Goal: Task Accomplishment & Management: Manage account settings

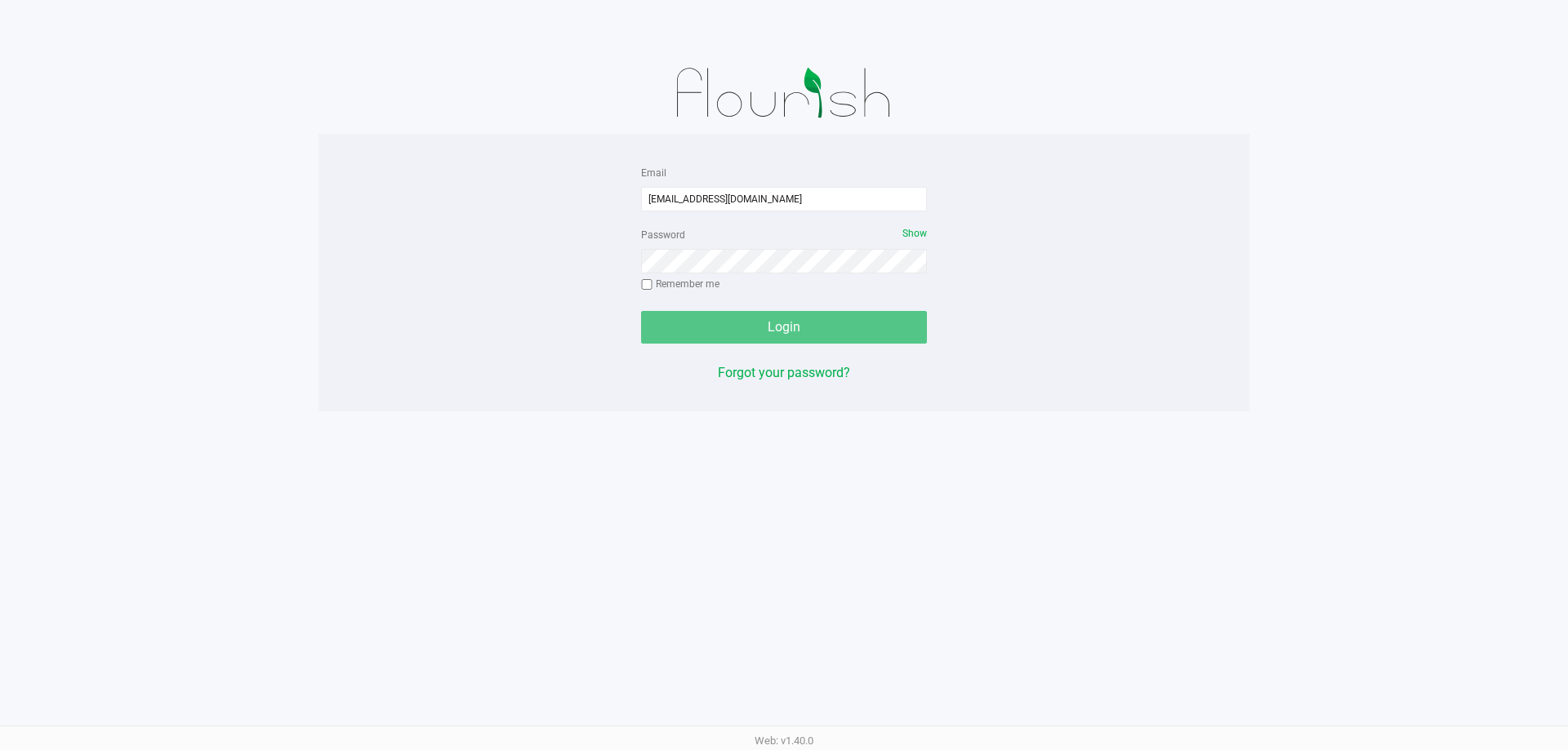
type input "[EMAIL_ADDRESS][DOMAIN_NAME]"
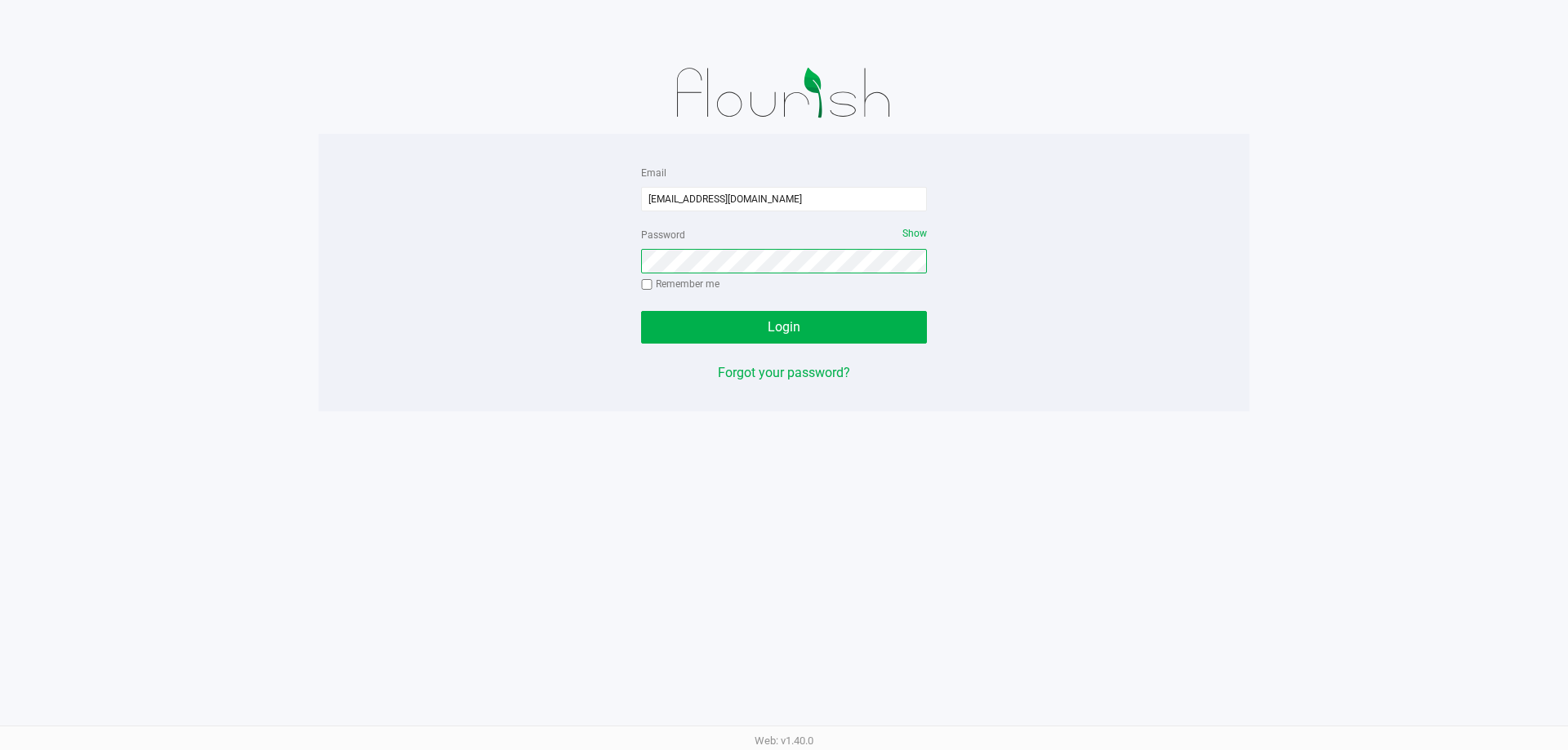
click at [641, 311] on button "Login" at bounding box center [784, 327] width 286 height 33
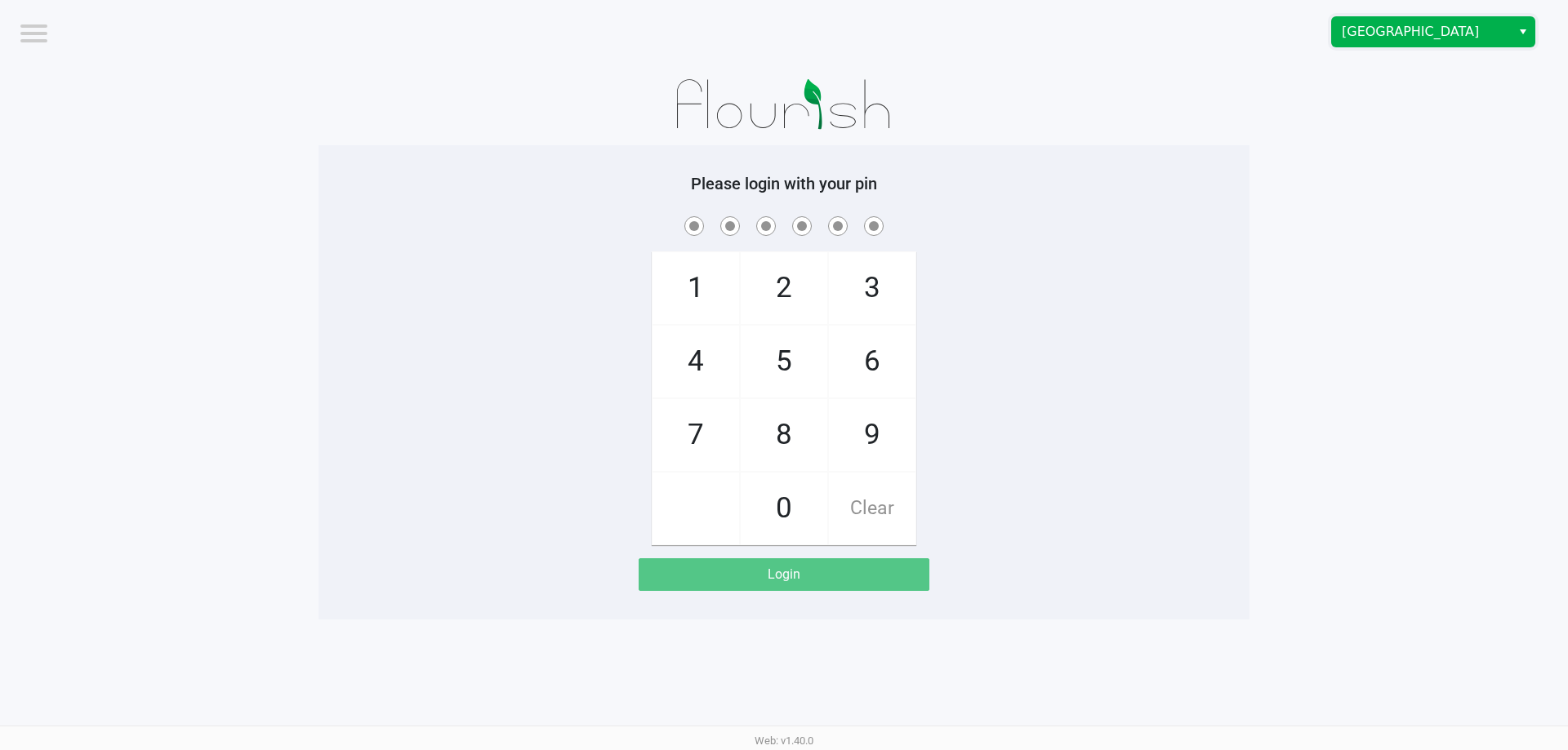
click at [1390, 44] on span "[GEOGRAPHIC_DATA]" at bounding box center [1422, 32] width 179 height 30
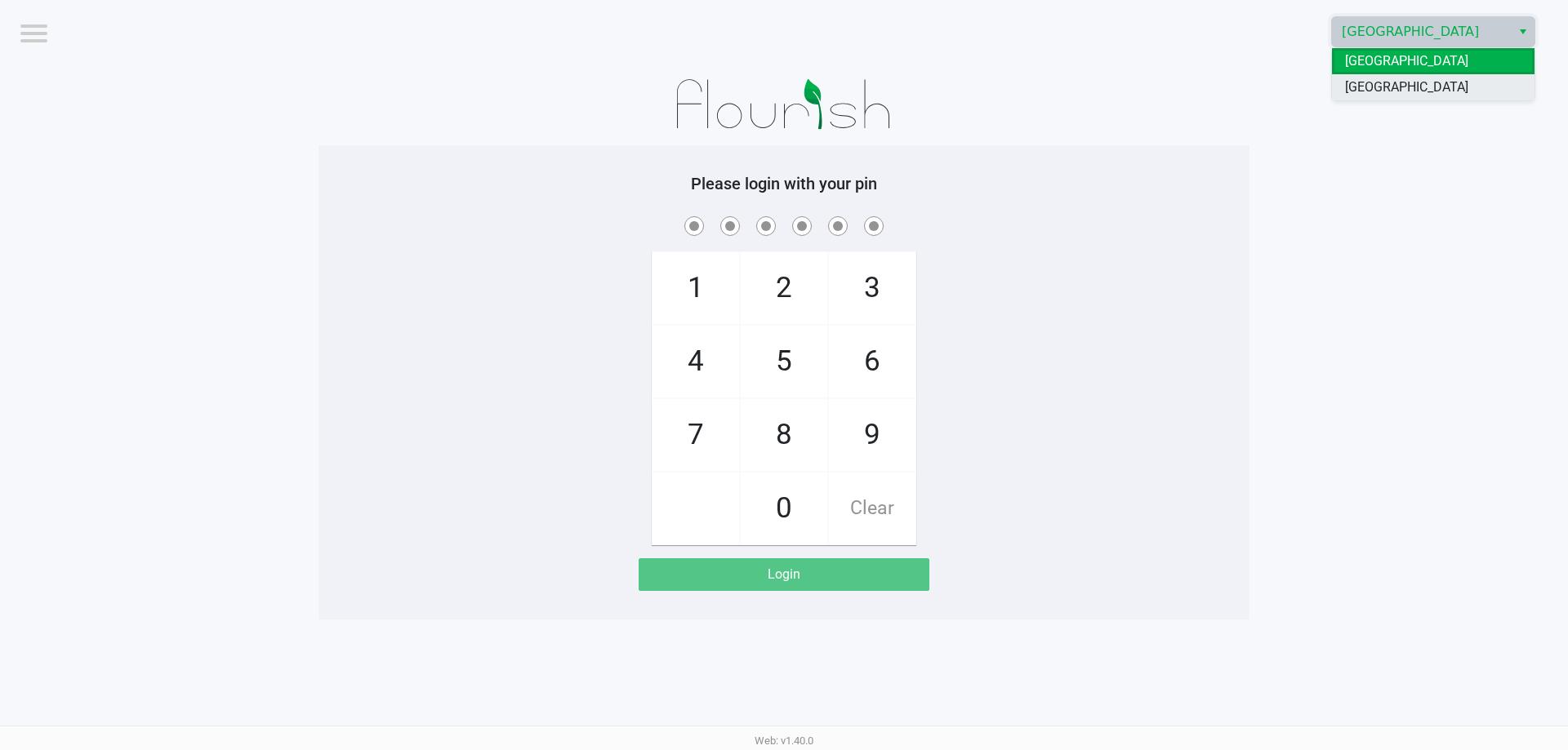
click at [1420, 94] on span "[GEOGRAPHIC_DATA]" at bounding box center [1407, 87] width 123 height 20
click at [1426, 215] on app-pos-login-wrapper "Logout [GEOGRAPHIC_DATA] WC Please login with your pin 1 4 7 2 5 8 0 3 6 9 Clea…" at bounding box center [784, 310] width 1568 height 620
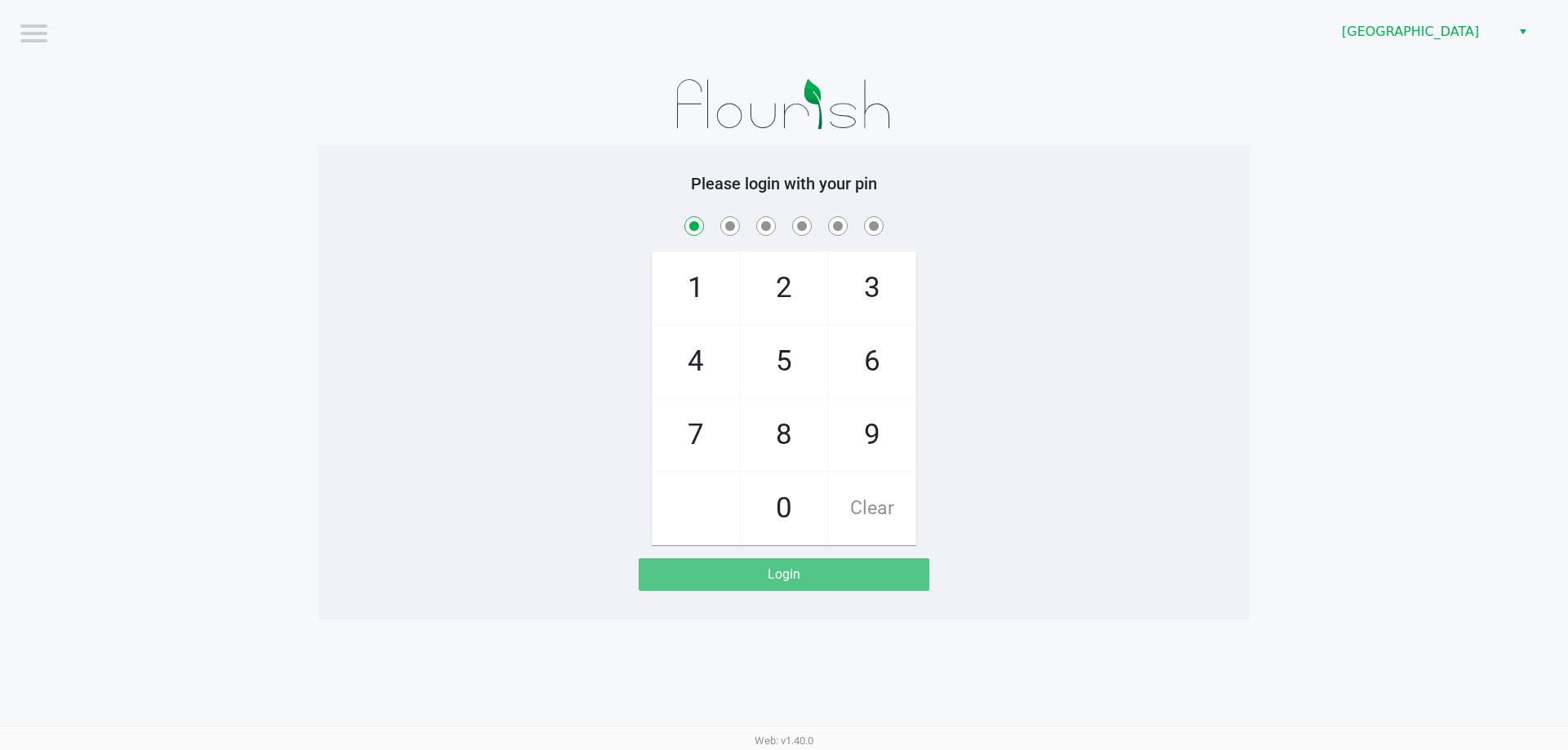
checkbox input "true"
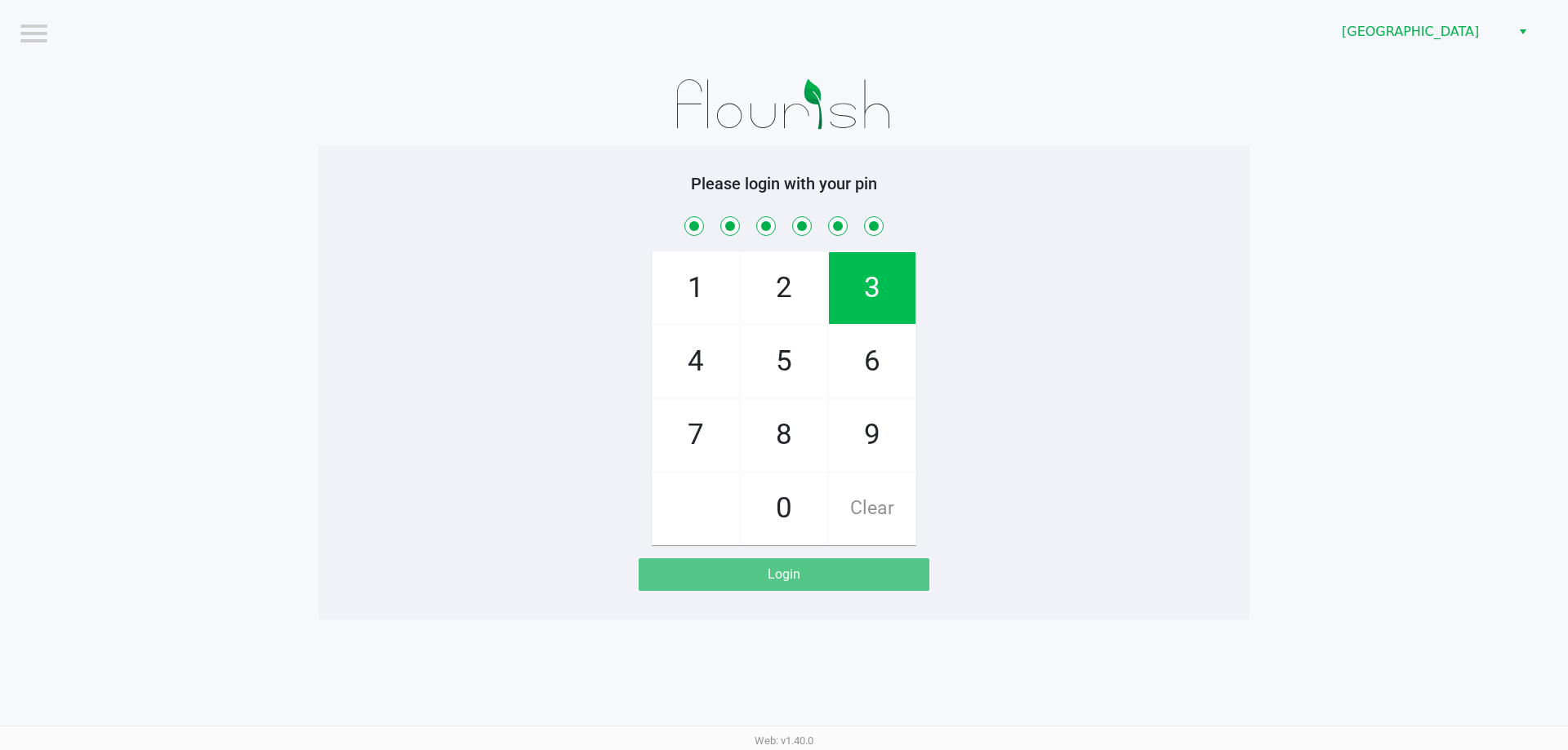
checkbox input "true"
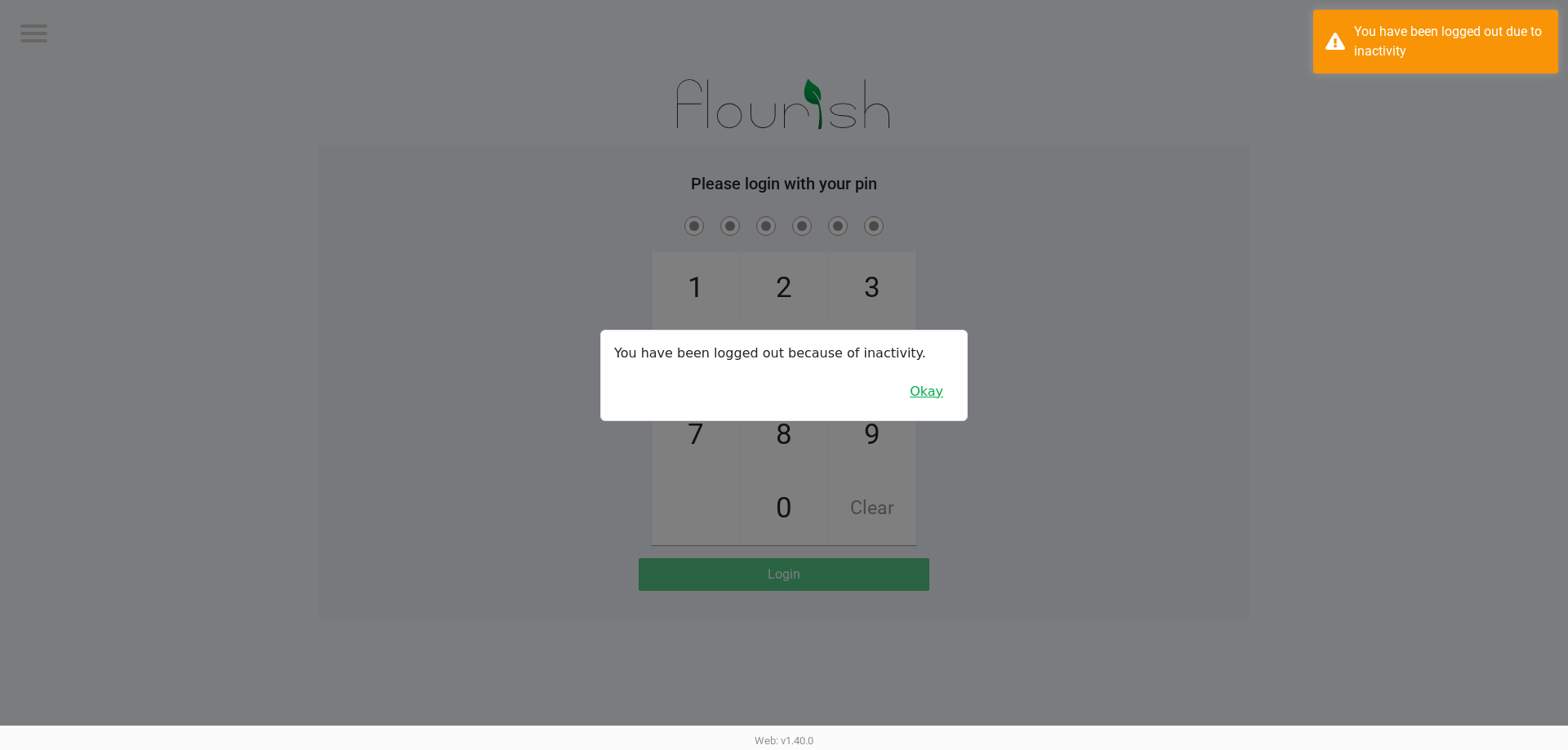
click at [945, 401] on button "Okay" at bounding box center [926, 391] width 55 height 31
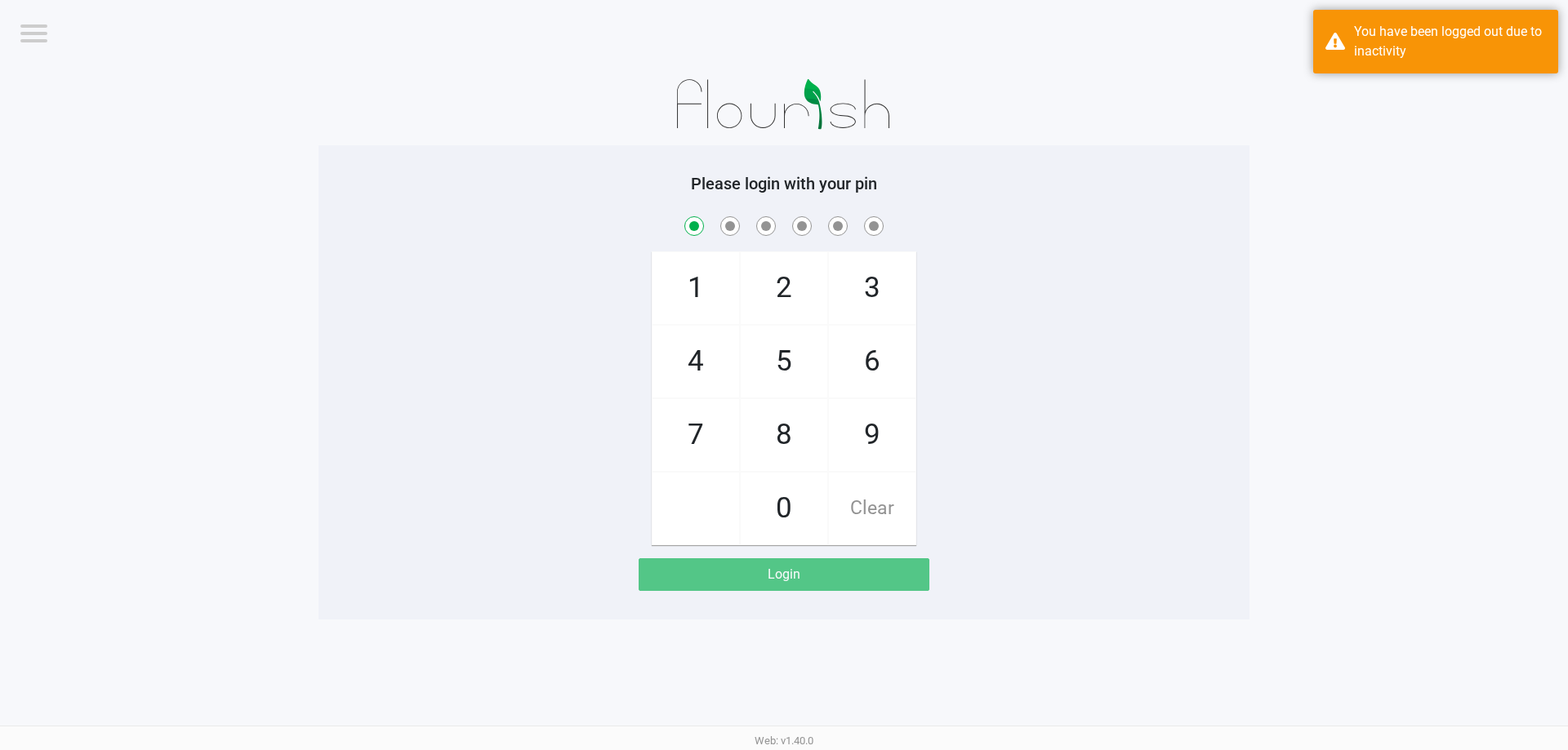
checkbox input "true"
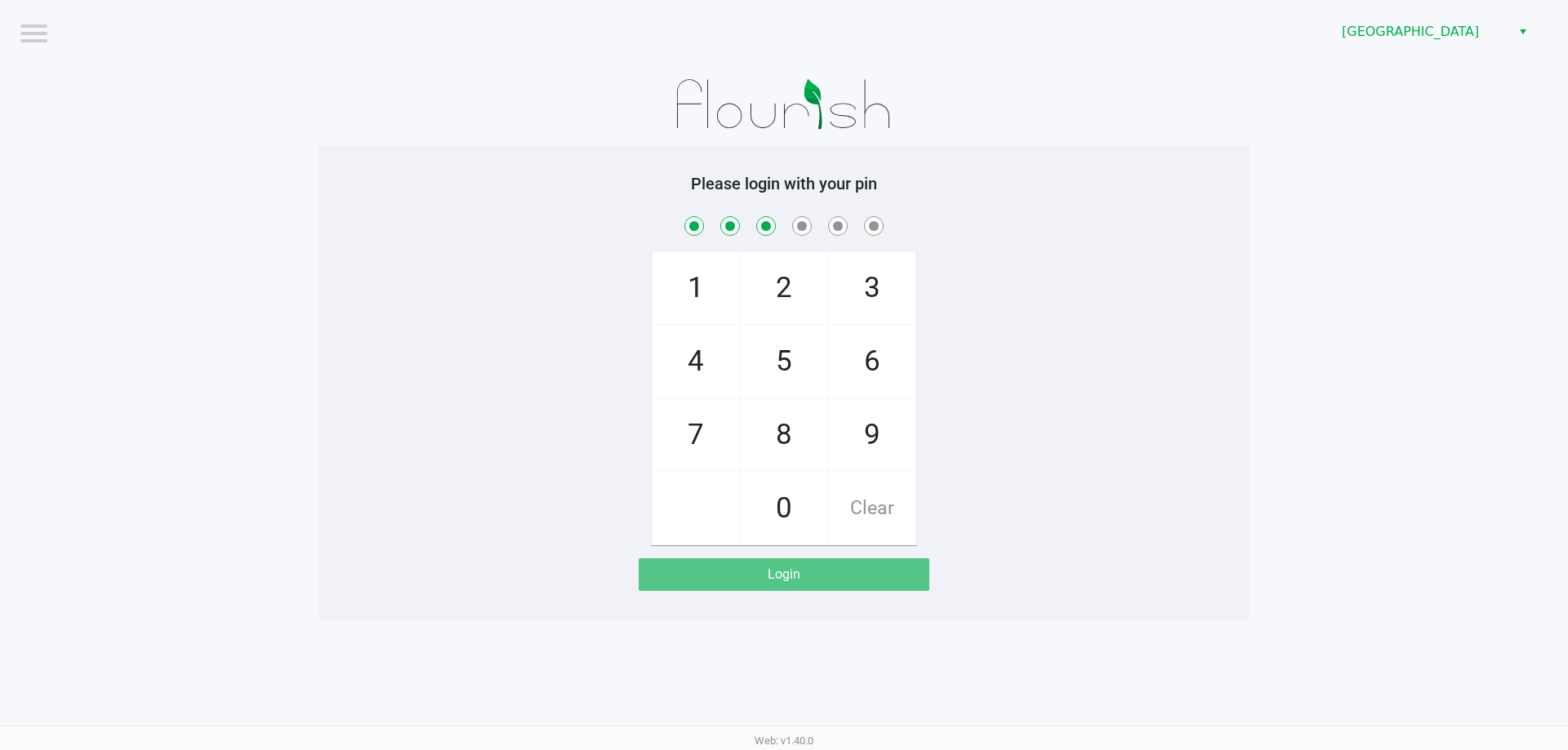
checkbox input "true"
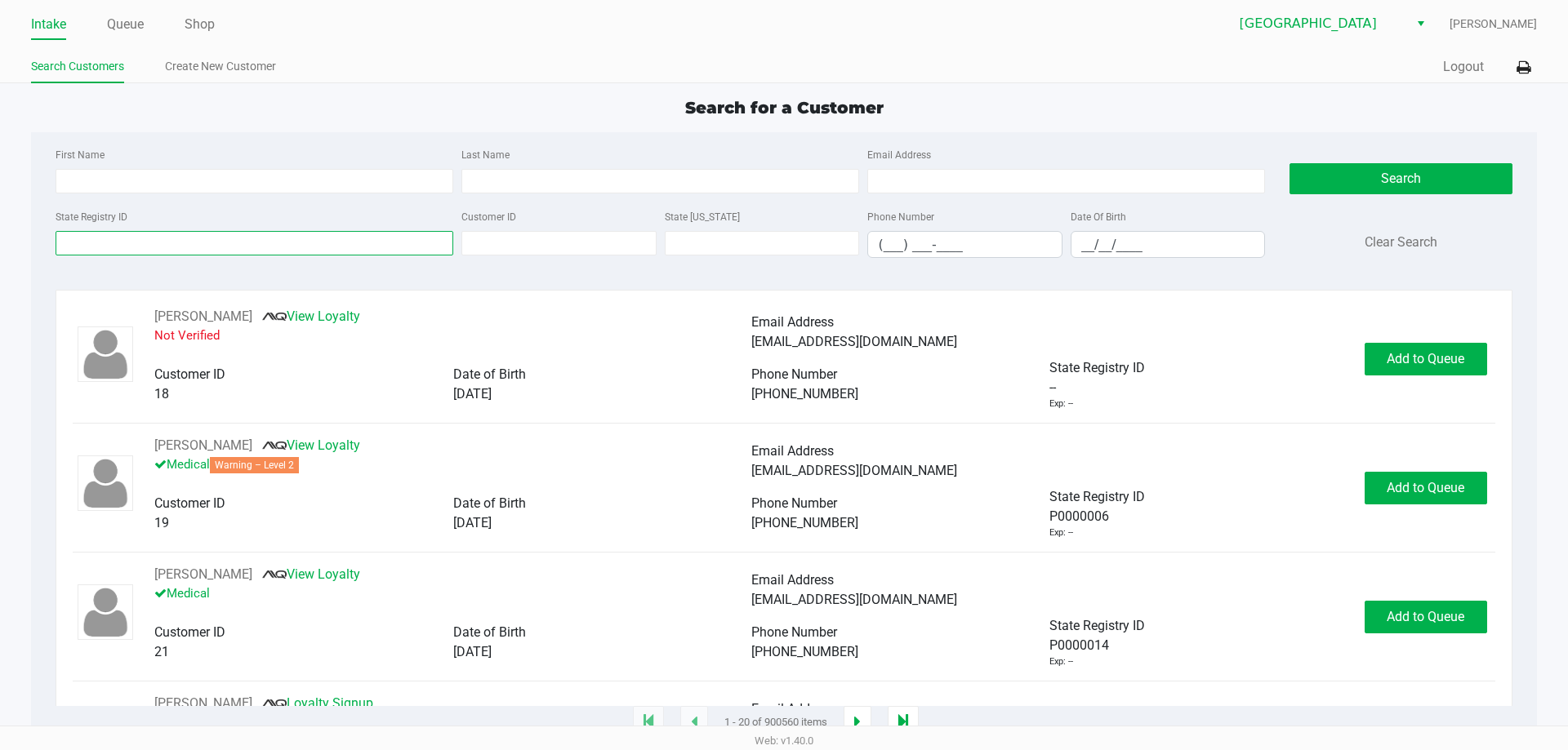
click at [175, 237] on input "State Registry ID" at bounding box center [254, 243] width 397 height 25
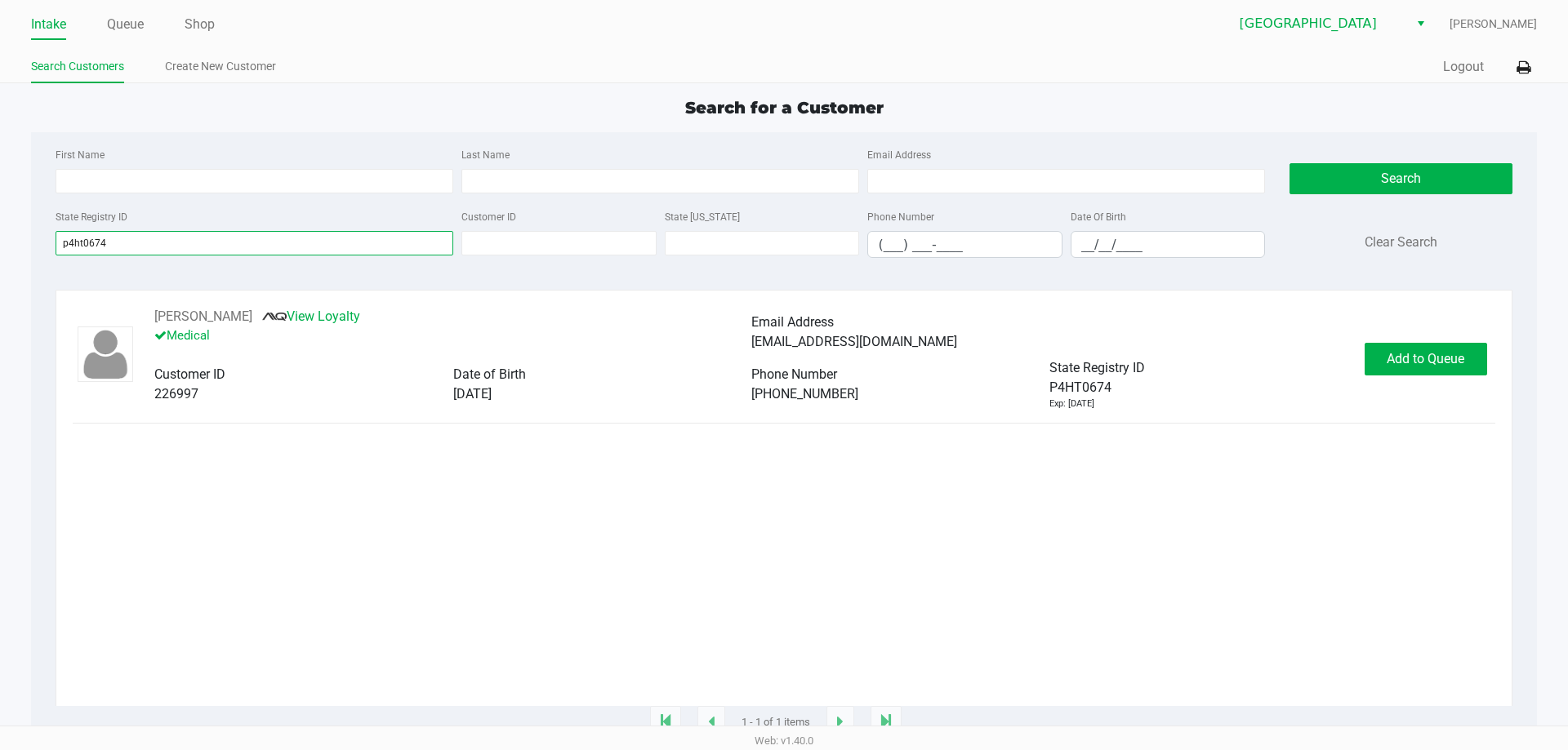
type input "p4ht0674"
drag, startPoint x: 1103, startPoint y: 503, endPoint x: 1146, endPoint y: 485, distance: 46.6
click at [1109, 503] on div "[PERSON_NAME] View Loyalty Medical Email Address [EMAIL_ADDRESS][DOMAIN_NAME] C…" at bounding box center [783, 507] width 1422 height 399
click at [1445, 361] on span "Add to Queue" at bounding box center [1426, 359] width 78 height 16
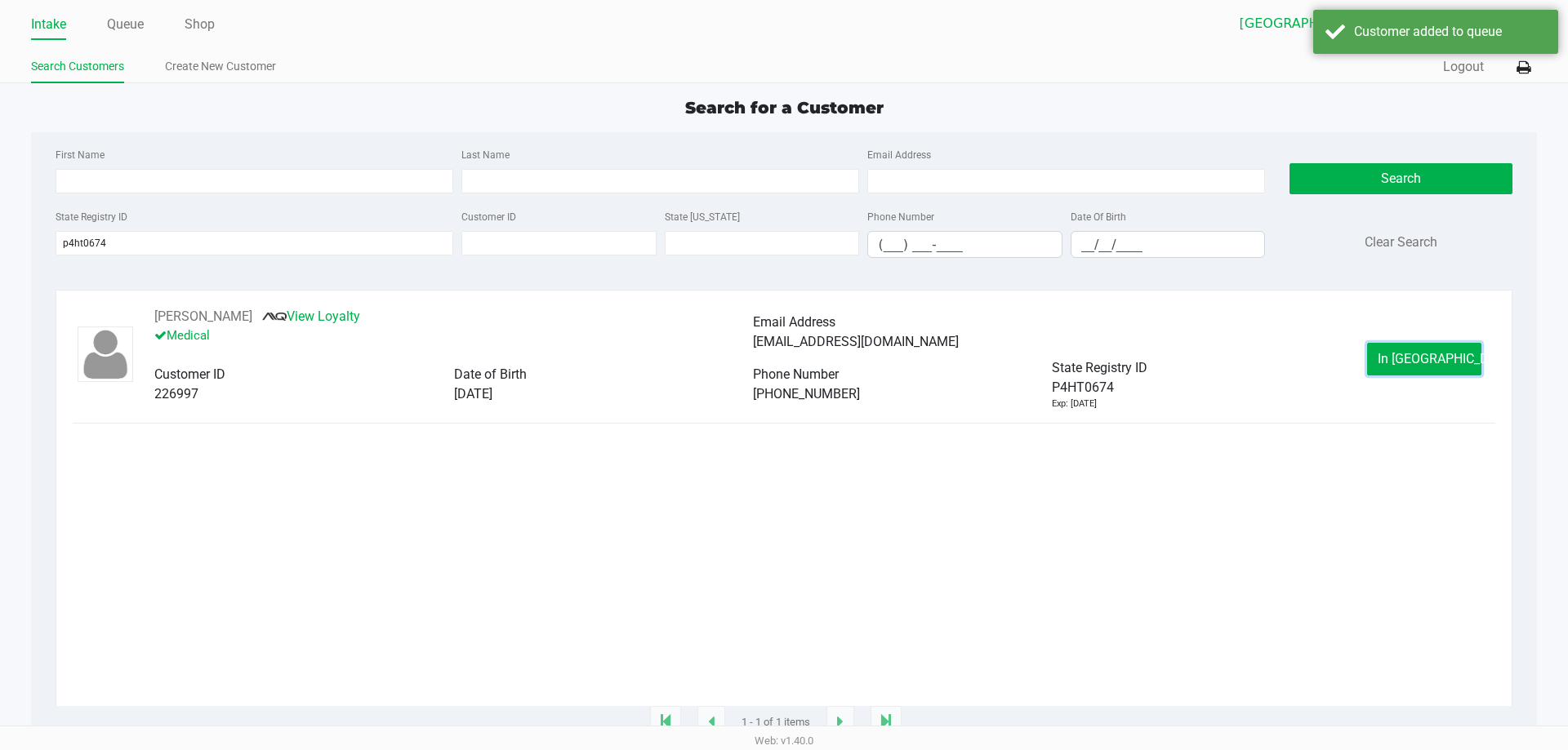
click at [1454, 358] on button "In [GEOGRAPHIC_DATA]" at bounding box center [1424, 359] width 114 height 33
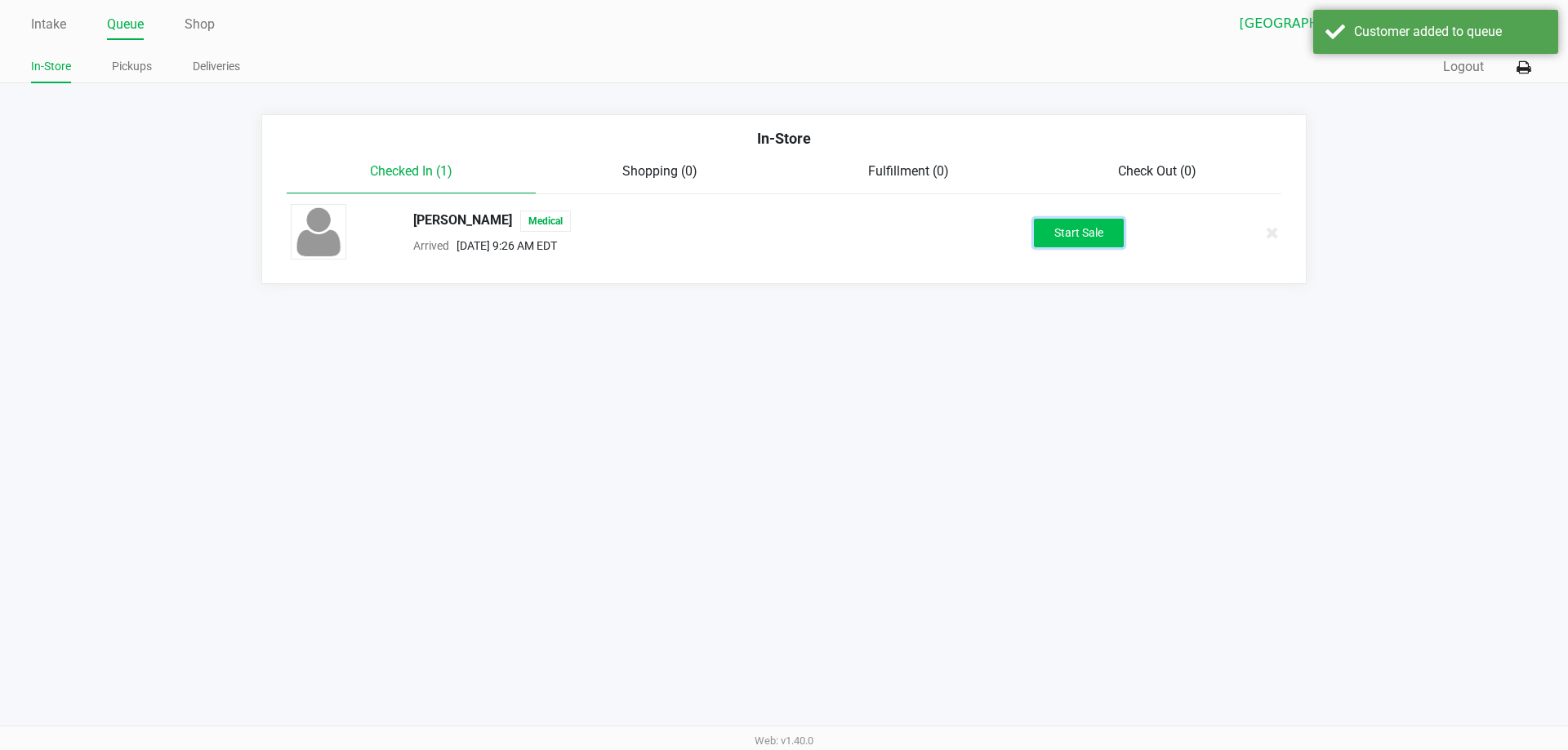
click at [1118, 234] on button "Start Sale" at bounding box center [1079, 232] width 89 height 29
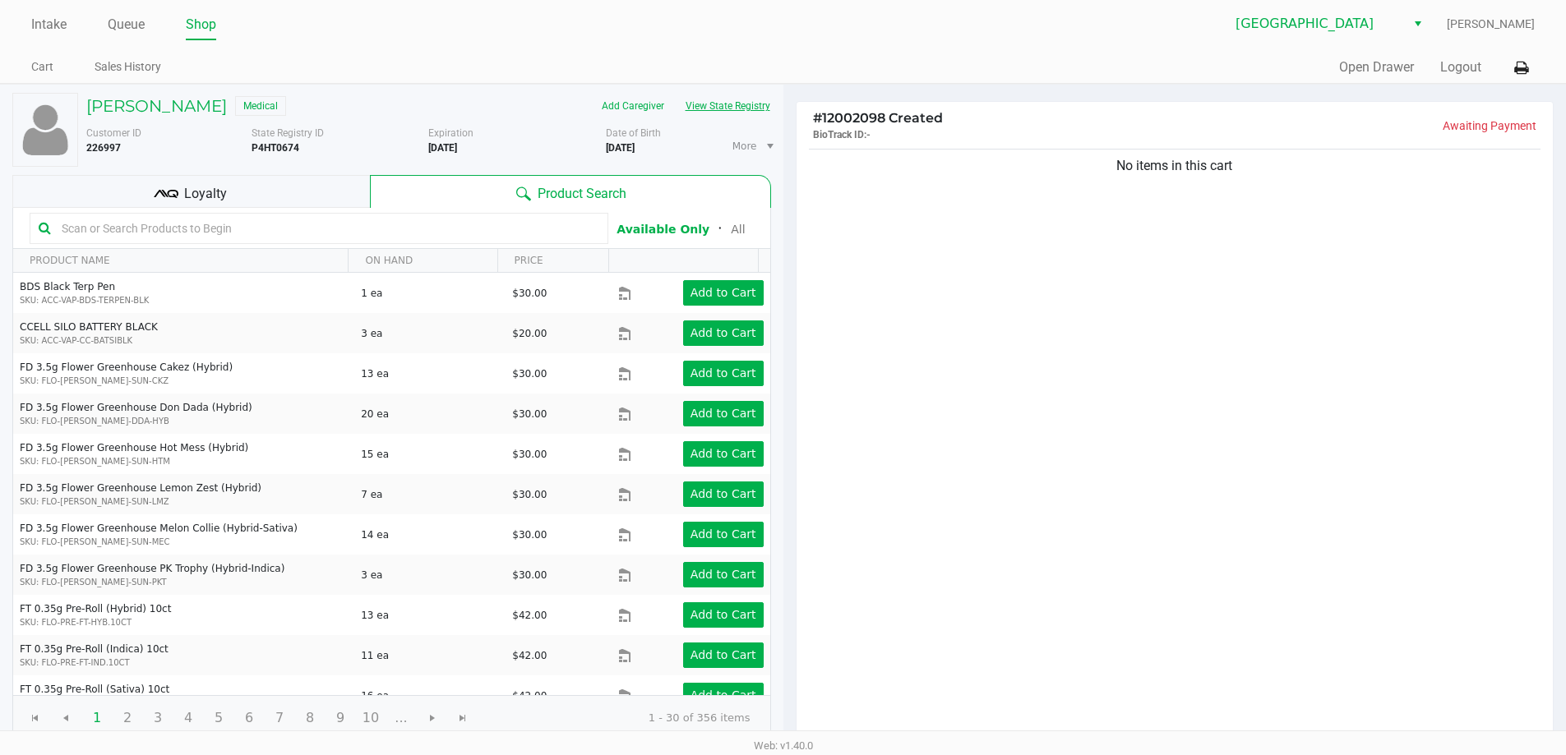
click at [742, 99] on button "View State Registry" at bounding box center [723, 106] width 96 height 26
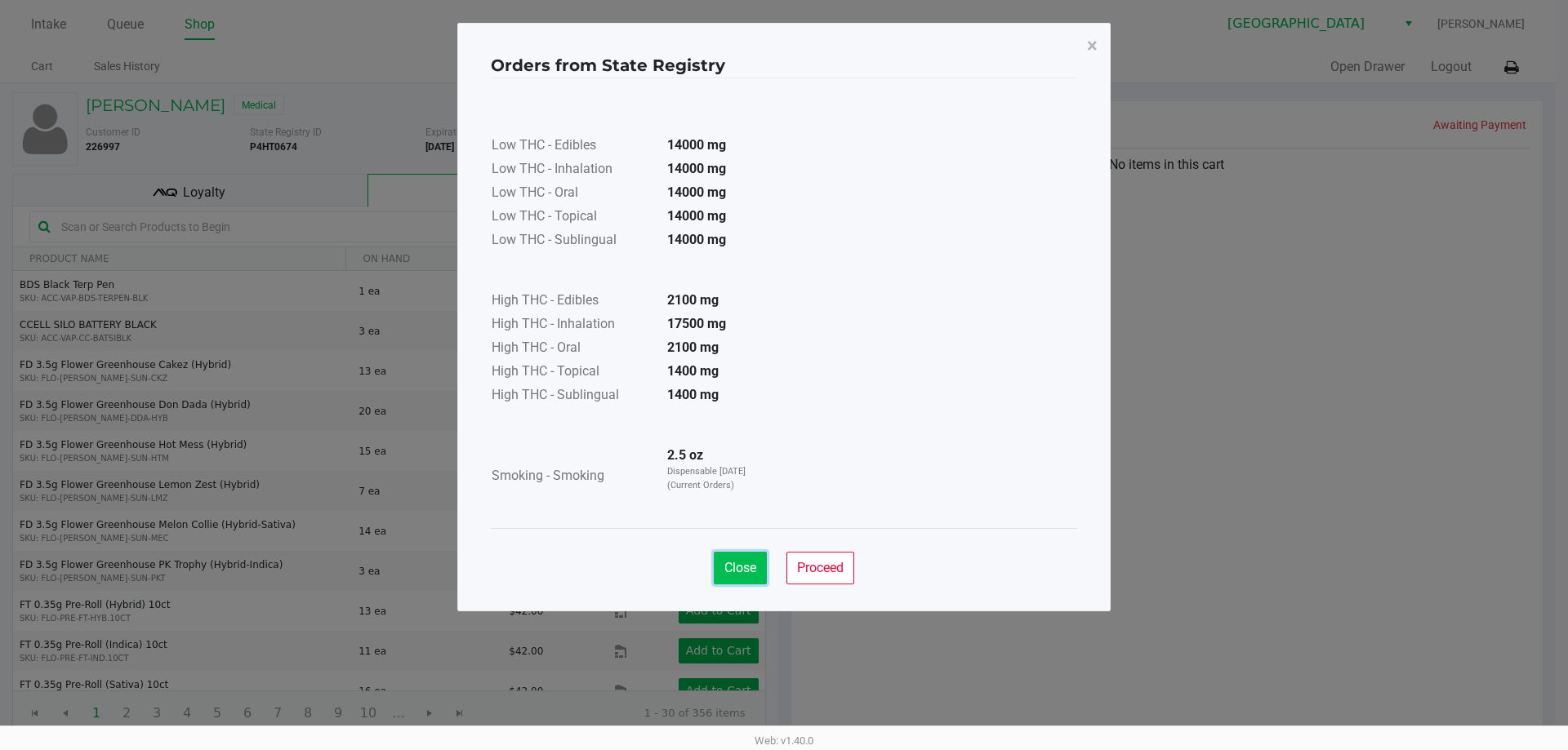
click at [734, 559] on button "Close" at bounding box center [739, 568] width 53 height 33
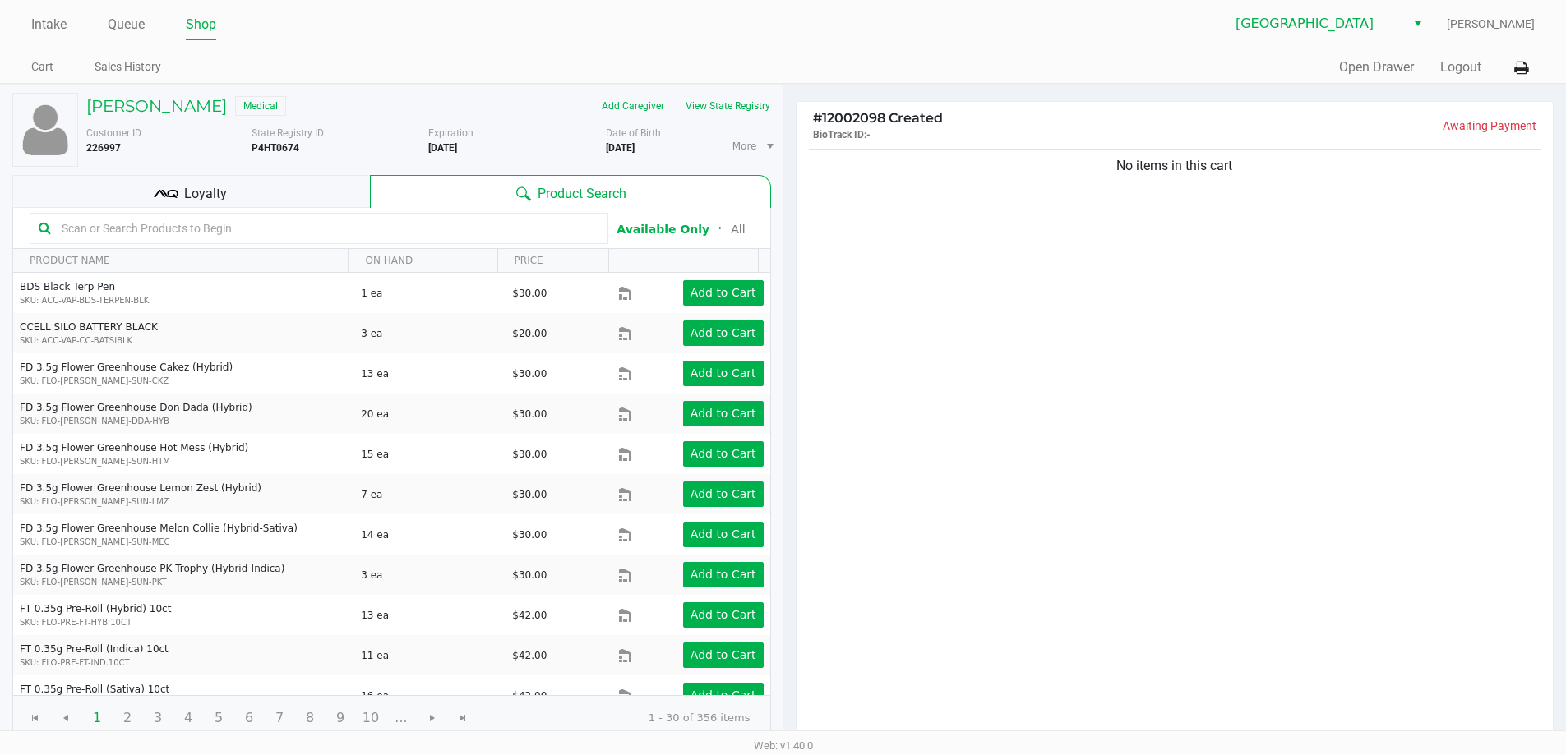
click at [180, 229] on input "text" at bounding box center [327, 228] width 544 height 25
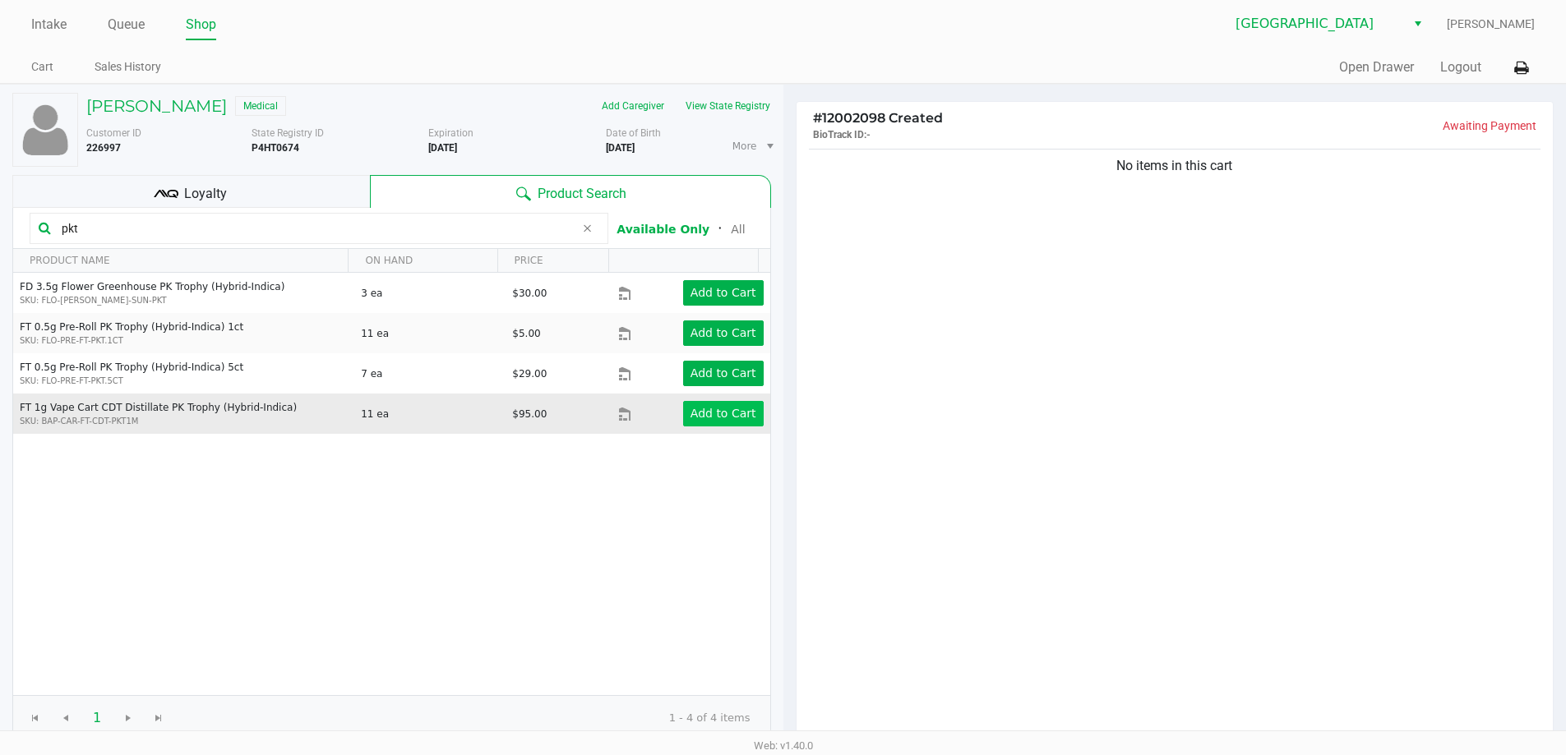
type input "pkt"
click at [699, 413] on app-button-loader "Add to Cart" at bounding box center [723, 413] width 66 height 13
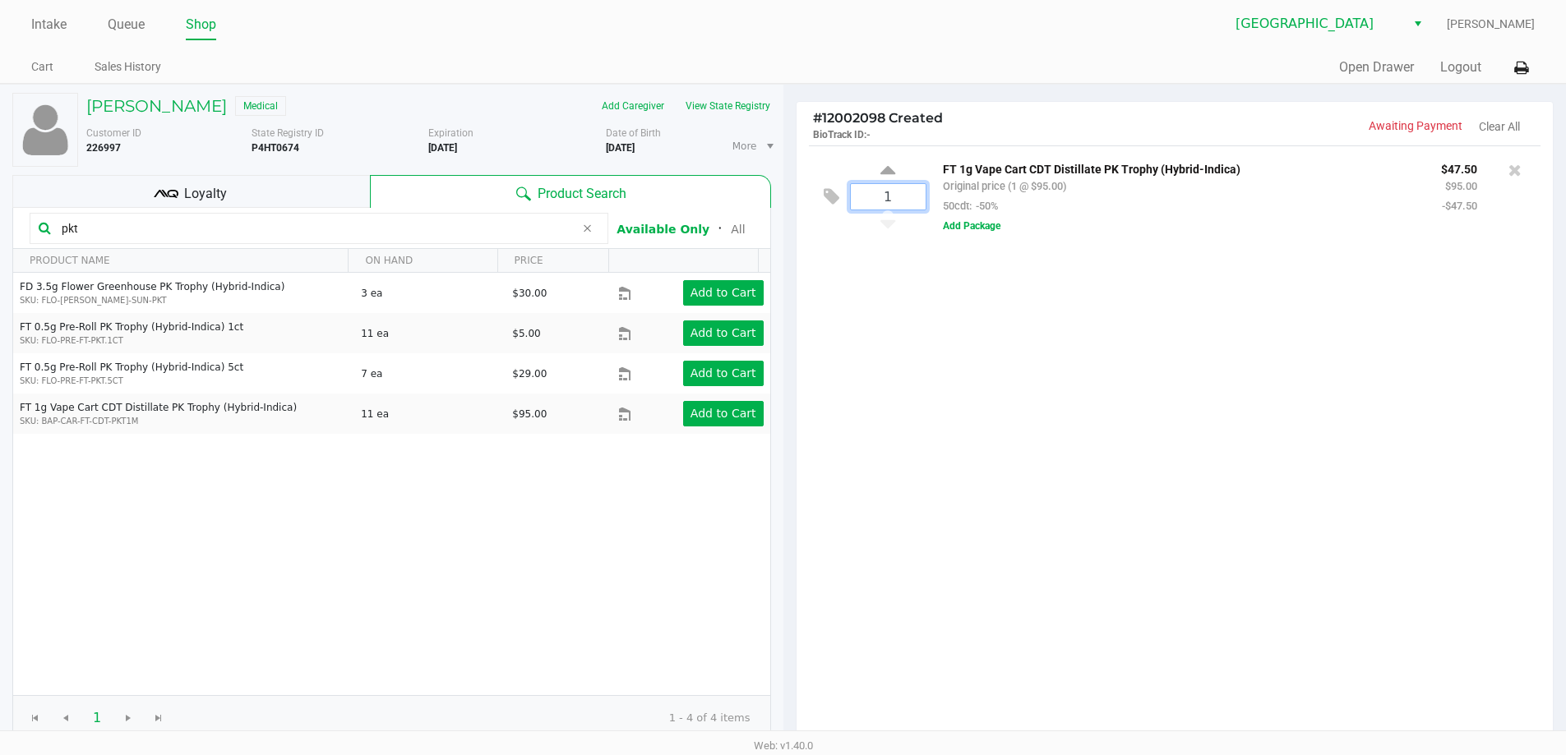
click at [907, 200] on input "1" at bounding box center [888, 196] width 75 height 25
type input "8"
click at [1420, 413] on div "STEVE ALDOROTY Medical Add Caregiver View State Registry Customer ID 226997 Sta…" at bounding box center [783, 504] width 1566 height 840
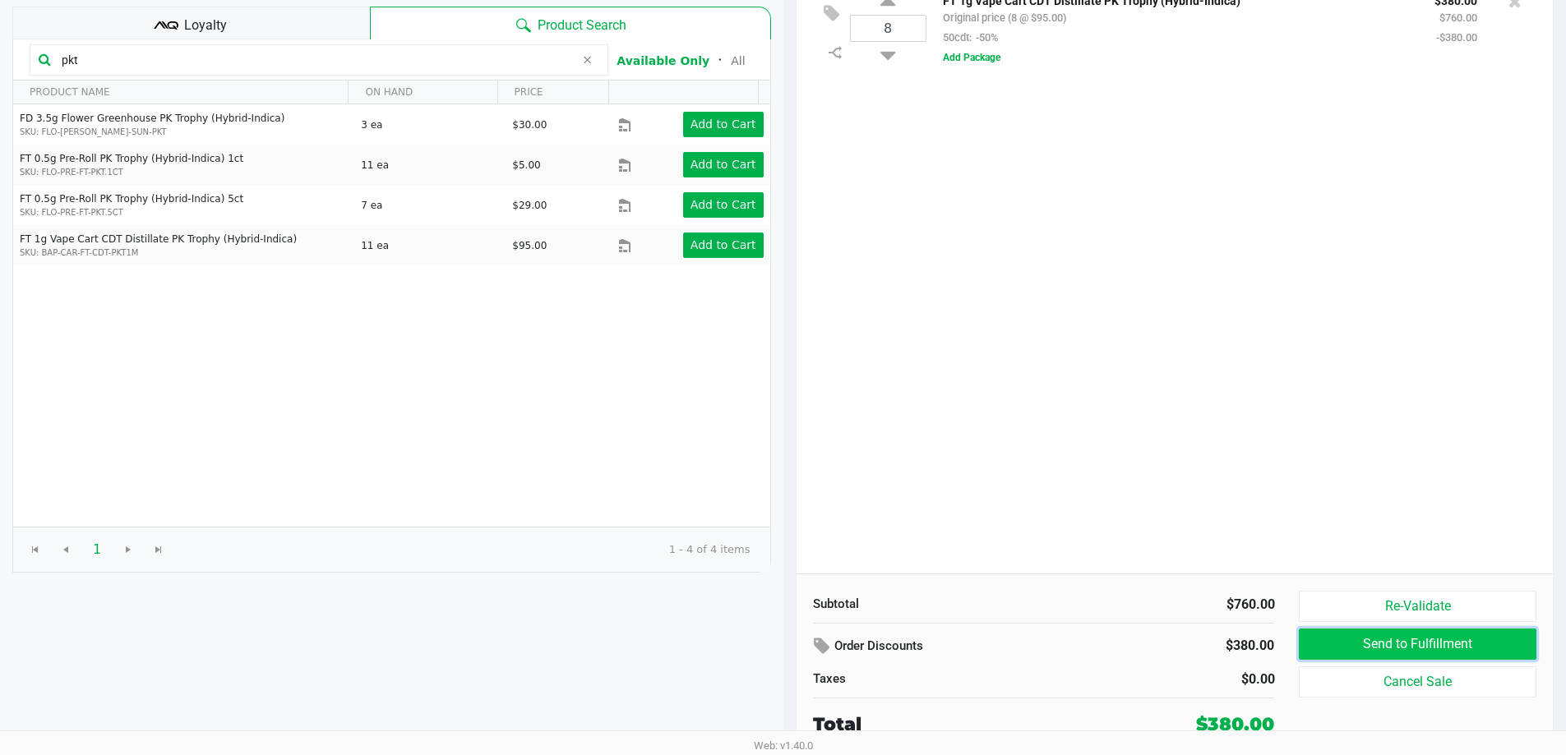
drag, startPoint x: 1402, startPoint y: 635, endPoint x: 1402, endPoint y: 644, distance: 9.0
click at [1402, 644] on button "Send to Fulfillment" at bounding box center [1417, 644] width 237 height 31
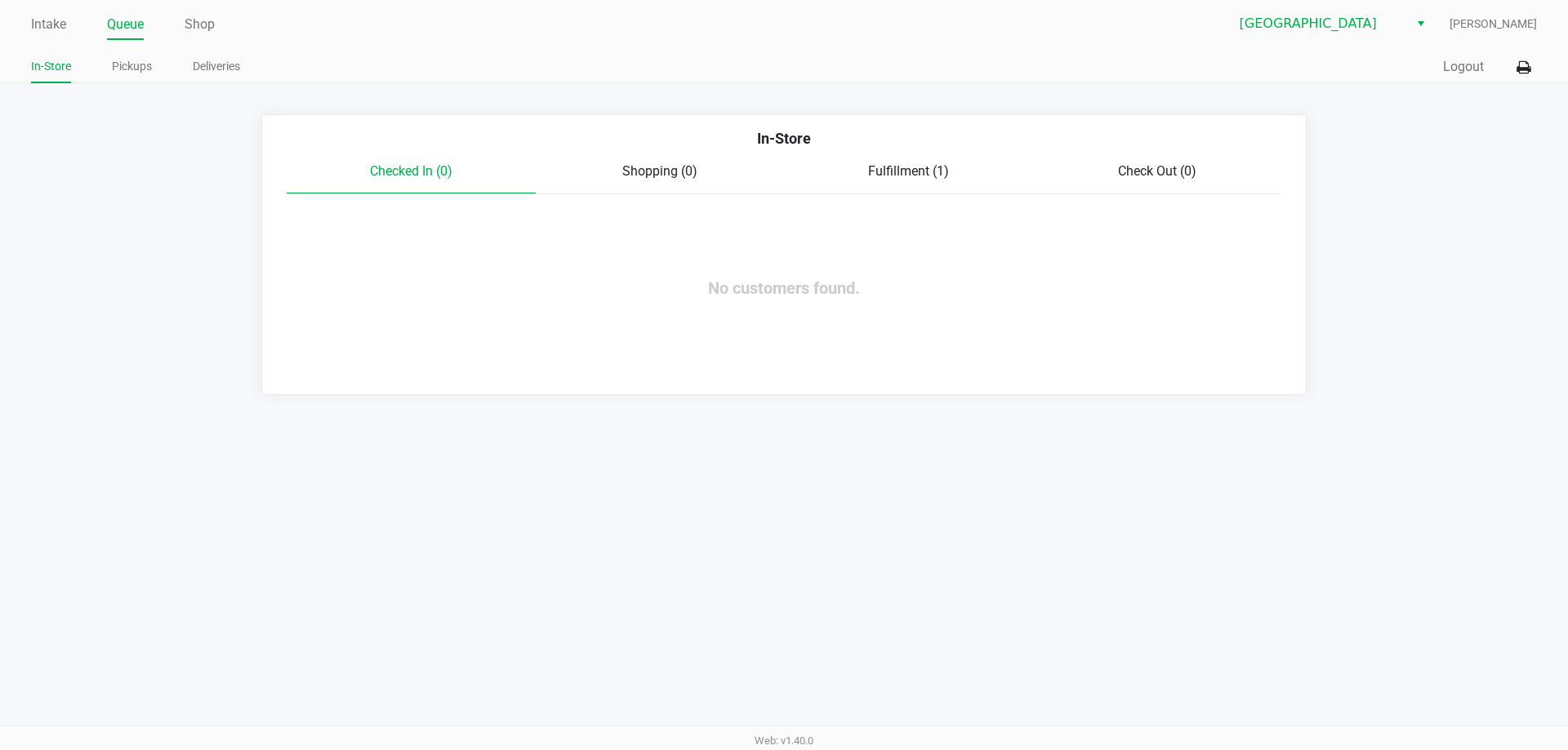
click at [934, 155] on div "In-Store" at bounding box center [784, 144] width 1019 height 35
click at [934, 163] on span "Fulfillment (1)" at bounding box center [908, 171] width 80 height 16
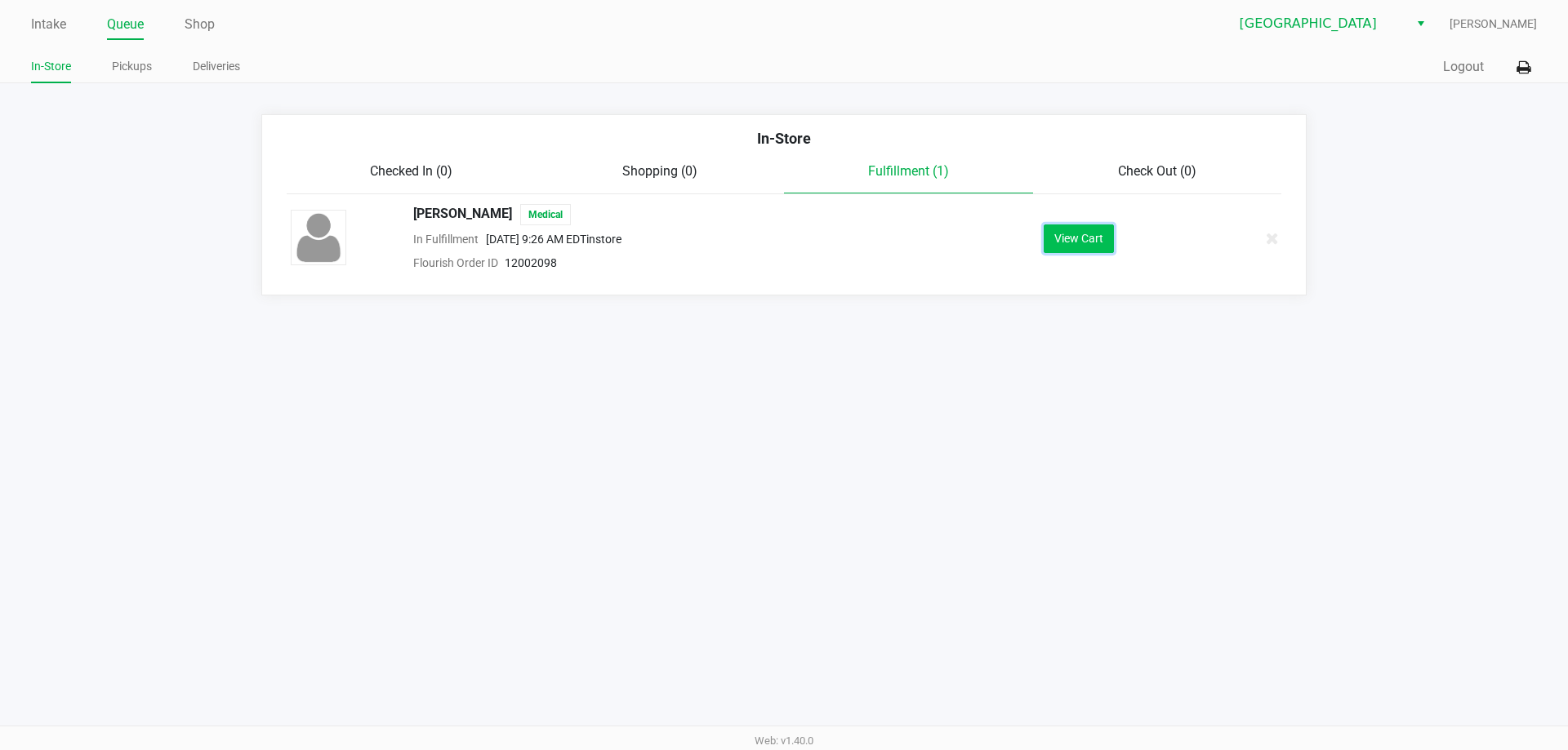
click at [1087, 236] on button "View Cart" at bounding box center [1079, 238] width 71 height 29
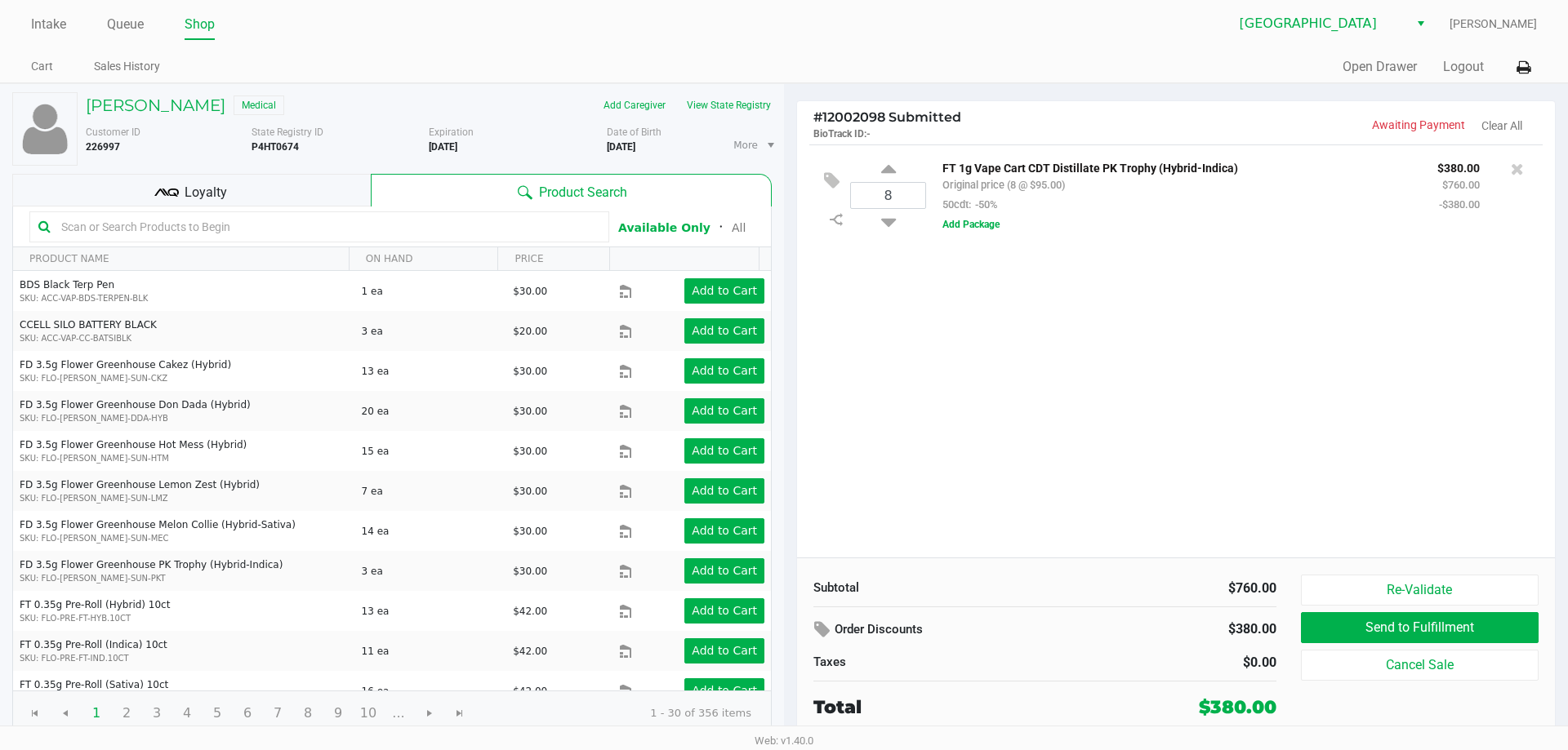
click at [209, 194] on span "Loyalty" at bounding box center [206, 193] width 43 height 20
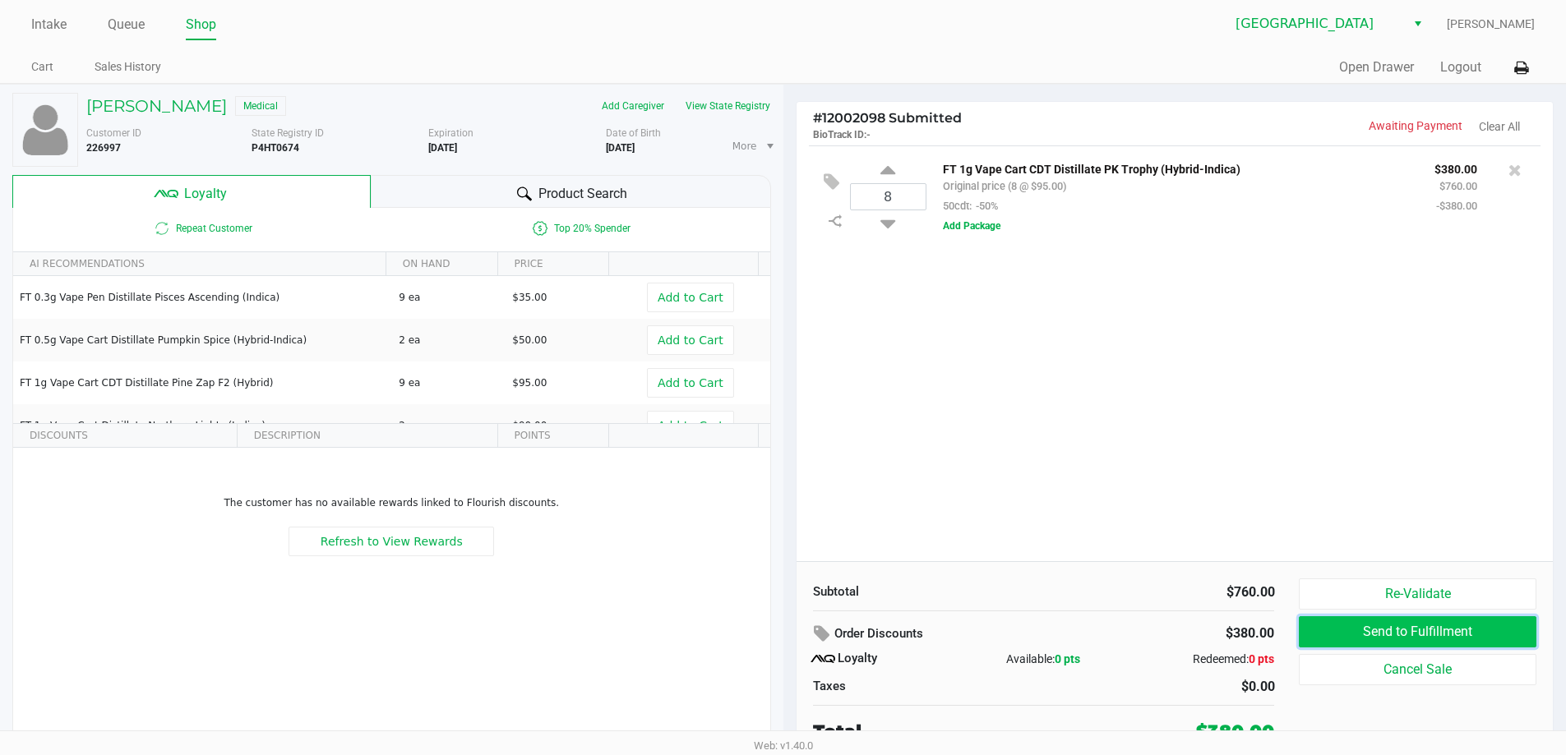
click at [1356, 625] on button "Send to Fulfillment" at bounding box center [1417, 632] width 237 height 31
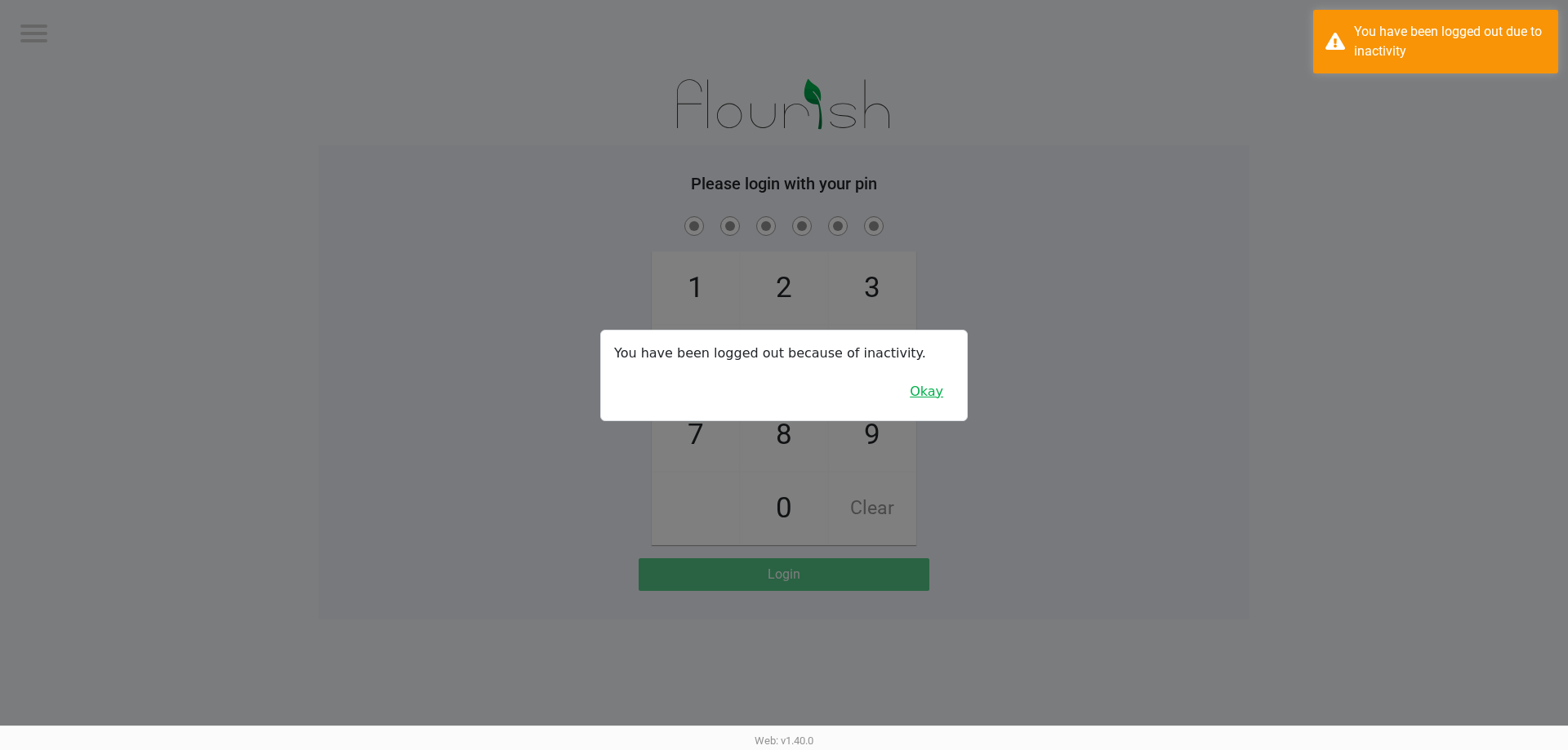
click at [943, 396] on button "Okay" at bounding box center [926, 391] width 55 height 31
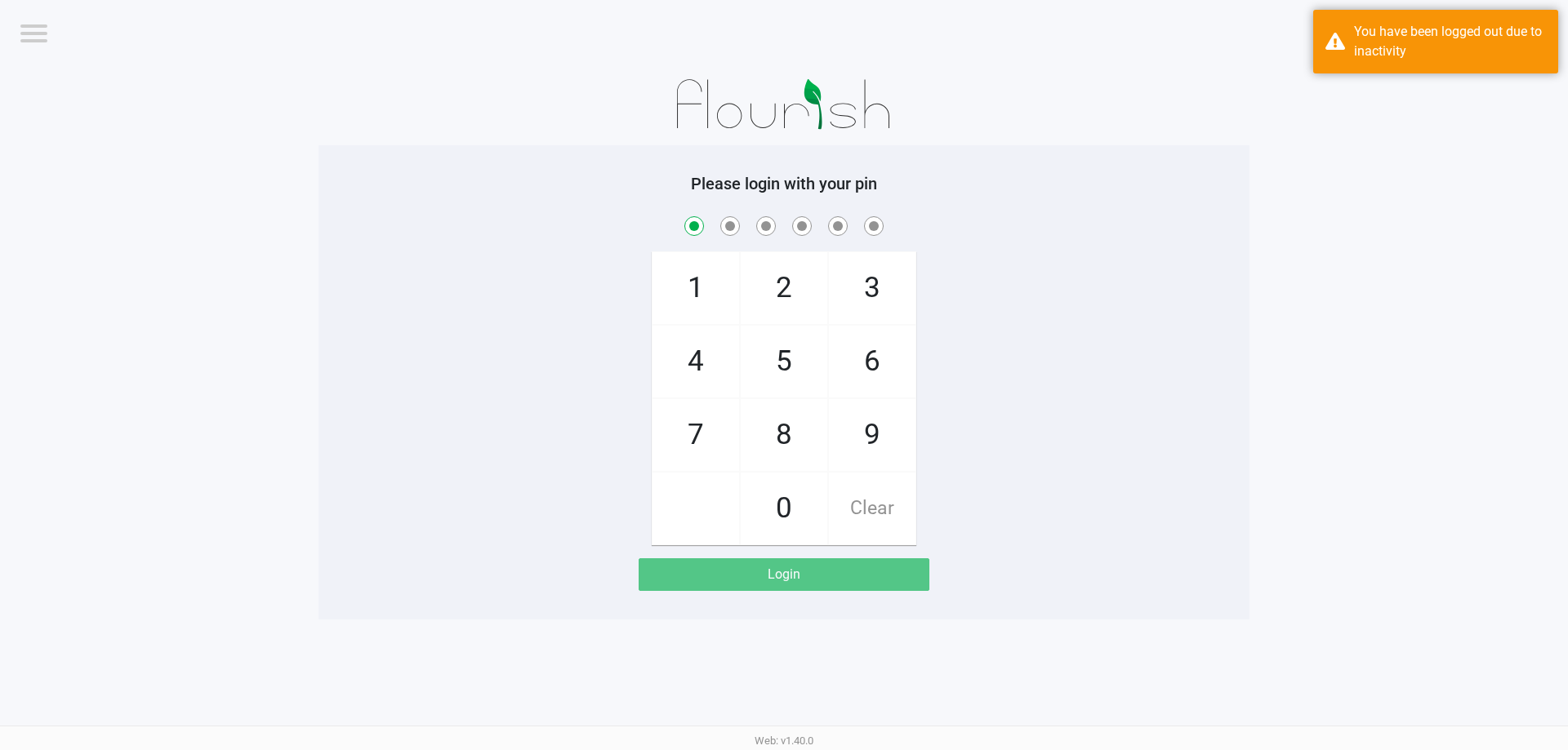
checkbox input "true"
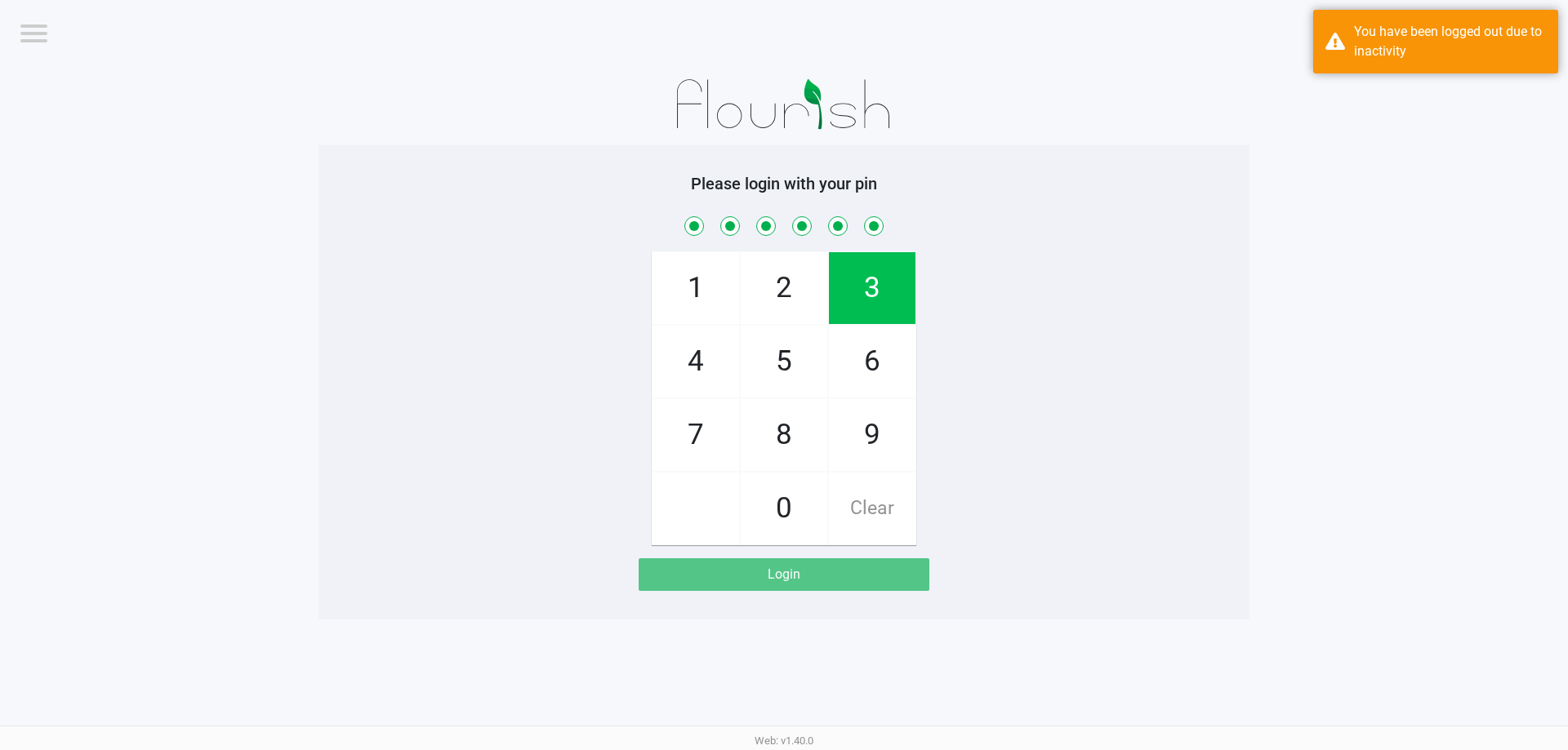
checkbox input "true"
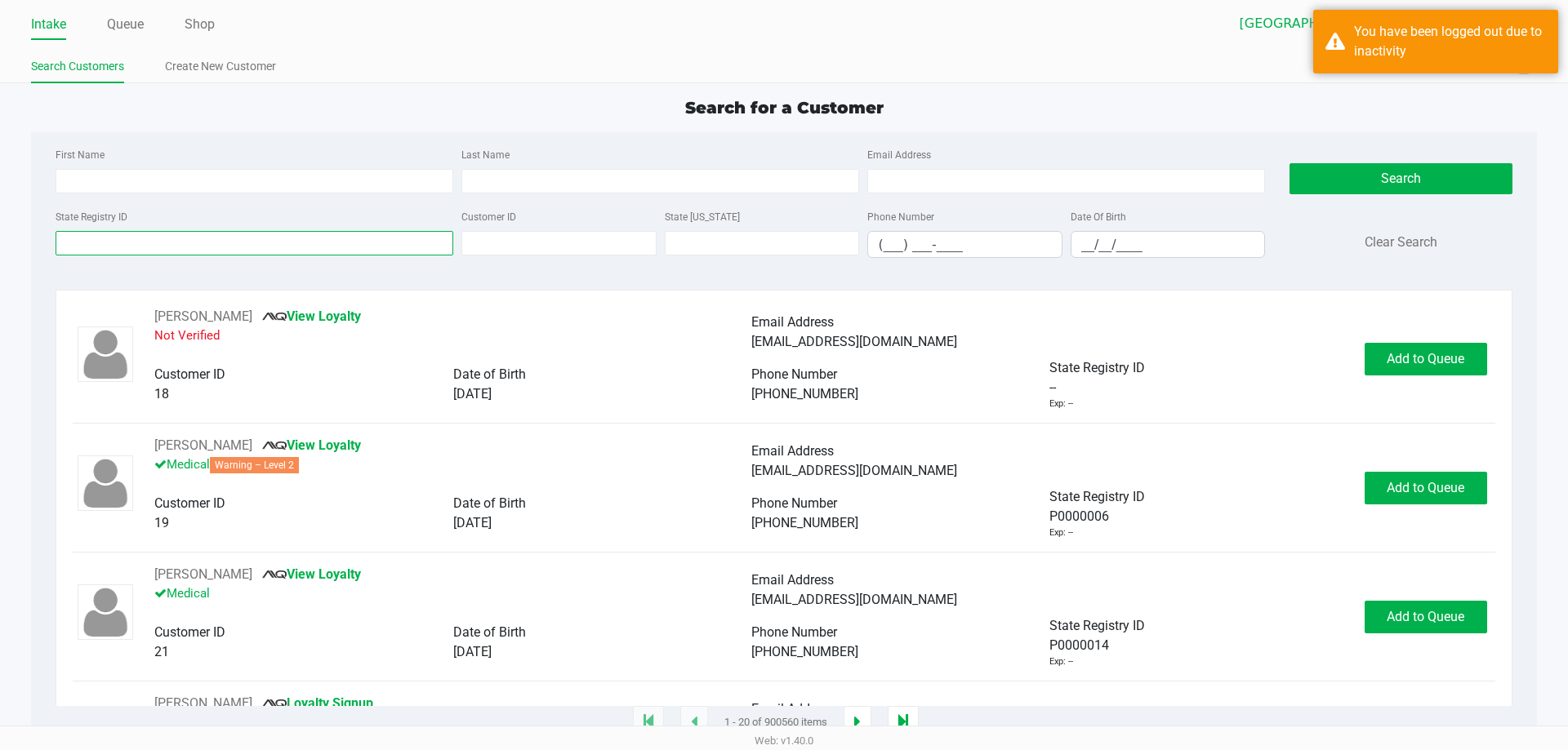
click at [195, 237] on input "State Registry ID" at bounding box center [254, 243] width 397 height 25
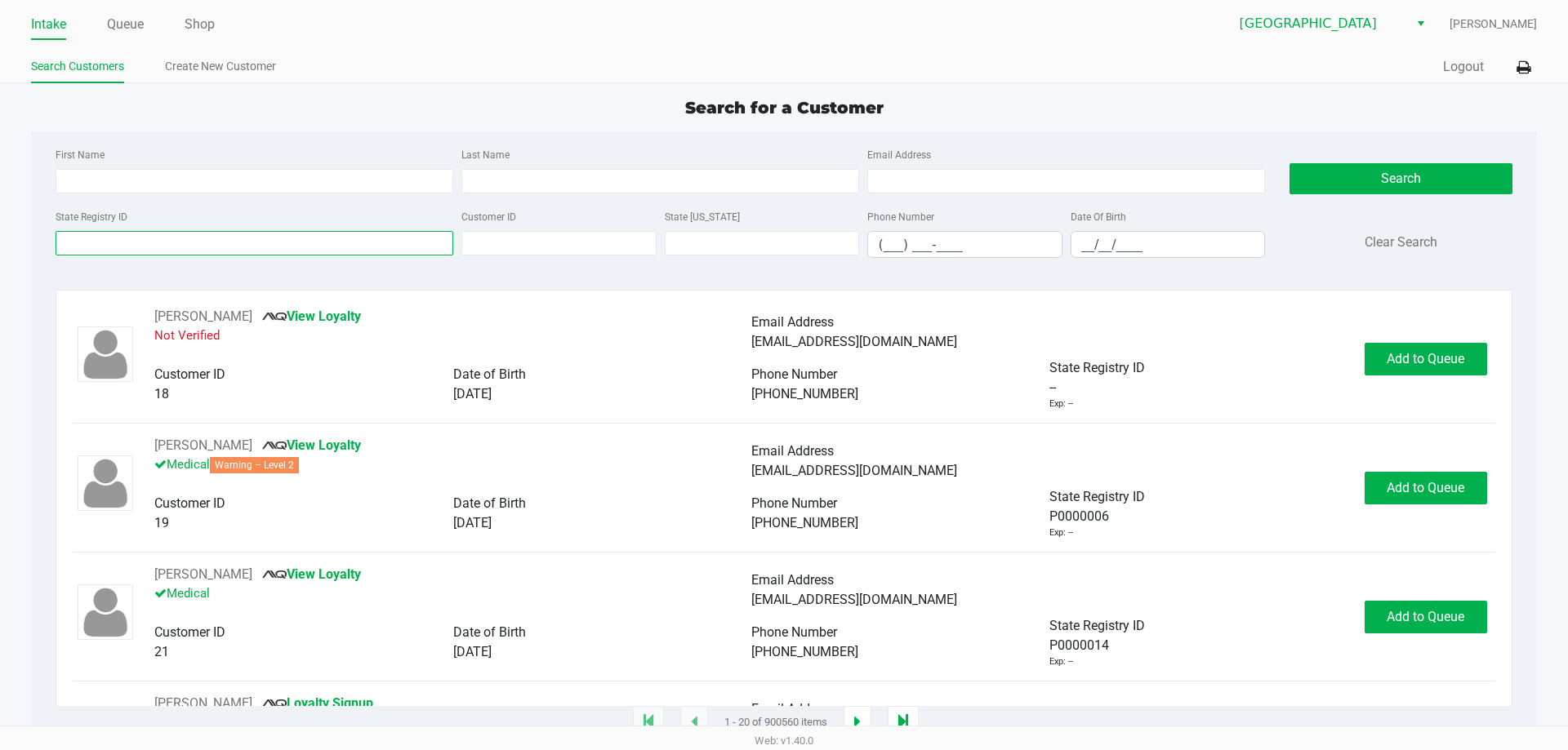
click at [195, 237] on input "State Registry ID" at bounding box center [254, 243] width 397 height 25
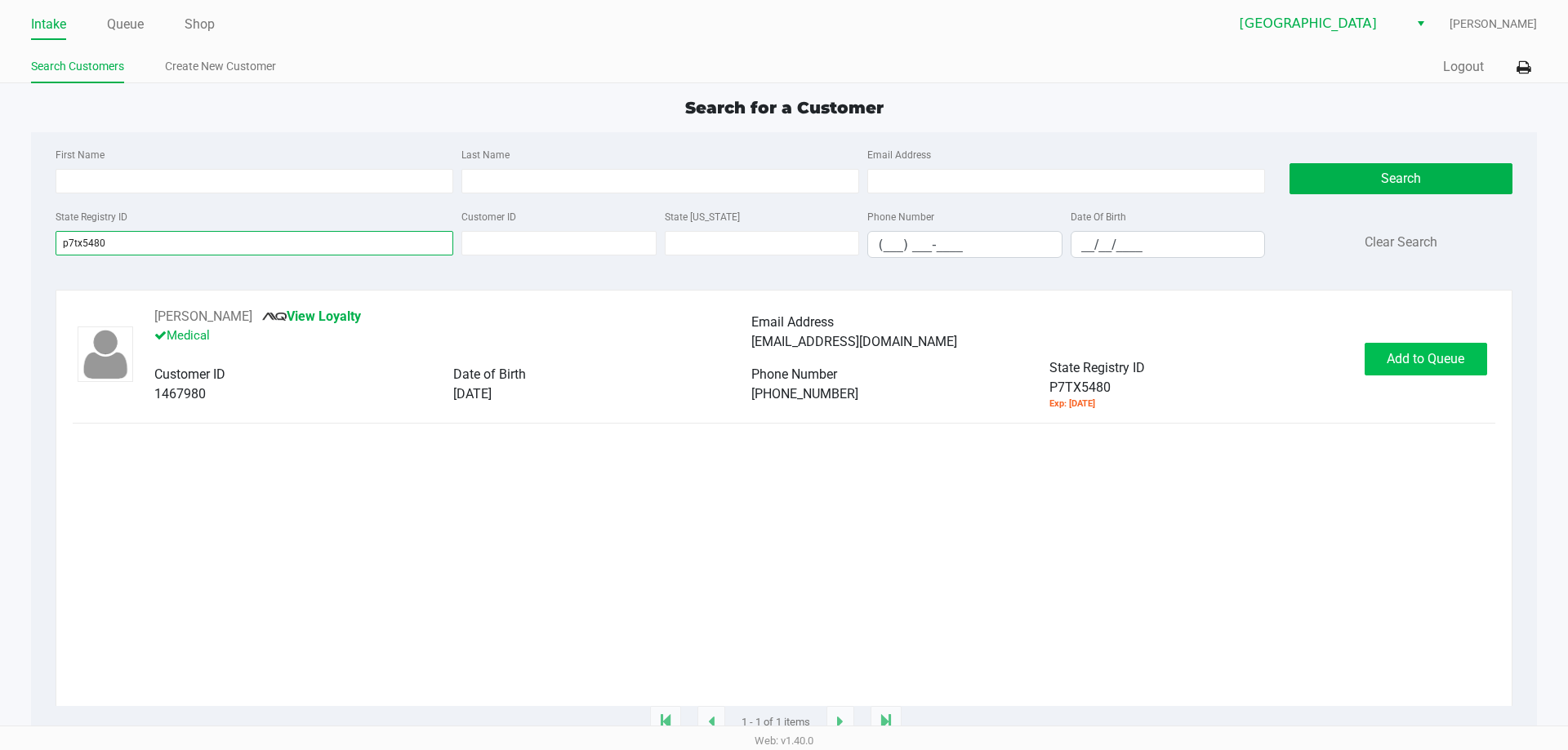
type input "p7tx5480"
click at [1429, 362] on span "Add to Queue" at bounding box center [1426, 359] width 78 height 16
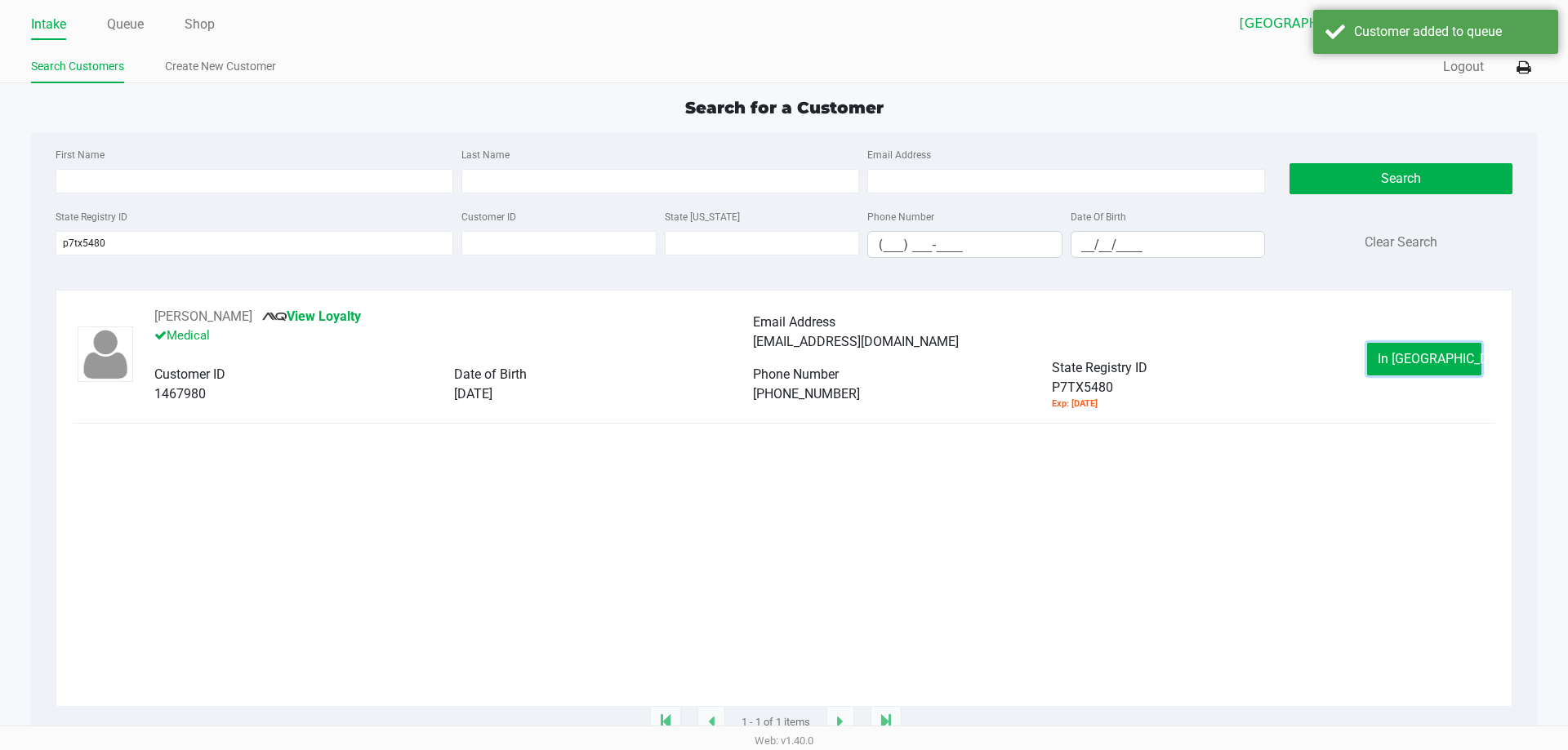
click at [1429, 362] on span "In Queue" at bounding box center [1447, 359] width 137 height 16
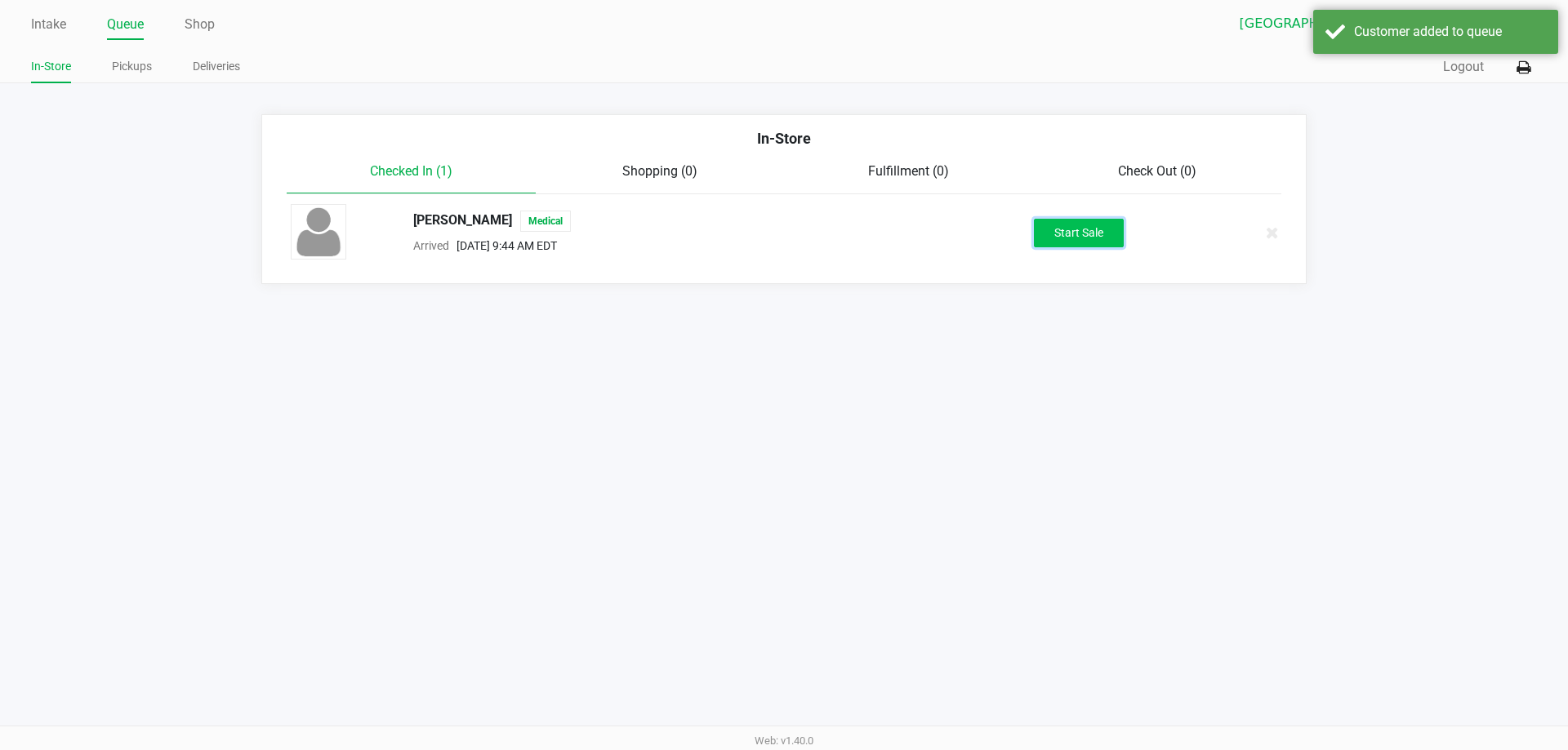
click at [1108, 232] on button "Start Sale" at bounding box center [1079, 232] width 89 height 29
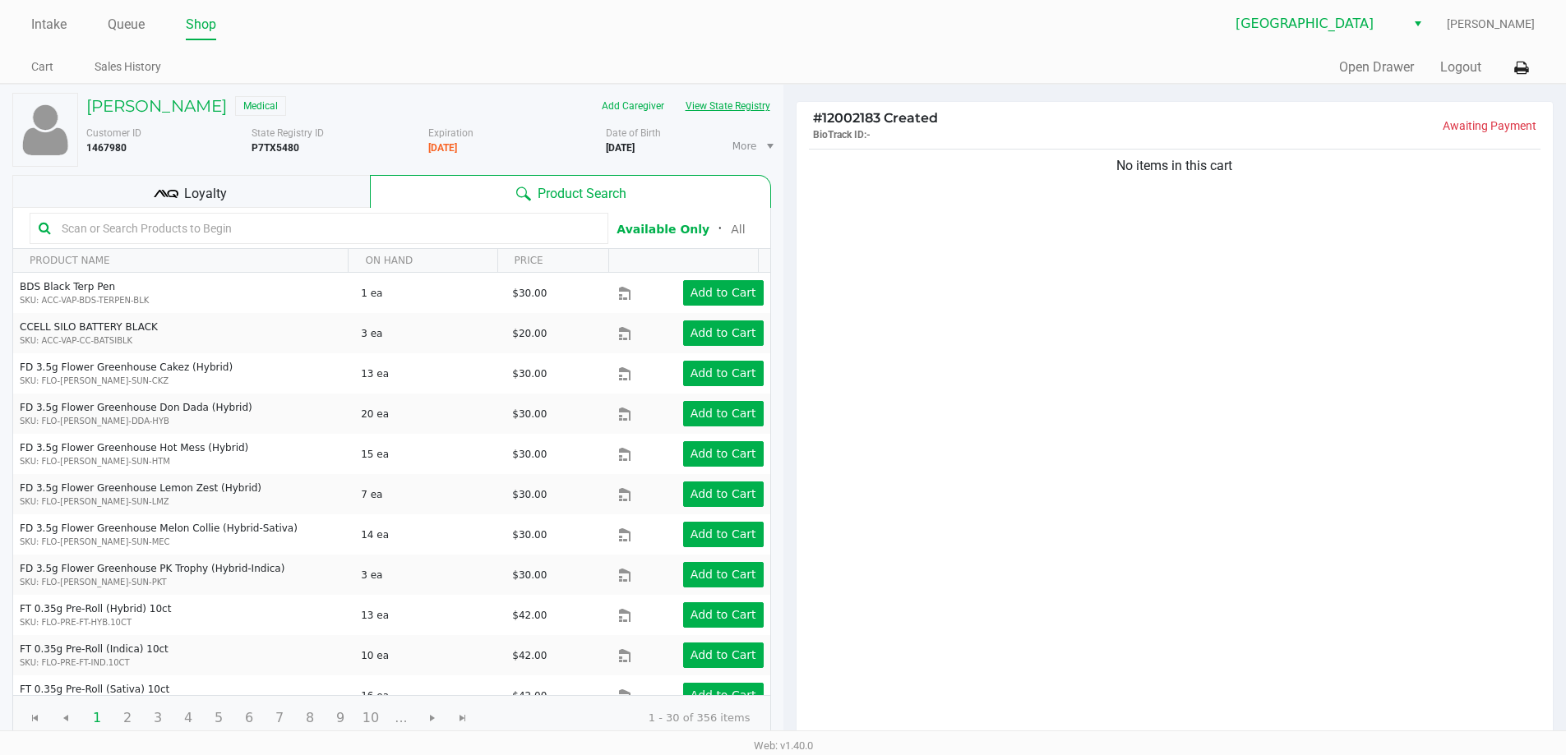
click at [755, 113] on button "View State Registry" at bounding box center [723, 106] width 96 height 26
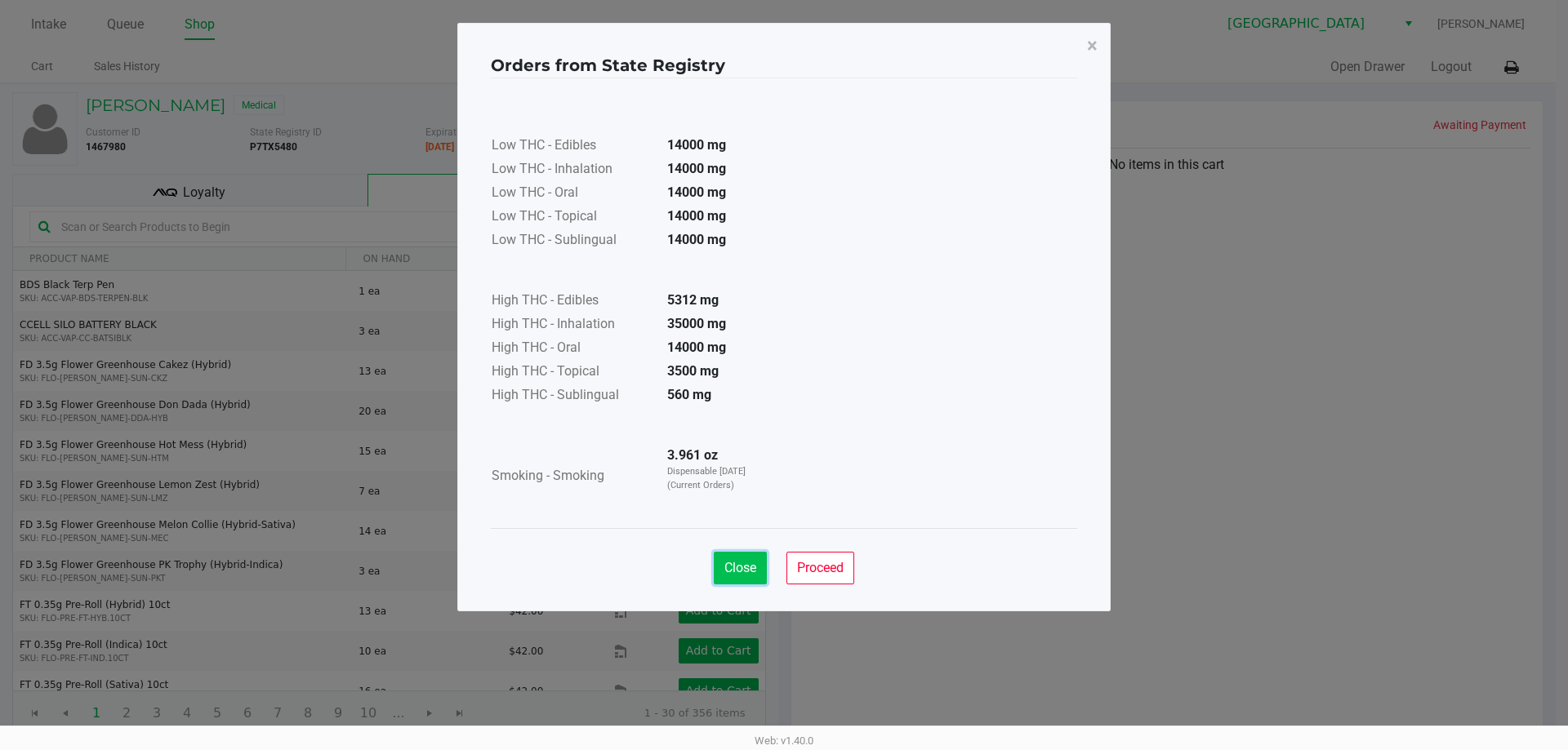
click at [737, 578] on button "Close" at bounding box center [739, 568] width 53 height 33
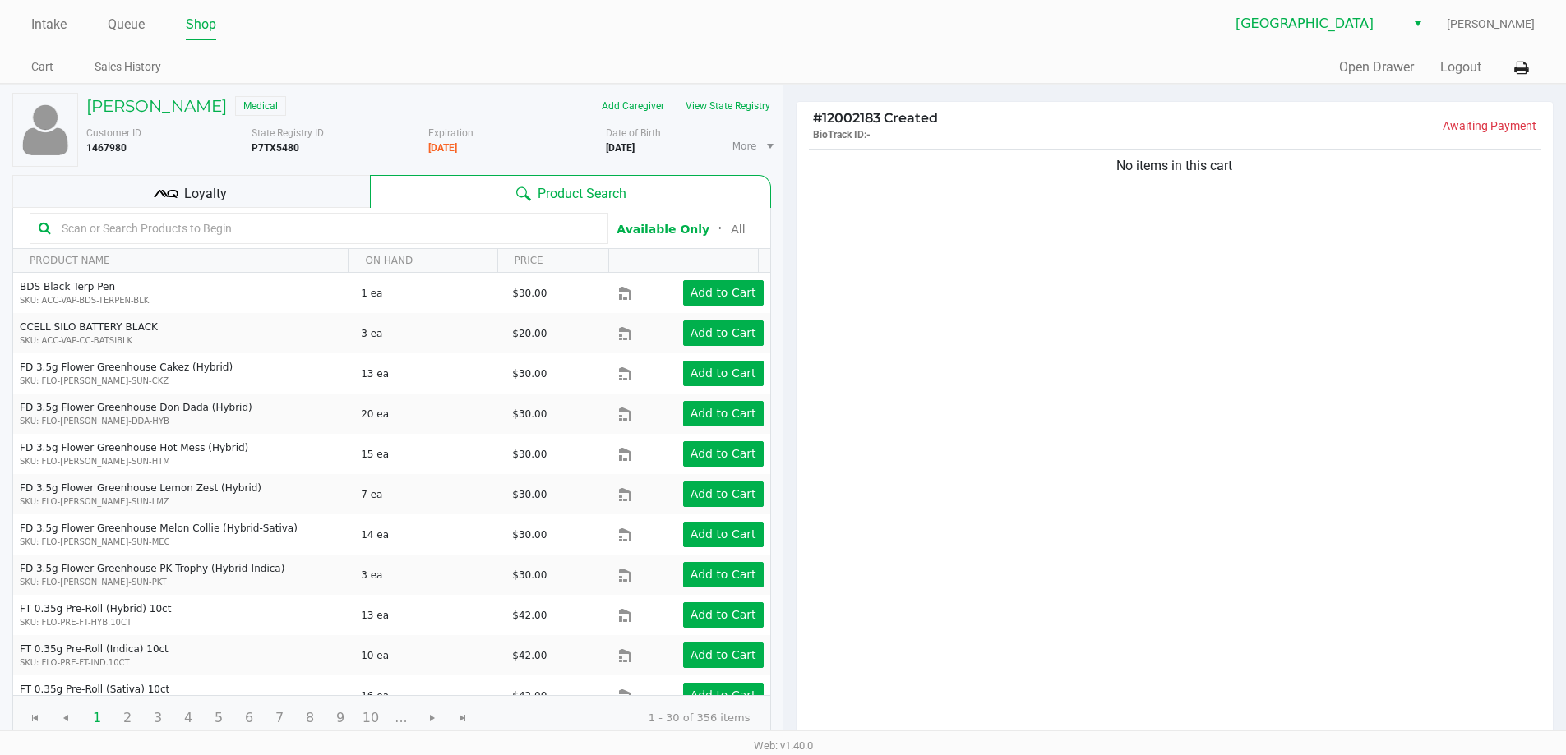
click at [224, 233] on input "text" at bounding box center [327, 228] width 544 height 25
click at [704, 106] on button "View State Registry" at bounding box center [723, 106] width 96 height 26
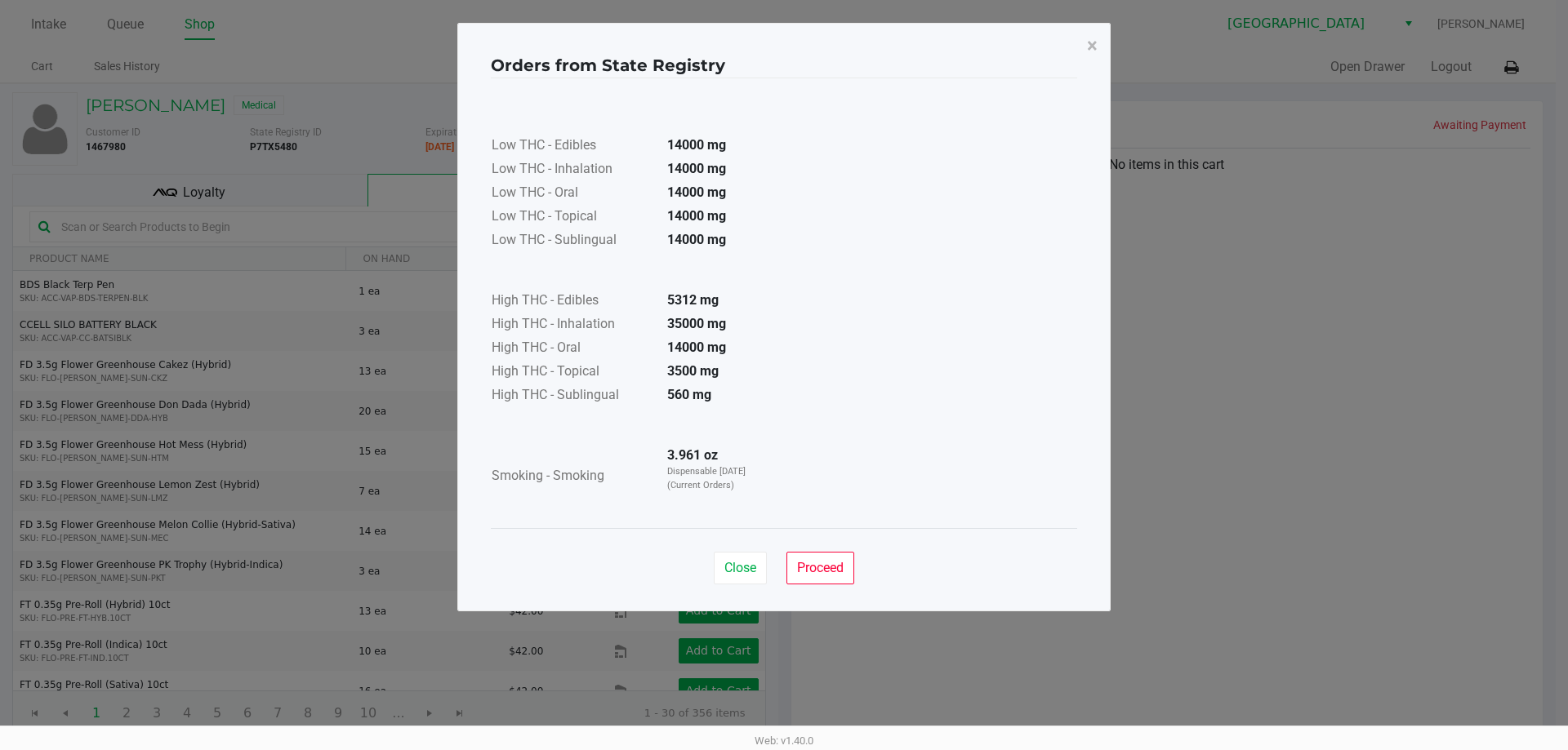
click at [821, 246] on div "Low THC - Edibles 14000 mg Low THC - Inhalation 14000 mg Low THC - Oral 14000 m…" at bounding box center [784, 303] width 586 height 410
click at [747, 565] on span "Close" at bounding box center [740, 568] width 32 height 16
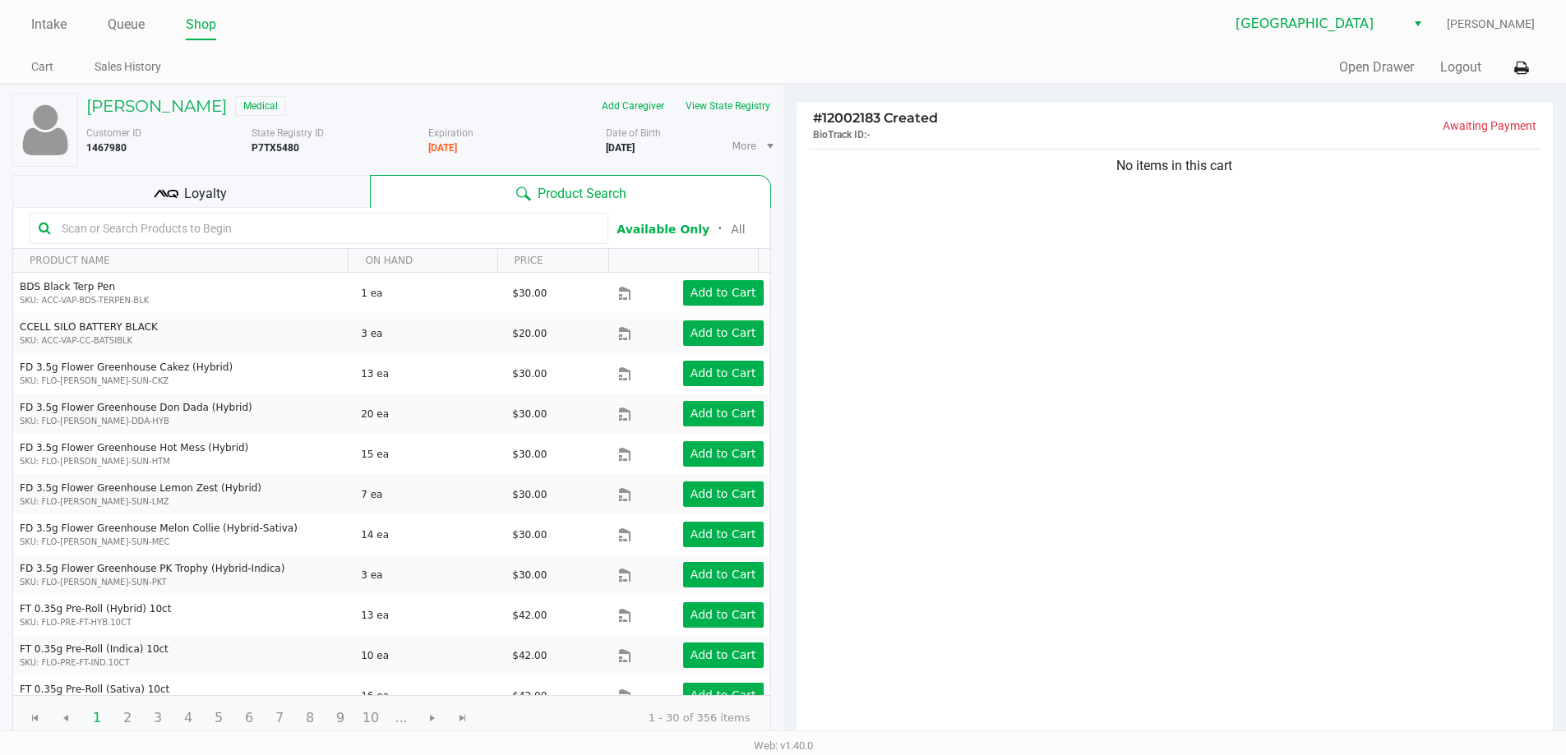
click at [170, 237] on input "text" at bounding box center [327, 228] width 544 height 25
click at [171, 236] on input "text" at bounding box center [327, 228] width 544 height 25
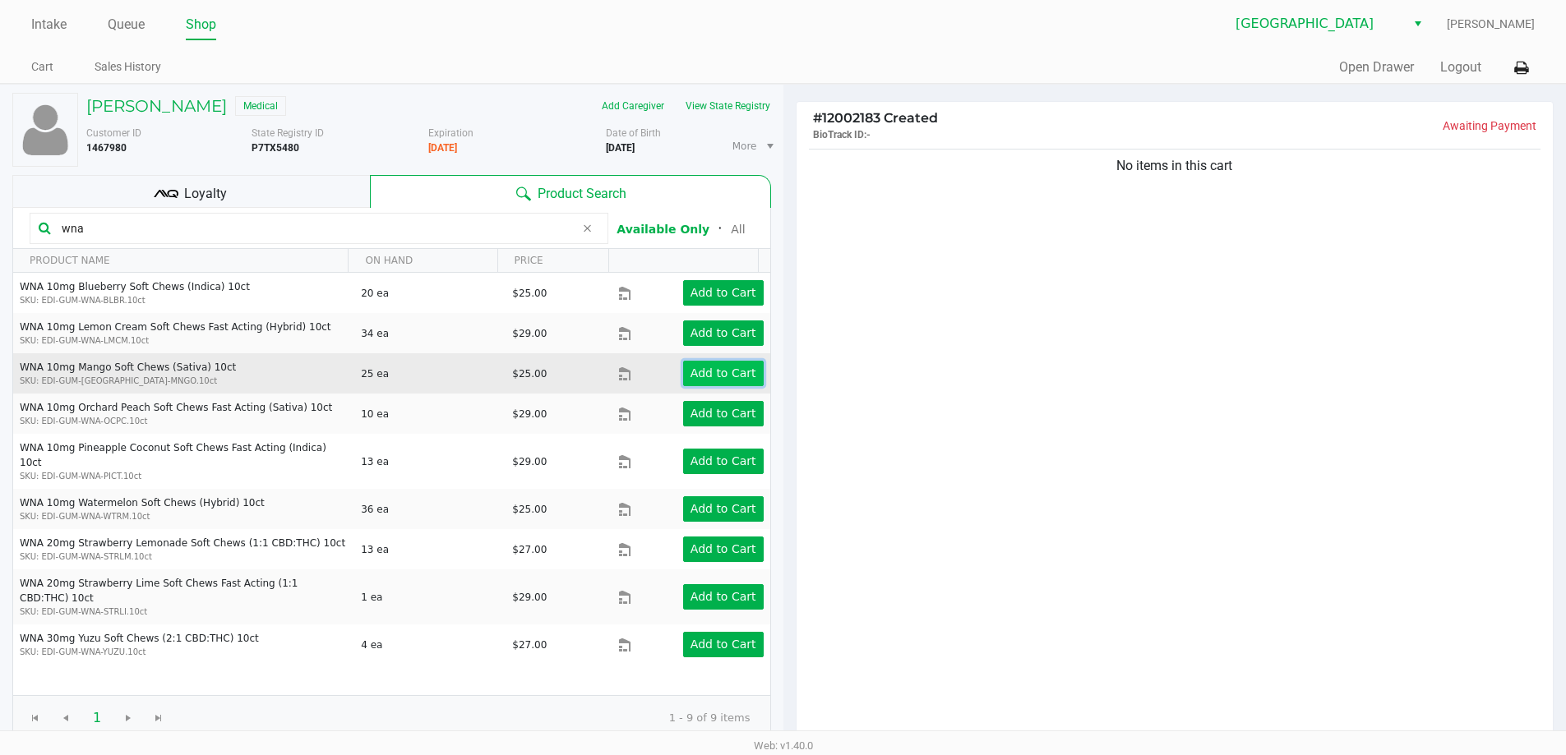
click at [691, 372] on app-button-loader "Add to Cart" at bounding box center [723, 373] width 66 height 13
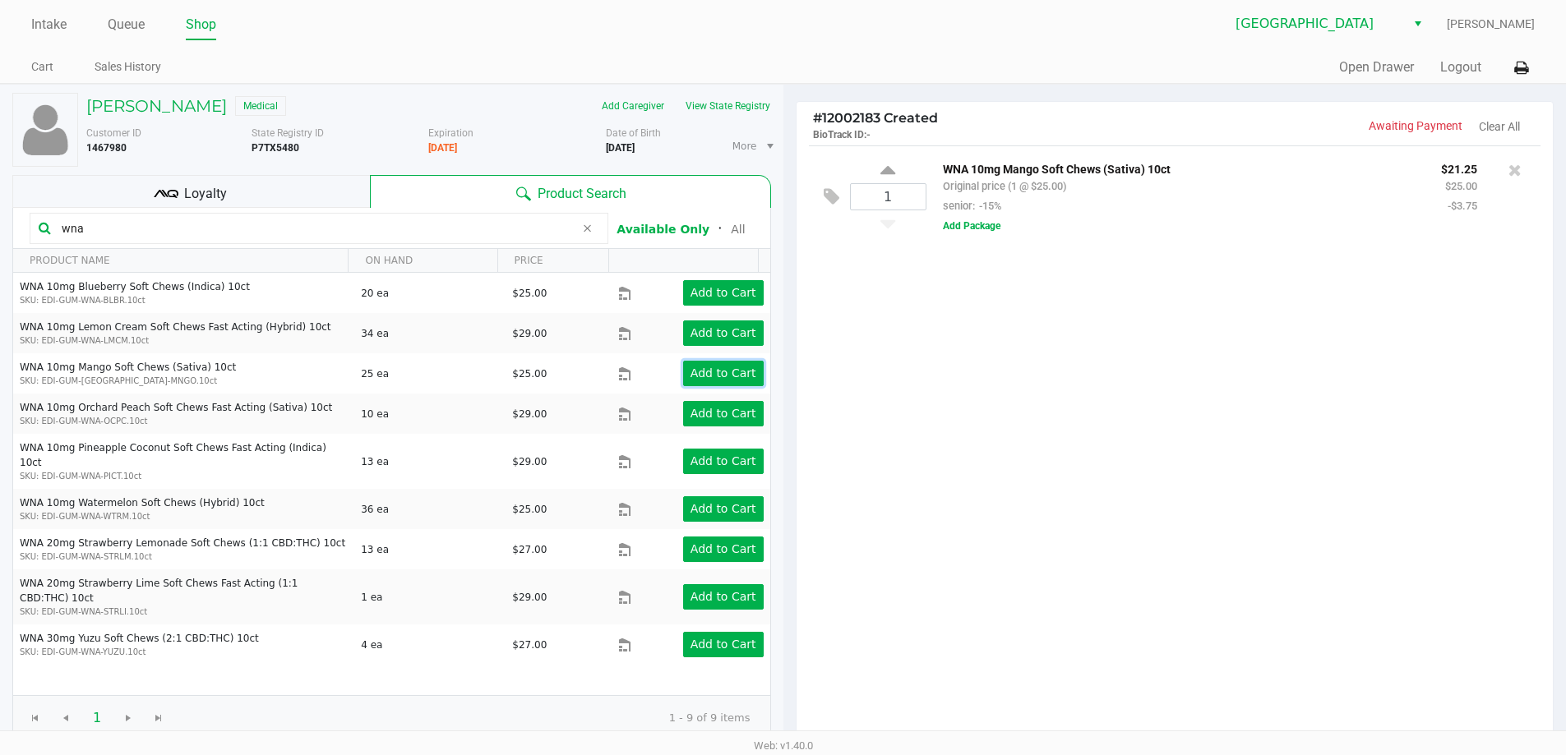
click at [694, 372] on app-button-loader "Add to Cart" at bounding box center [723, 373] width 66 height 13
click at [90, 224] on input "wna" at bounding box center [315, 228] width 520 height 25
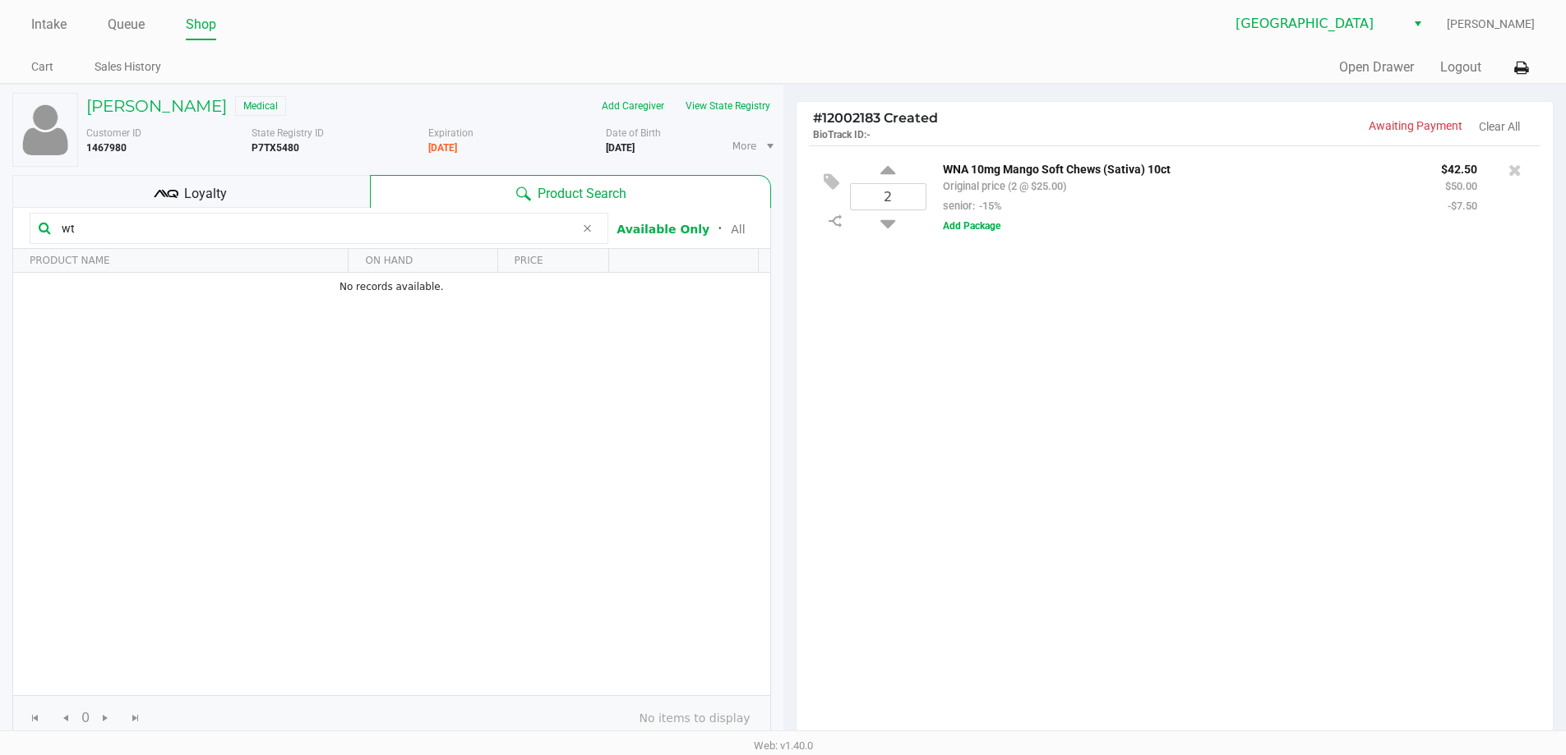
type input "w"
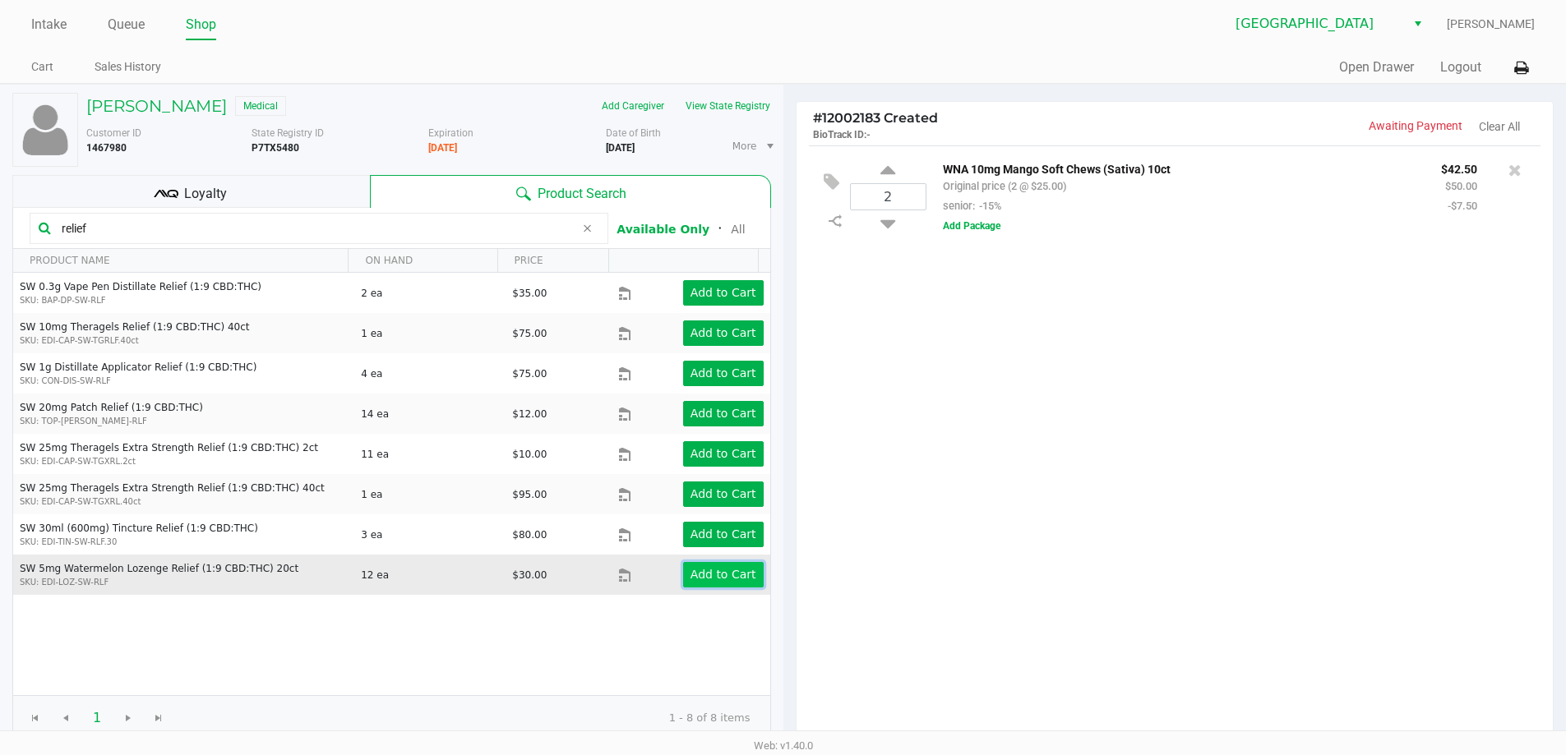
click at [690, 580] on app-button-loader "Add to Cart" at bounding box center [723, 574] width 66 height 13
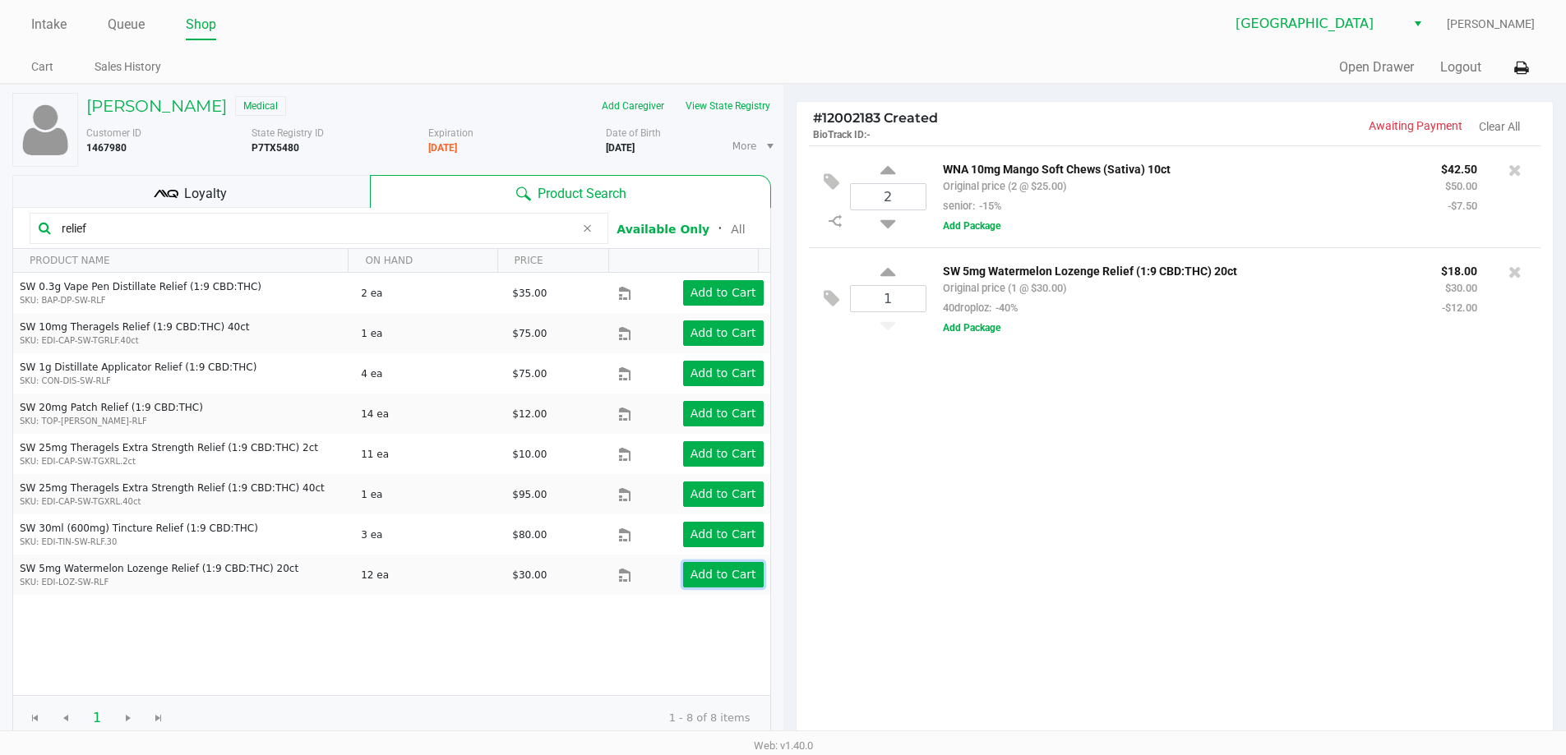
click at [695, 574] on app-button-loader "Add to Cart" at bounding box center [723, 574] width 66 height 13
click at [127, 220] on input "relief" at bounding box center [315, 228] width 520 height 25
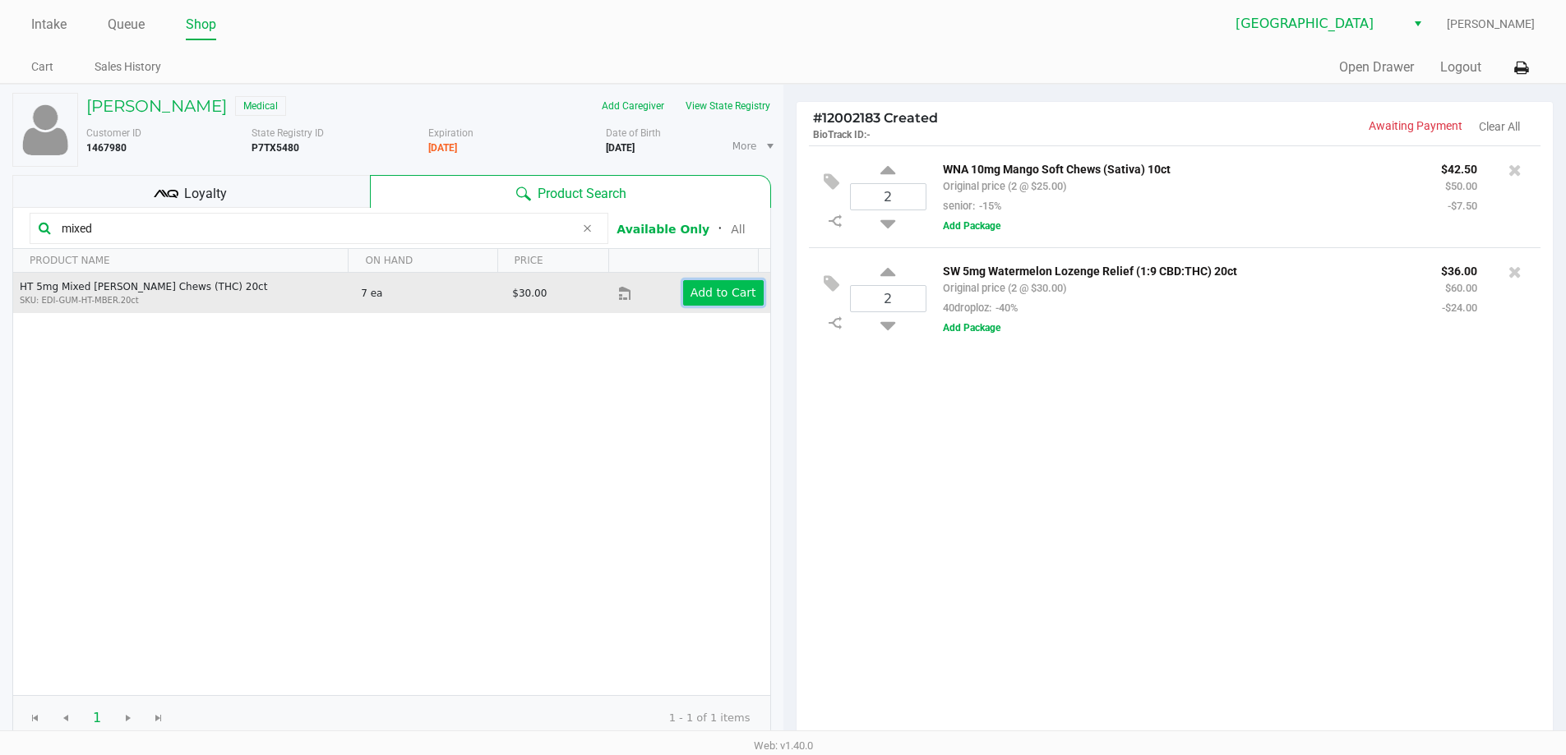
click at [693, 293] on app-button-loader "Add to Cart" at bounding box center [723, 292] width 66 height 13
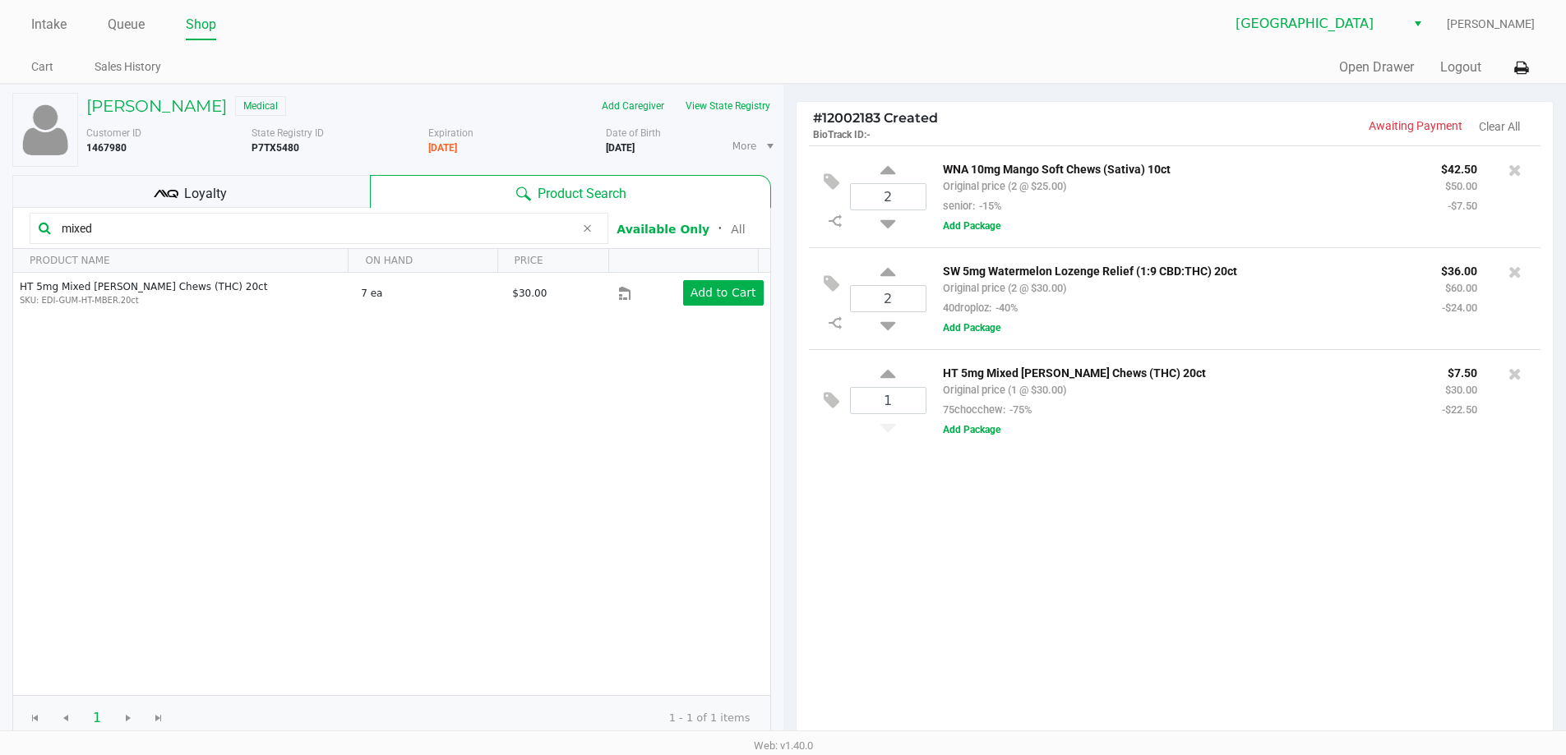
click at [187, 236] on input "mixed" at bounding box center [315, 228] width 520 height 25
click at [191, 236] on input "mixed" at bounding box center [315, 228] width 520 height 25
click at [182, 233] on input "mixed" at bounding box center [315, 228] width 520 height 25
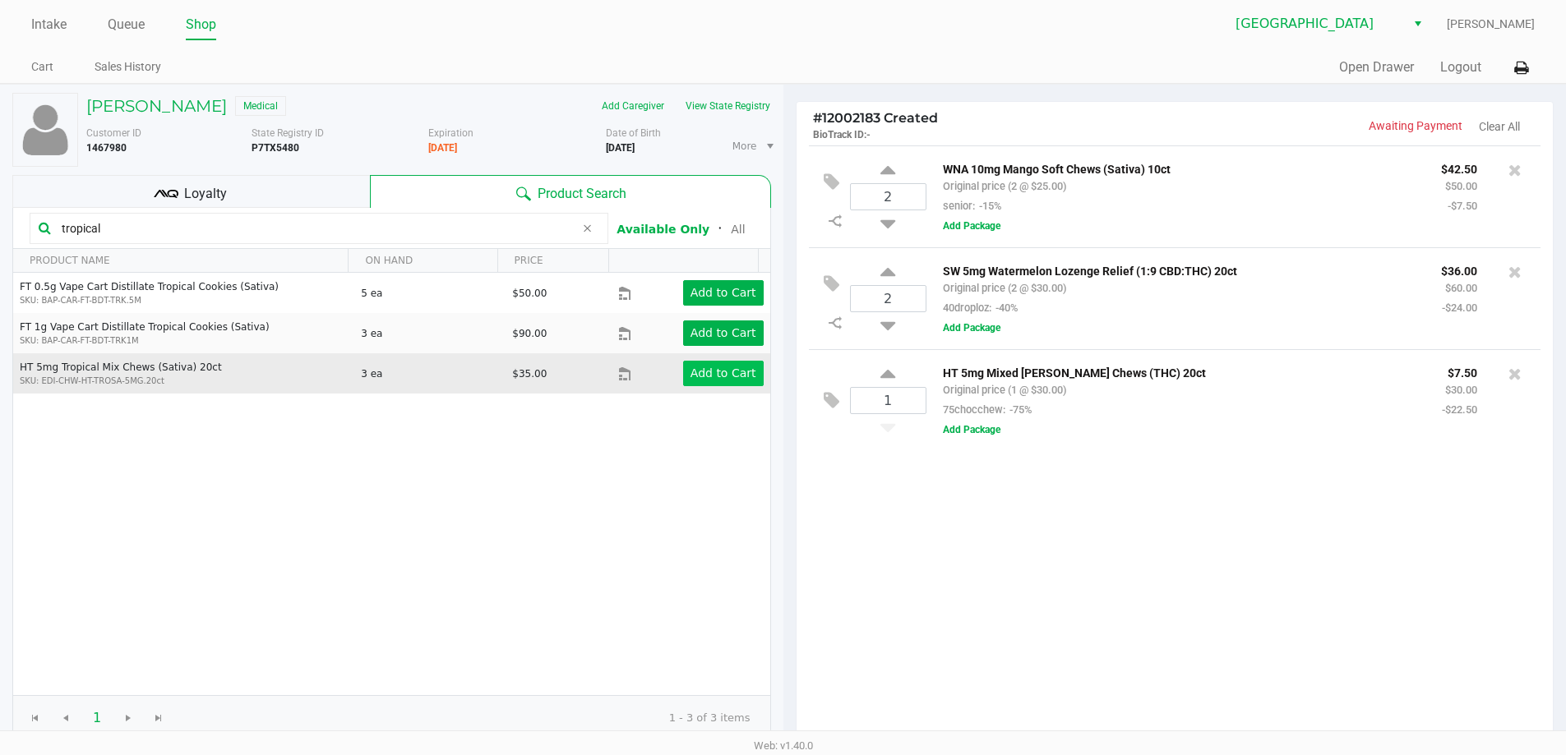
type input "tropical"
click at [698, 373] on app-button-loader "Add to Cart" at bounding box center [723, 373] width 66 height 13
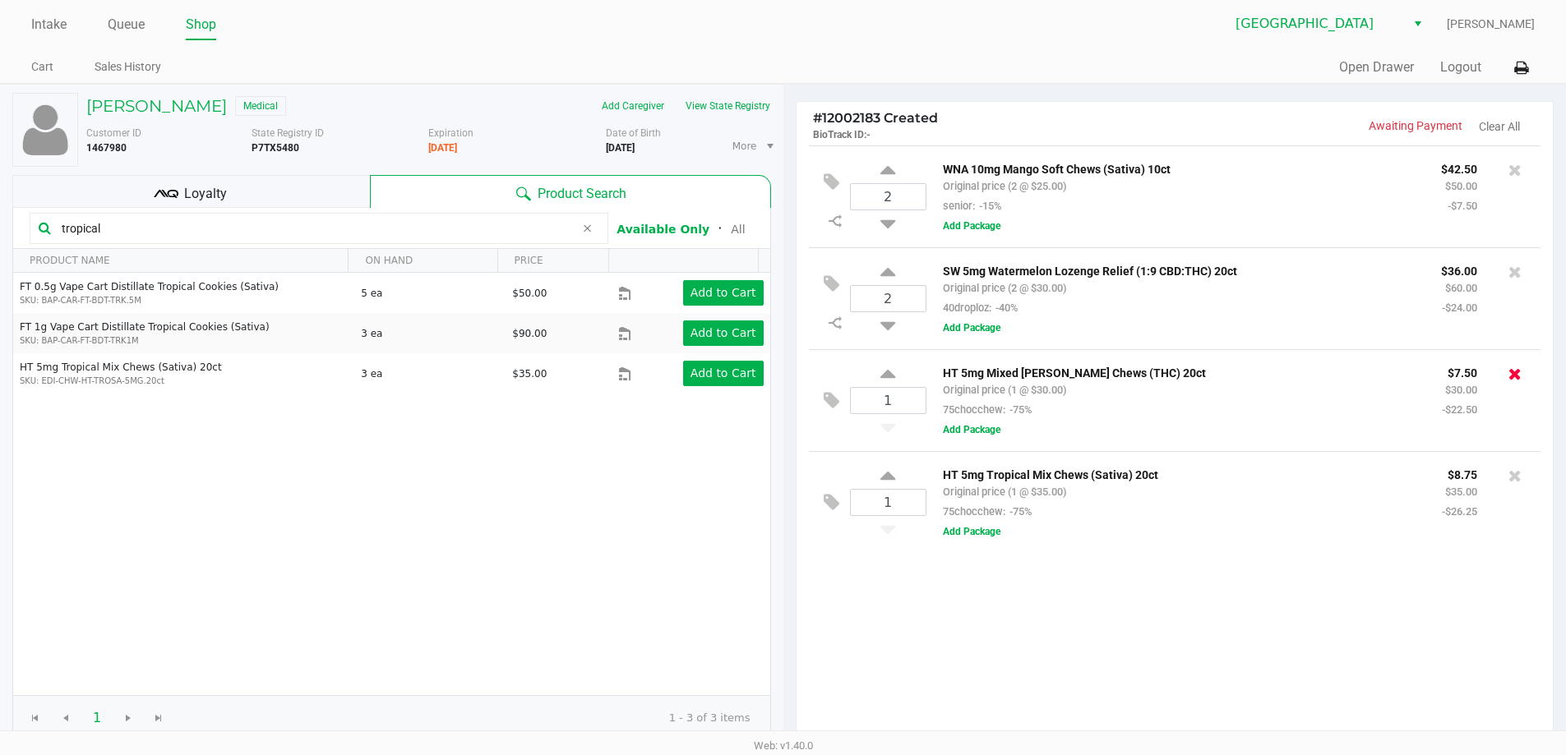
click at [1516, 372] on icon at bounding box center [1514, 374] width 13 height 16
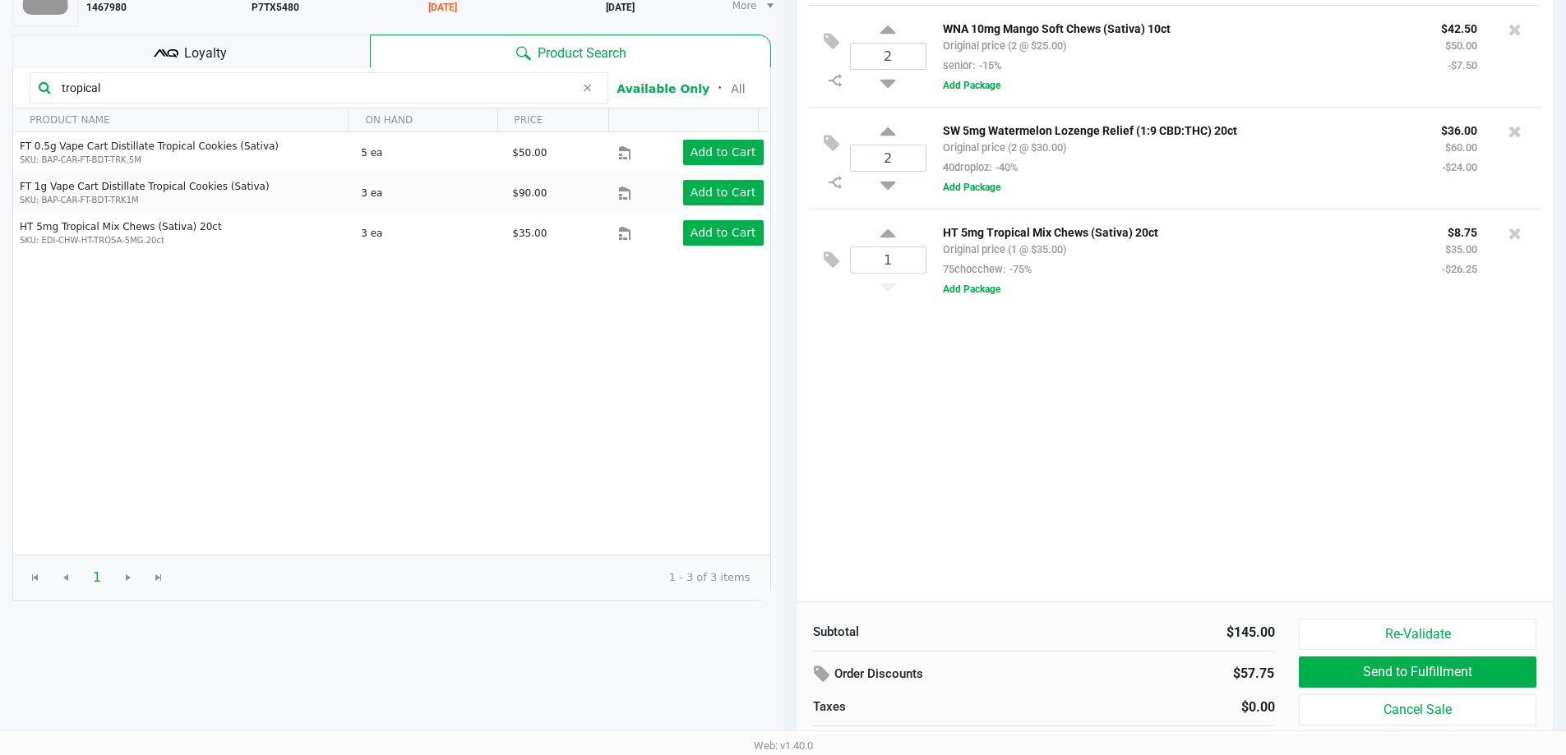
scroll to position [169, 0]
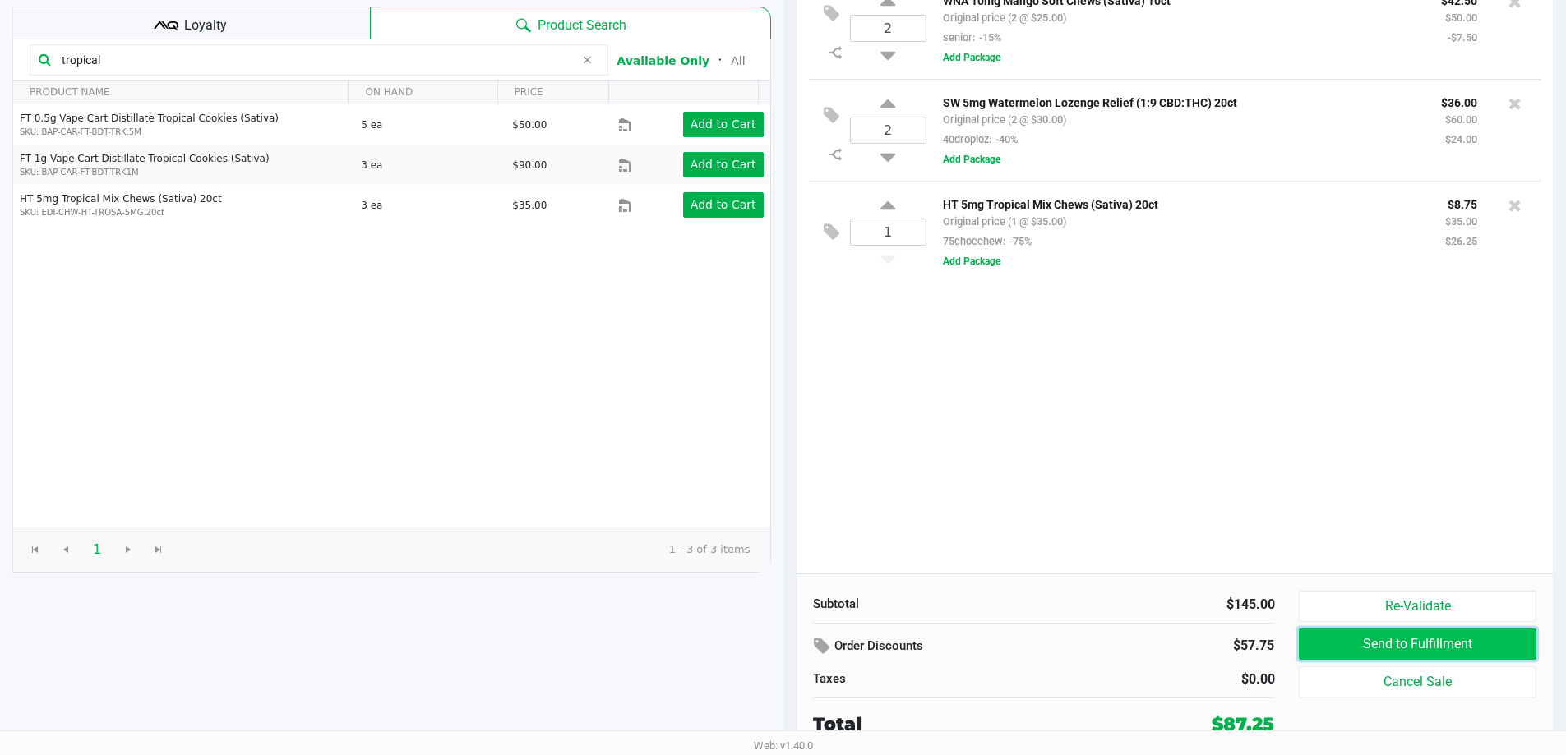
click at [1397, 644] on button "Send to Fulfillment" at bounding box center [1417, 644] width 237 height 31
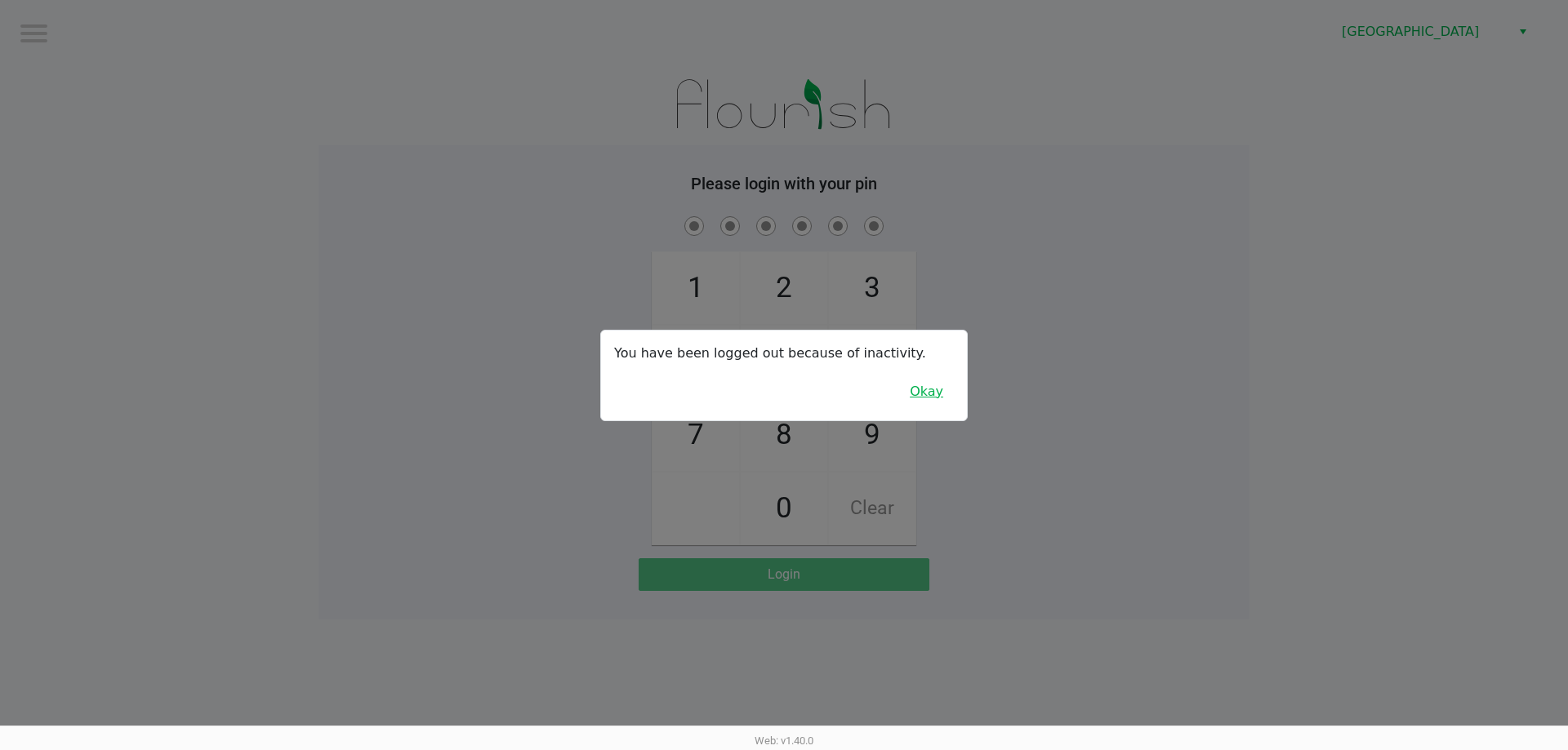
click at [916, 389] on button "Okay" at bounding box center [926, 391] width 55 height 31
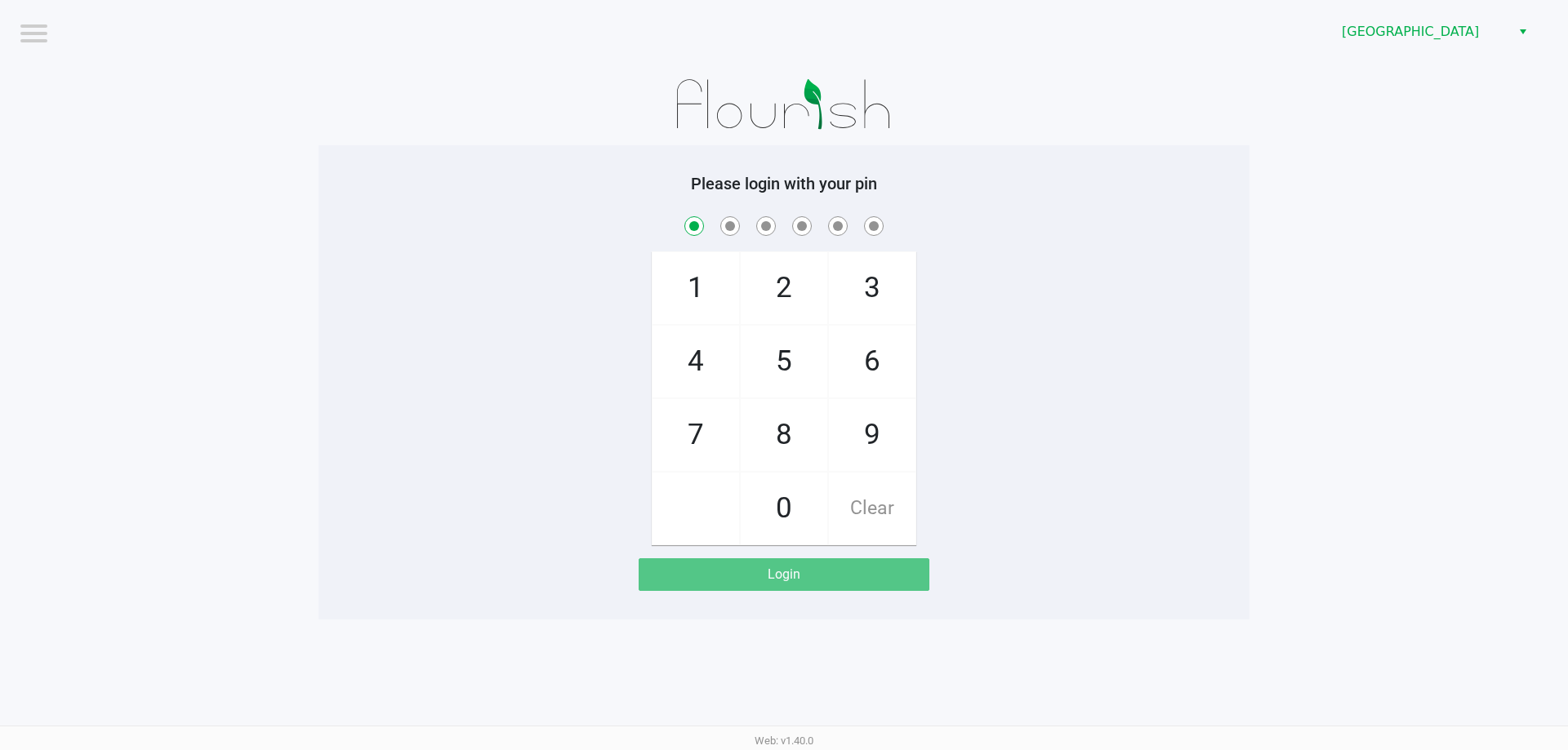
checkbox input "true"
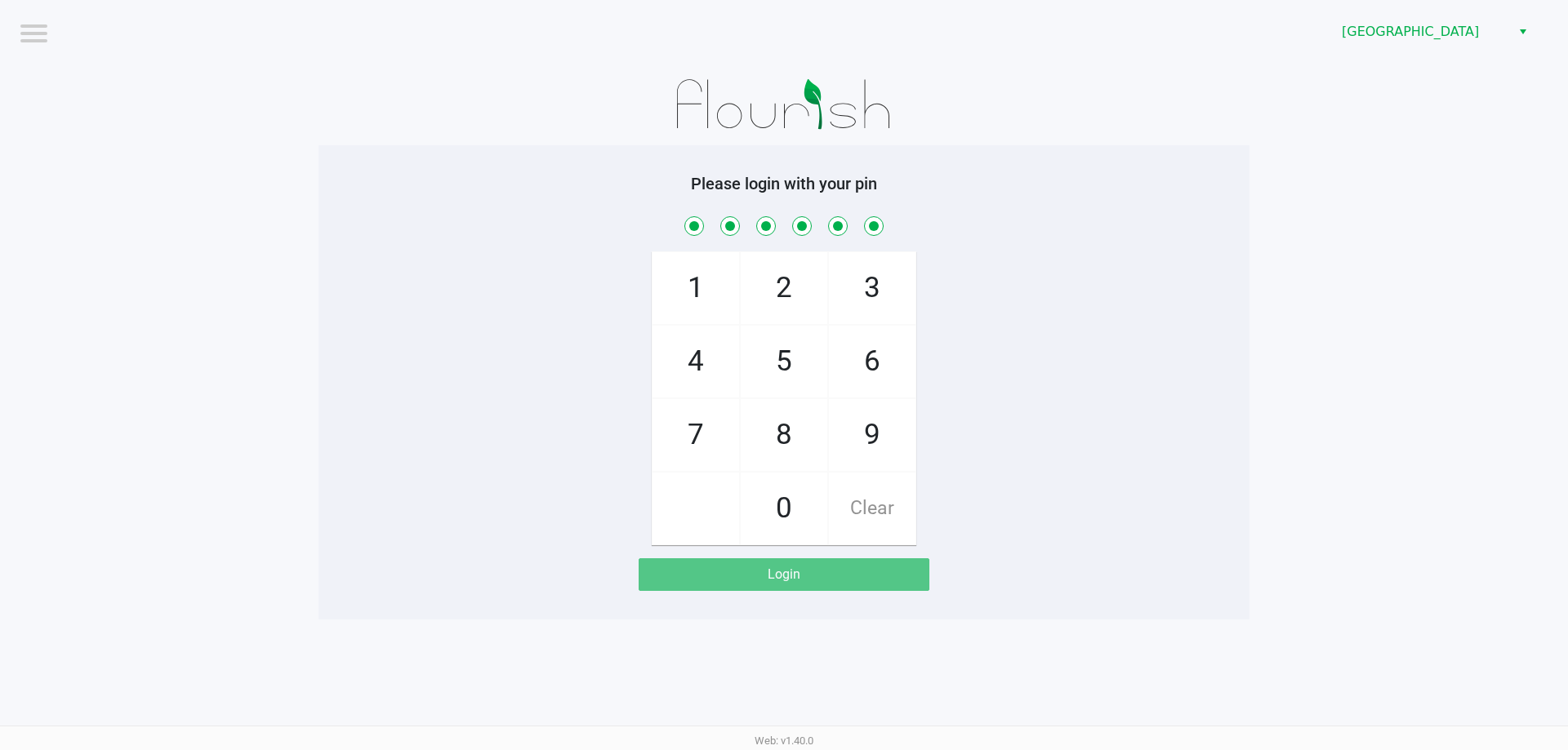
checkbox input "true"
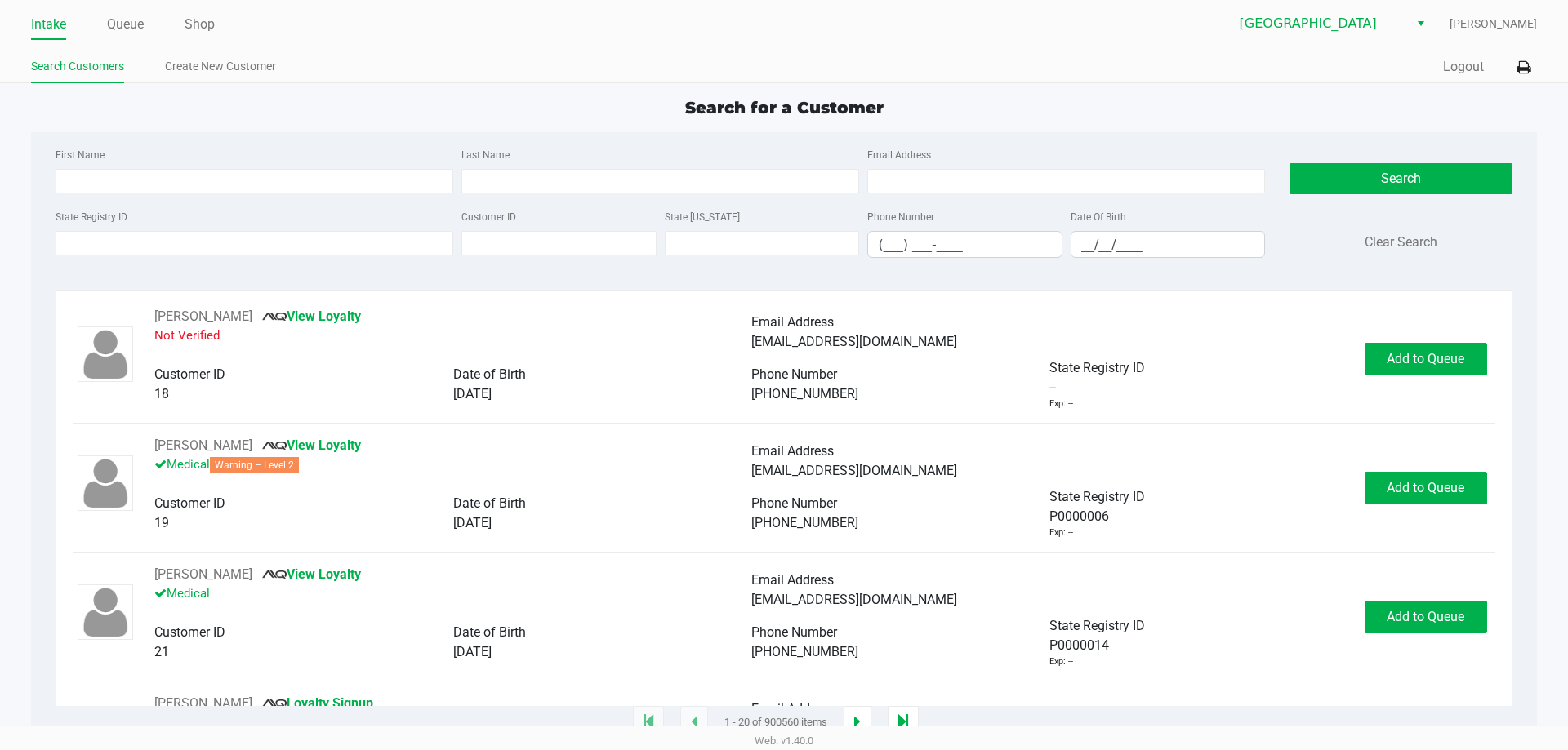
click at [230, 199] on div "First Name Last Name Email Address" at bounding box center [661, 175] width 1218 height 62
click at [230, 188] on input "First Name" at bounding box center [254, 181] width 397 height 25
type input "thomas"
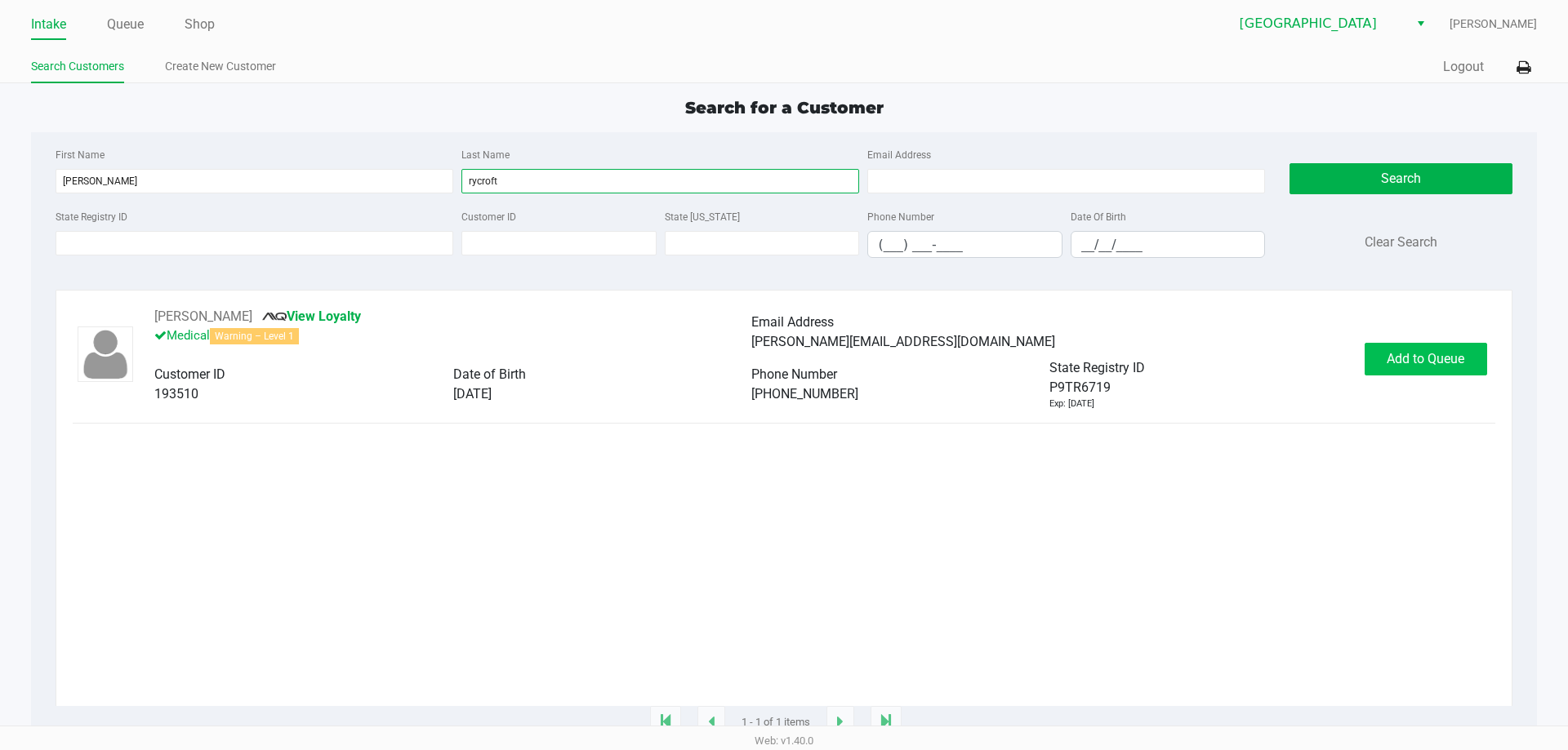
type input "rycroft"
click at [1412, 369] on button "Add to Queue" at bounding box center [1426, 359] width 122 height 33
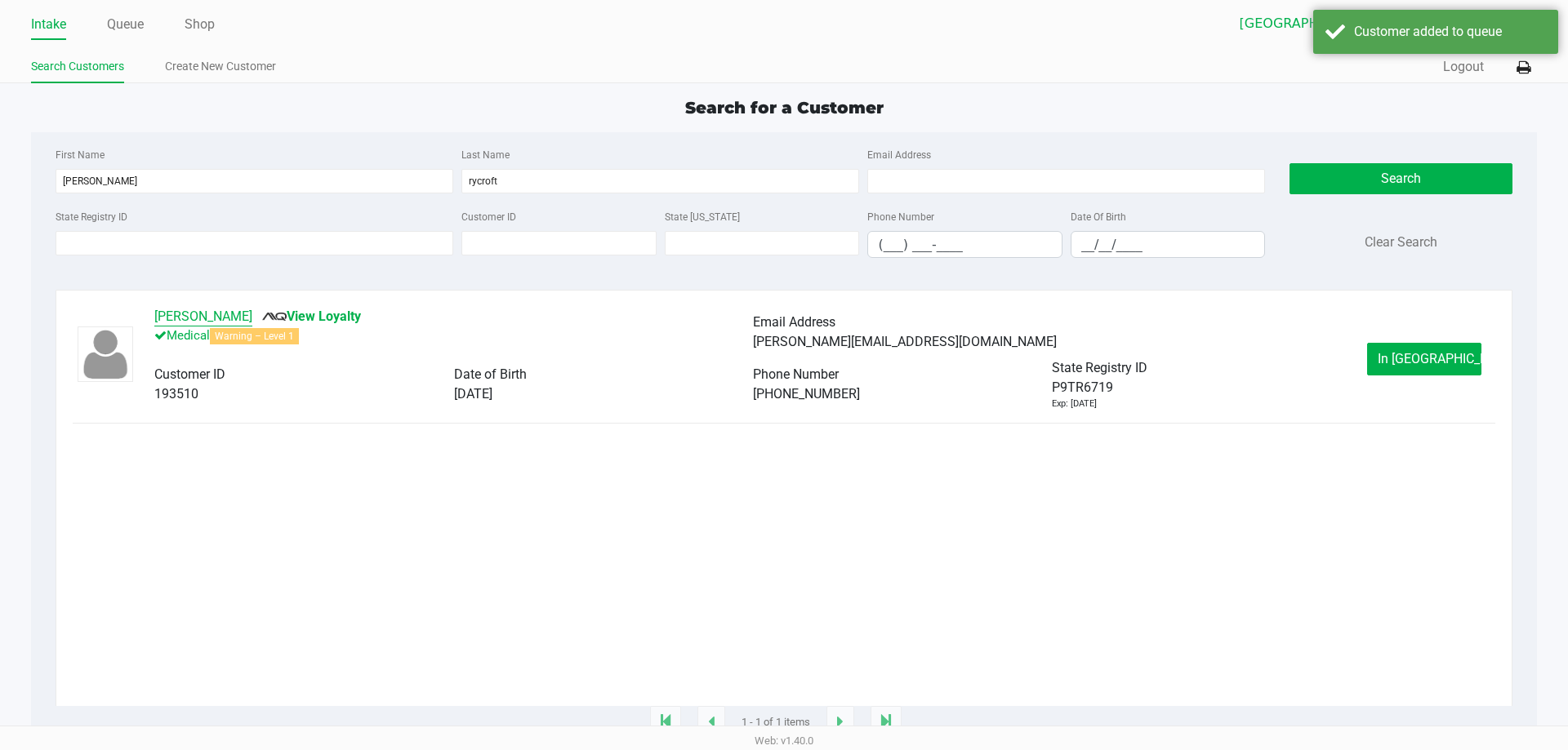
click at [252, 321] on button "THOMAS RYCROFT" at bounding box center [203, 317] width 98 height 20
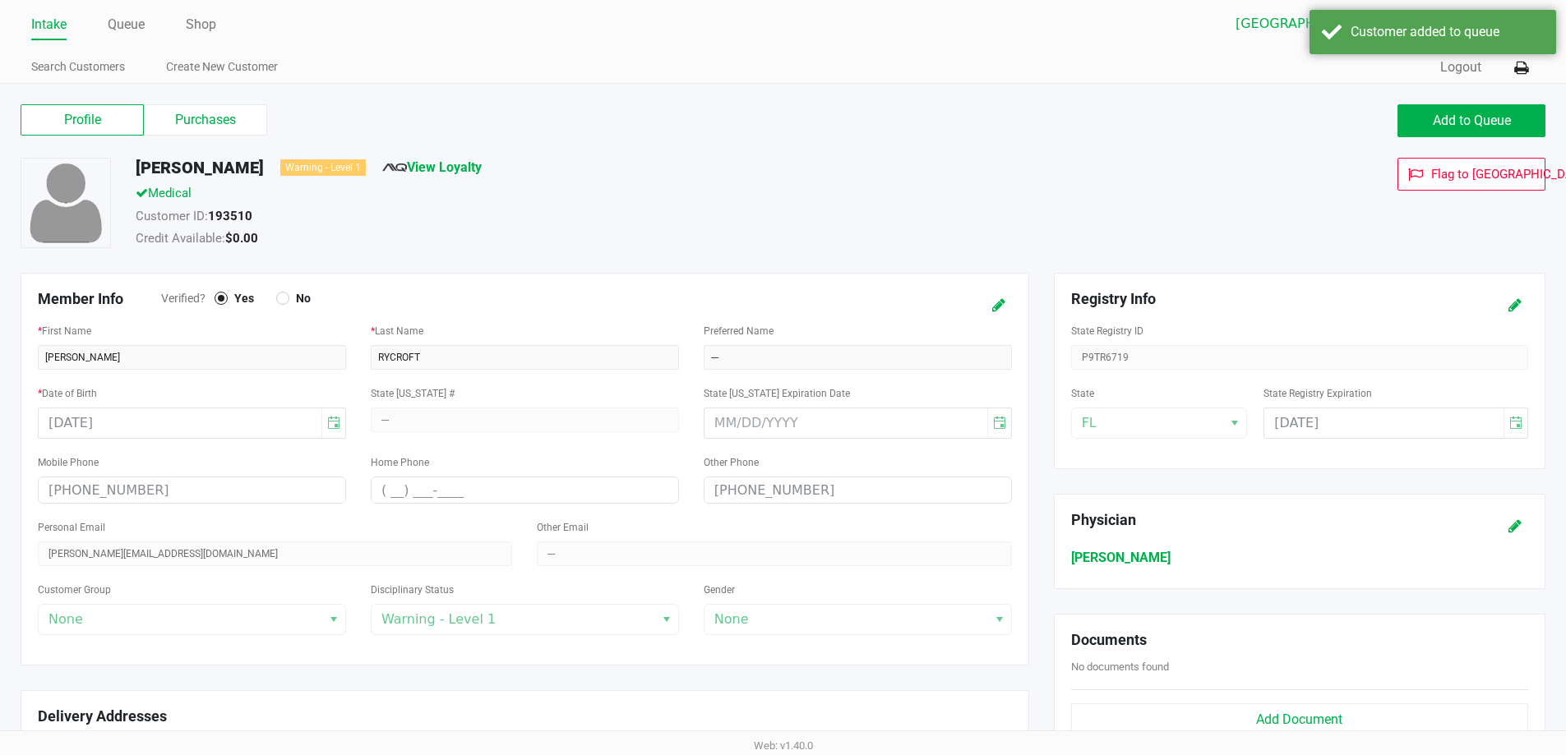
click at [223, 137] on div "Profile Purchases Add to Queue" at bounding box center [783, 129] width 1550 height 58
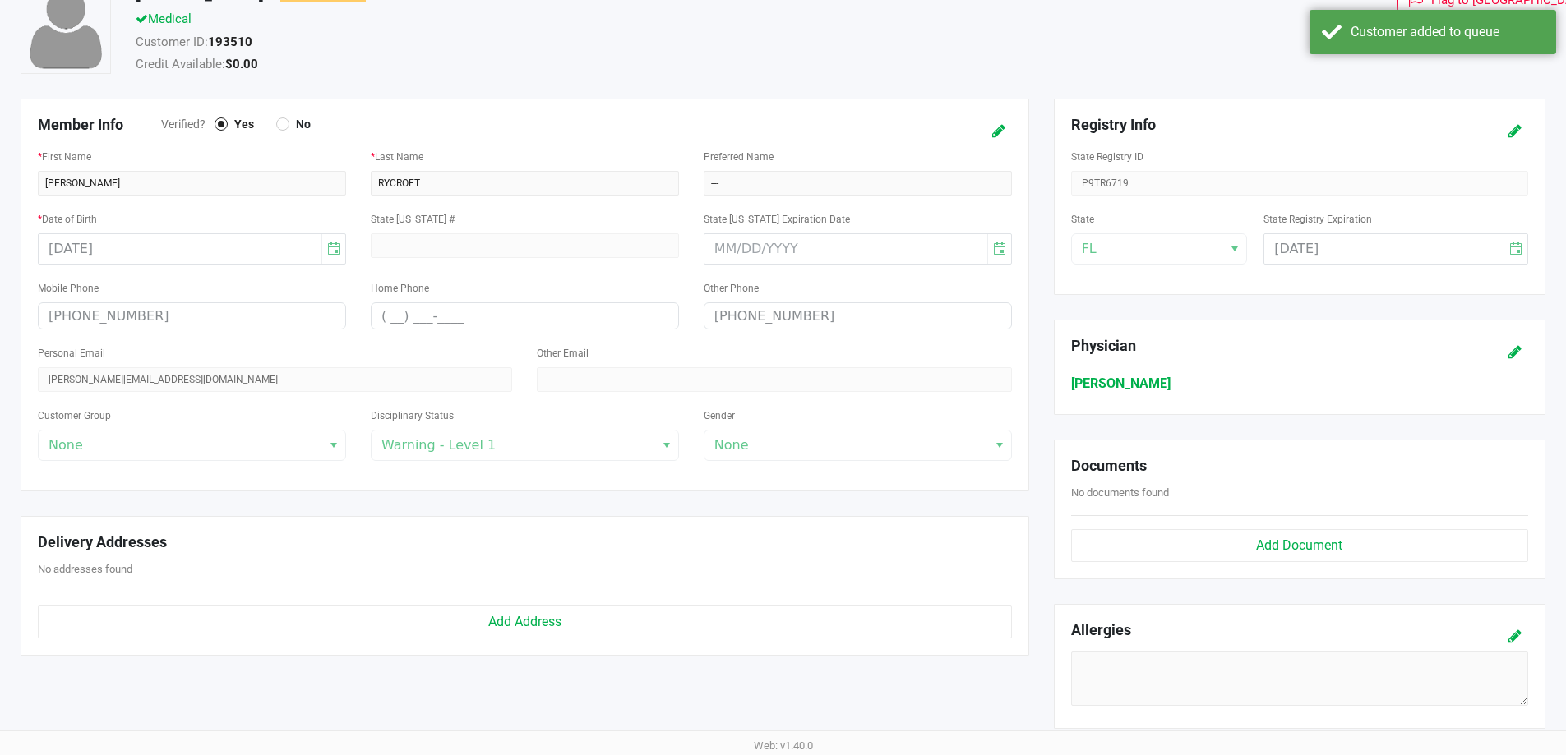
scroll to position [411, 0]
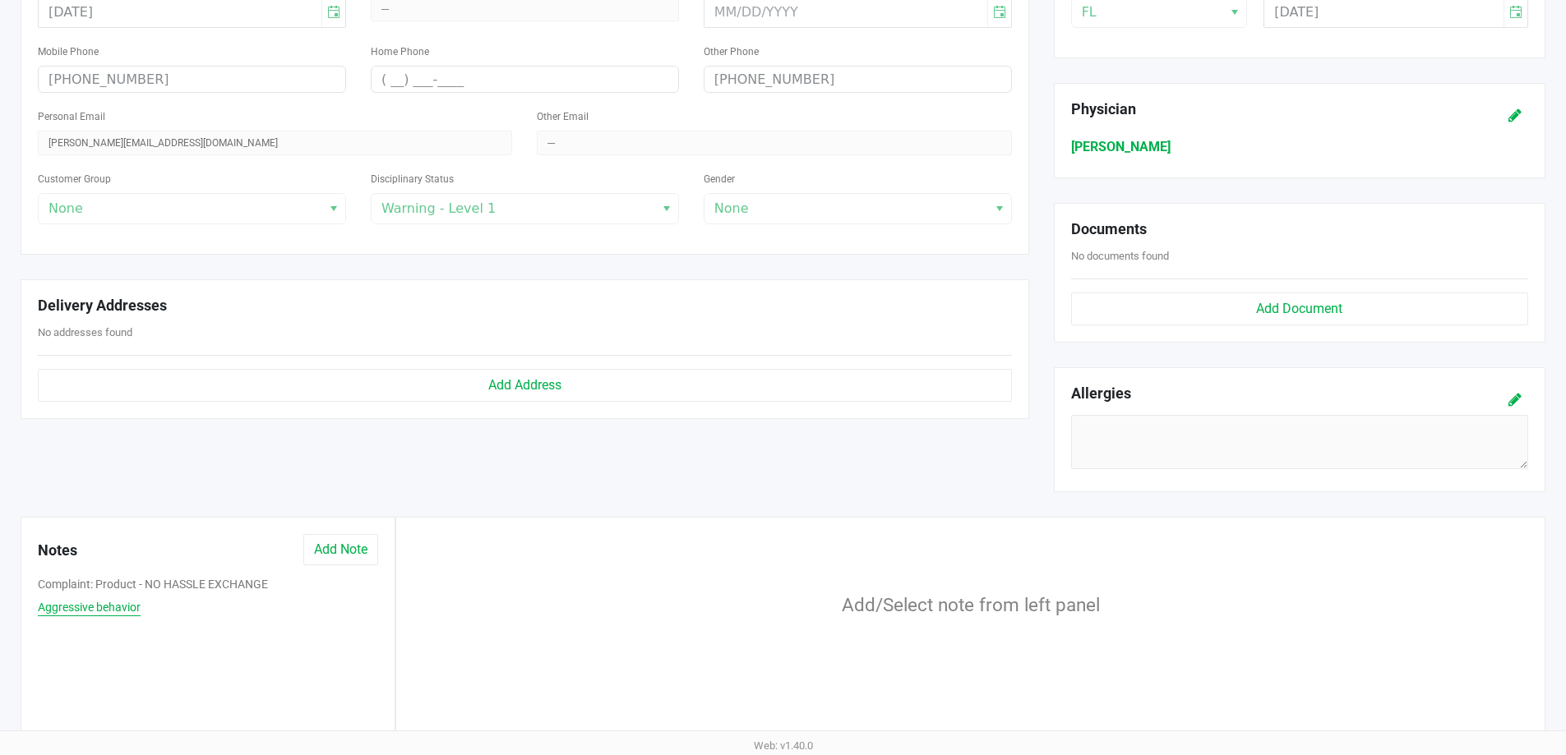
click at [137, 612] on button "Aggressive behavior" at bounding box center [89, 607] width 103 height 17
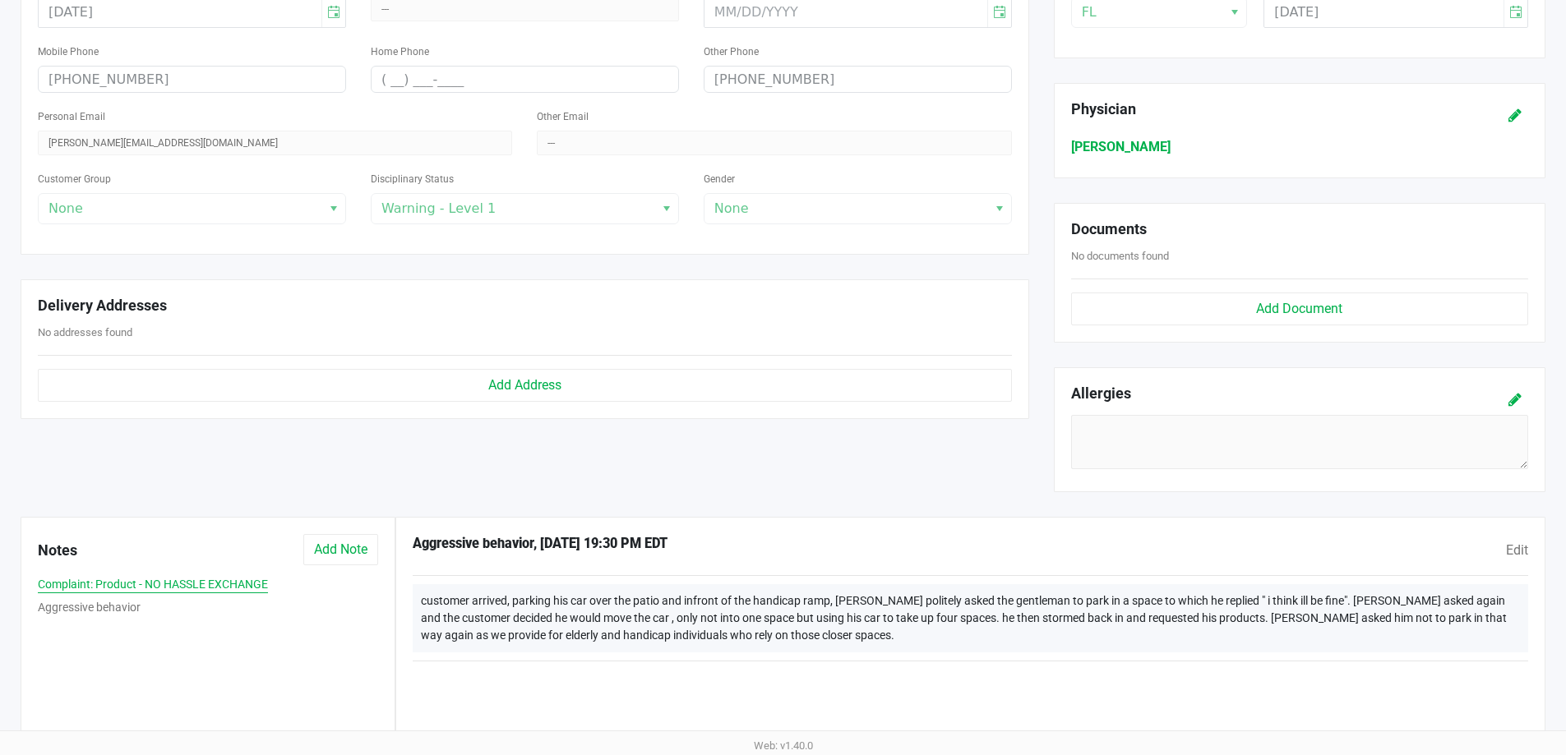
click at [120, 585] on button "Complaint: Product - NO HASSLE EXCHANGE" at bounding box center [153, 584] width 230 height 17
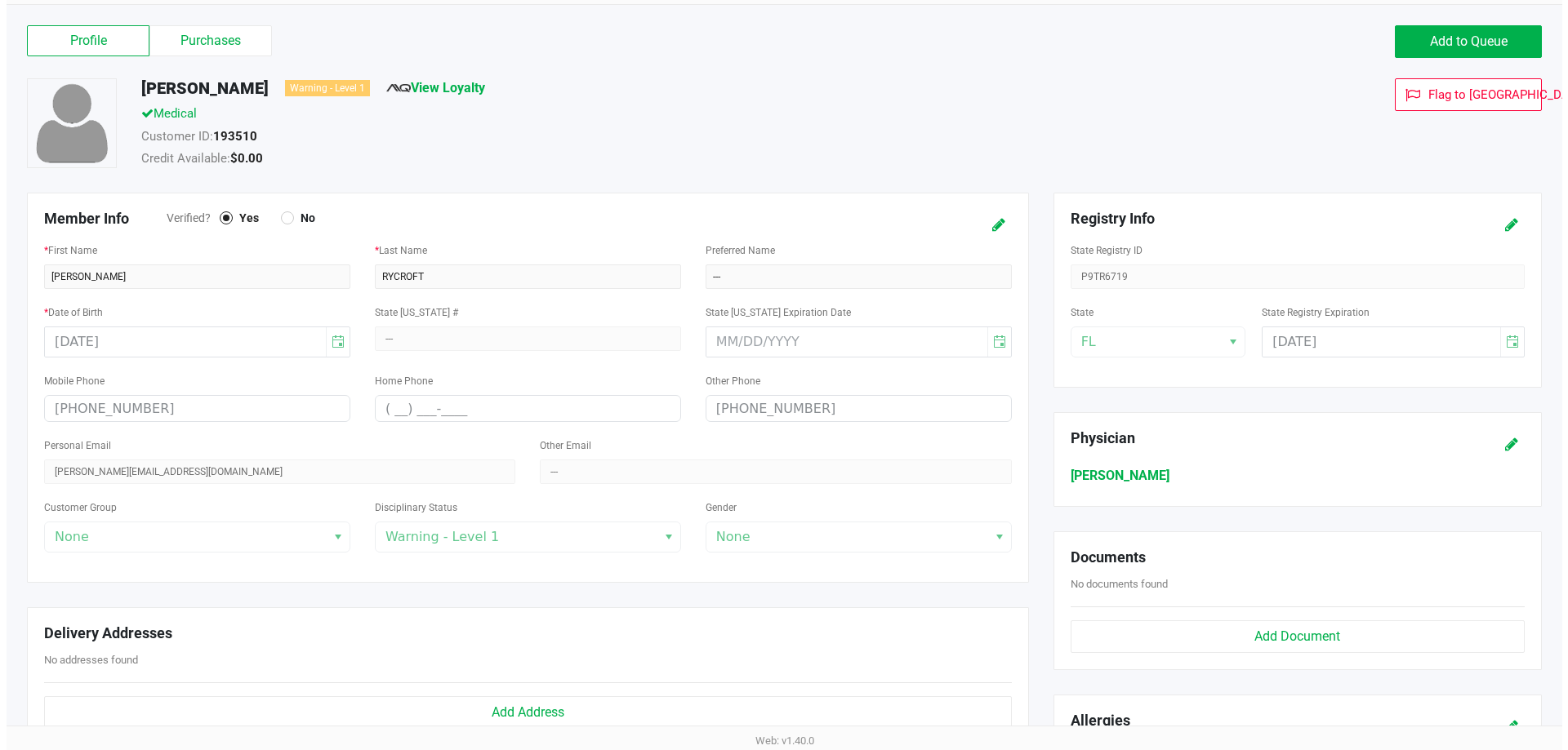
scroll to position [0, 0]
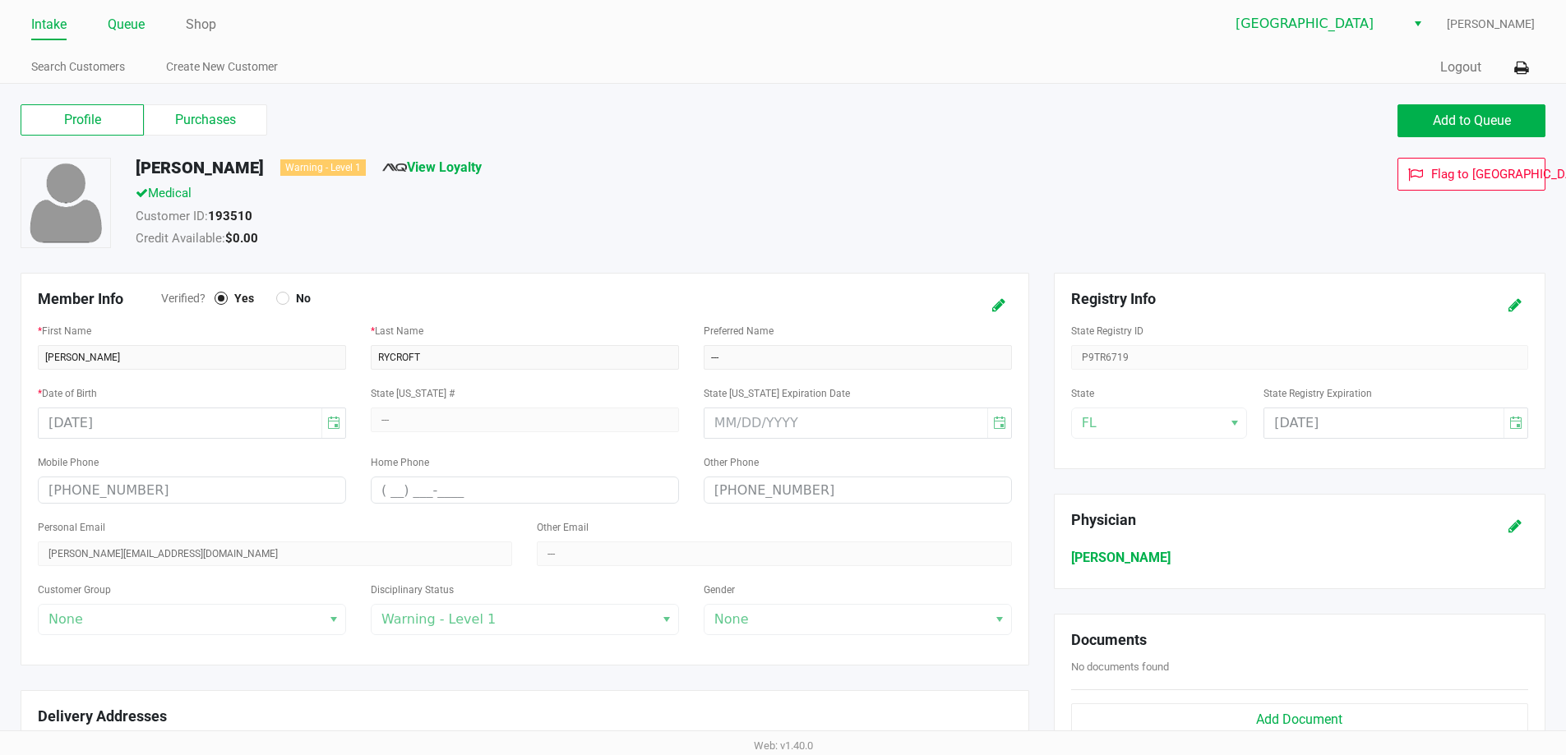
click at [136, 25] on link "Queue" at bounding box center [126, 24] width 37 height 23
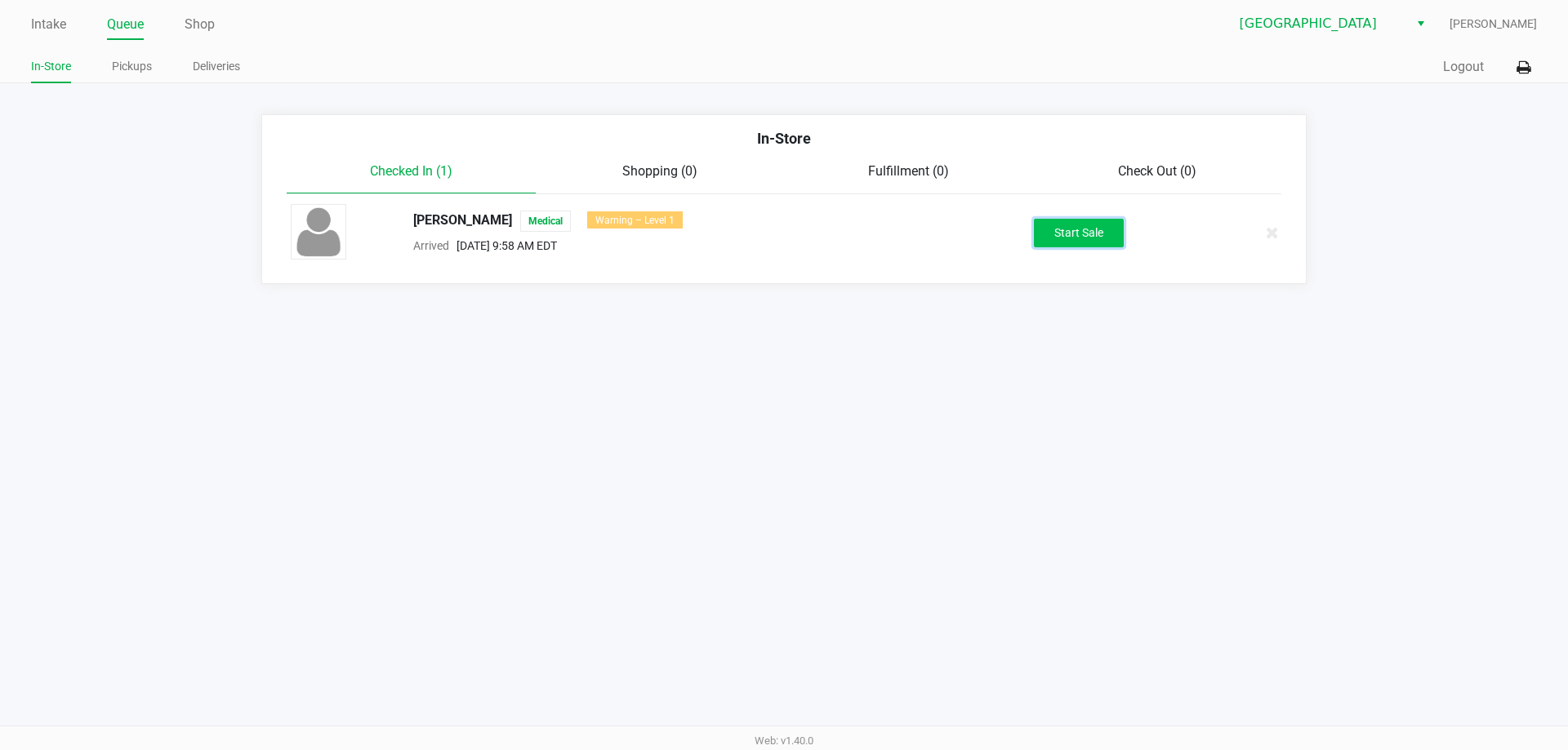
click at [1077, 229] on button "Start Sale" at bounding box center [1079, 232] width 89 height 29
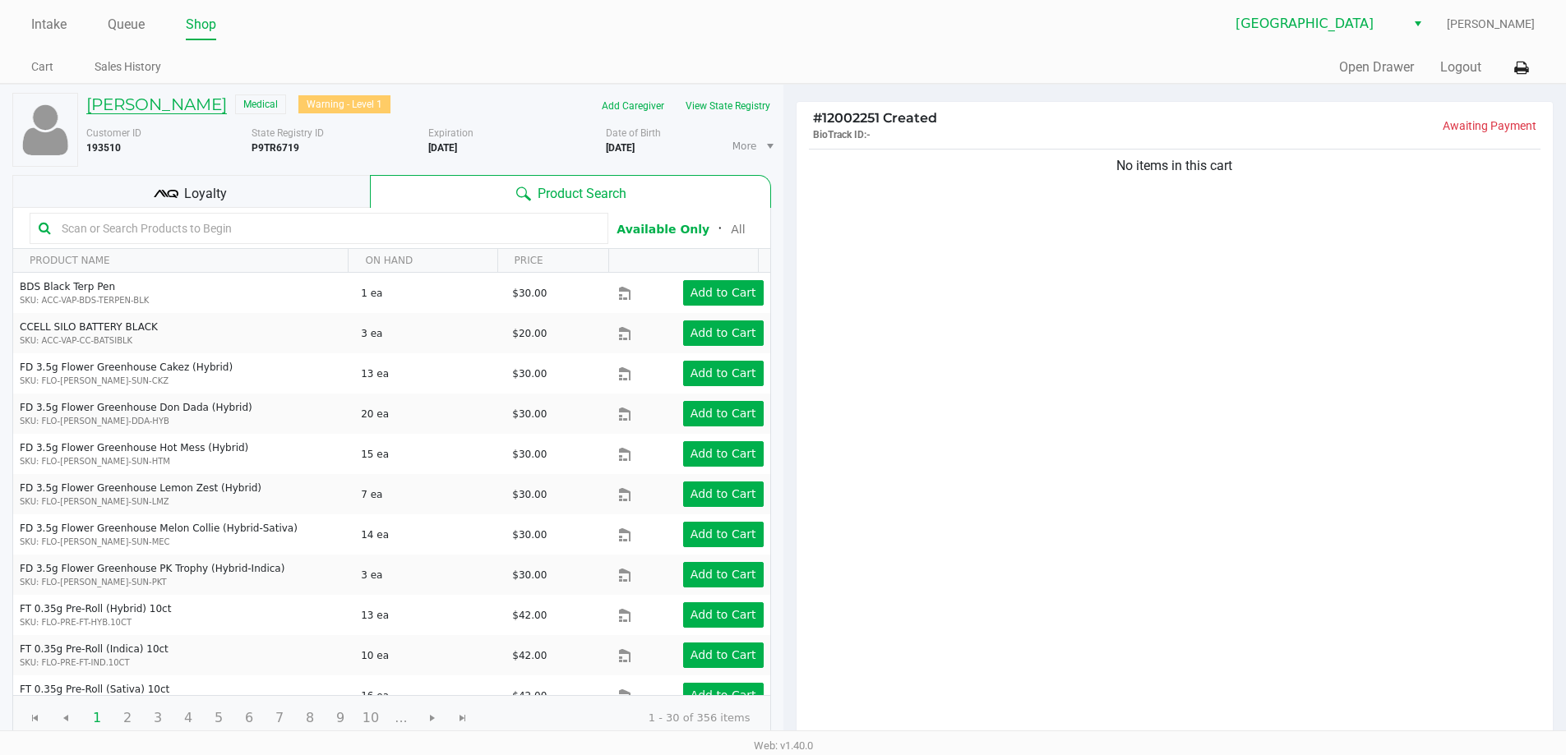
click at [132, 103] on h5 "THOMAS RYCROFT" at bounding box center [156, 105] width 141 height 20
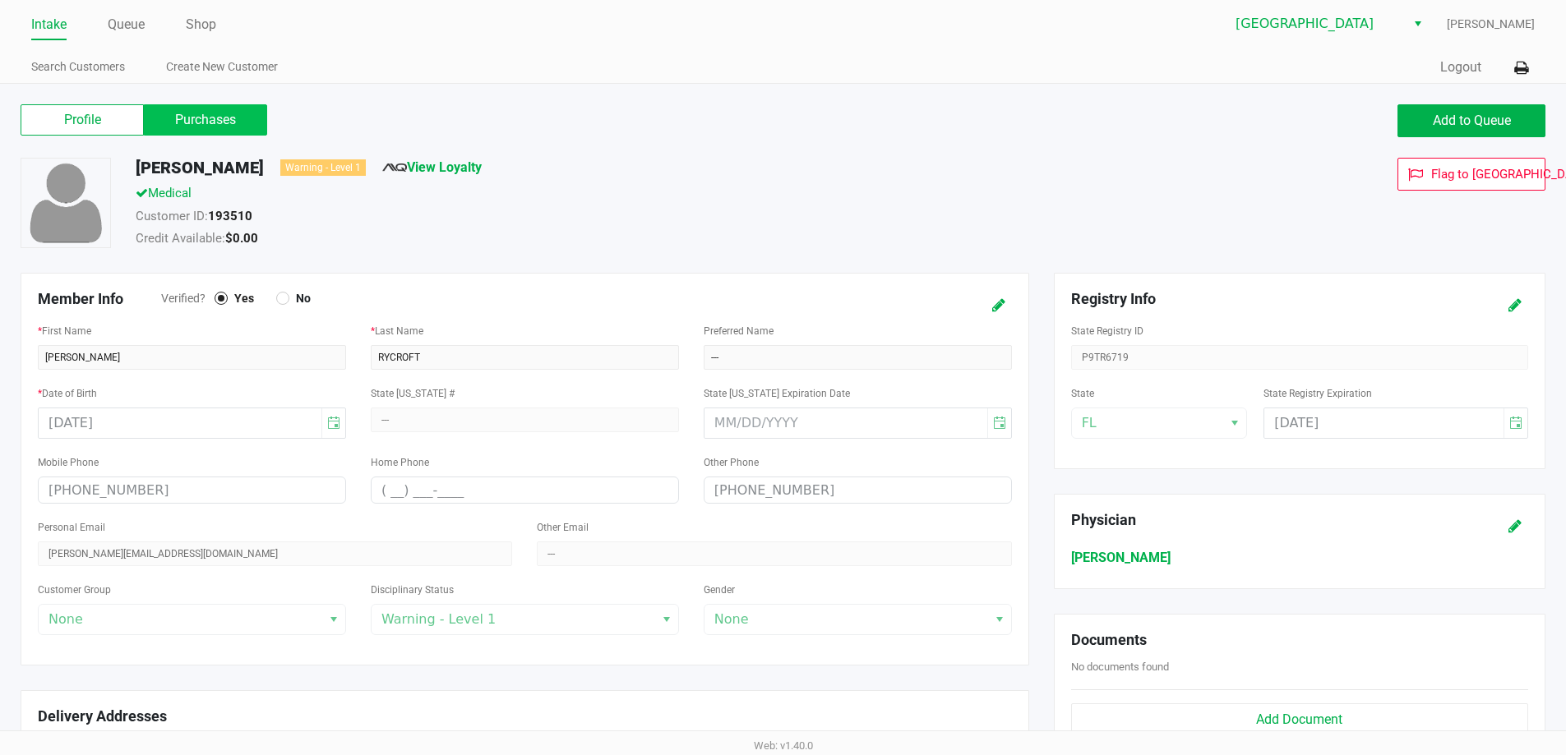
click at [205, 131] on label "Purchases" at bounding box center [205, 119] width 123 height 31
click at [0, 0] on 1 "Purchases" at bounding box center [0, 0] width 0 height 0
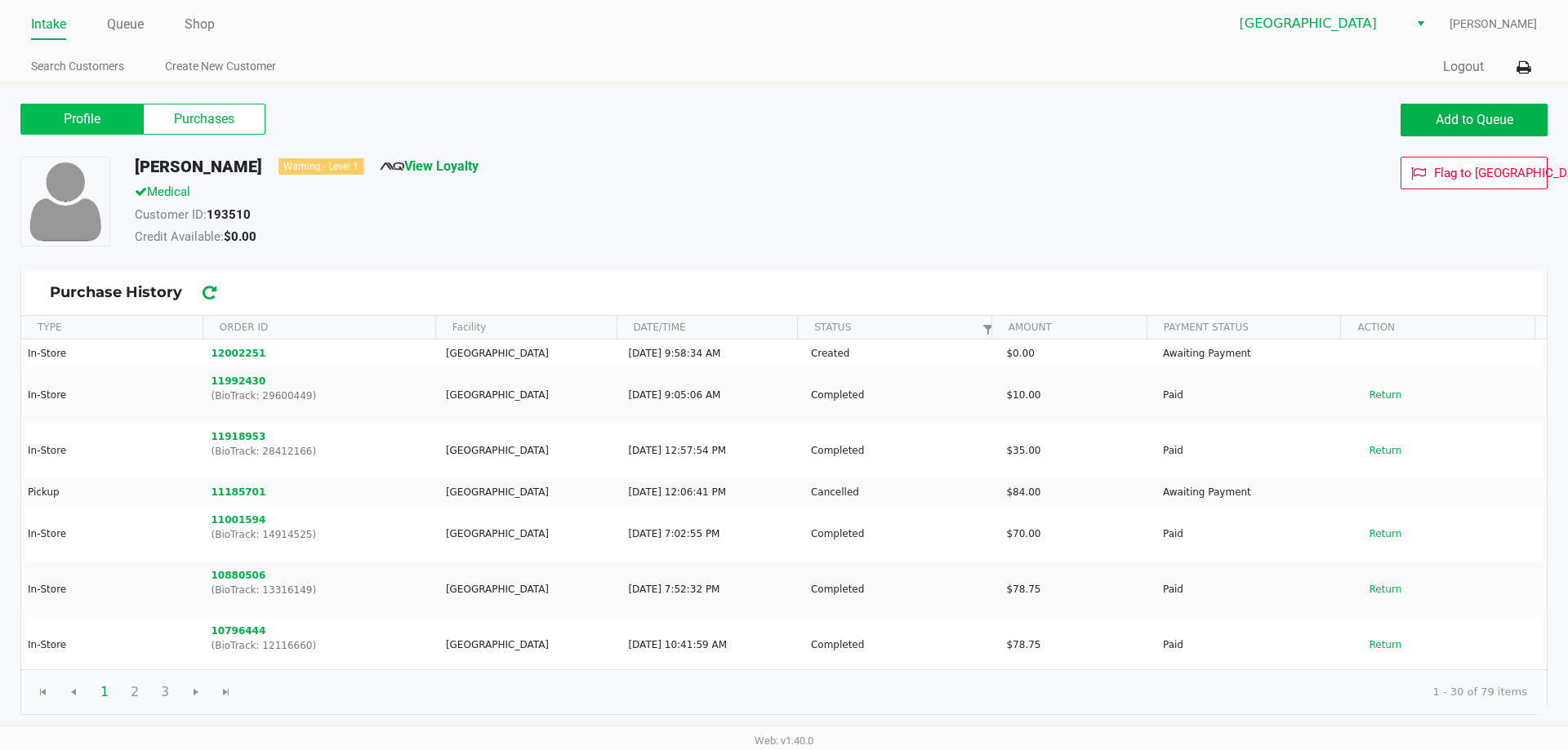
click at [114, 120] on label "Profile" at bounding box center [81, 118] width 122 height 31
click at [0, 0] on 0 "Profile" at bounding box center [0, 0] width 0 height 0
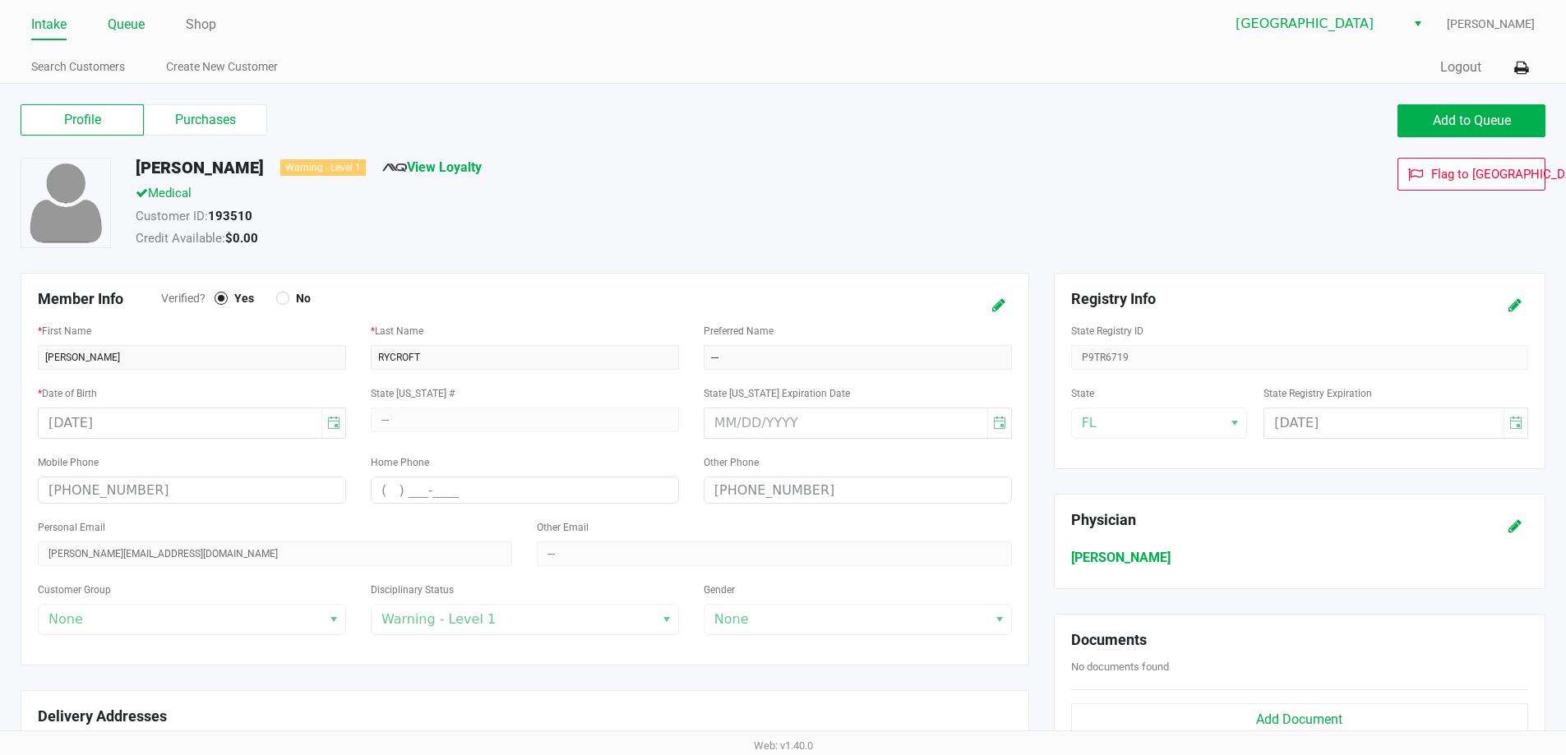
click at [130, 30] on link "Queue" at bounding box center [126, 24] width 37 height 23
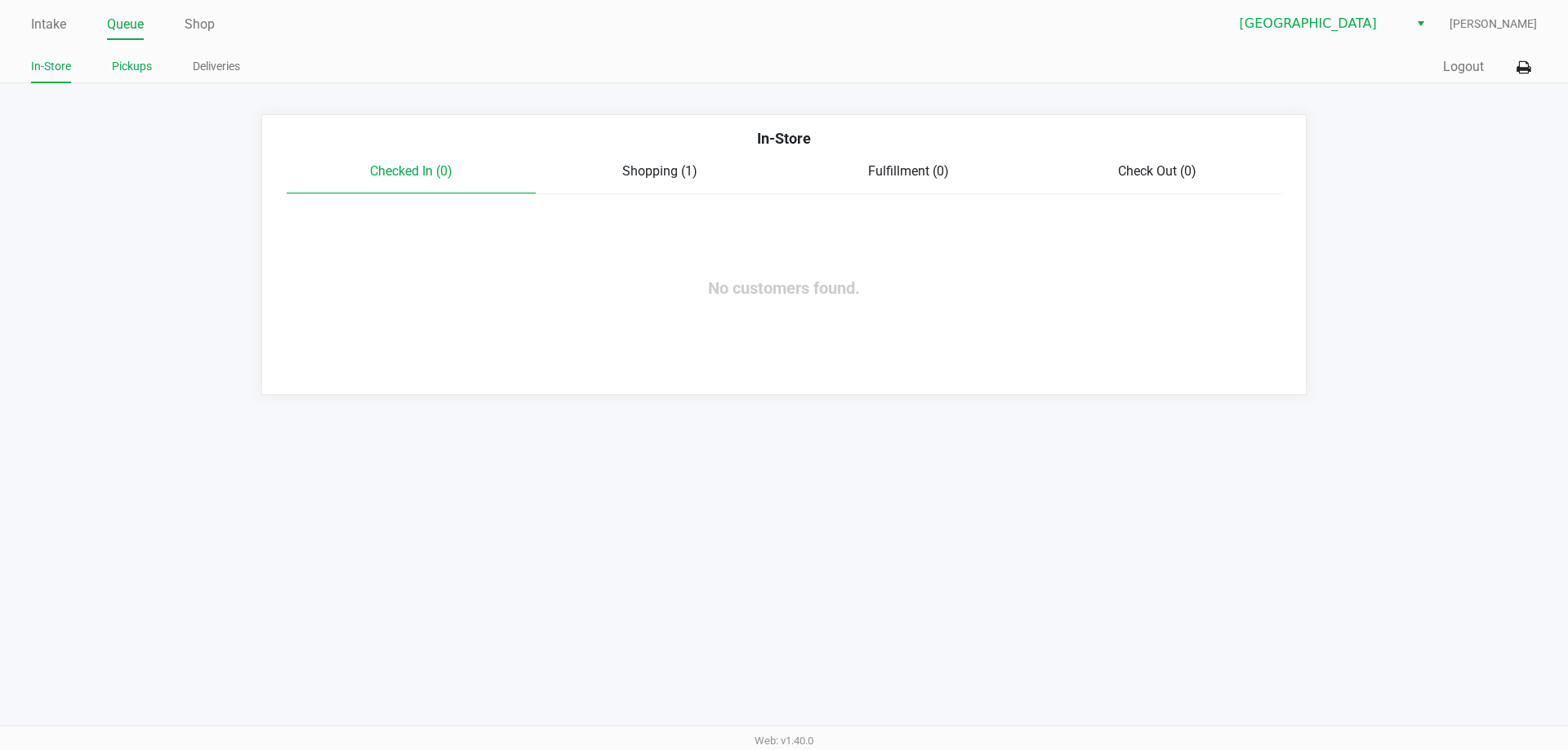
click at [136, 58] on link "Pickups" at bounding box center [132, 67] width 40 height 21
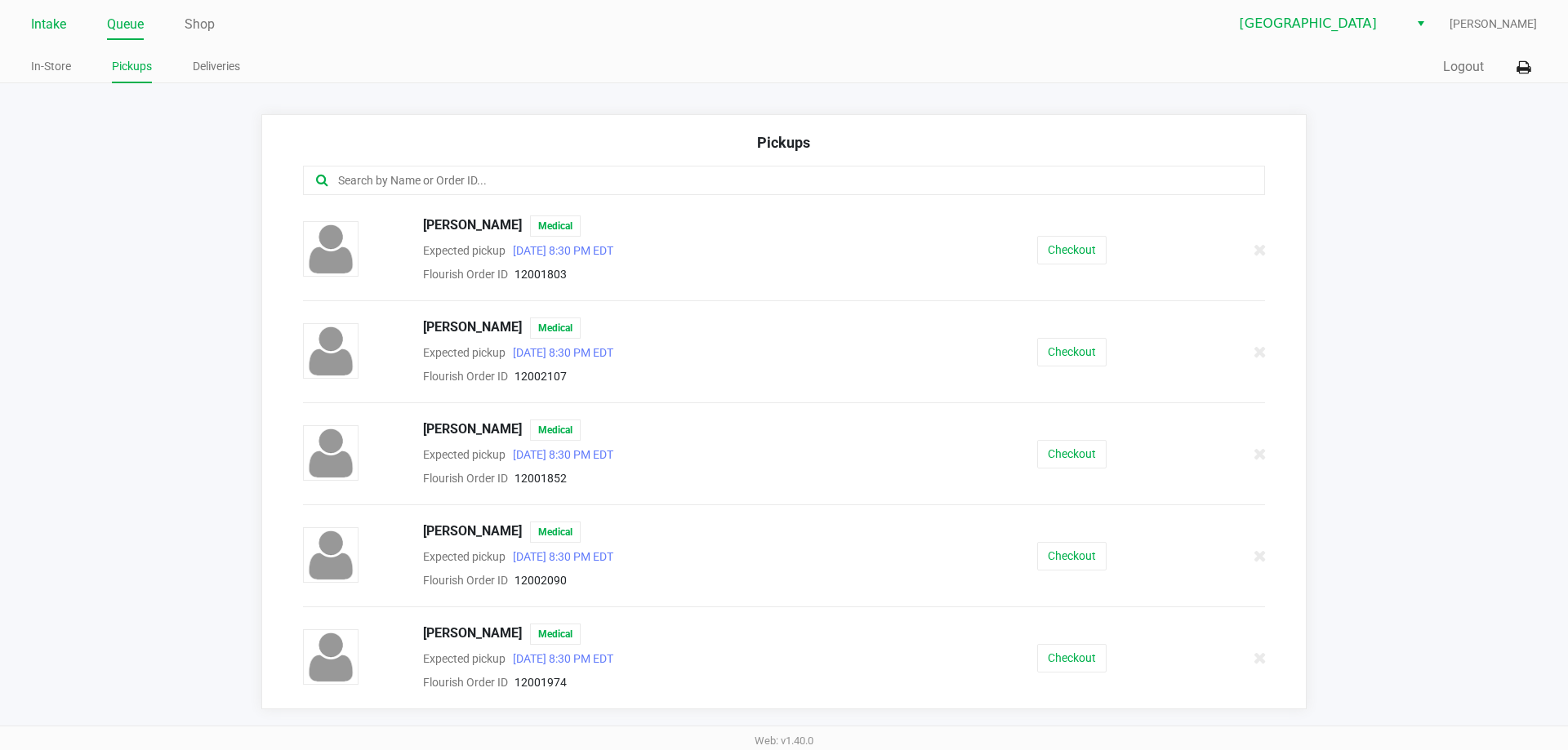
click at [58, 31] on link "Intake" at bounding box center [48, 24] width 35 height 23
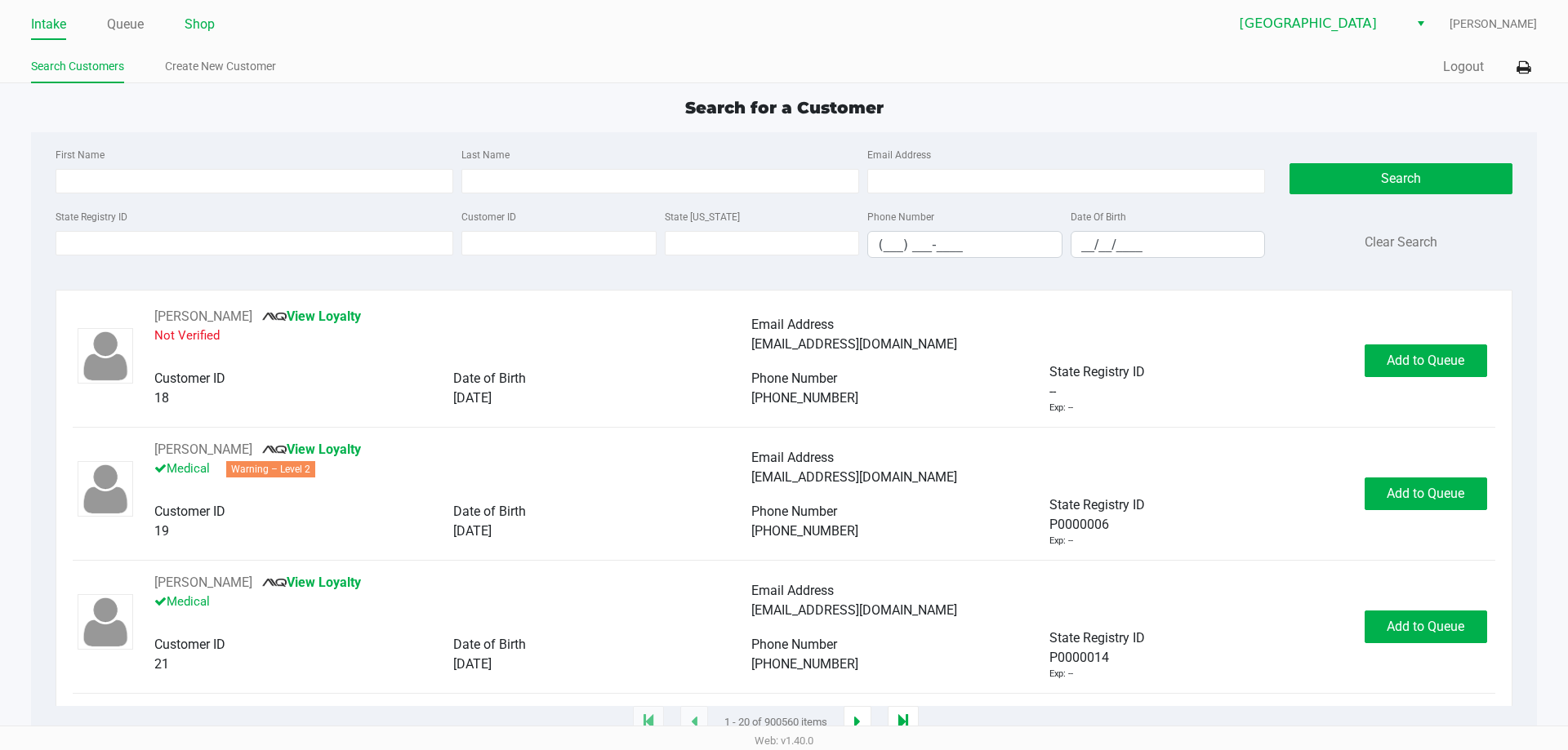
click at [192, 29] on link "Shop" at bounding box center [200, 24] width 30 height 23
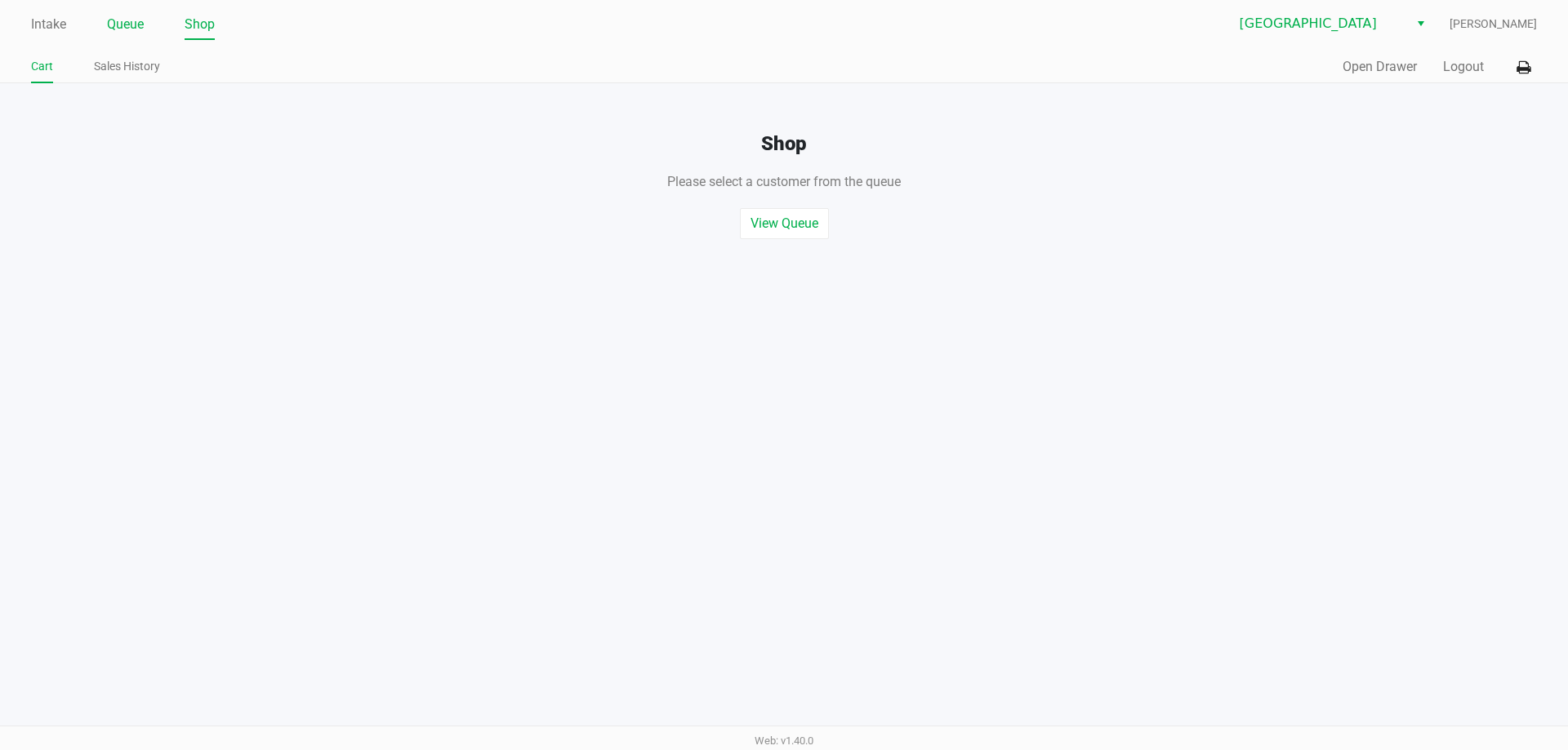
click at [137, 28] on link "Queue" at bounding box center [125, 24] width 37 height 23
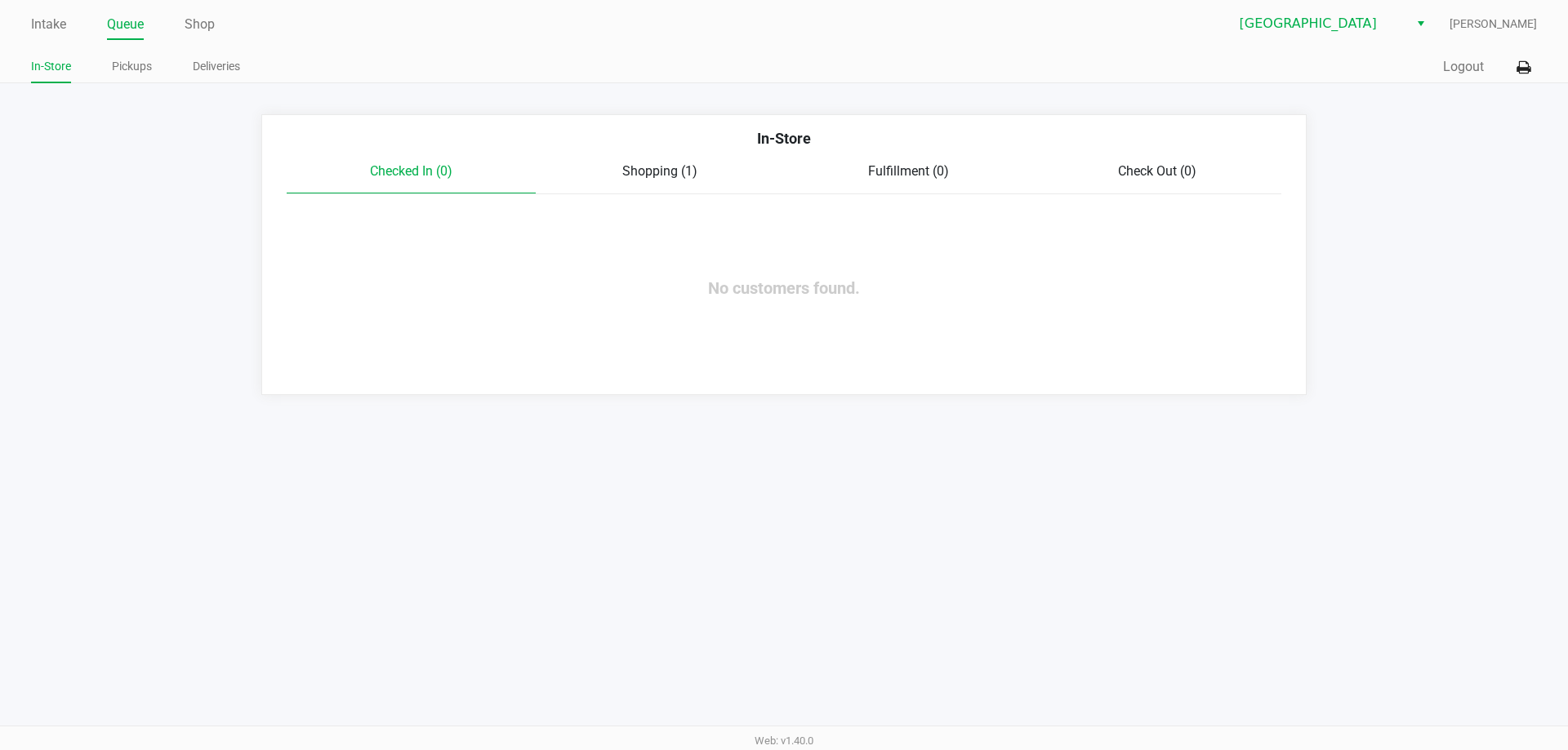
click at [648, 168] on span "Shopping (1)" at bounding box center [660, 171] width 76 height 16
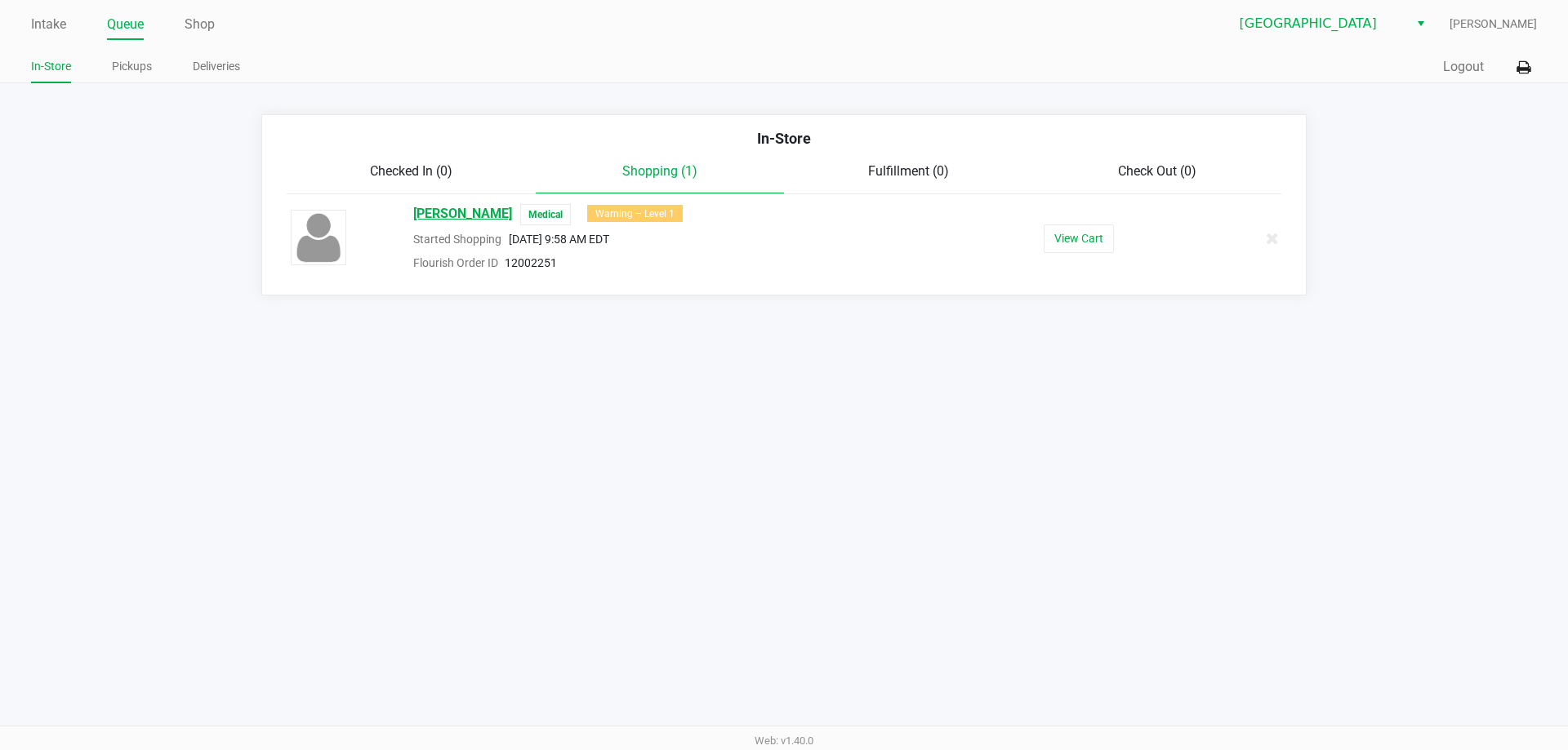
click at [486, 217] on span "THOMAS RYCROFT" at bounding box center [462, 215] width 98 height 21
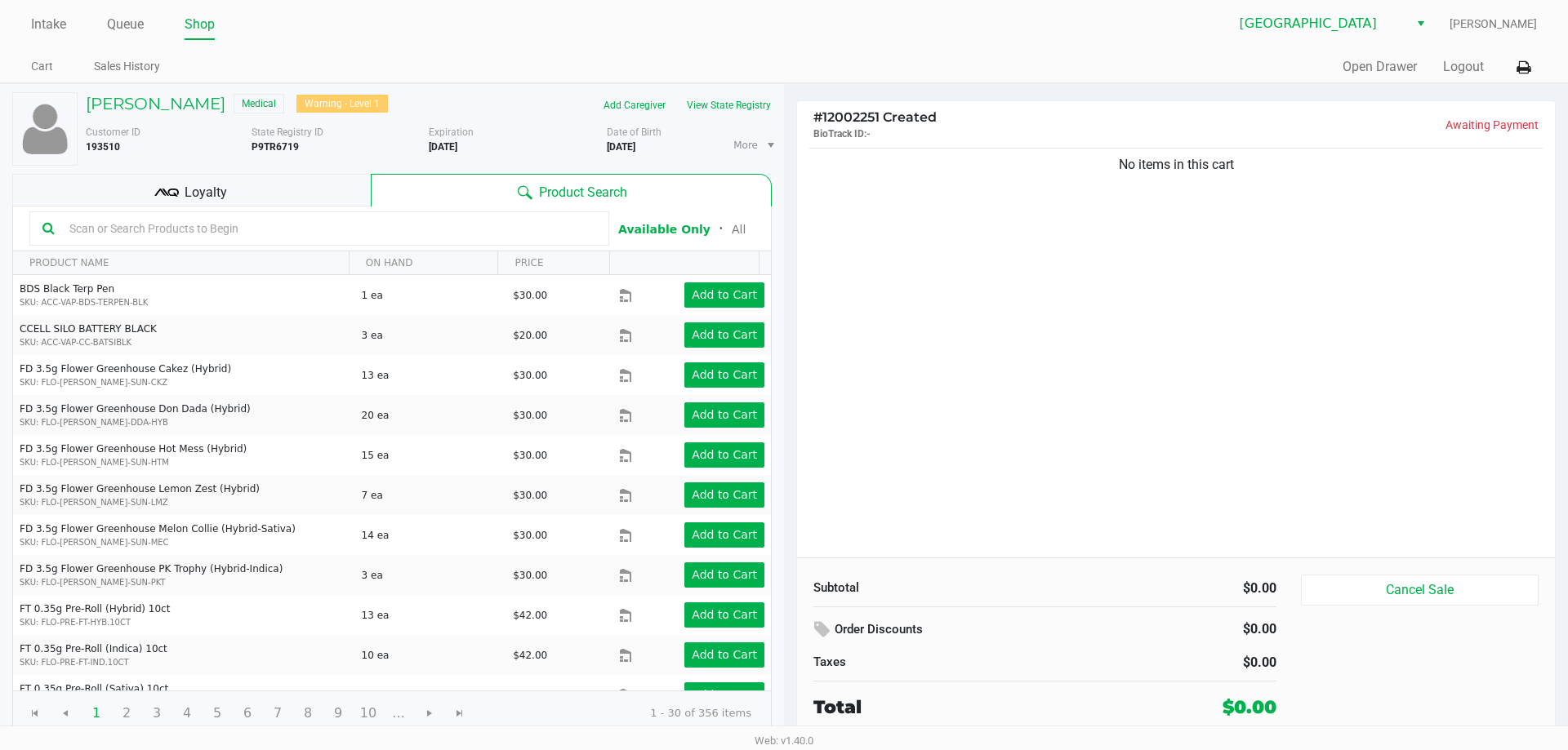
click at [177, 92] on div "THOMAS RYCROFT Medical Warning - Level 1" at bounding box center [251, 105] width 356 height 26
click at [179, 96] on h5 "THOMAS RYCROFT" at bounding box center [155, 104] width 140 height 20
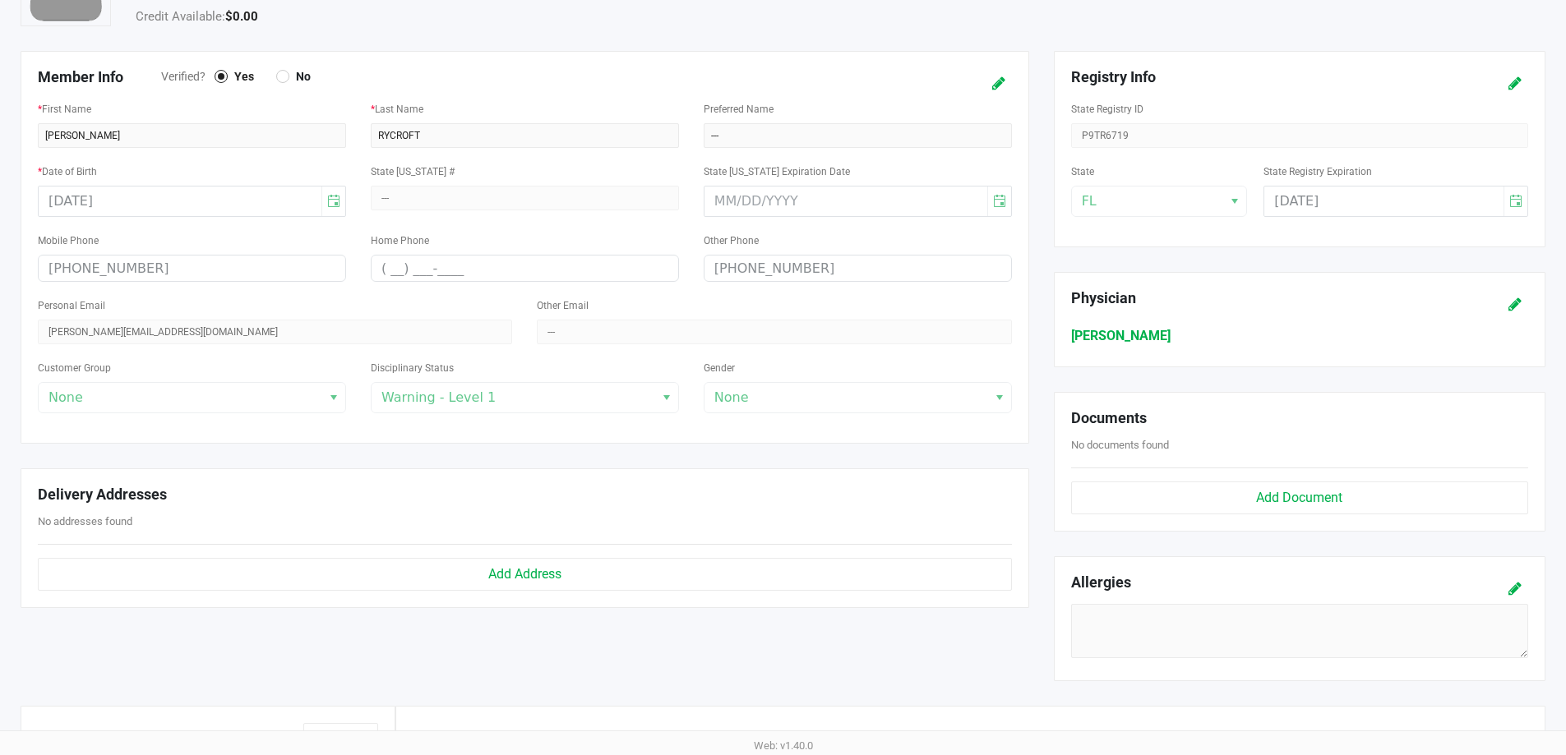
scroll to position [329, 0]
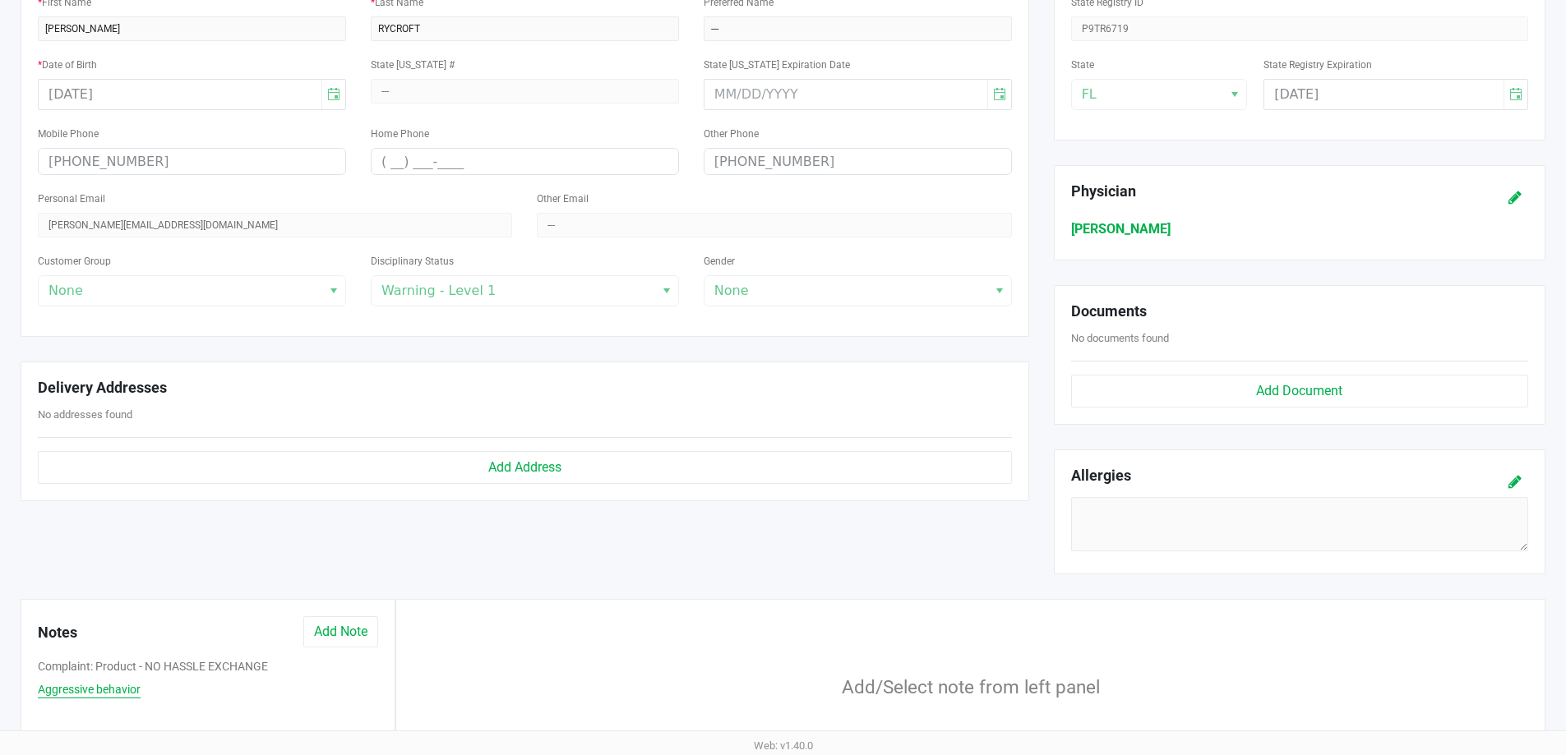
click at [108, 692] on button "Aggressive behavior" at bounding box center [89, 689] width 103 height 17
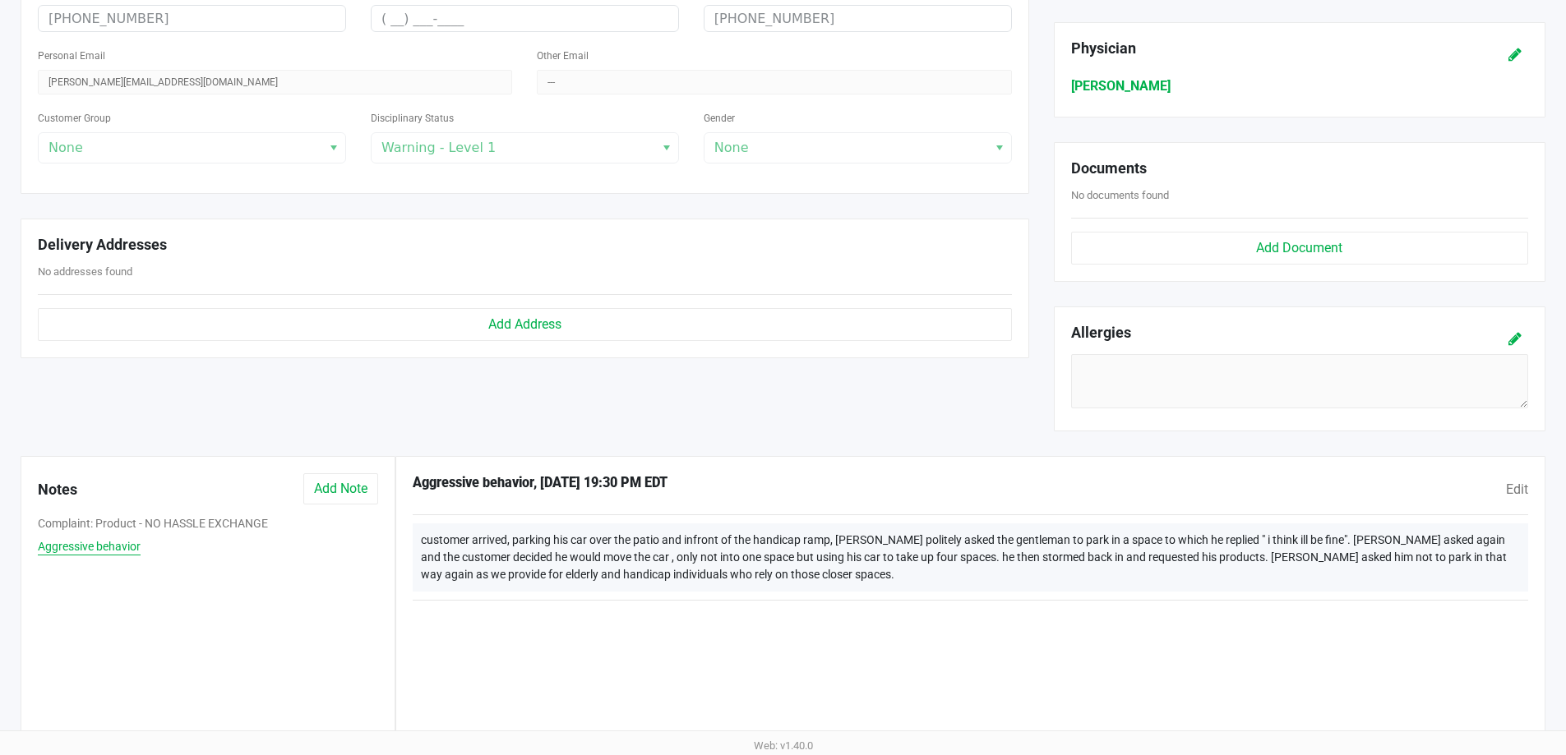
scroll to position [495, 0]
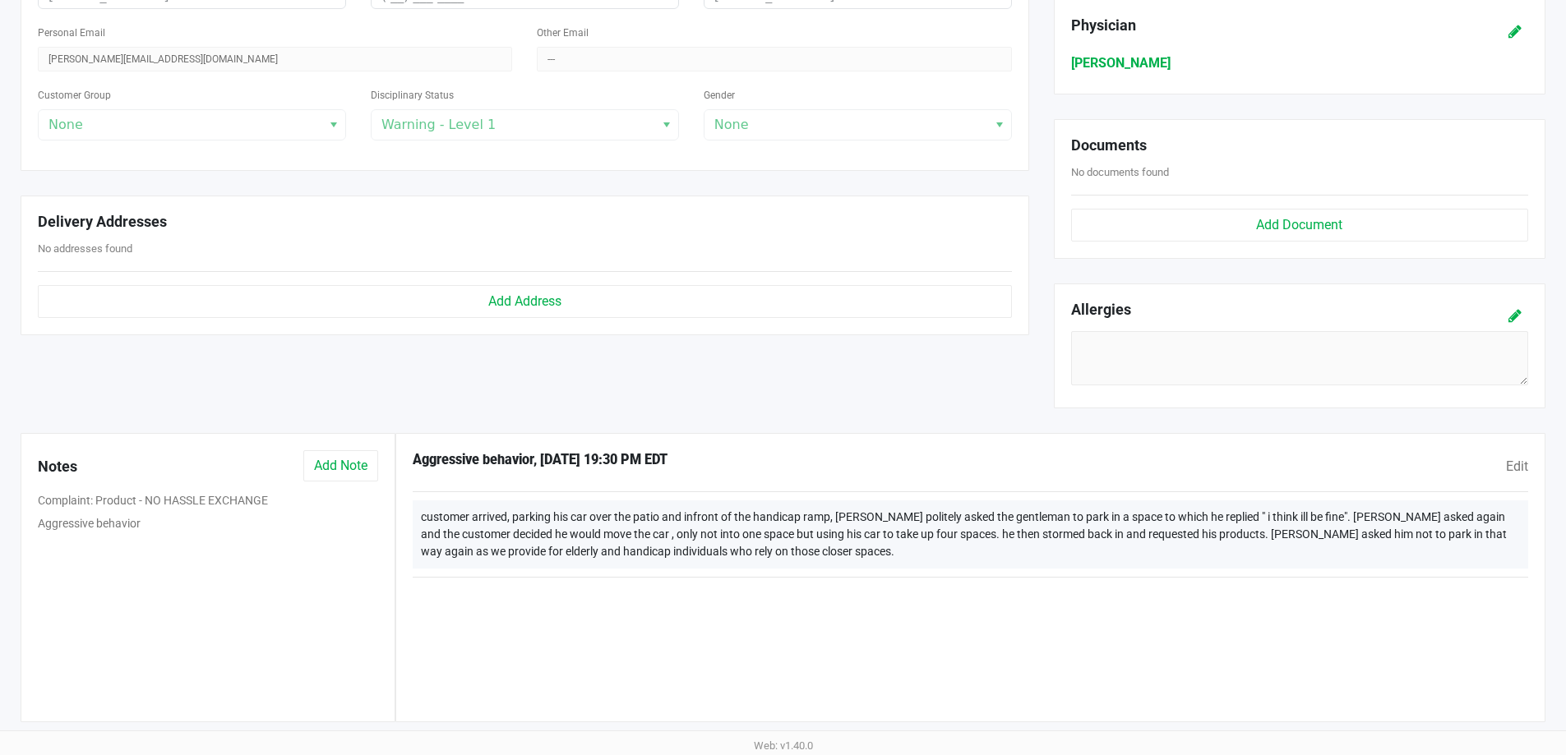
click at [157, 484] on div "Notes Add Note" at bounding box center [207, 470] width 365 height 41
click at [165, 496] on button "Complaint: Product - NO HASSLE EXCHANGE" at bounding box center [153, 500] width 230 height 17
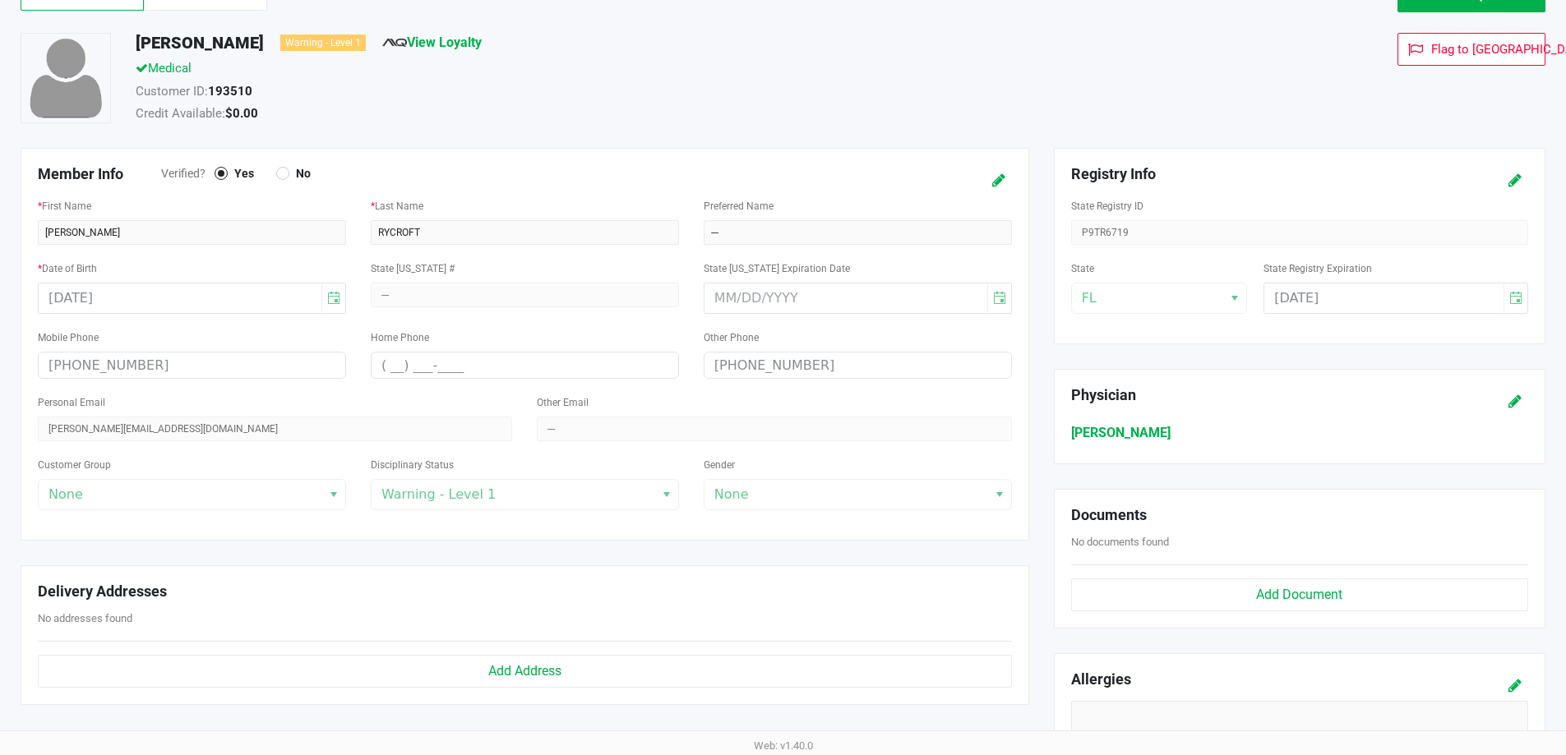
scroll to position [0, 0]
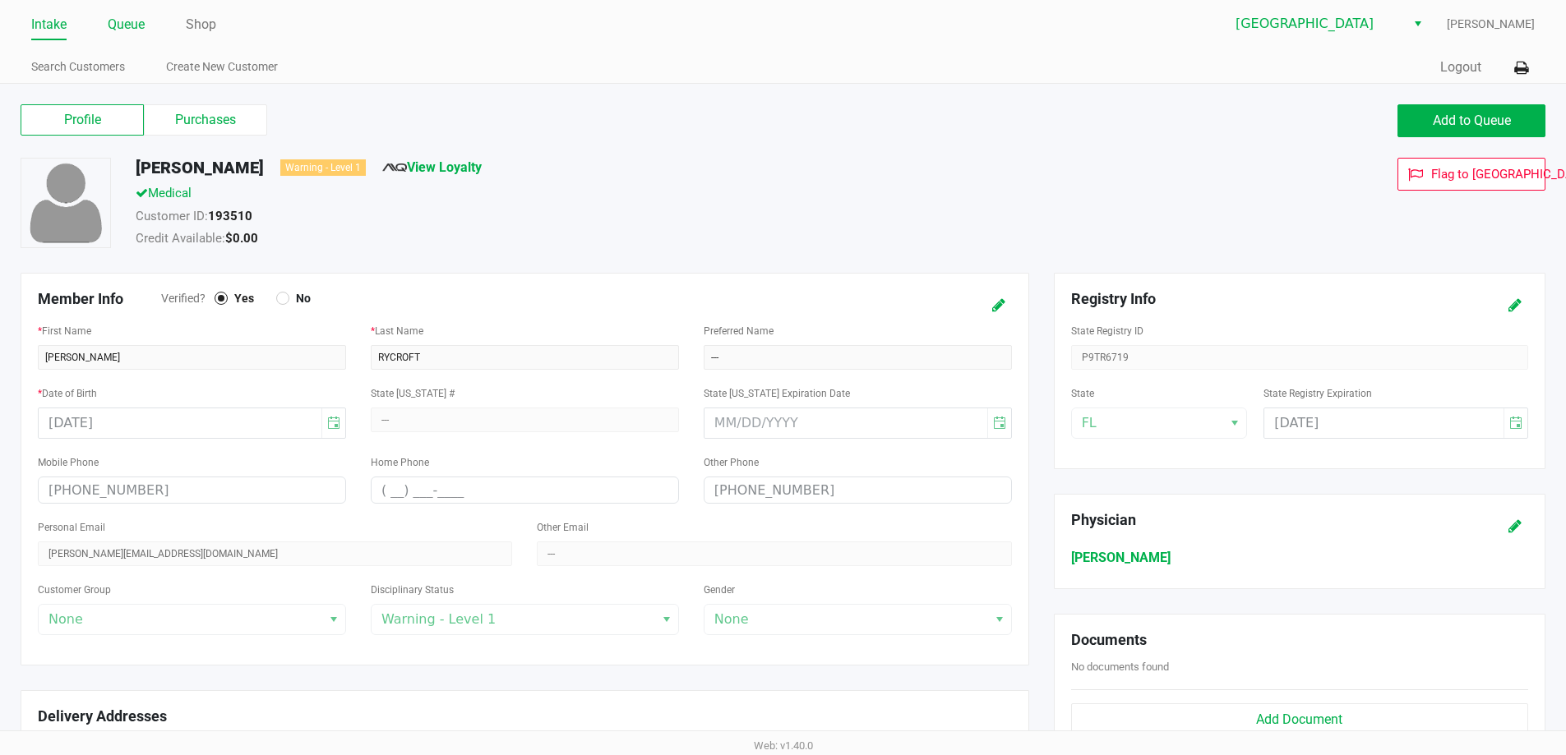
click at [127, 32] on link "Queue" at bounding box center [126, 24] width 37 height 23
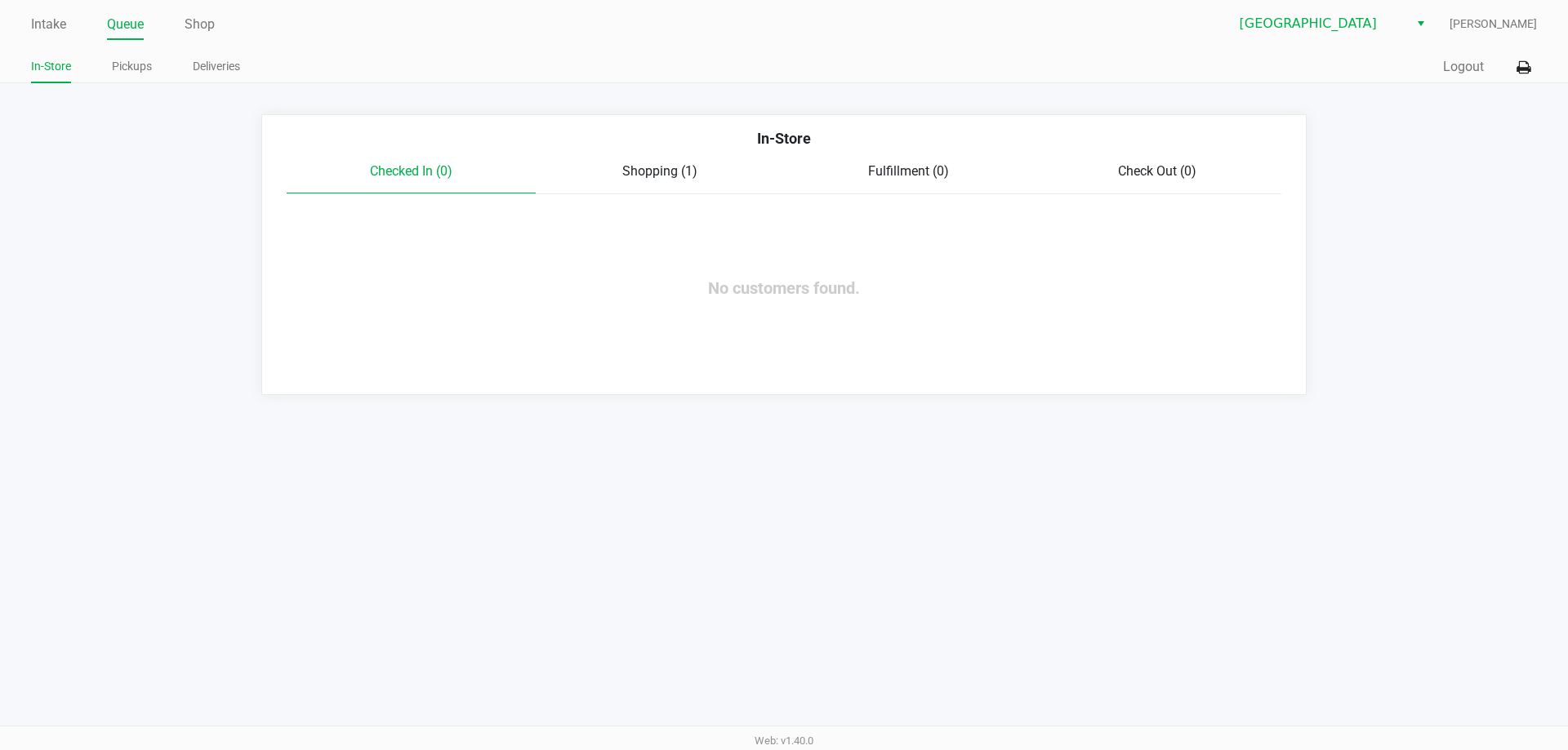
click at [644, 168] on span "Shopping (1)" at bounding box center [660, 171] width 76 height 16
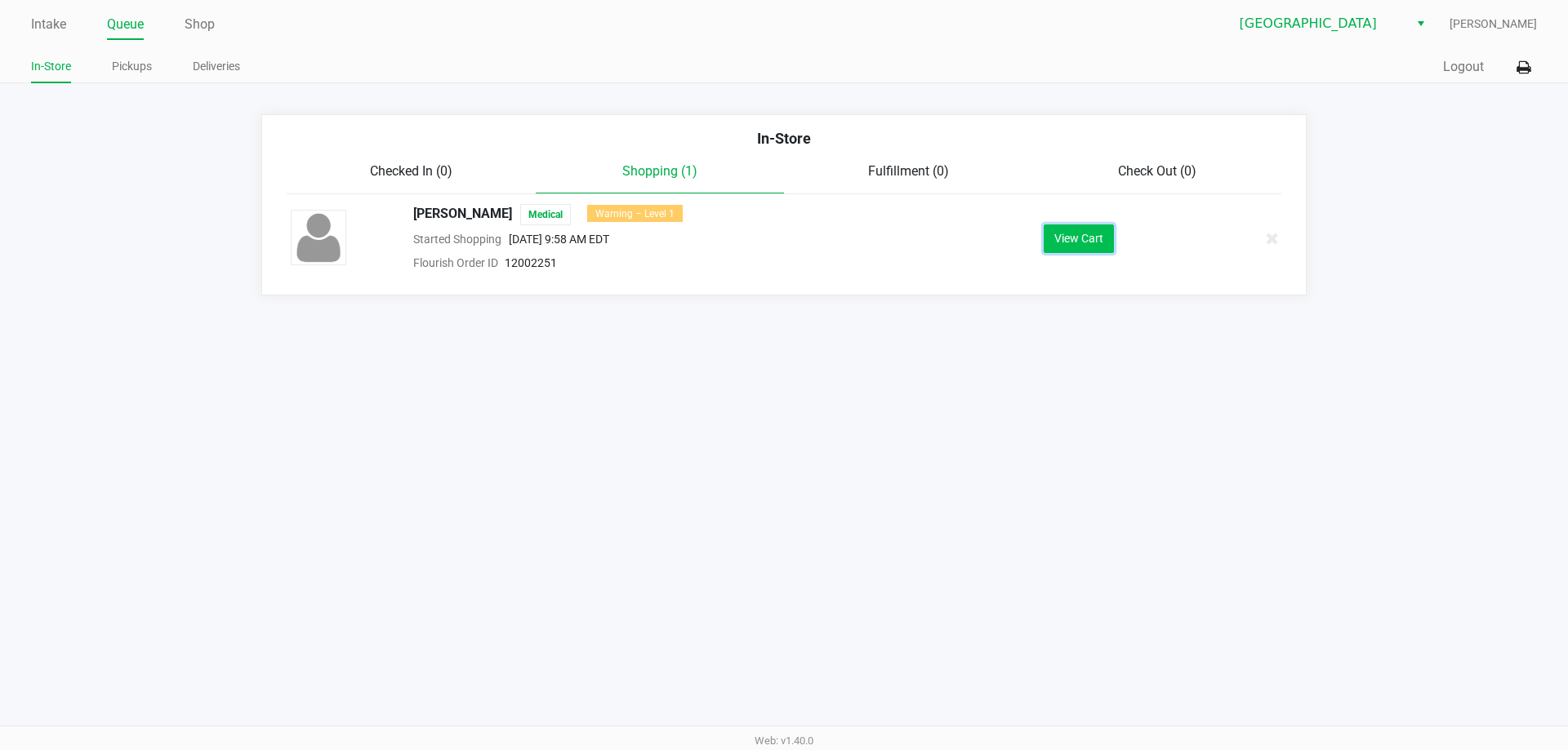
click at [1071, 244] on button "View Cart" at bounding box center [1079, 238] width 71 height 29
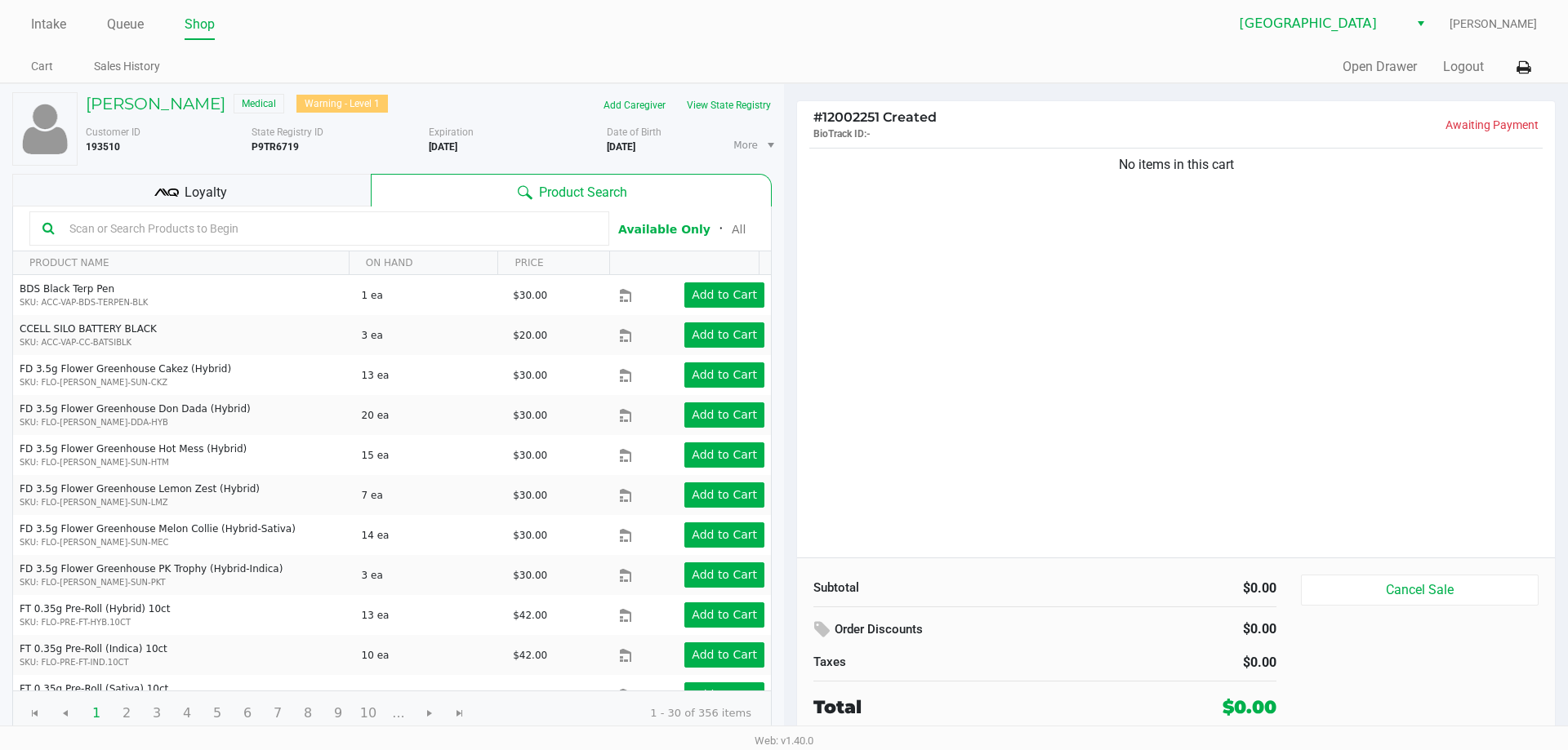
click at [723, 85] on div "THOMAS RYCROFT Medical Warning - Level 1 Add Caregiver View State Registry Cust…" at bounding box center [392, 414] width 759 height 661
click at [726, 102] on button "View State Registry" at bounding box center [724, 105] width 95 height 26
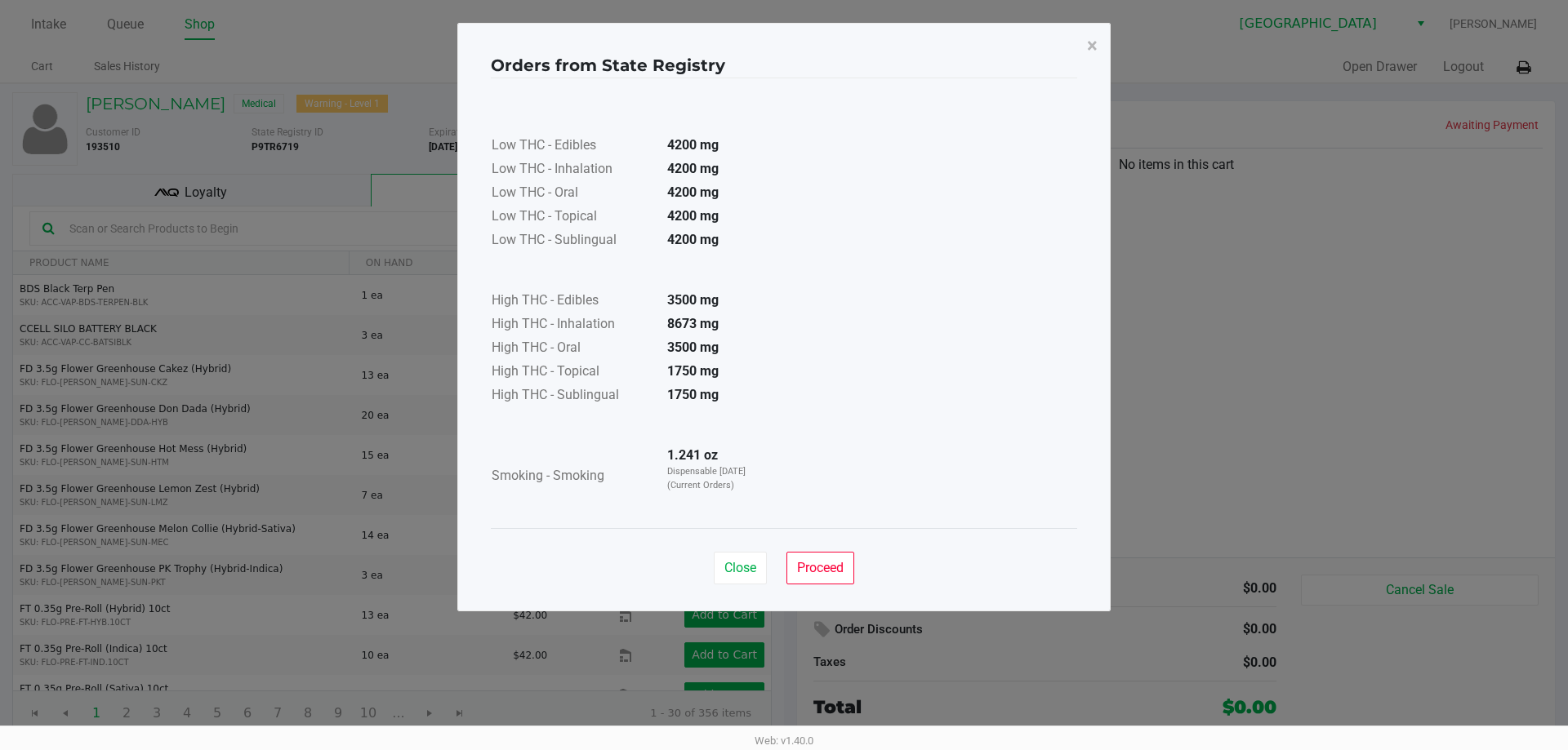
click at [843, 367] on div "Low THC - Edibles 4200 mg Low THC - Inhalation 4200 mg Low THC - Oral 4200 mg L…" at bounding box center [784, 303] width 586 height 410
click at [732, 572] on span "Close" at bounding box center [740, 568] width 32 height 16
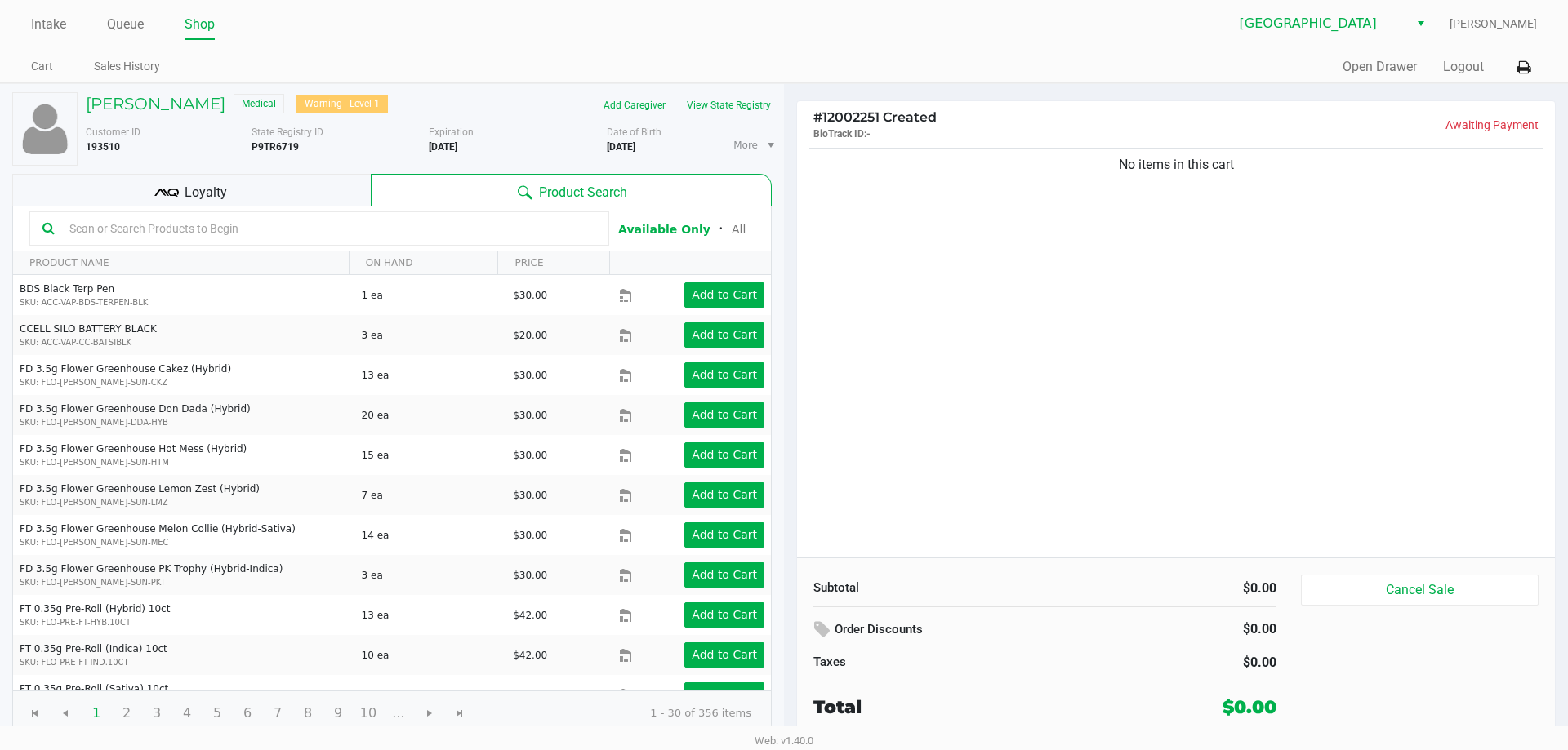
click at [247, 227] on input "text" at bounding box center [329, 228] width 534 height 25
click at [232, 196] on div "Loyalty" at bounding box center [191, 190] width 359 height 33
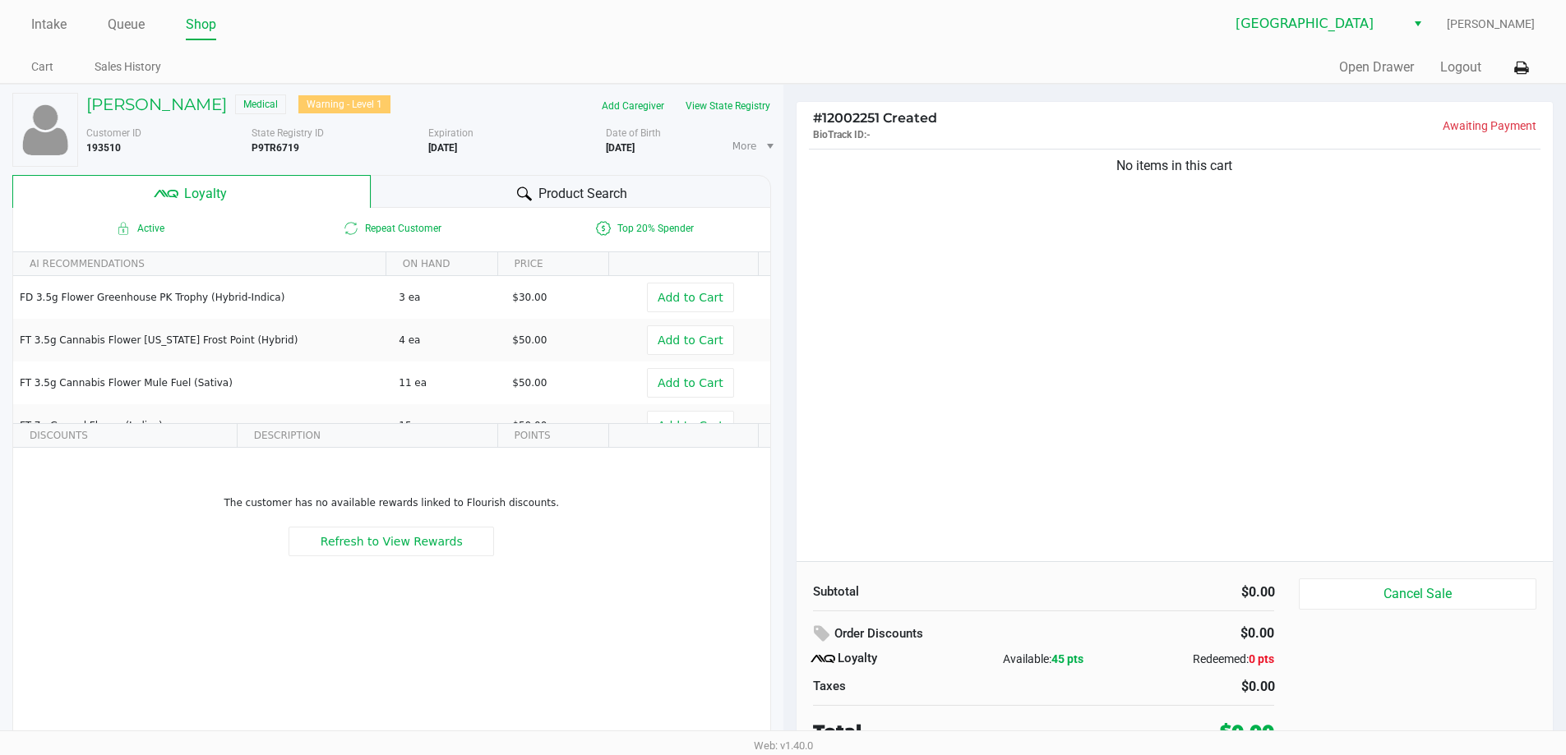
click at [523, 190] on icon at bounding box center [524, 194] width 15 height 15
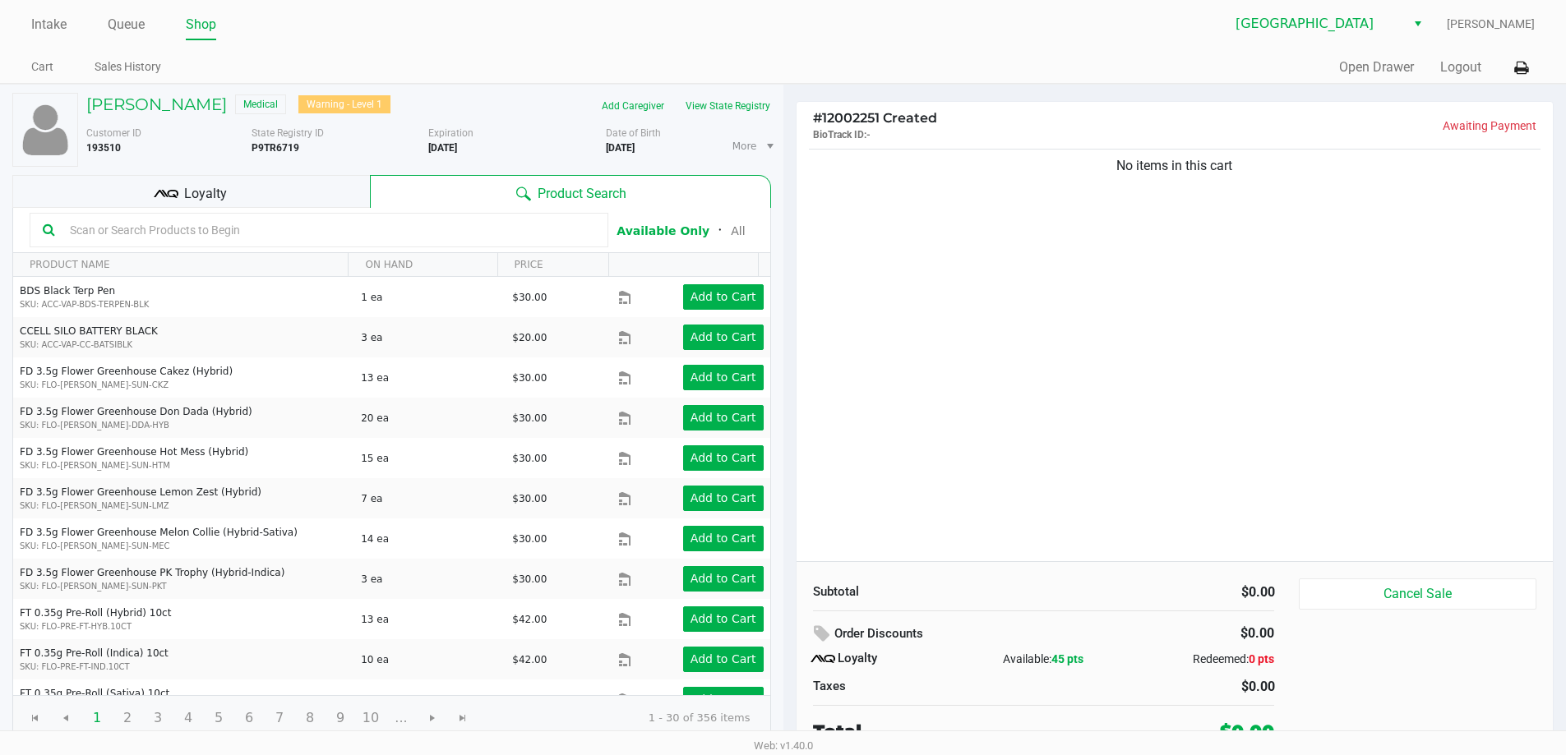
click at [243, 237] on input "text" at bounding box center [329, 230] width 532 height 25
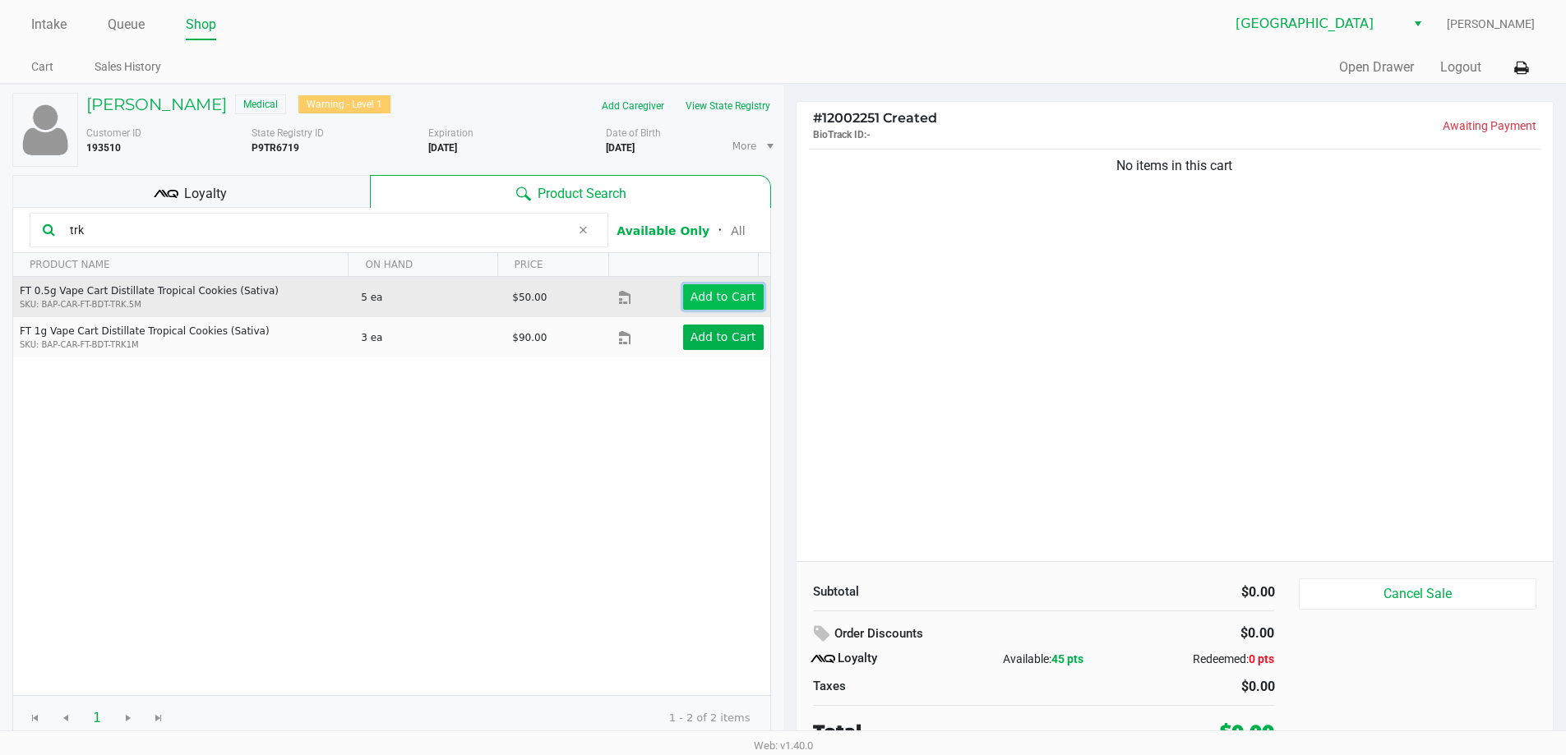
click at [713, 300] on app-button-loader "Add to Cart" at bounding box center [723, 296] width 66 height 13
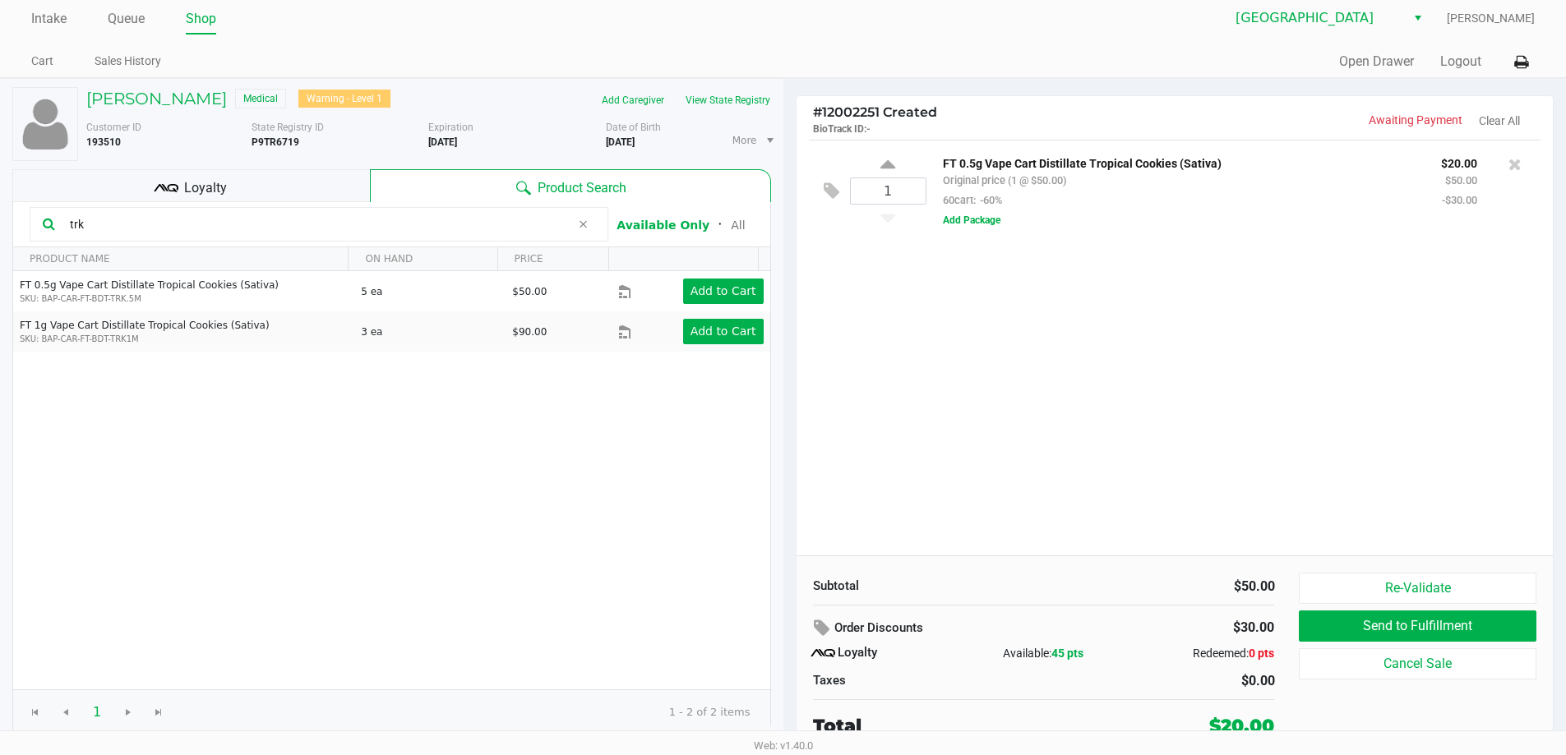
scroll to position [7, 0]
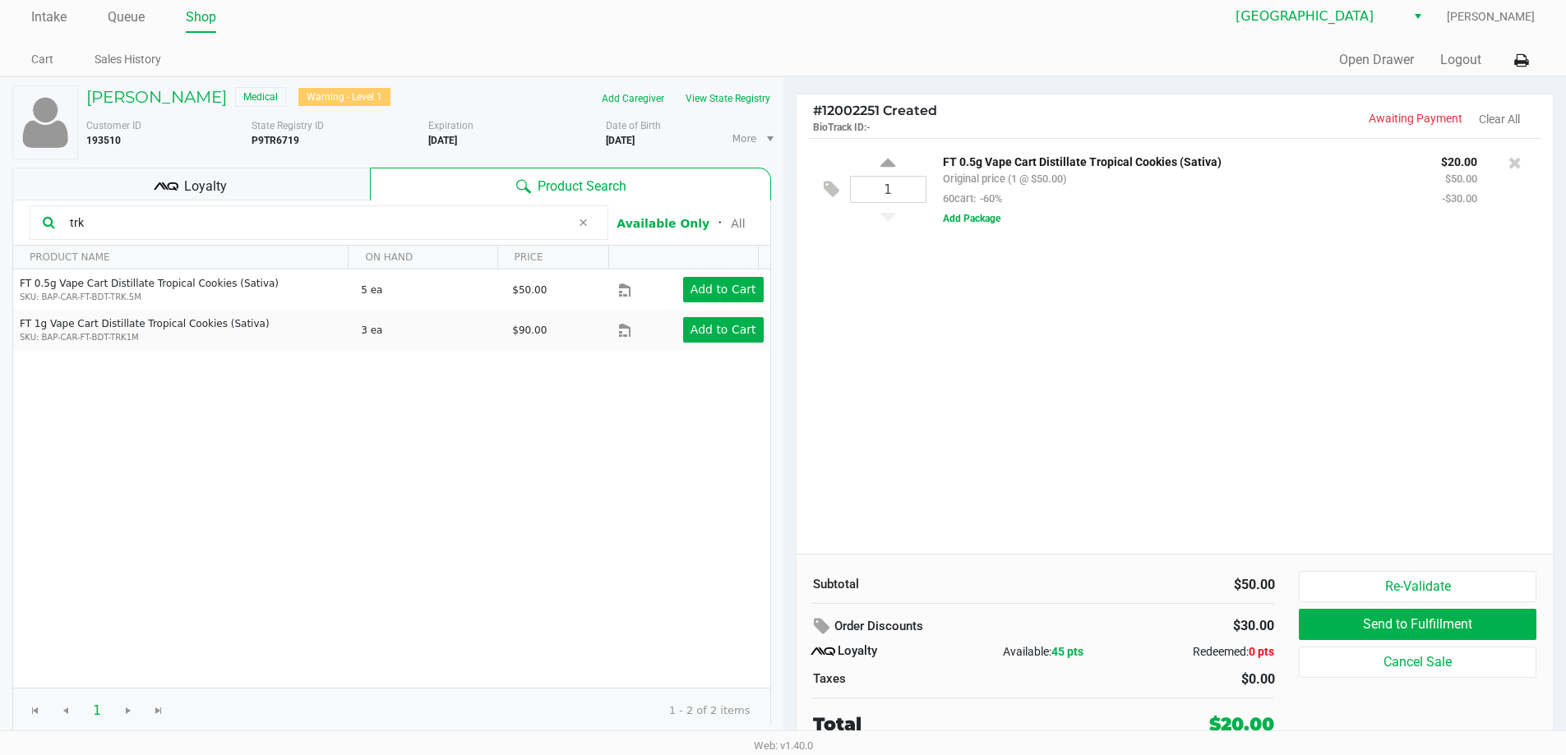
click at [207, 224] on input "trk" at bounding box center [316, 222] width 507 height 25
click at [219, 216] on input "trk" at bounding box center [316, 222] width 507 height 25
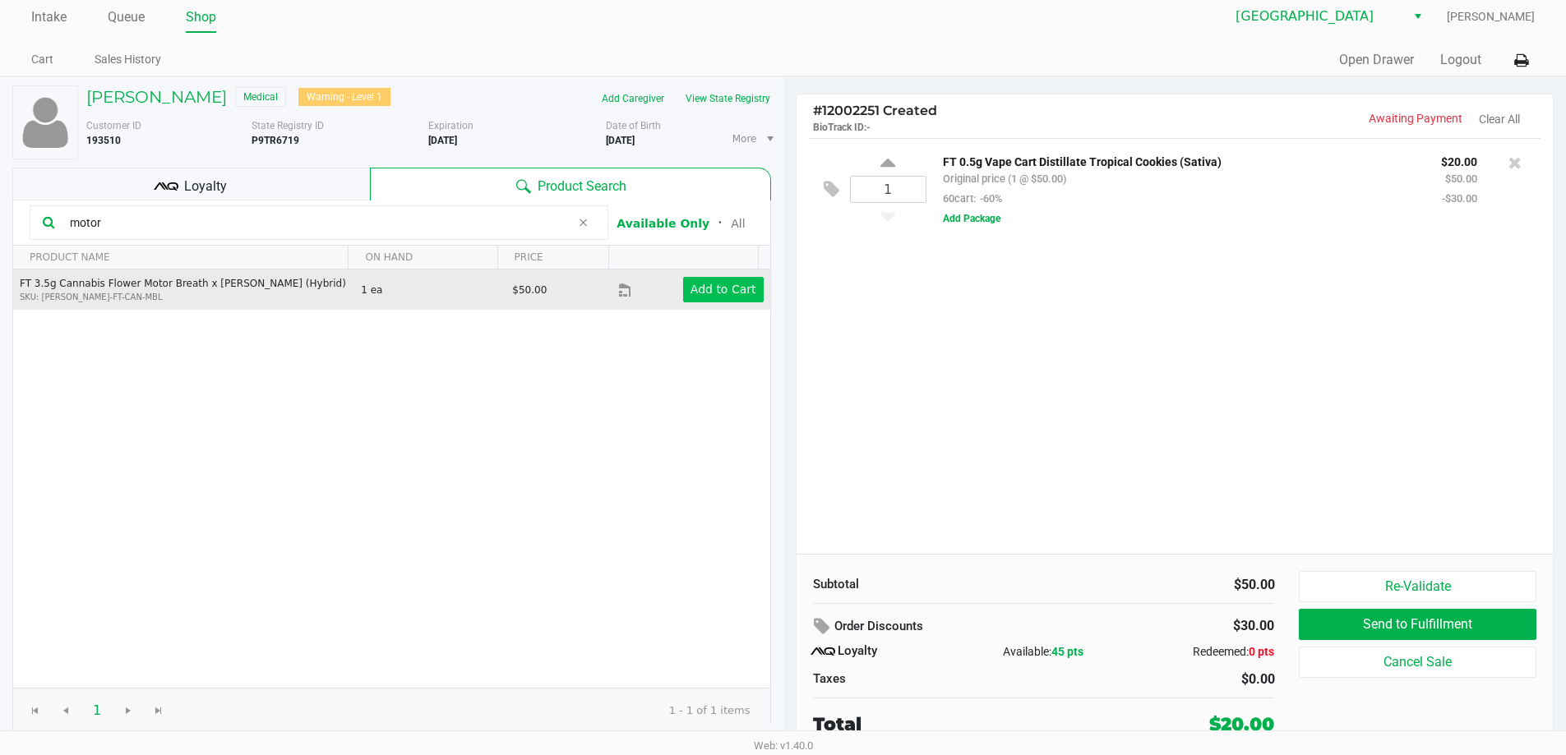
type input "motor"
click at [730, 298] on button "Add to Cart" at bounding box center [723, 289] width 81 height 25
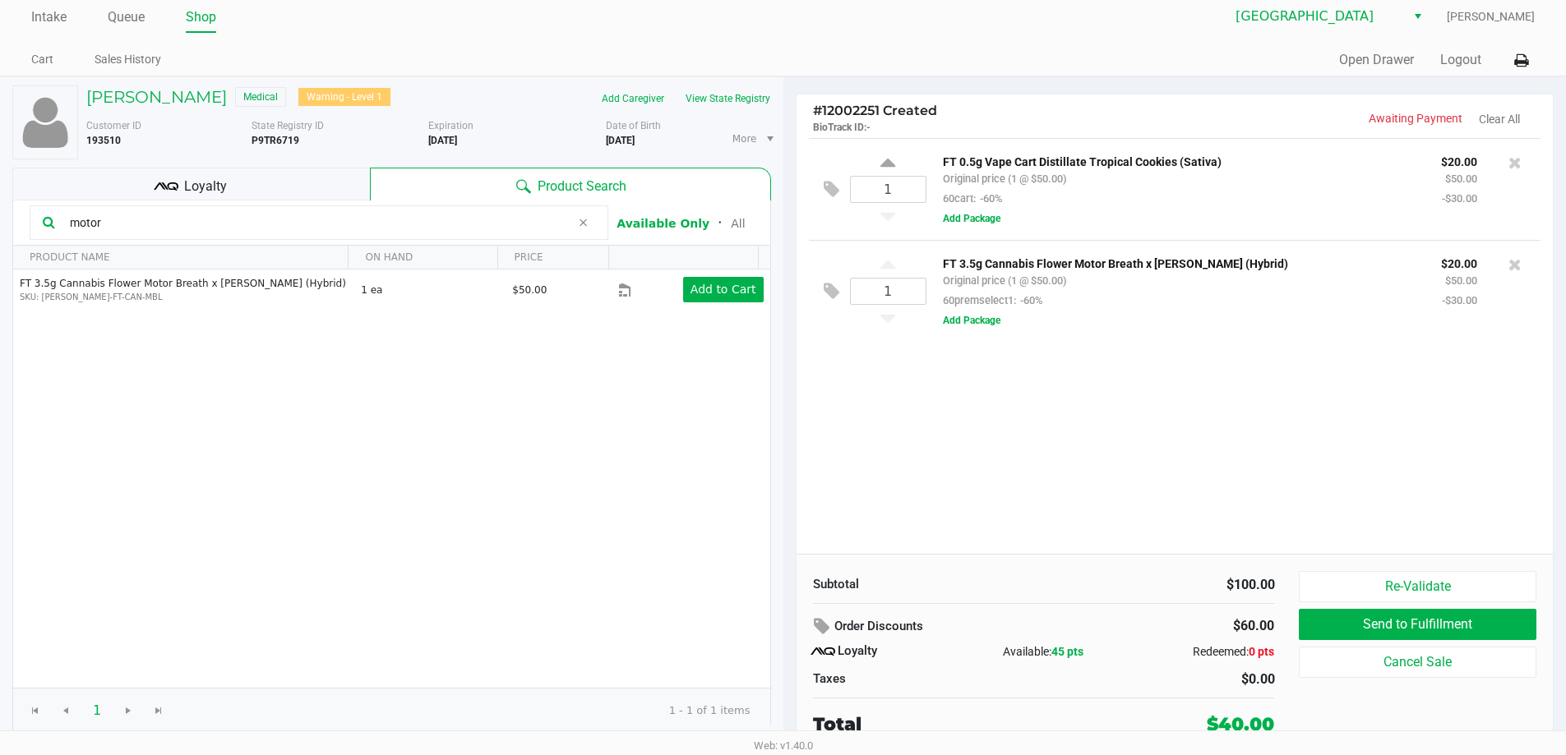
click at [1051, 432] on div "1 FT 0.5g Vape Cart Distillate Tropical Cookies (Sativa) Original price (1 @ $5…" at bounding box center [1175, 346] width 757 height 416
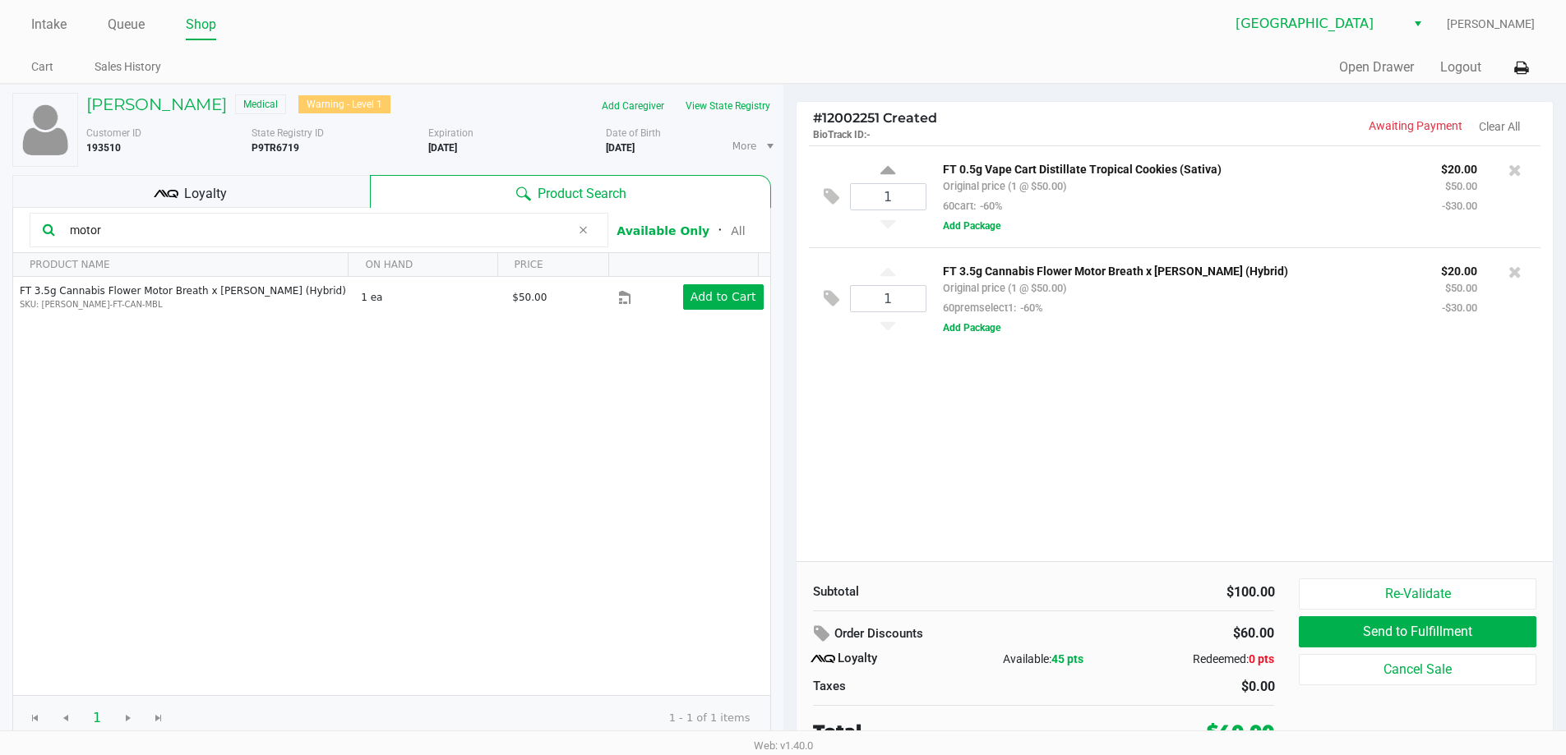
click at [184, 188] on span "Loyalty" at bounding box center [205, 194] width 43 height 20
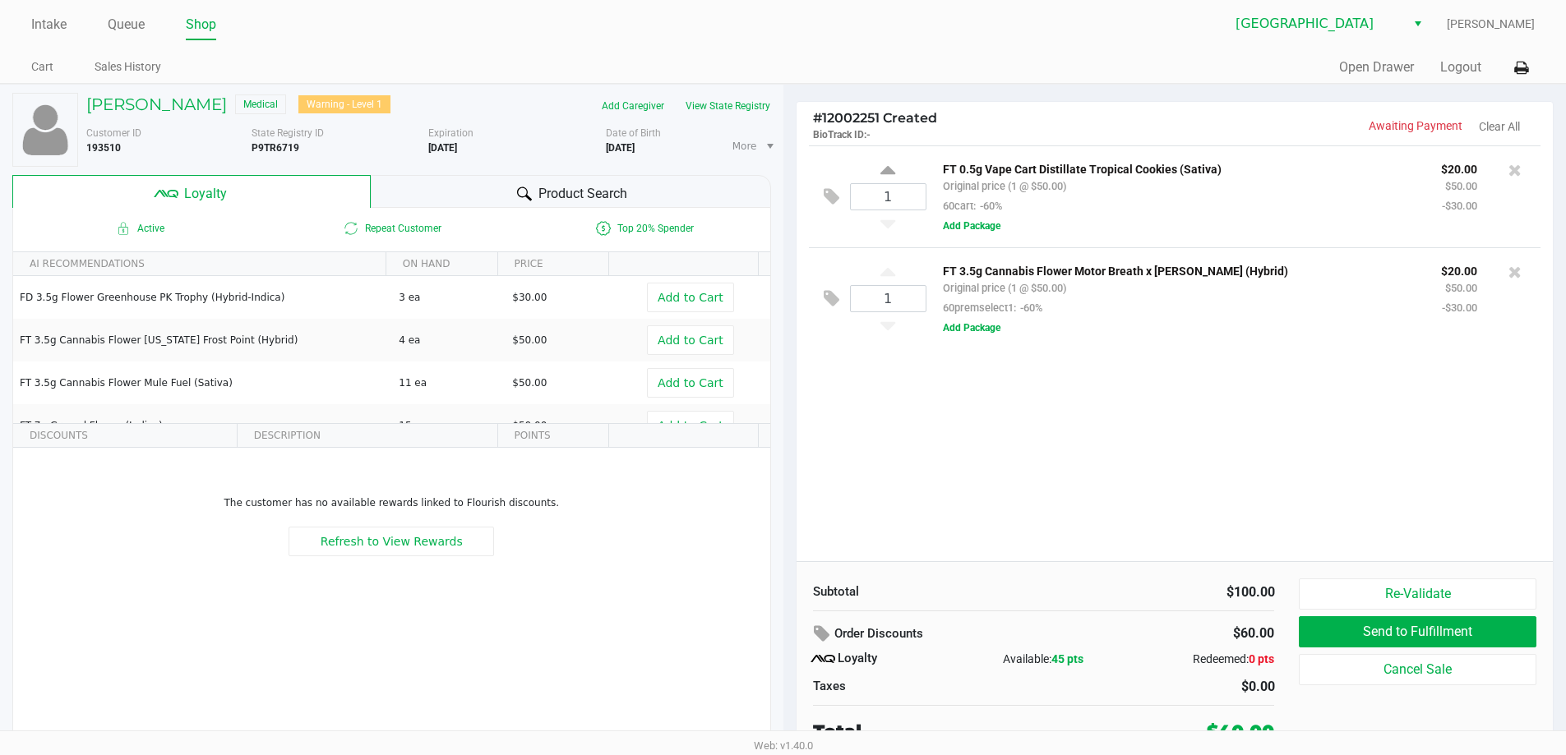
click at [545, 192] on span "Product Search" at bounding box center [582, 194] width 89 height 20
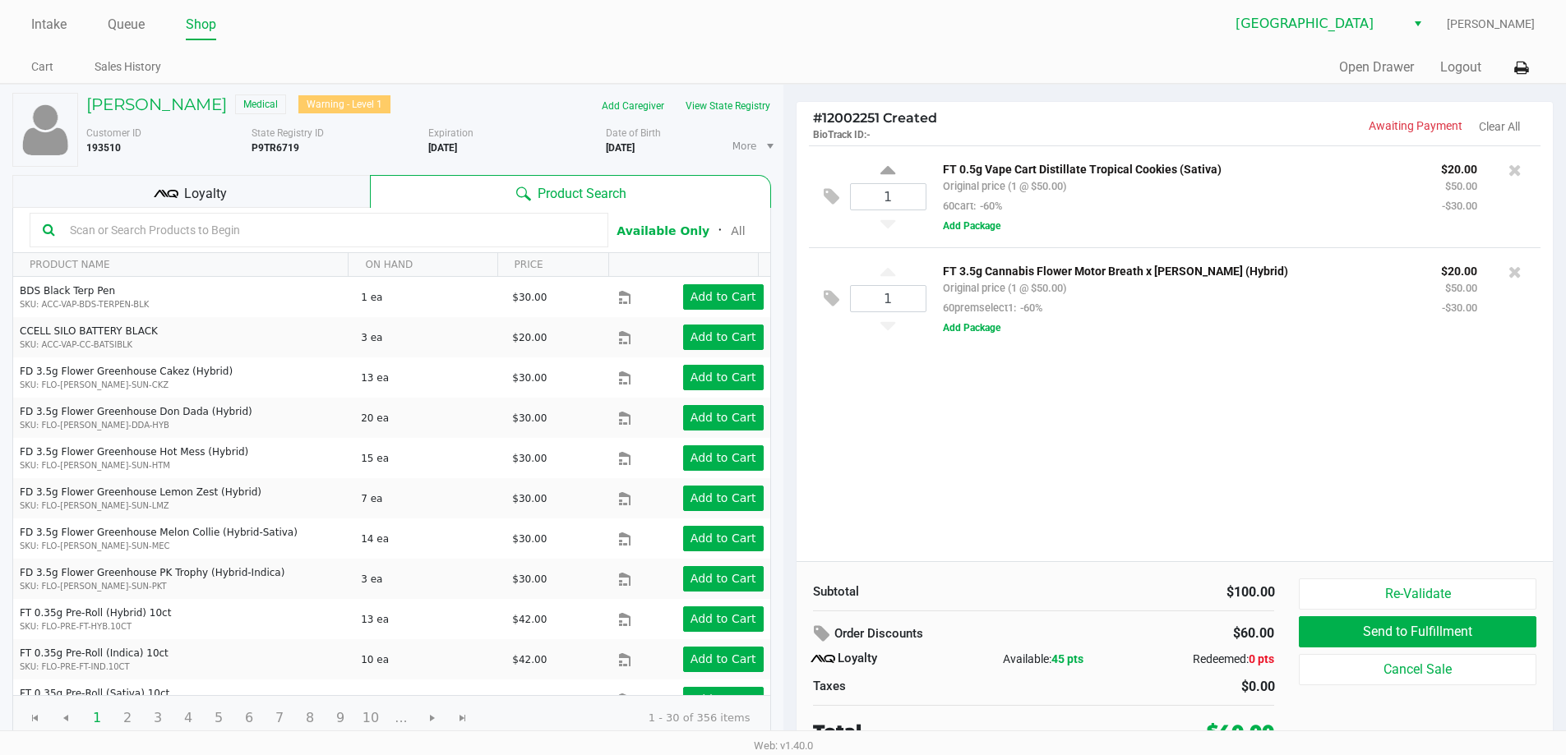
click at [274, 233] on input "text" at bounding box center [329, 230] width 532 height 25
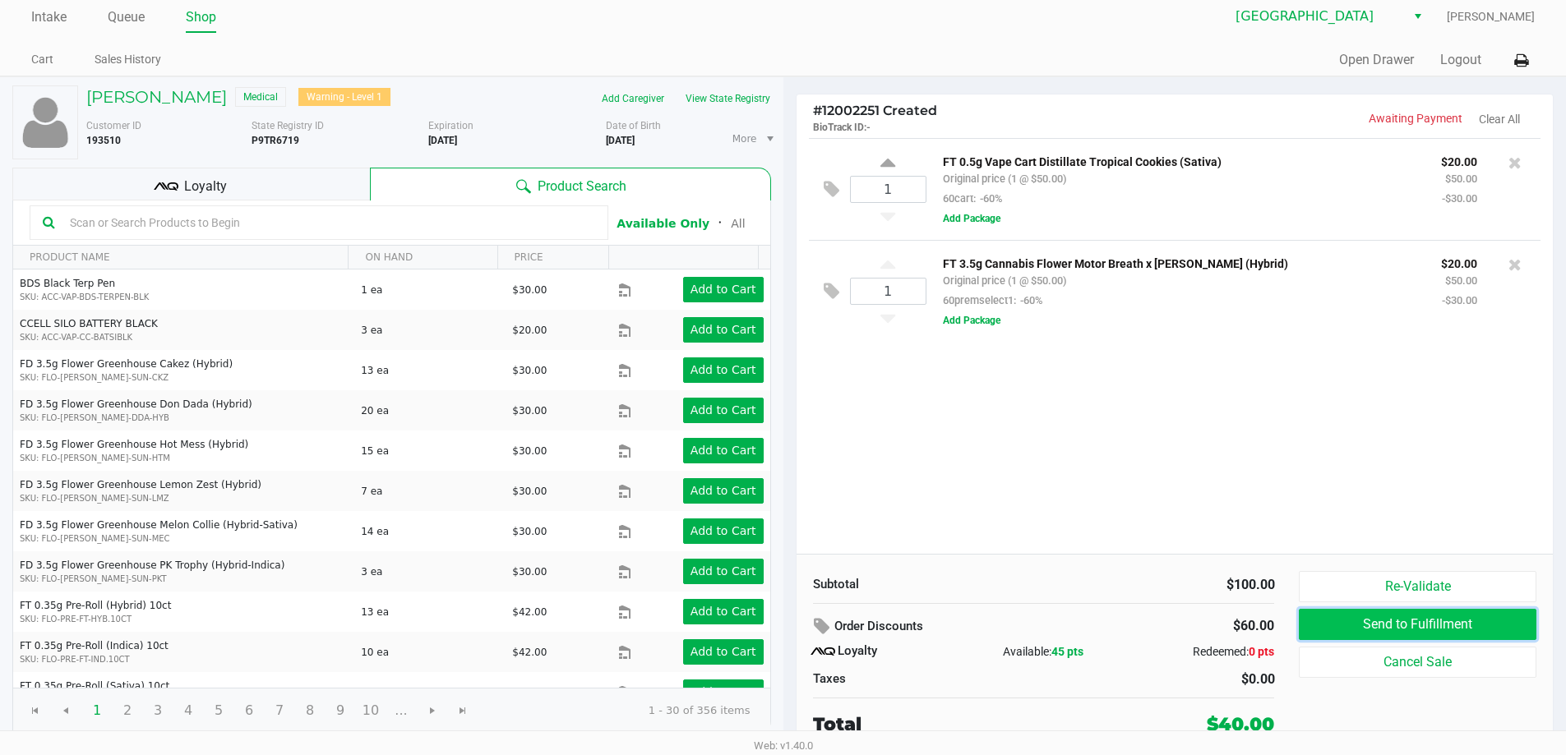
click at [1477, 620] on button "Send to Fulfillment" at bounding box center [1417, 624] width 237 height 31
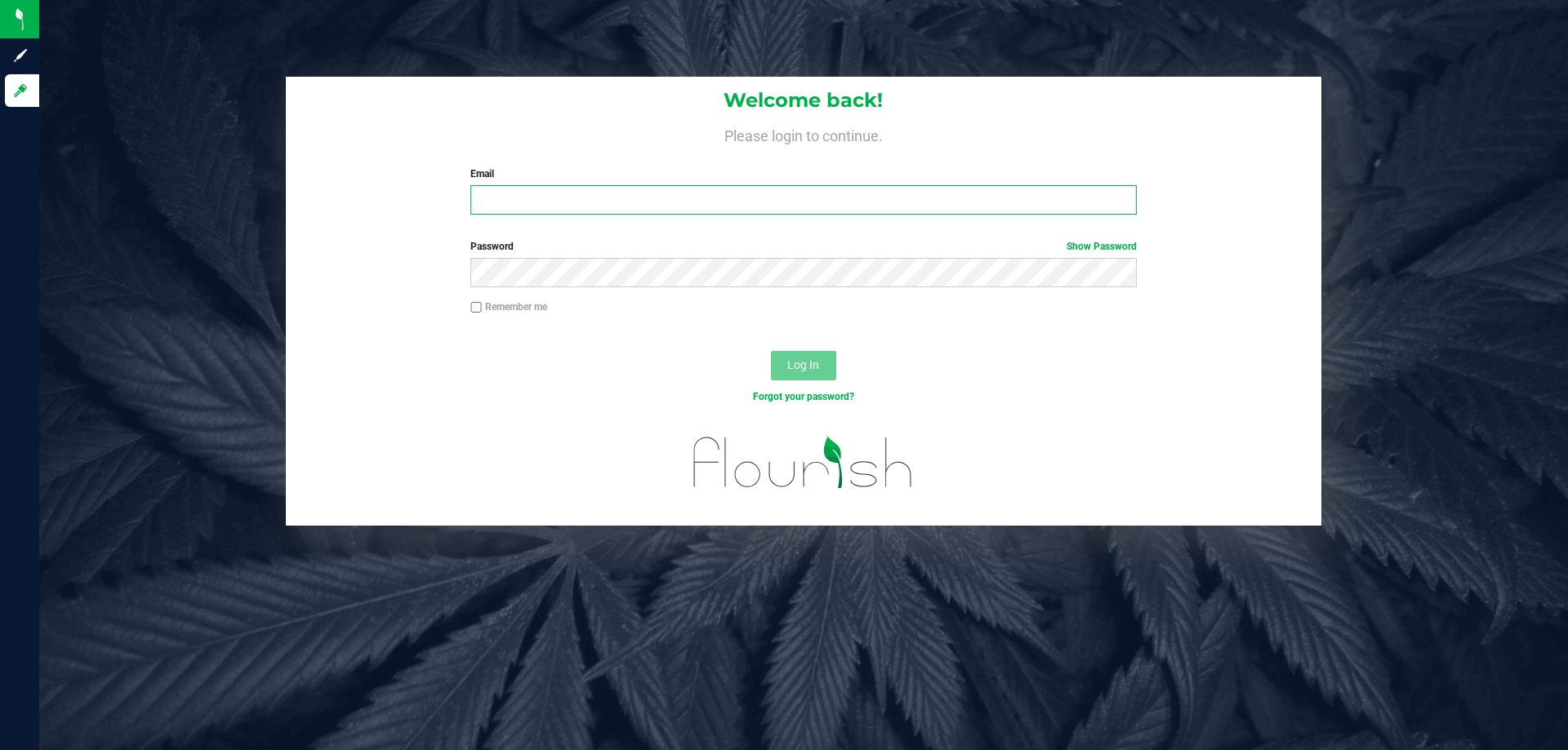
click at [576, 205] on input "Email" at bounding box center [803, 201] width 666 height 30
type input "[EMAIL_ADDRESS][DOMAIN_NAME]"
click at [771, 351] on button "Log In" at bounding box center [804, 366] width 66 height 30
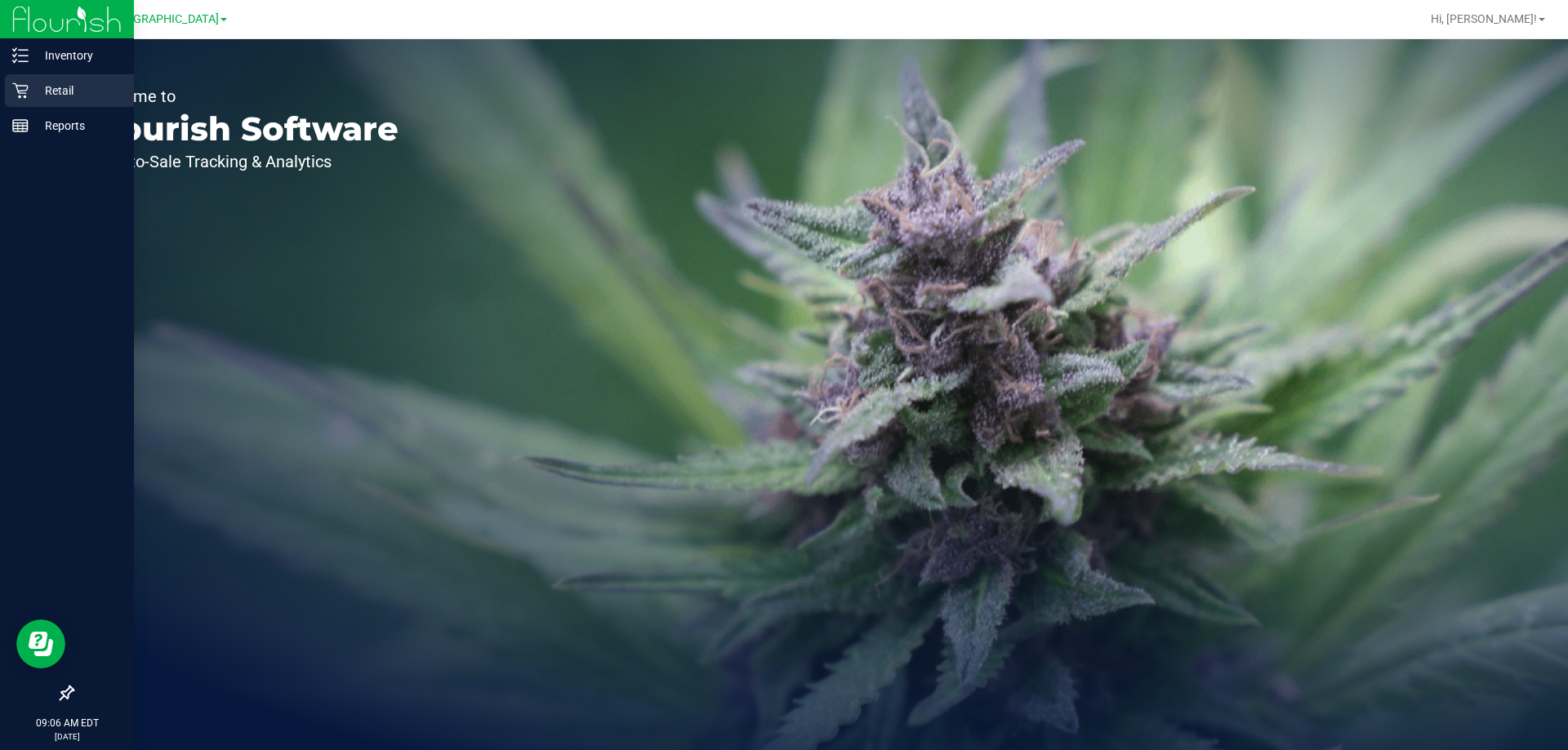
click at [25, 91] on icon at bounding box center [20, 90] width 16 height 16
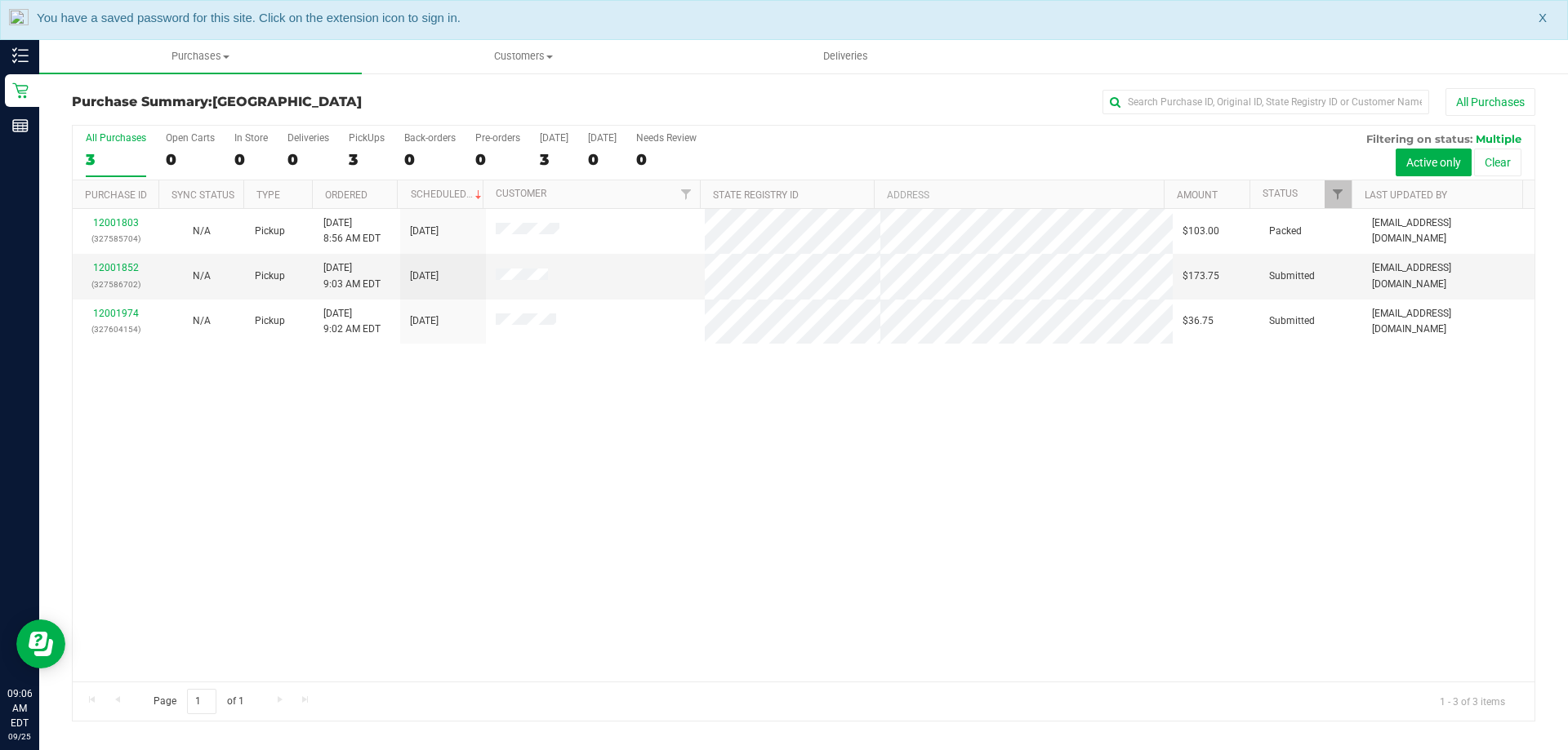
click at [544, 543] on div "12001803 (327585704) N/A Pickup 9/25/2025 8:56 AM EDT 9/25/2025 $103.00 Packed …" at bounding box center [803, 445] width 1462 height 473
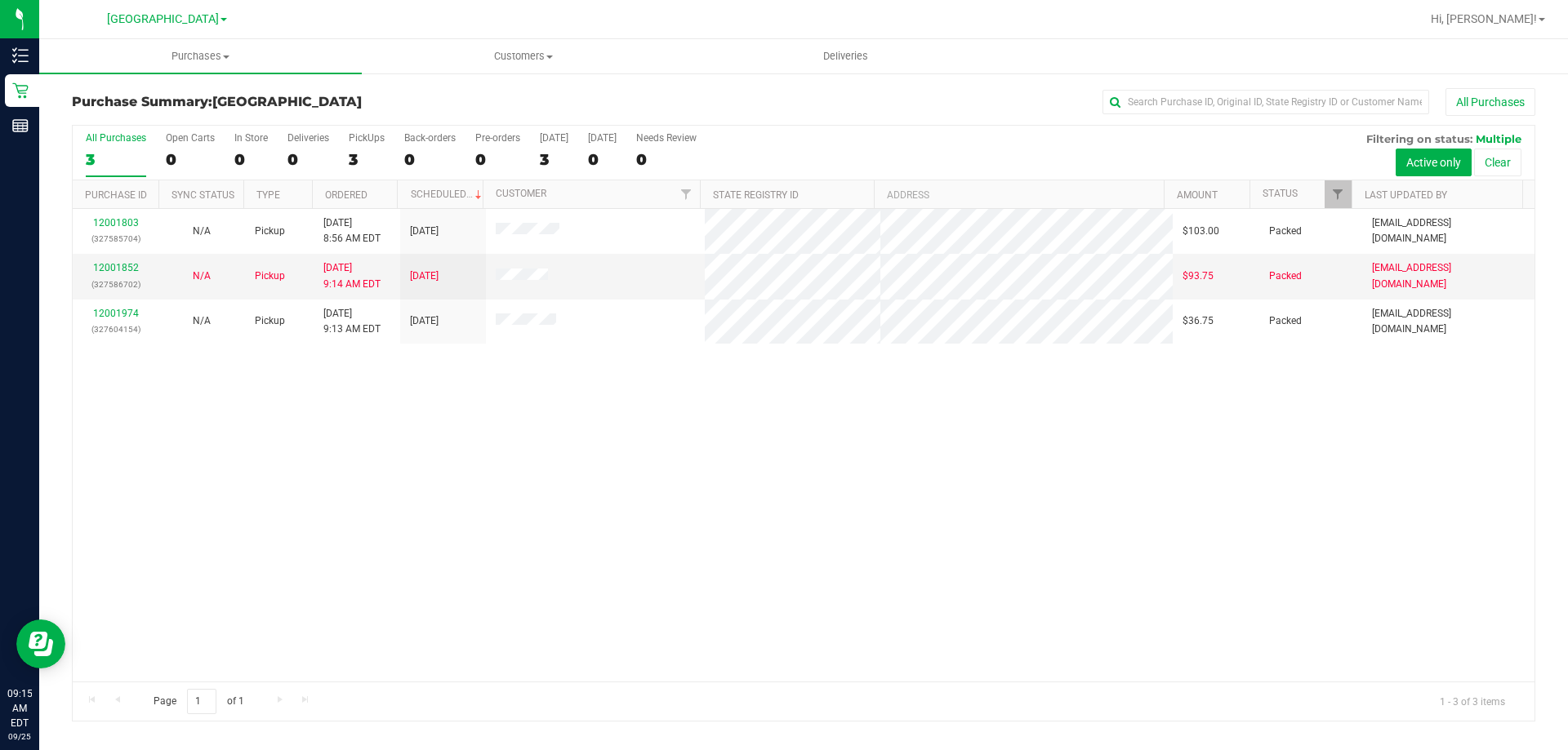
drag, startPoint x: 1474, startPoint y: 537, endPoint x: 1451, endPoint y: 562, distance: 34.0
click at [1455, 553] on div "12001803 (327585704) N/A Pickup 9/25/2025 8:56 AM EDT 9/25/2025 $103.00 Packed …" at bounding box center [803, 445] width 1462 height 473
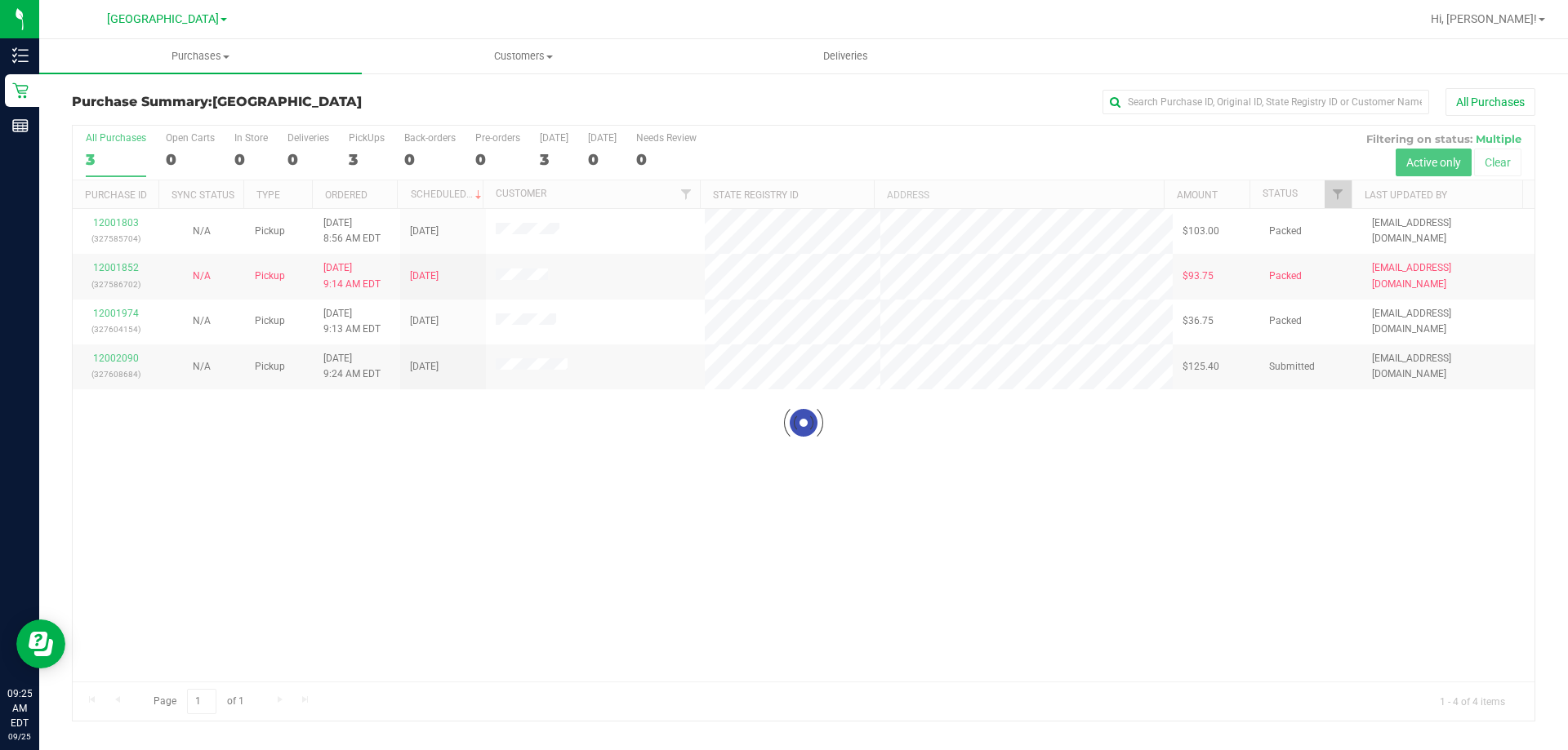
click at [562, 649] on div at bounding box center [803, 423] width 1462 height 595
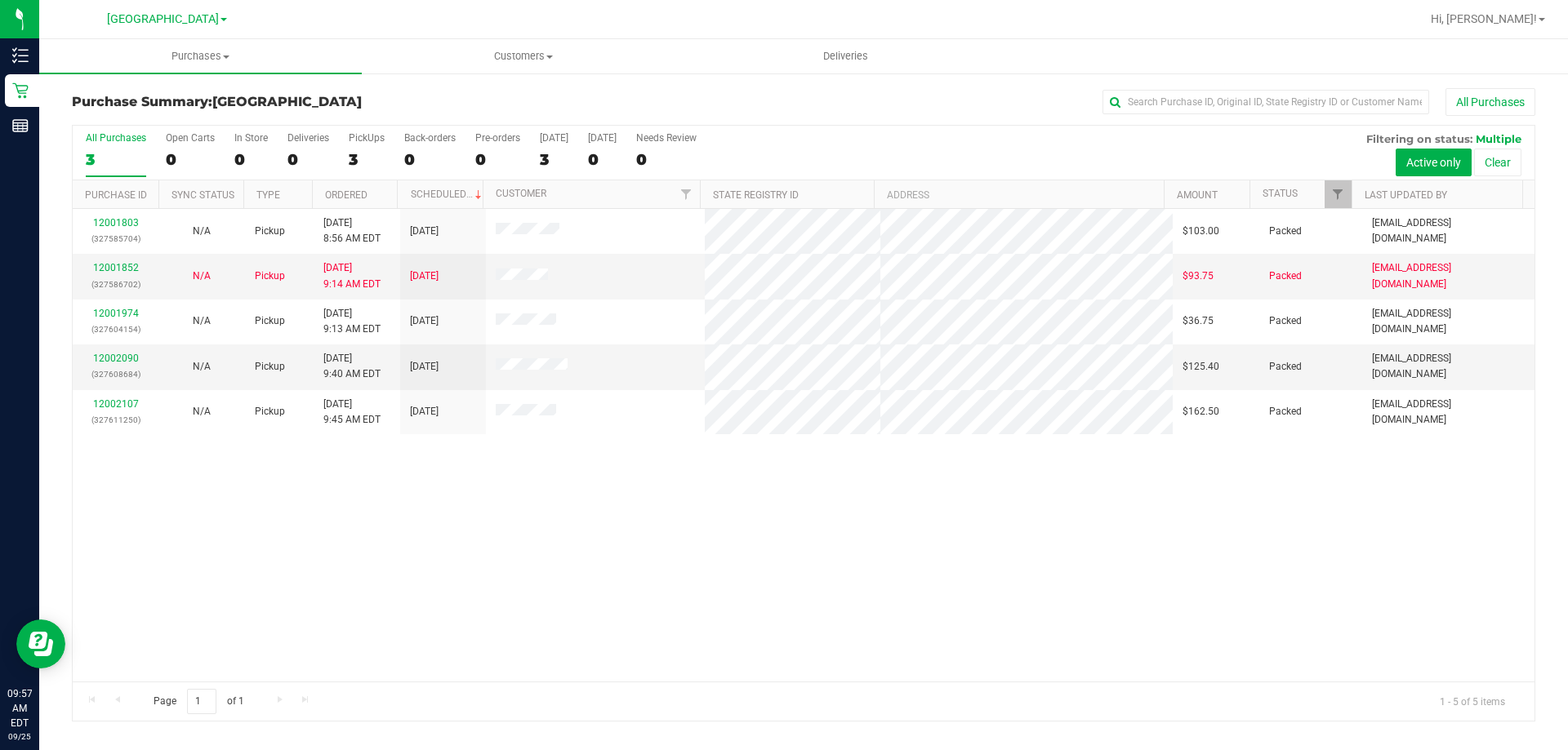
drag, startPoint x: 1451, startPoint y: 606, endPoint x: 1439, endPoint y: 609, distance: 12.4
click at [1444, 609] on div "12001803 (327585704) N/A Pickup [DATE] 8:56 AM EDT 9/25/2025 $103.00 Packed [EM…" at bounding box center [803, 445] width 1462 height 473
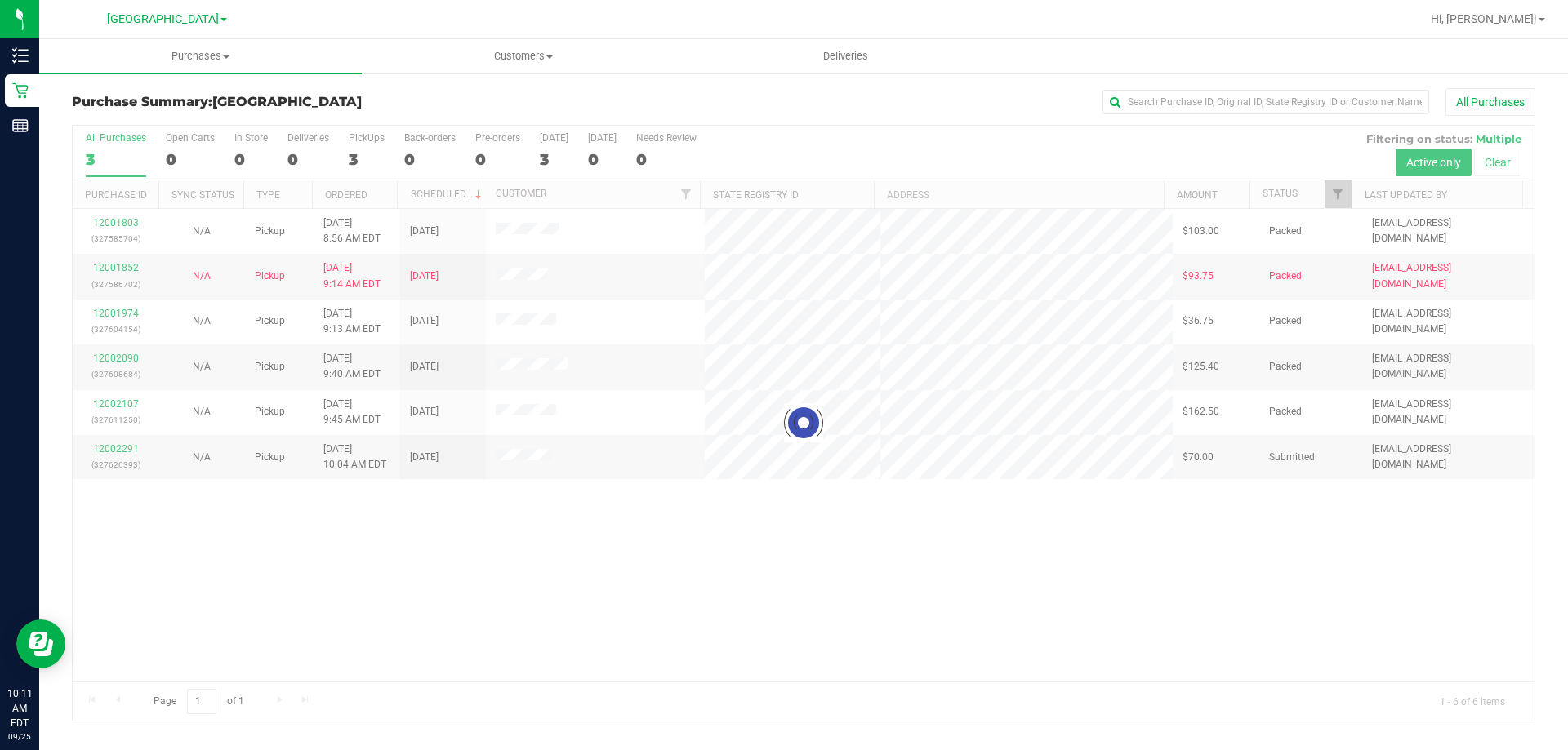
click at [1087, 619] on div at bounding box center [803, 423] width 1462 height 595
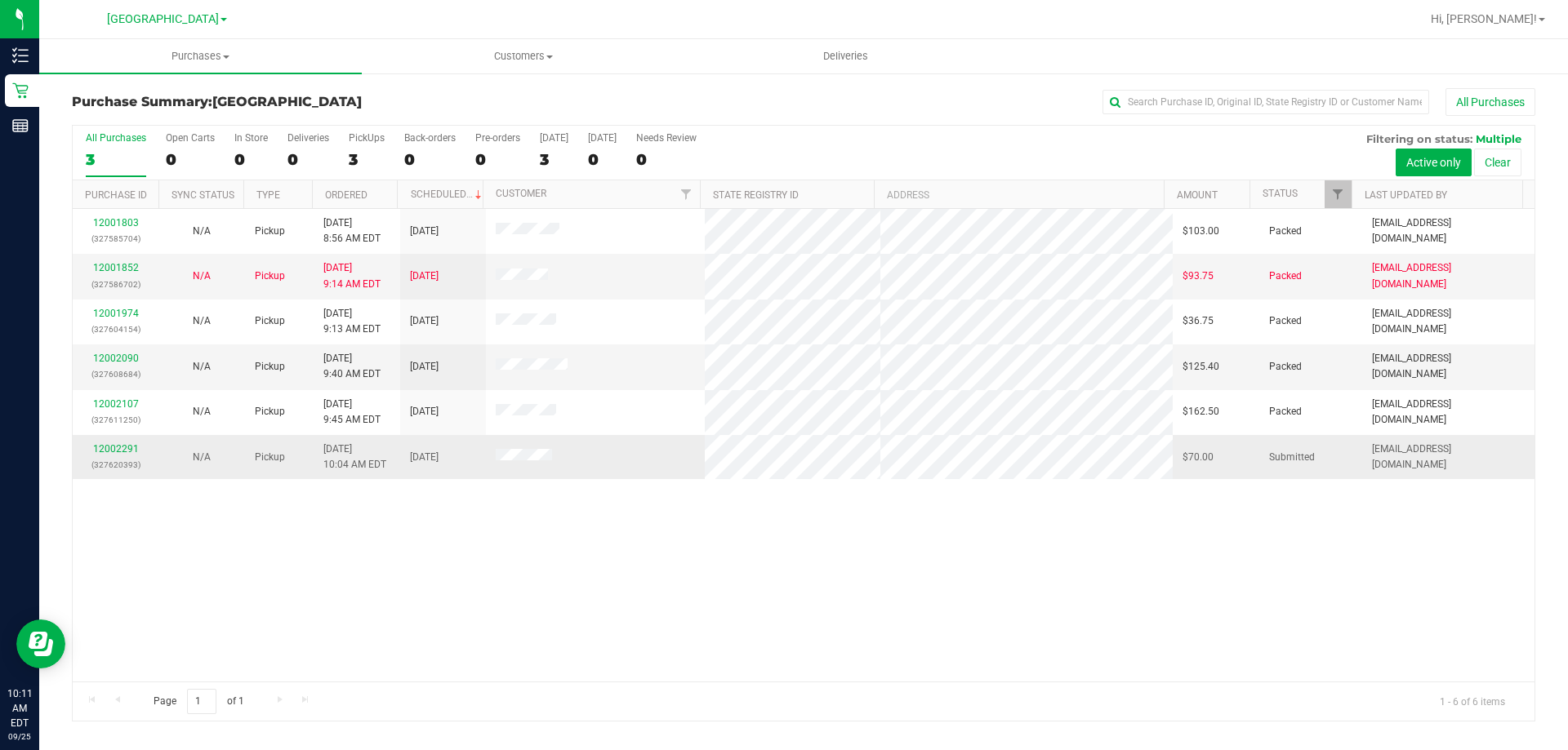
click at [126, 442] on div "12002291 (327620393)" at bounding box center [115, 457] width 67 height 31
click at [123, 451] on link "12002291" at bounding box center [116, 449] width 46 height 12
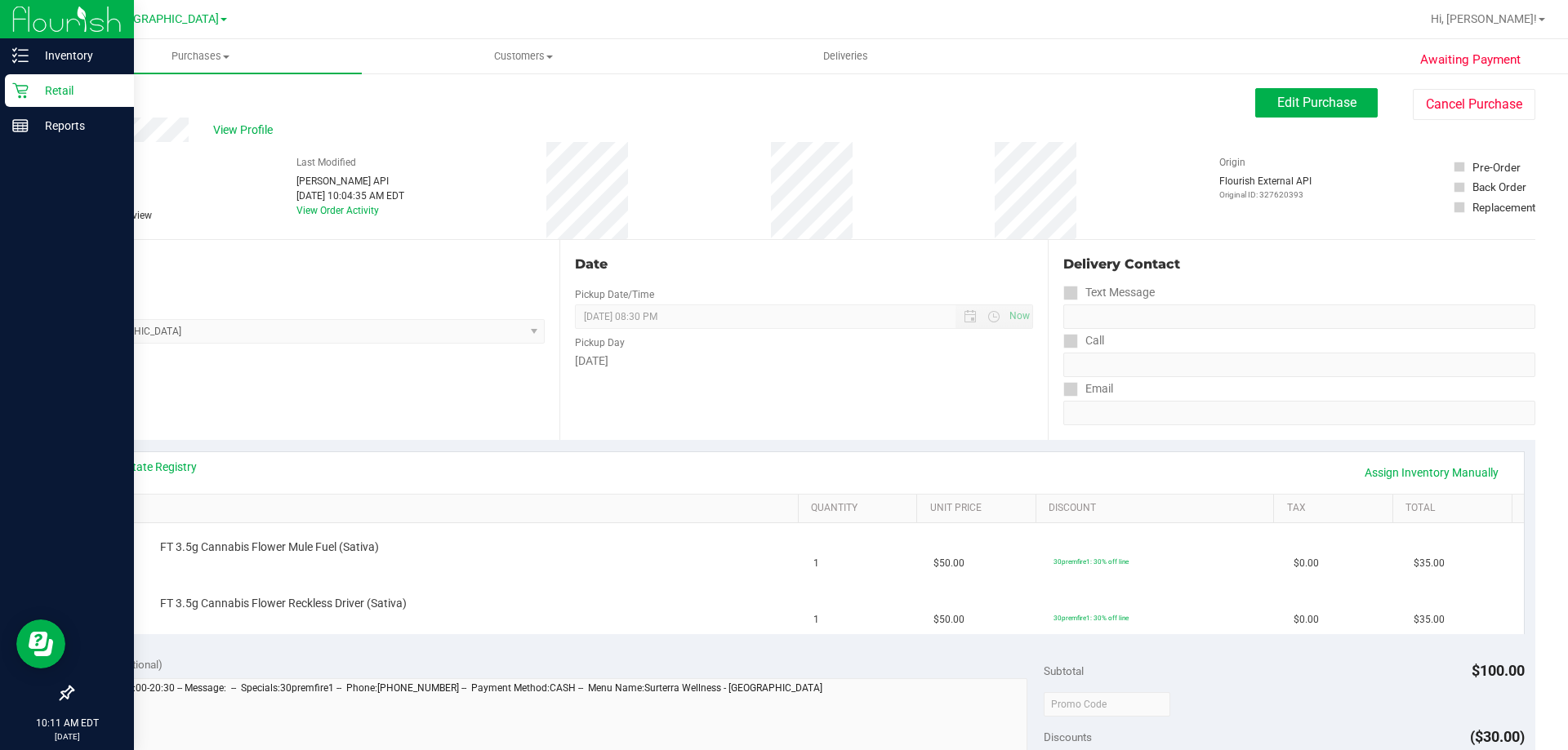
click at [53, 84] on p "Retail" at bounding box center [78, 90] width 98 height 20
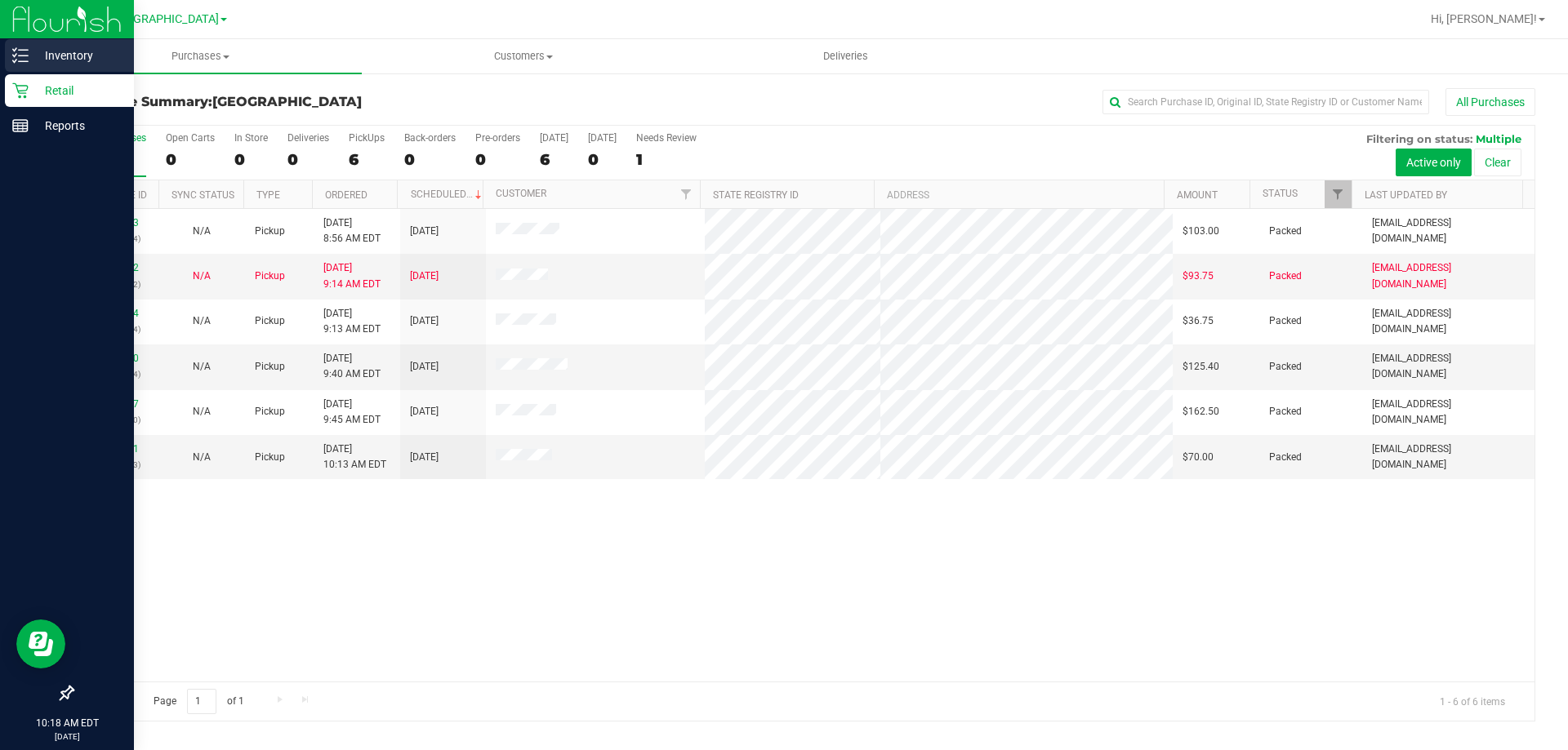
click at [77, 58] on p "Inventory" at bounding box center [78, 56] width 98 height 20
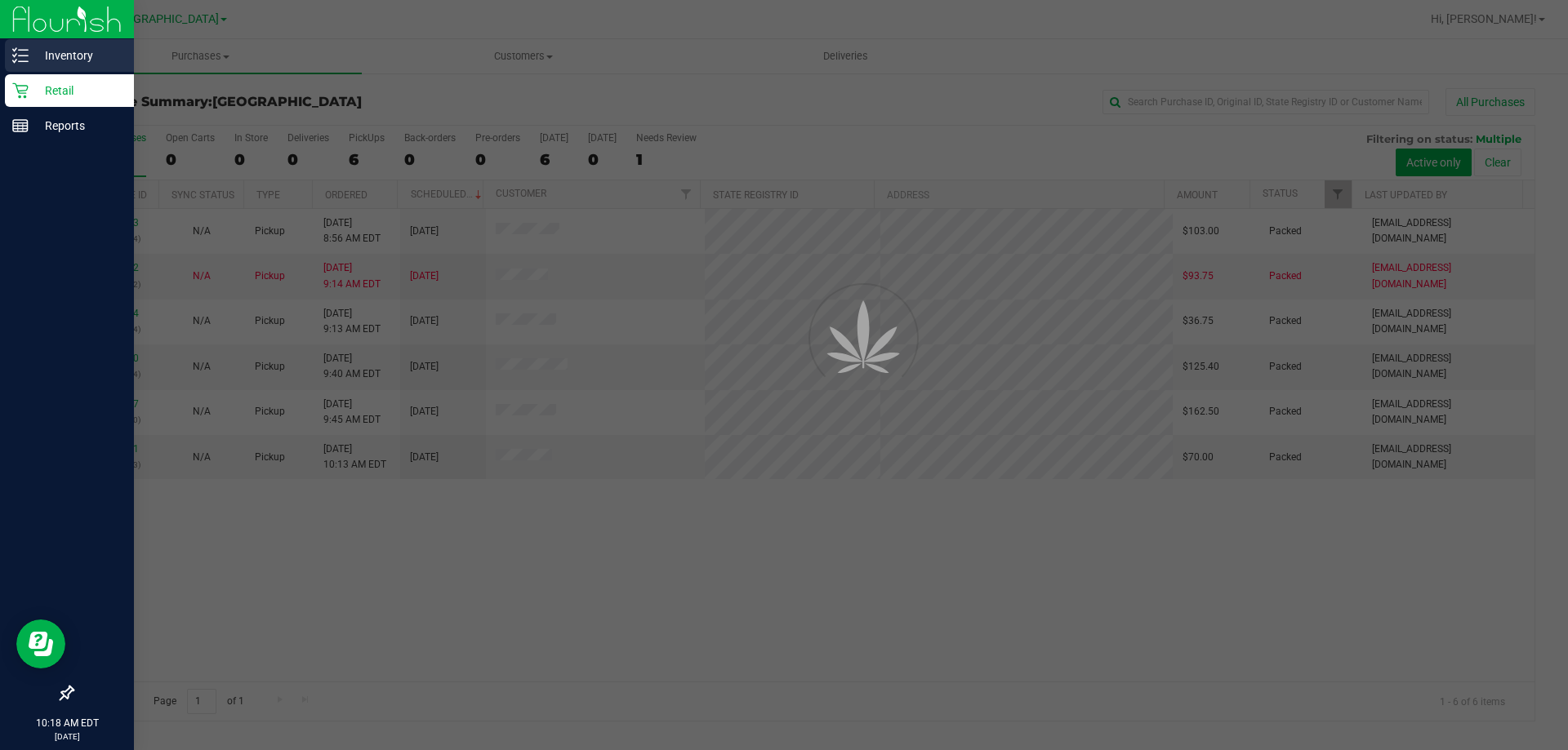
click at [76, 45] on div "Inventory" at bounding box center [70, 55] width 129 height 33
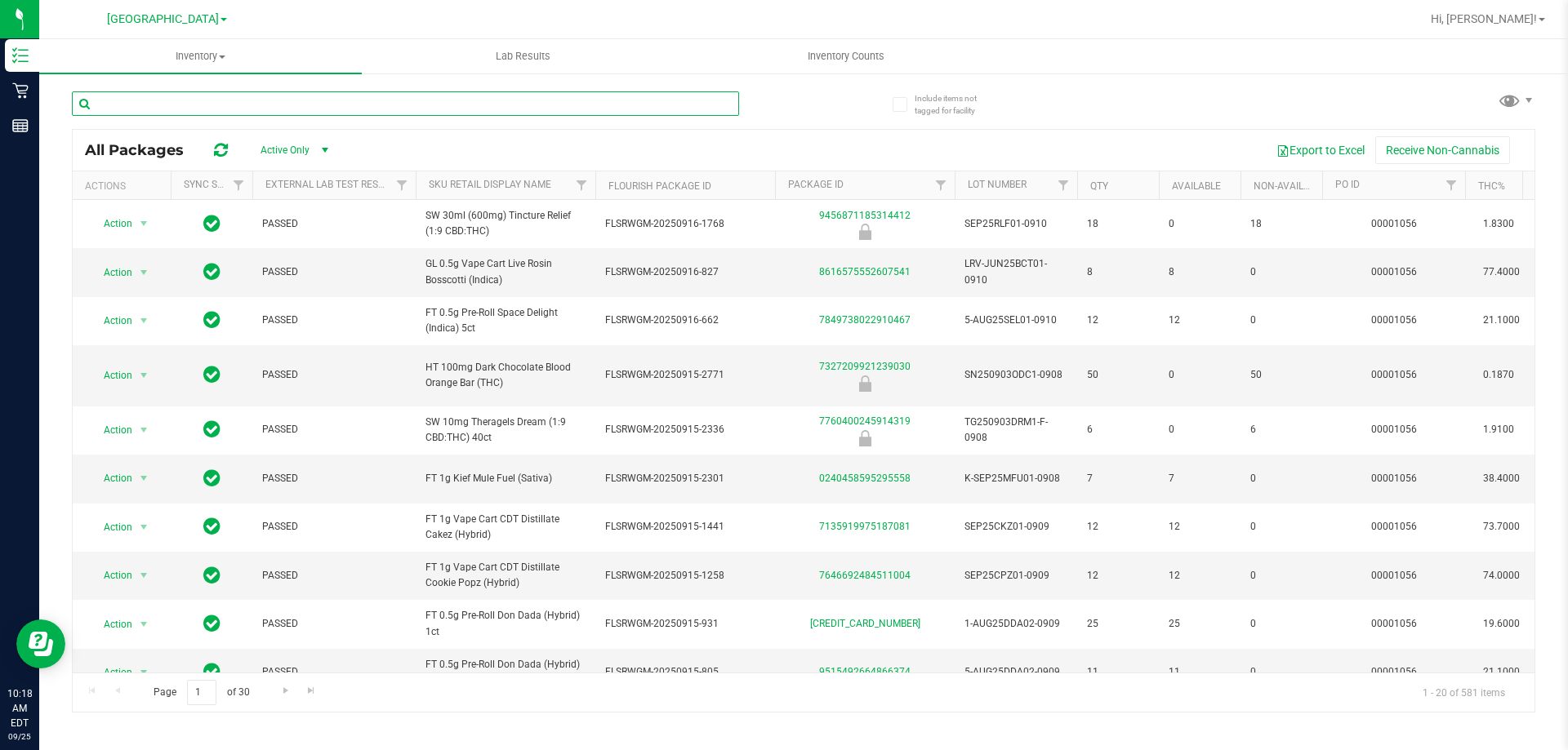
click at [282, 110] on input "text" at bounding box center [405, 103] width 668 height 25
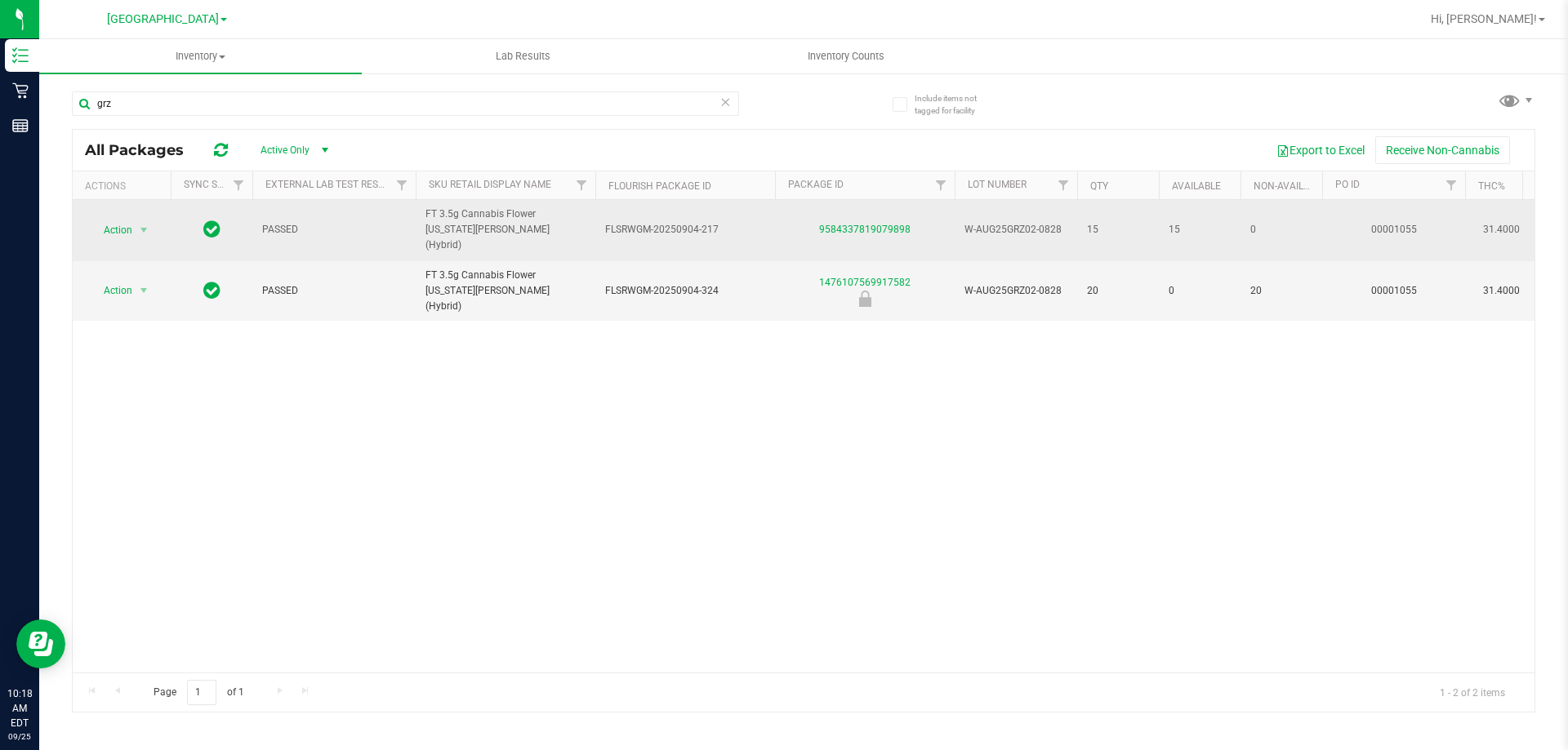
drag, startPoint x: 964, startPoint y: 221, endPoint x: 1070, endPoint y: 226, distance: 106.1
click at [1070, 226] on td "W-AUG25GRZ02-0828" at bounding box center [1016, 230] width 122 height 62
copy span "W-AUG25GRZ02-0828"
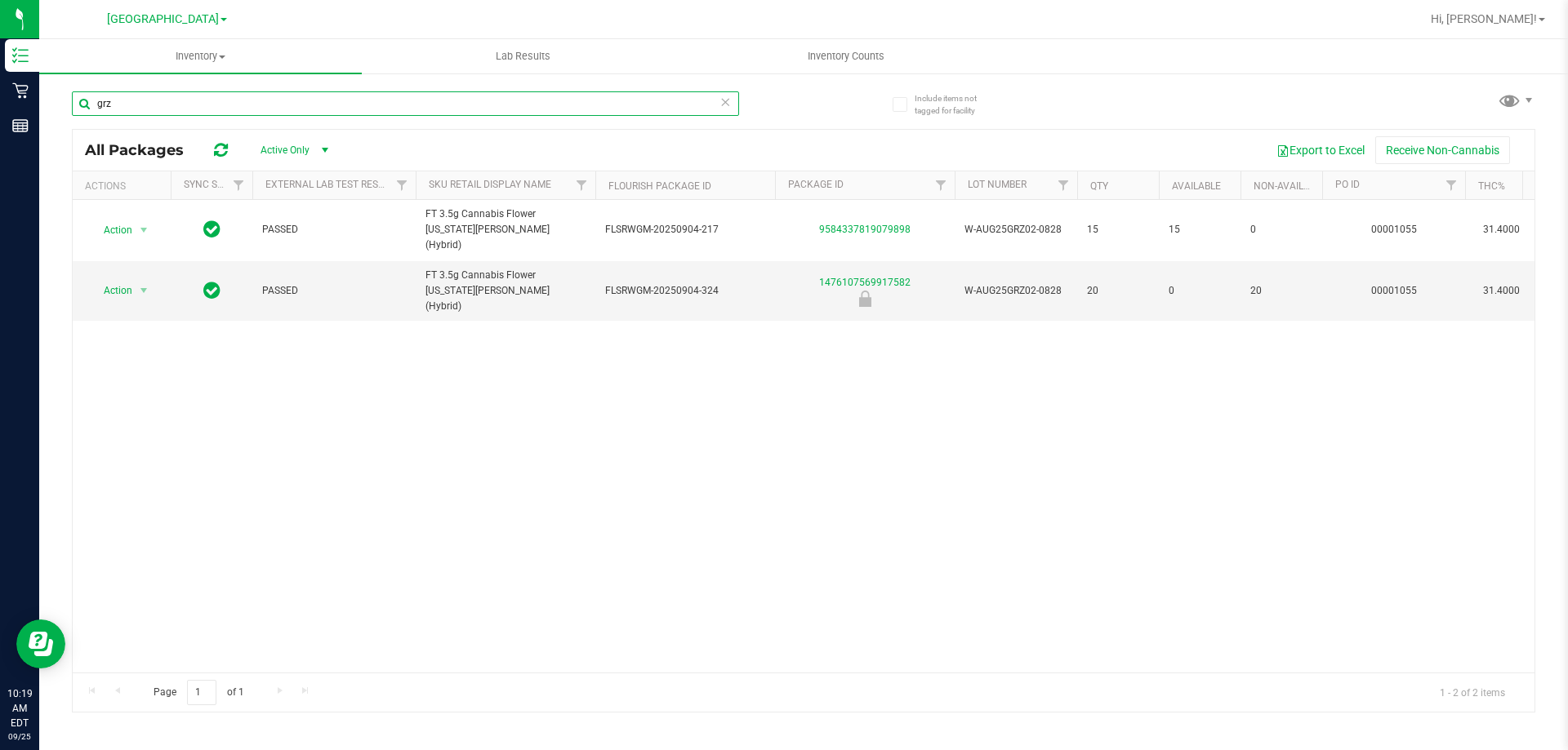
click at [154, 112] on input "grz" at bounding box center [405, 103] width 668 height 25
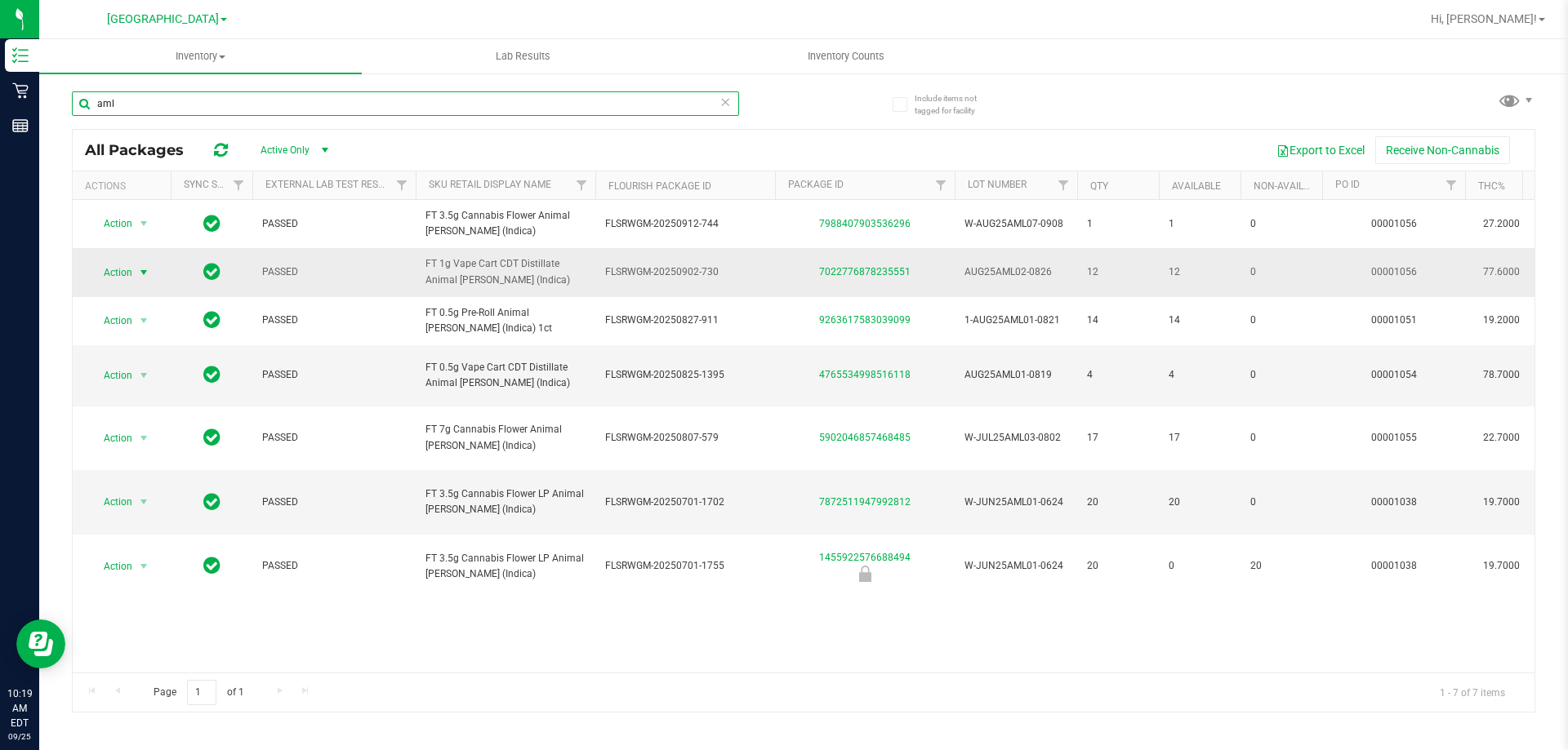
type input "aml"
click at [139, 272] on span "select" at bounding box center [143, 272] width 13 height 13
click at [148, 301] on li "Global inventory" at bounding box center [141, 299] width 104 height 25
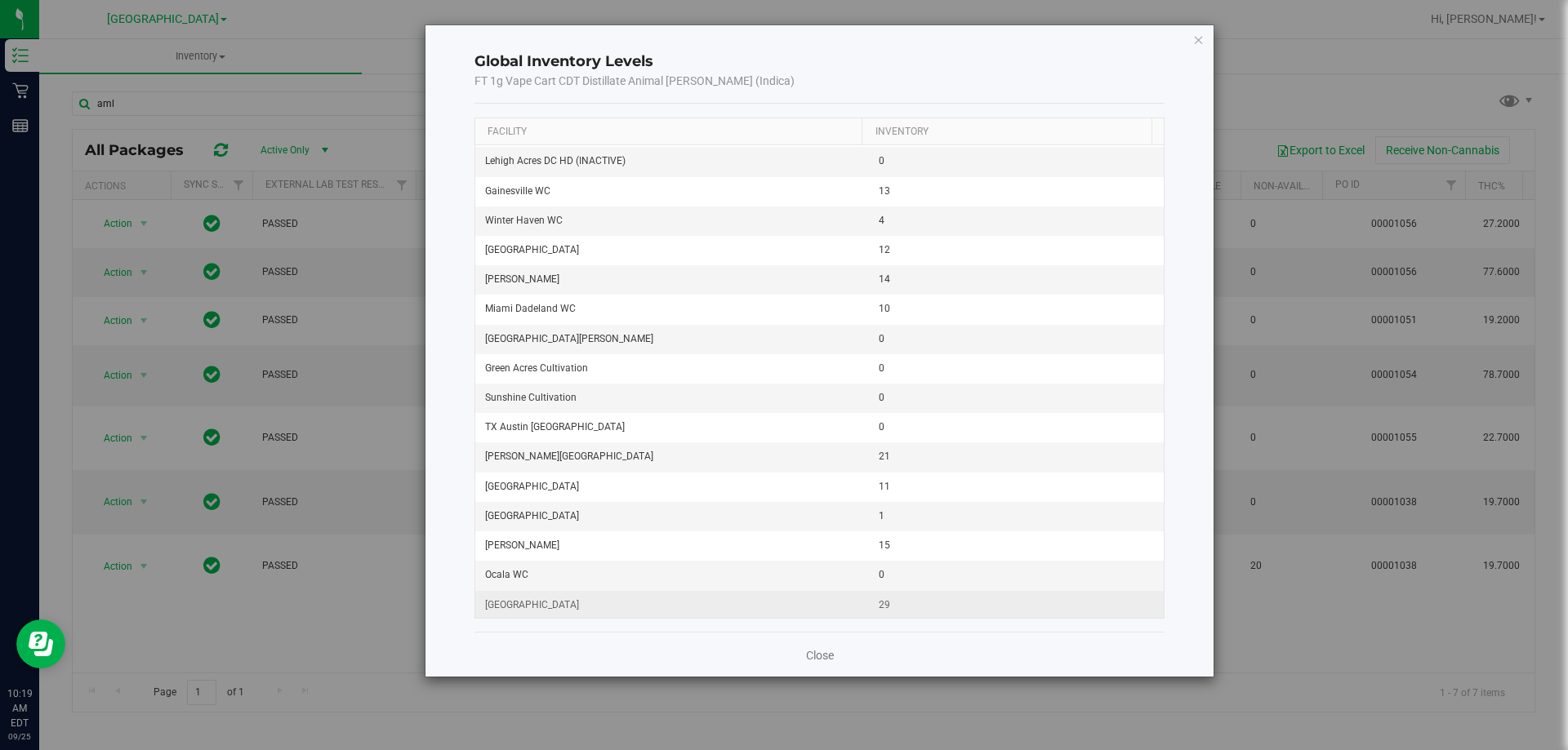
scroll to position [2068, 0]
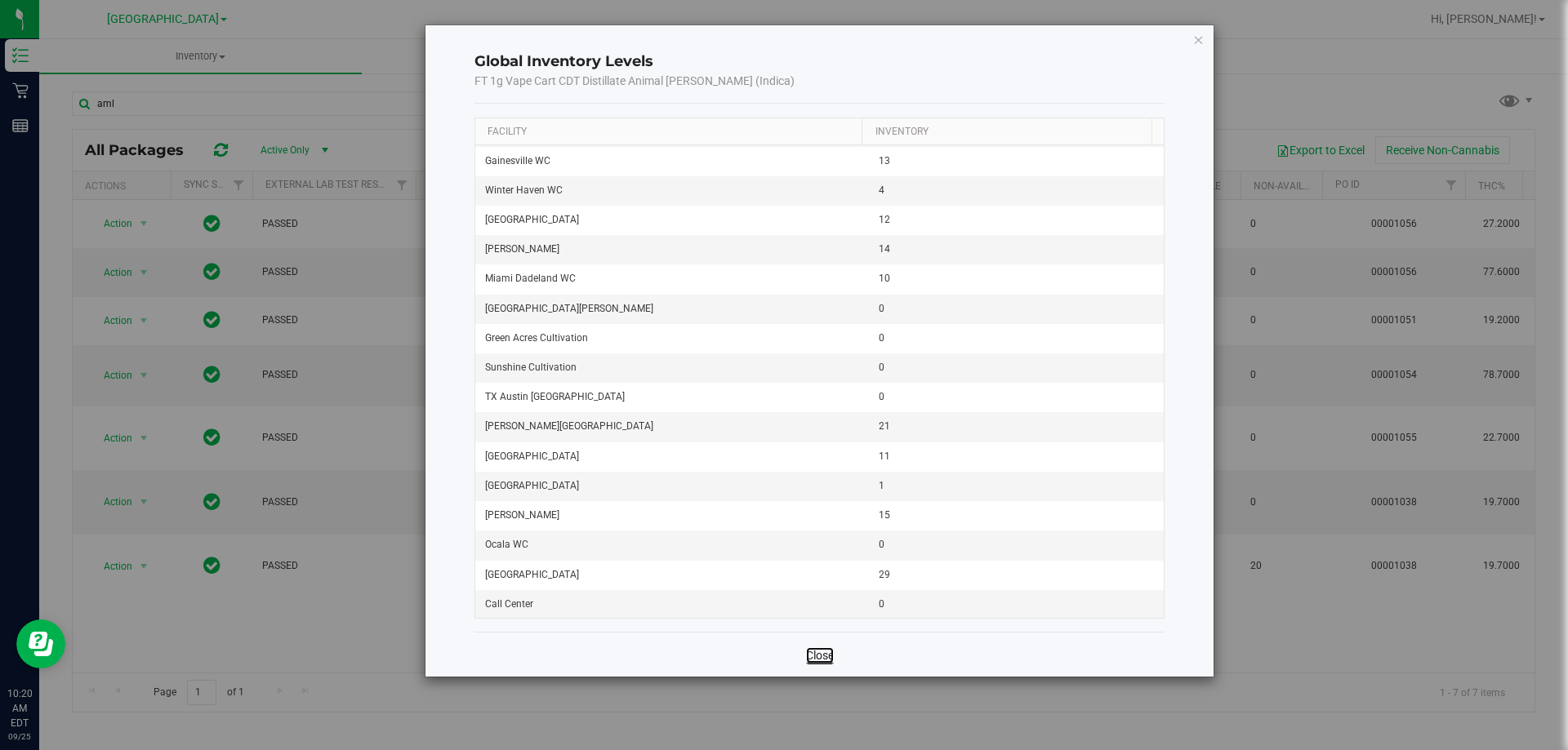
click at [829, 649] on link "Close" at bounding box center [820, 656] width 28 height 16
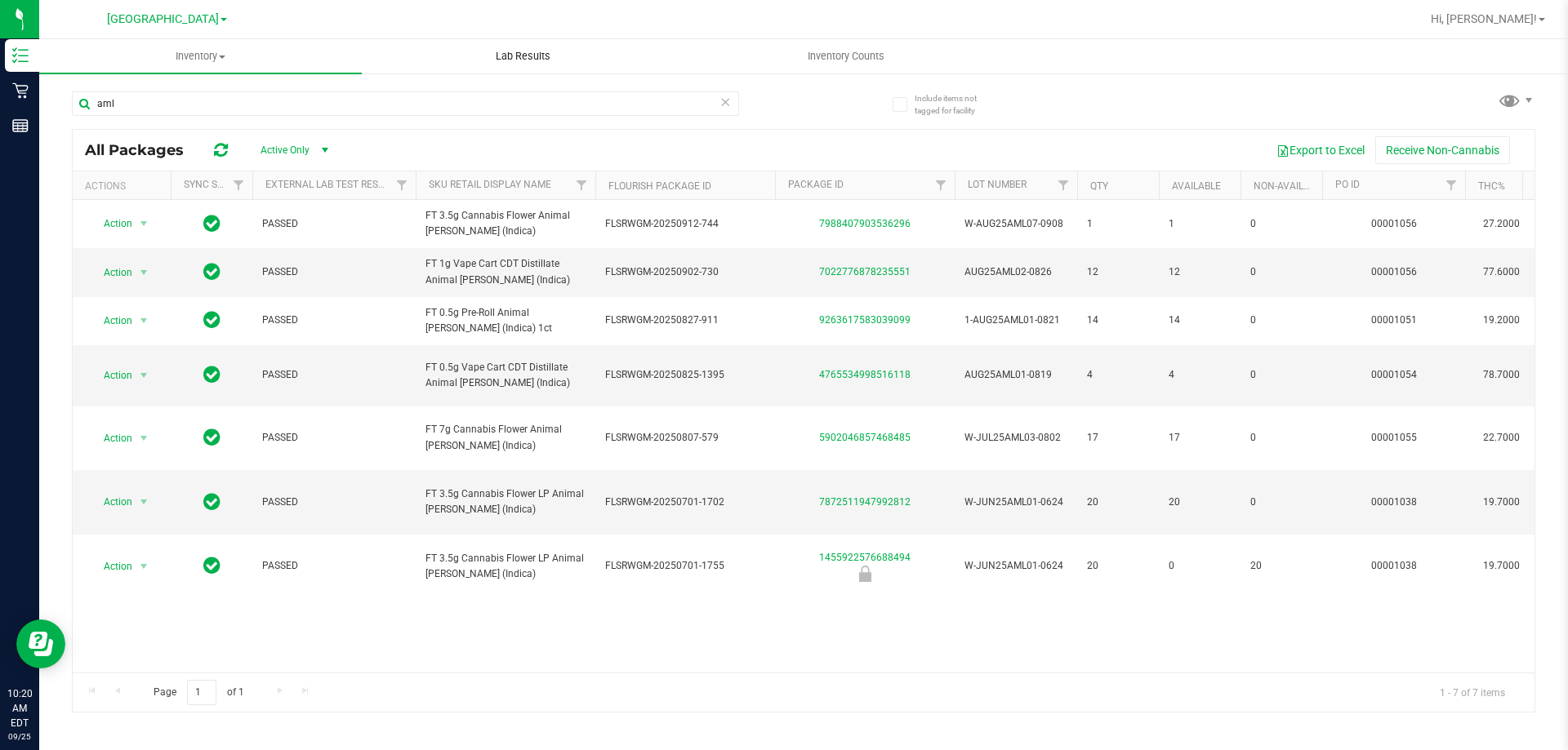
click at [535, 51] on span "Lab Results" at bounding box center [523, 56] width 98 height 15
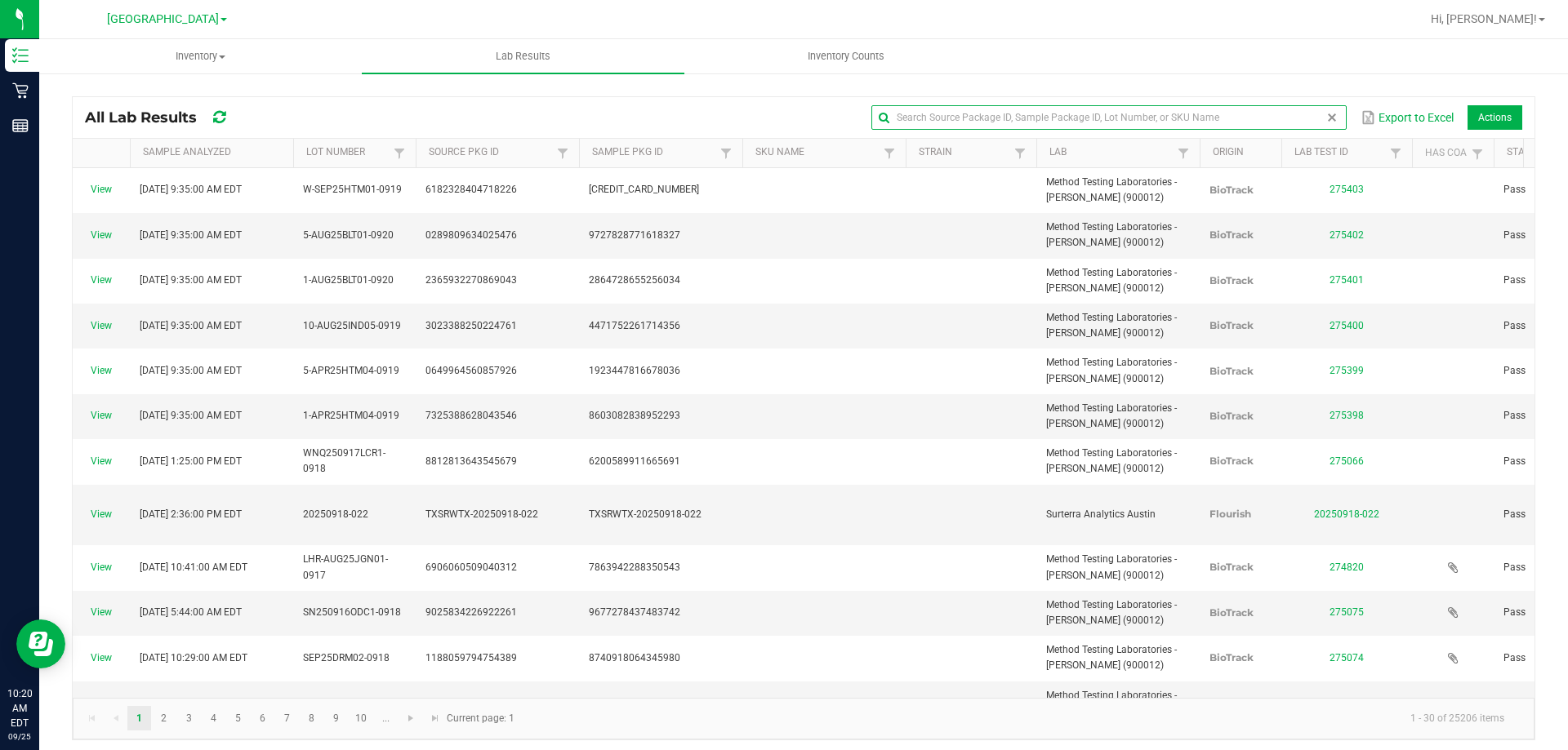
click at [1317, 117] on global-search-input-ngx at bounding box center [1109, 118] width 475 height 12
click at [1326, 117] on span at bounding box center [1332, 117] width 13 height 13
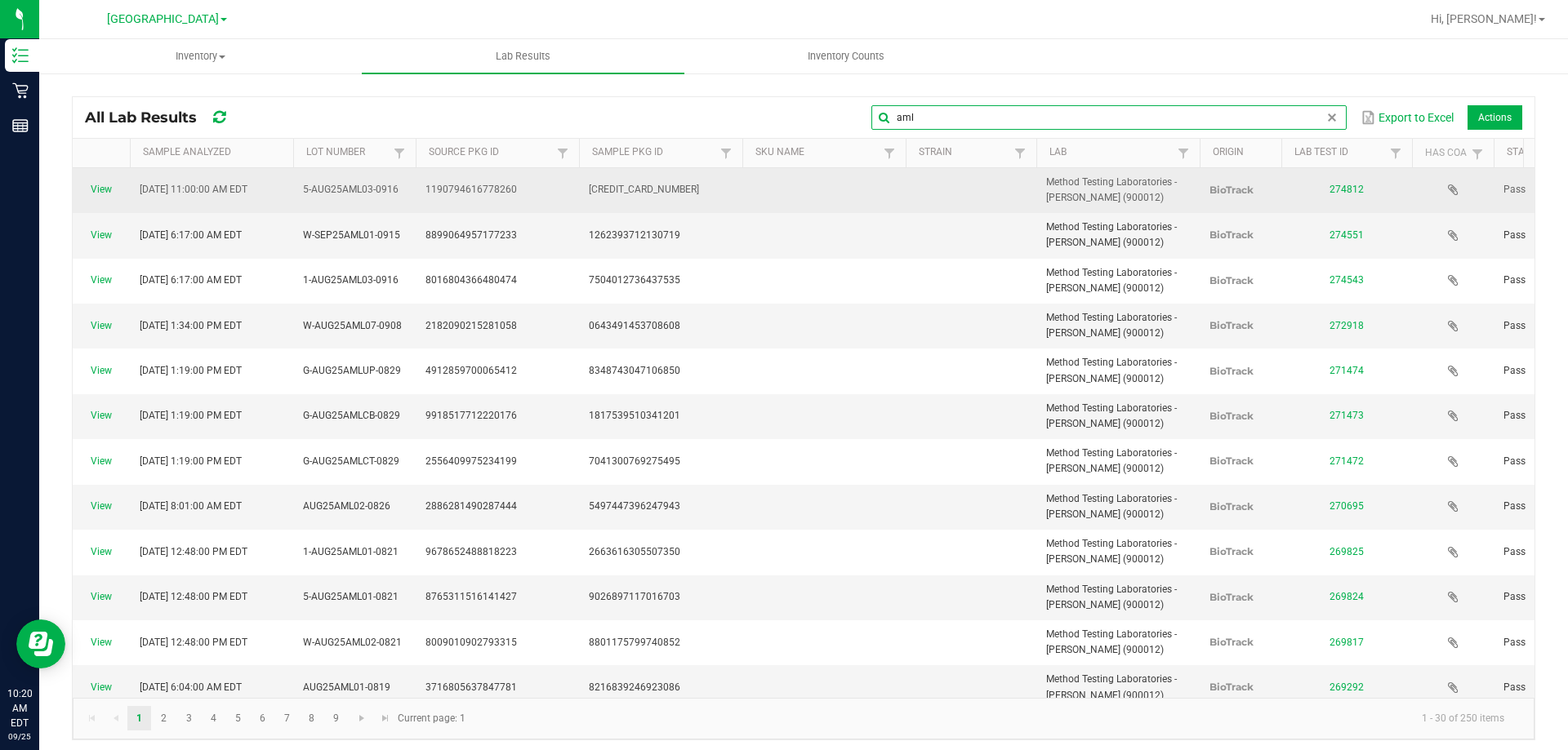
type input "aml"
drag, startPoint x: 305, startPoint y: 188, endPoint x: 398, endPoint y: 198, distance: 93.5
click at [398, 198] on td "5-AUG25AML03-0916" at bounding box center [354, 190] width 122 height 45
copy span "5-AUG25AML03-0916"
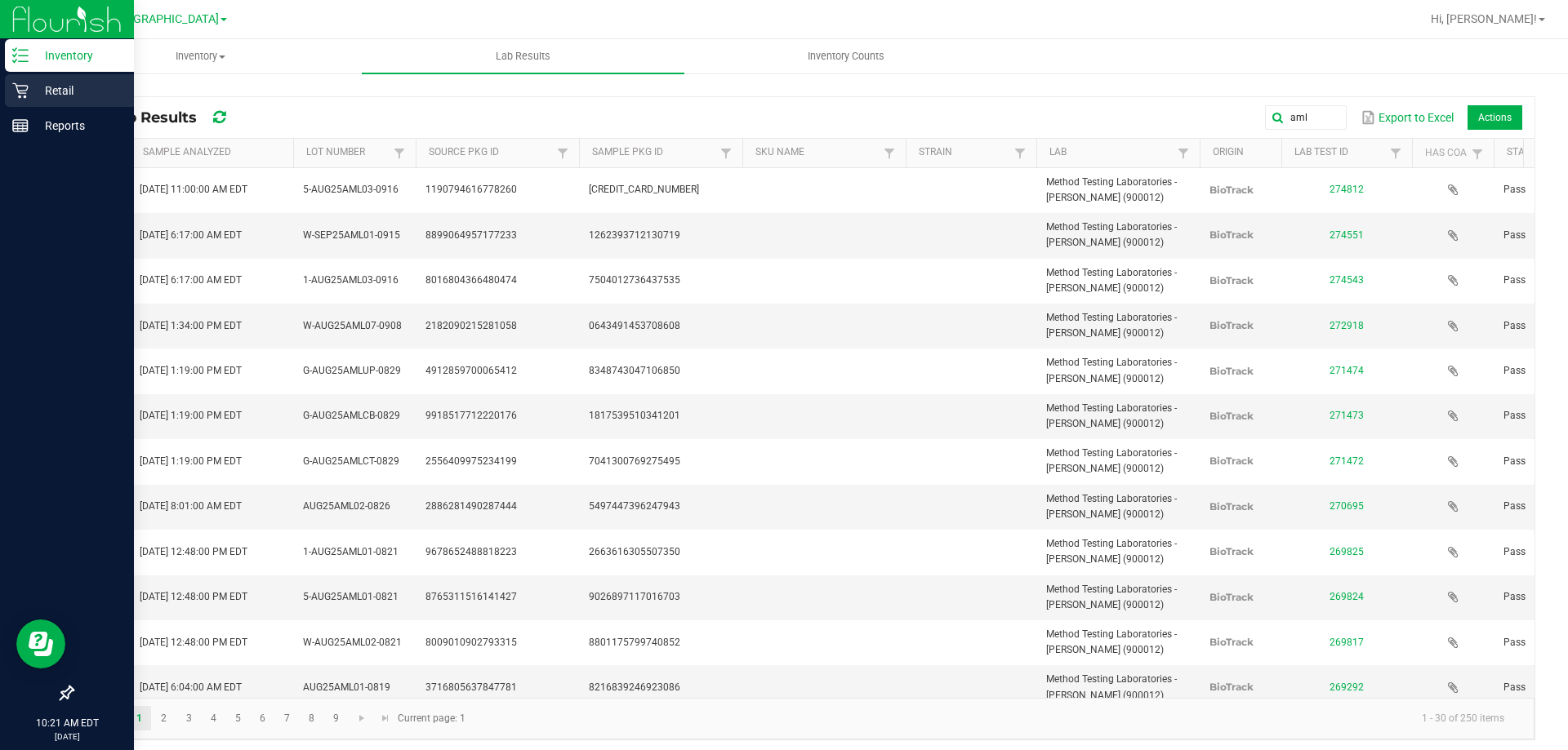
click at [25, 87] on icon at bounding box center [20, 90] width 16 height 16
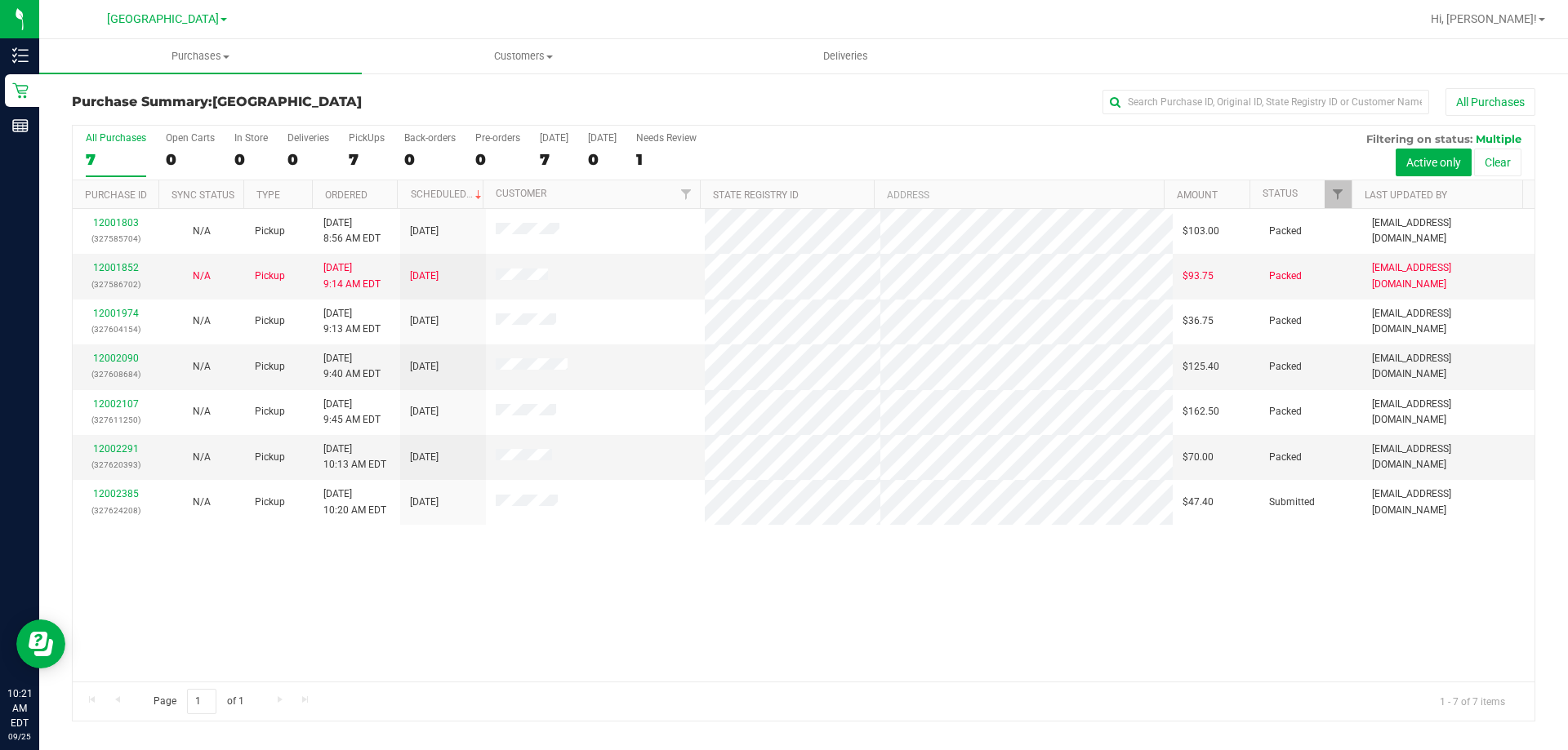
click at [443, 636] on div "12001803 (327585704) N/A Pickup [DATE] 8:56 AM EDT 9/25/2025 $103.00 Packed [EM…" at bounding box center [803, 445] width 1462 height 473
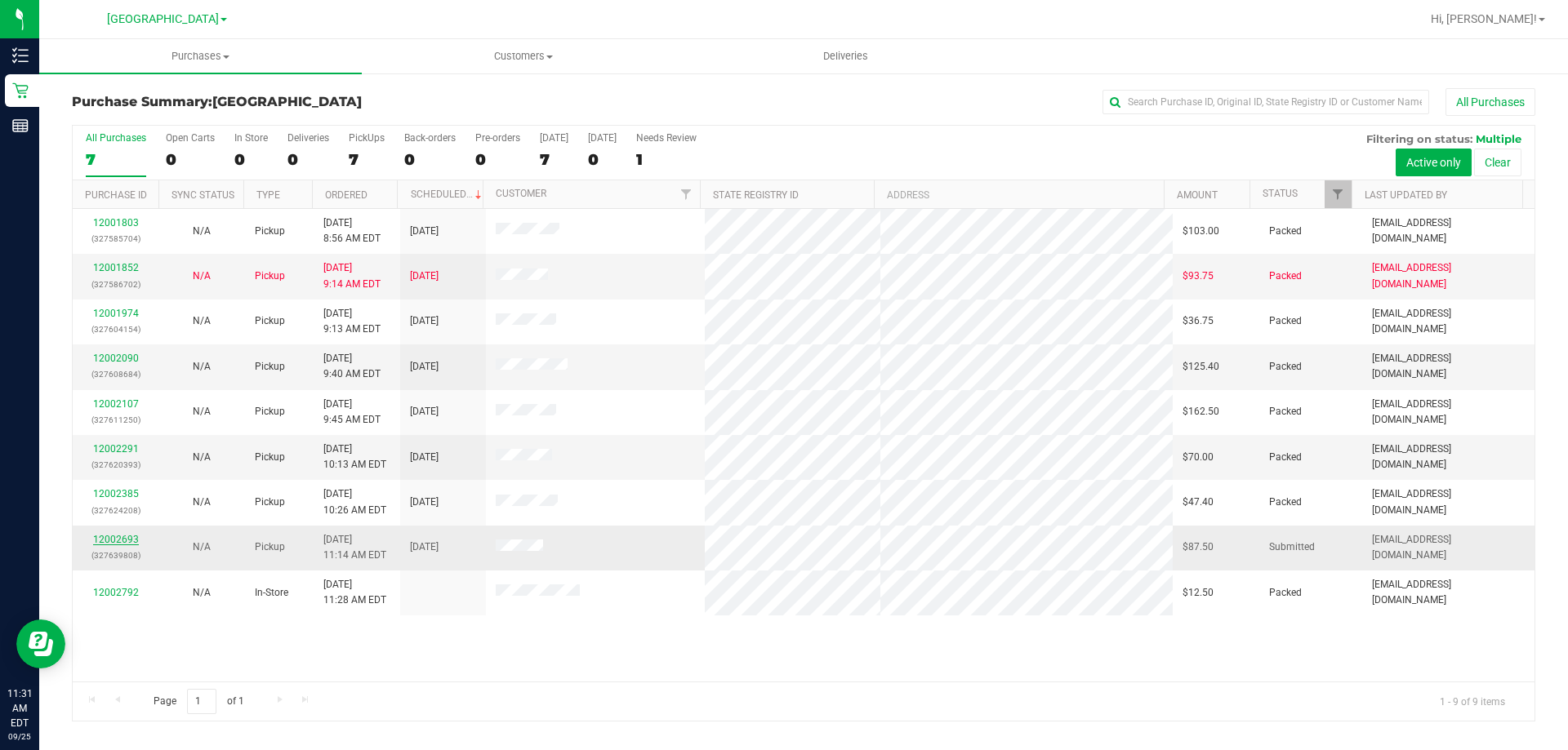
click at [112, 539] on link "12002693" at bounding box center [116, 540] width 46 height 12
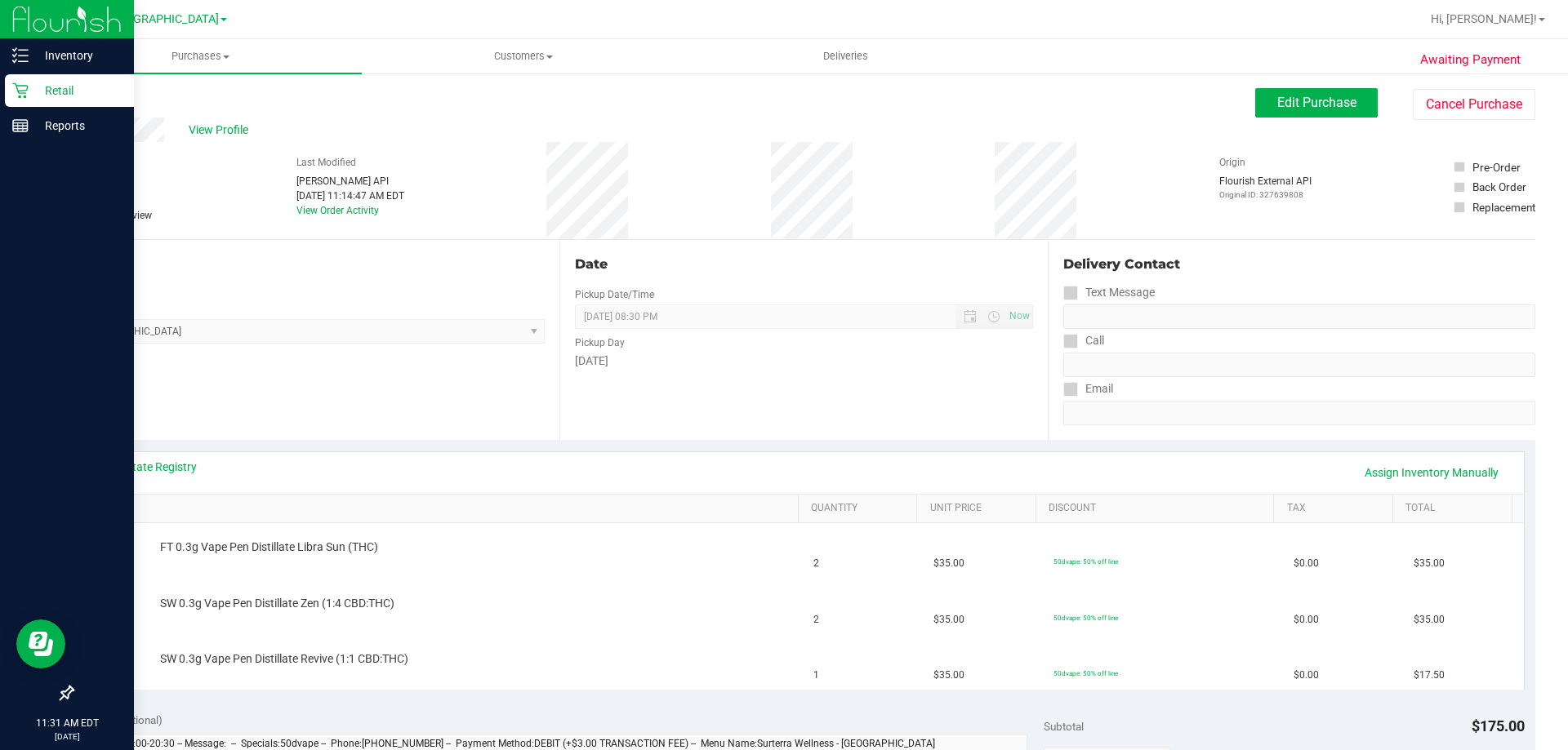
click at [28, 81] on div "Retail" at bounding box center [70, 90] width 129 height 33
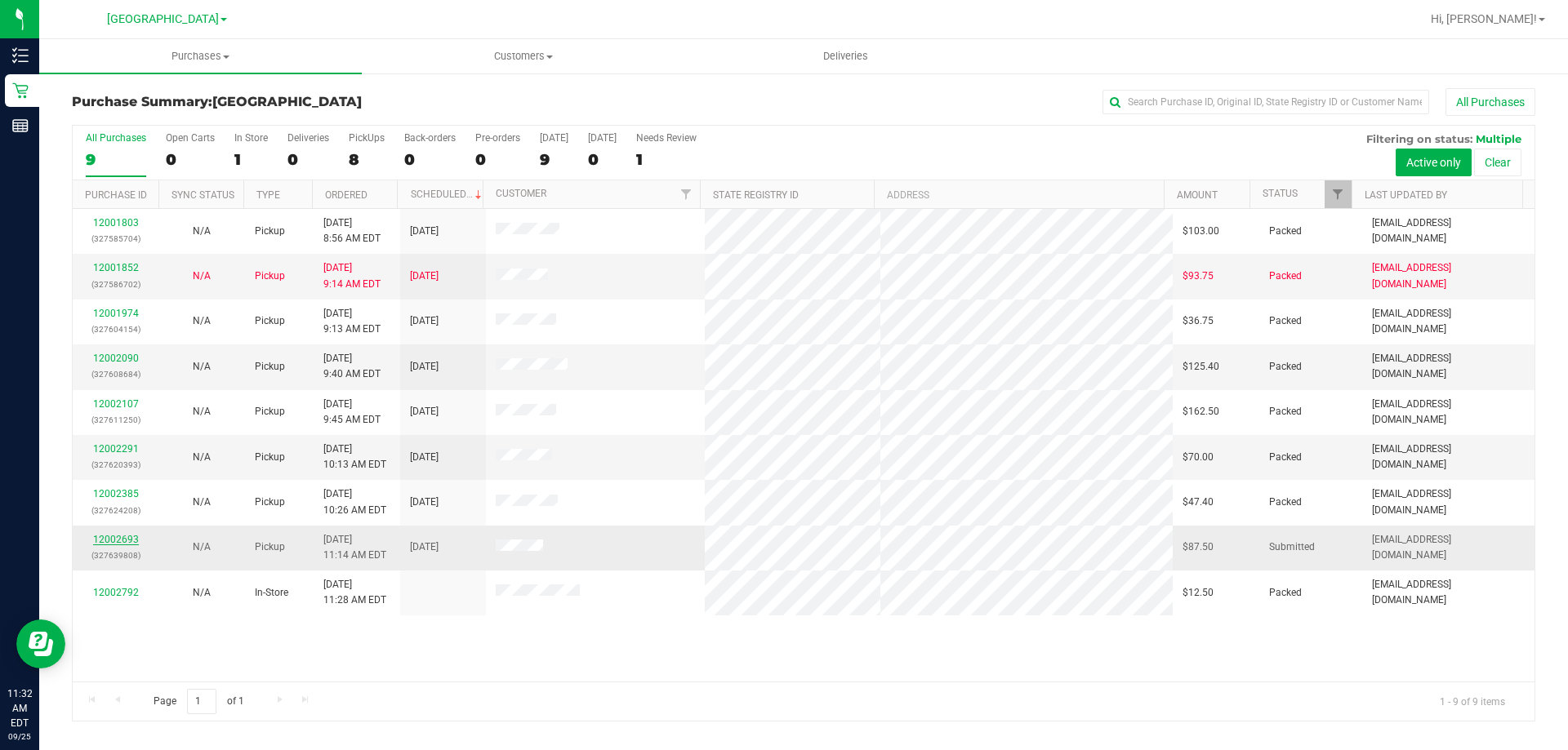
click at [102, 534] on link "12002693" at bounding box center [116, 540] width 46 height 12
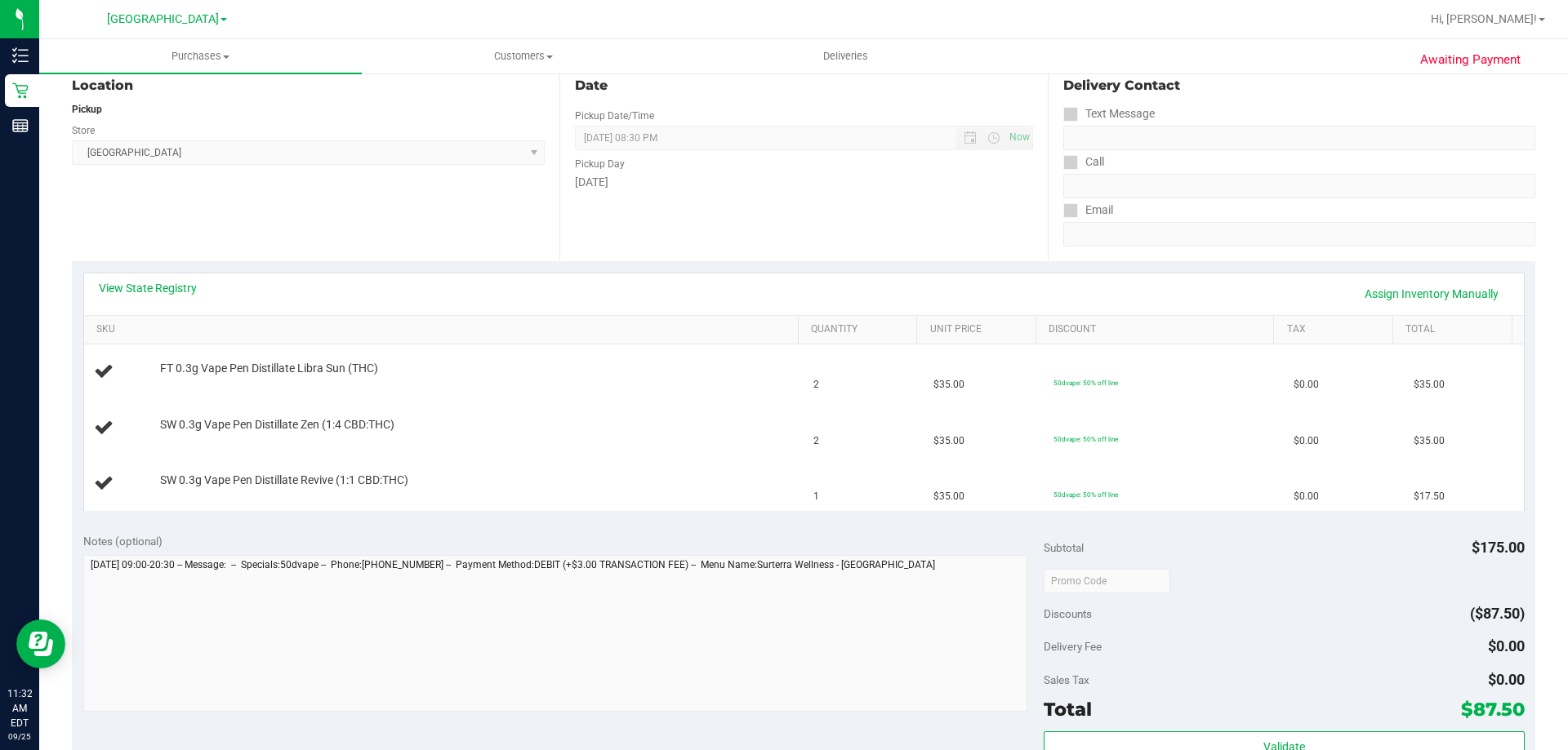
scroll to position [327, 0]
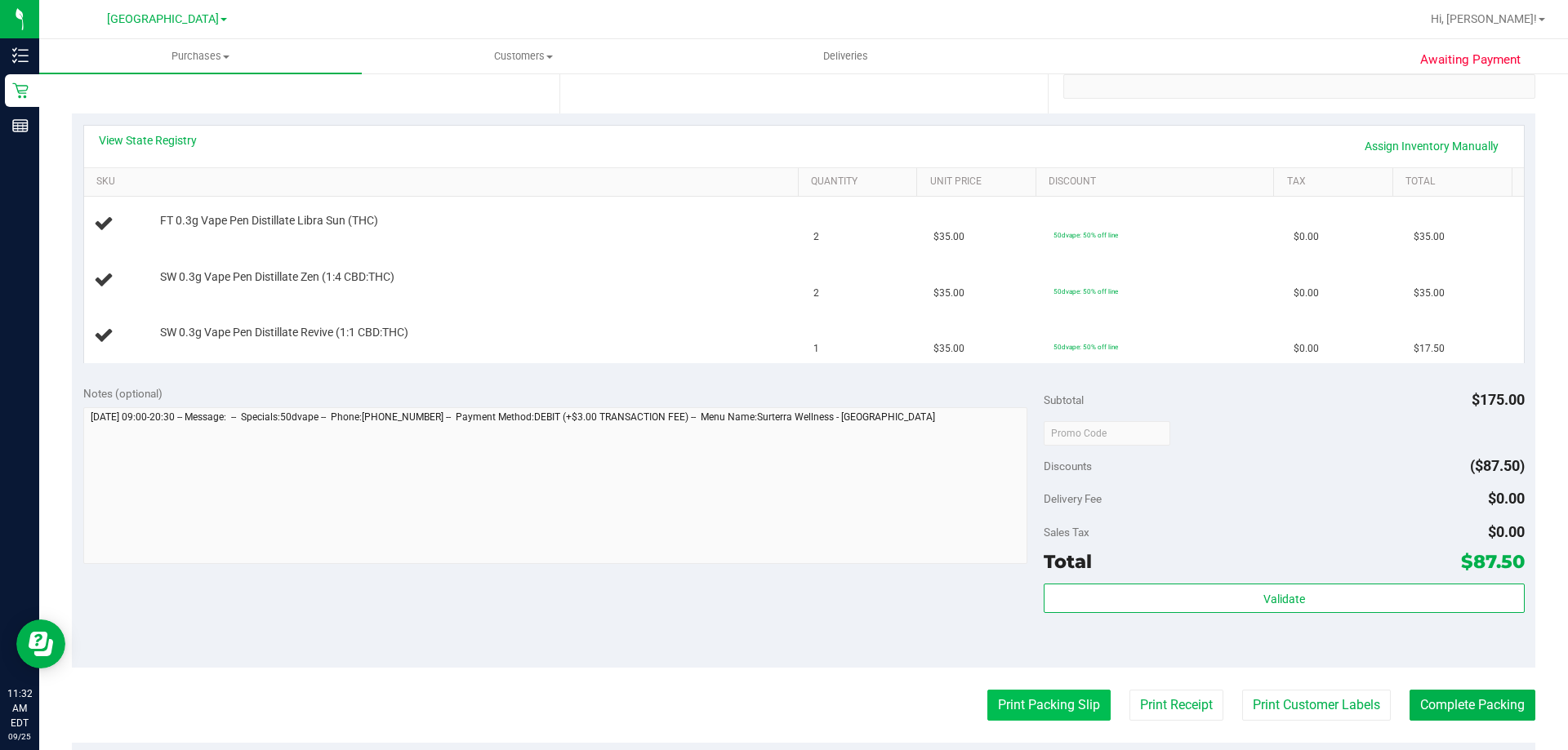
click at [1065, 700] on button "Print Packing Slip" at bounding box center [1049, 705] width 123 height 31
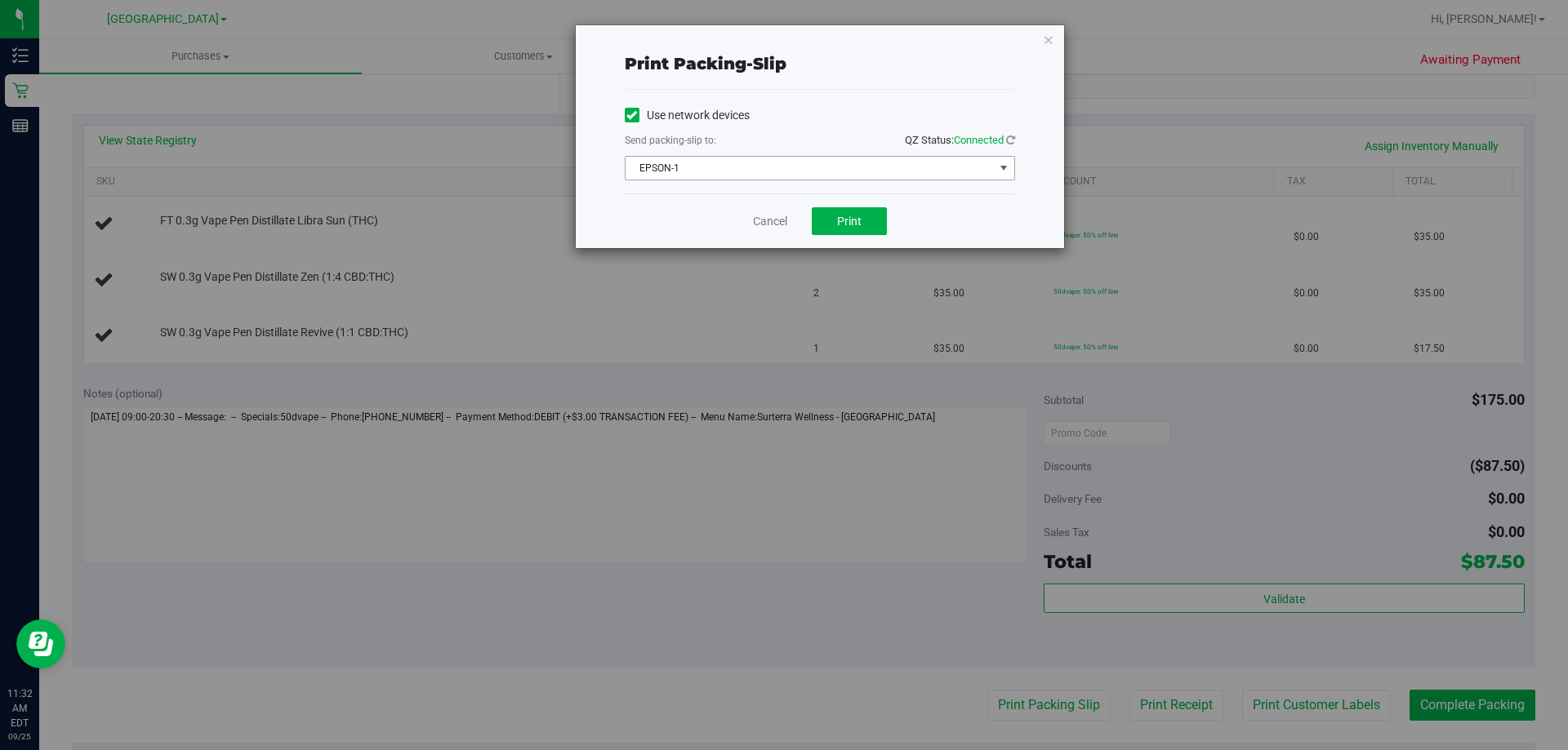
click at [989, 164] on span "EPSON-1" at bounding box center [810, 168] width 369 height 23
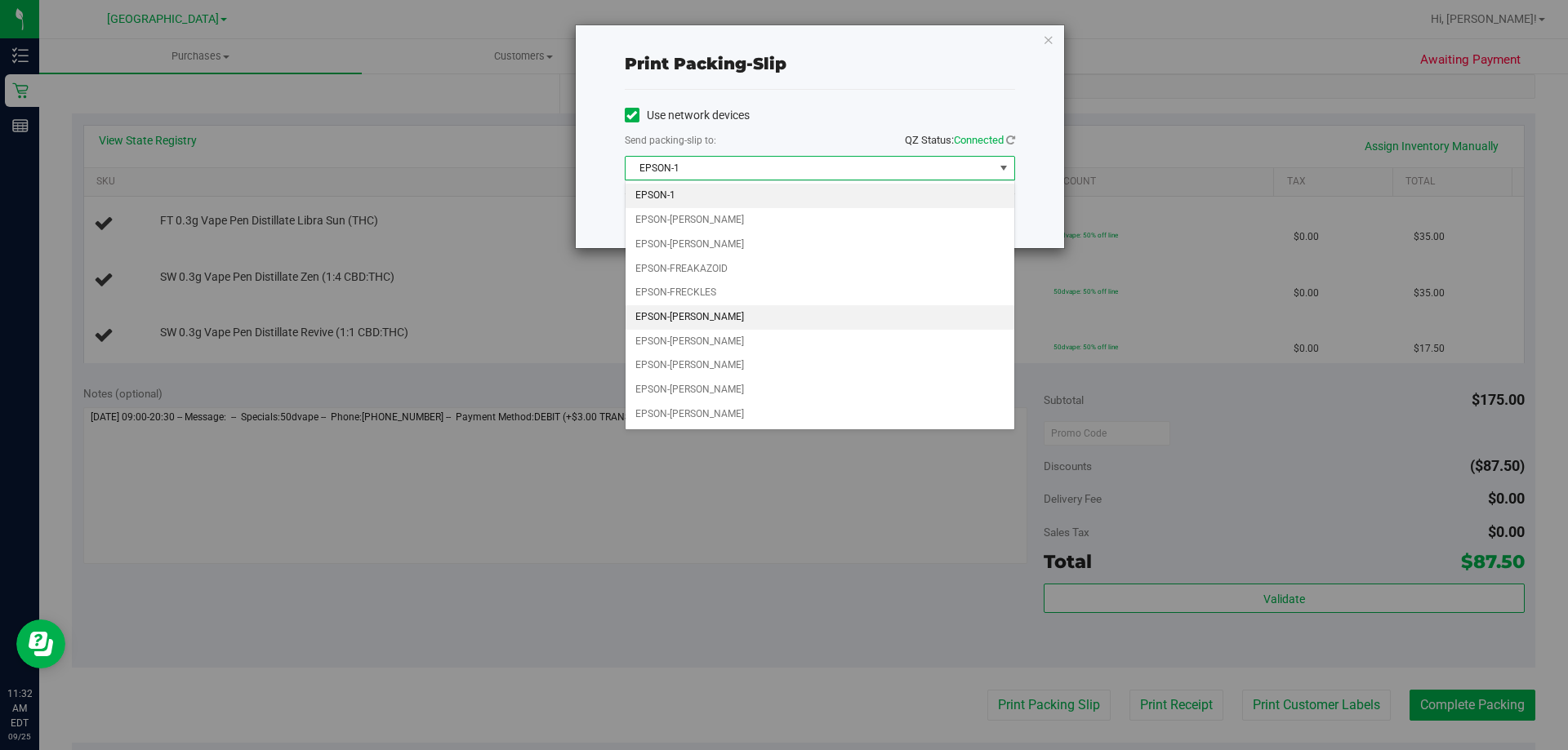
click at [773, 326] on li "EPSON-[PERSON_NAME]" at bounding box center [820, 317] width 389 height 25
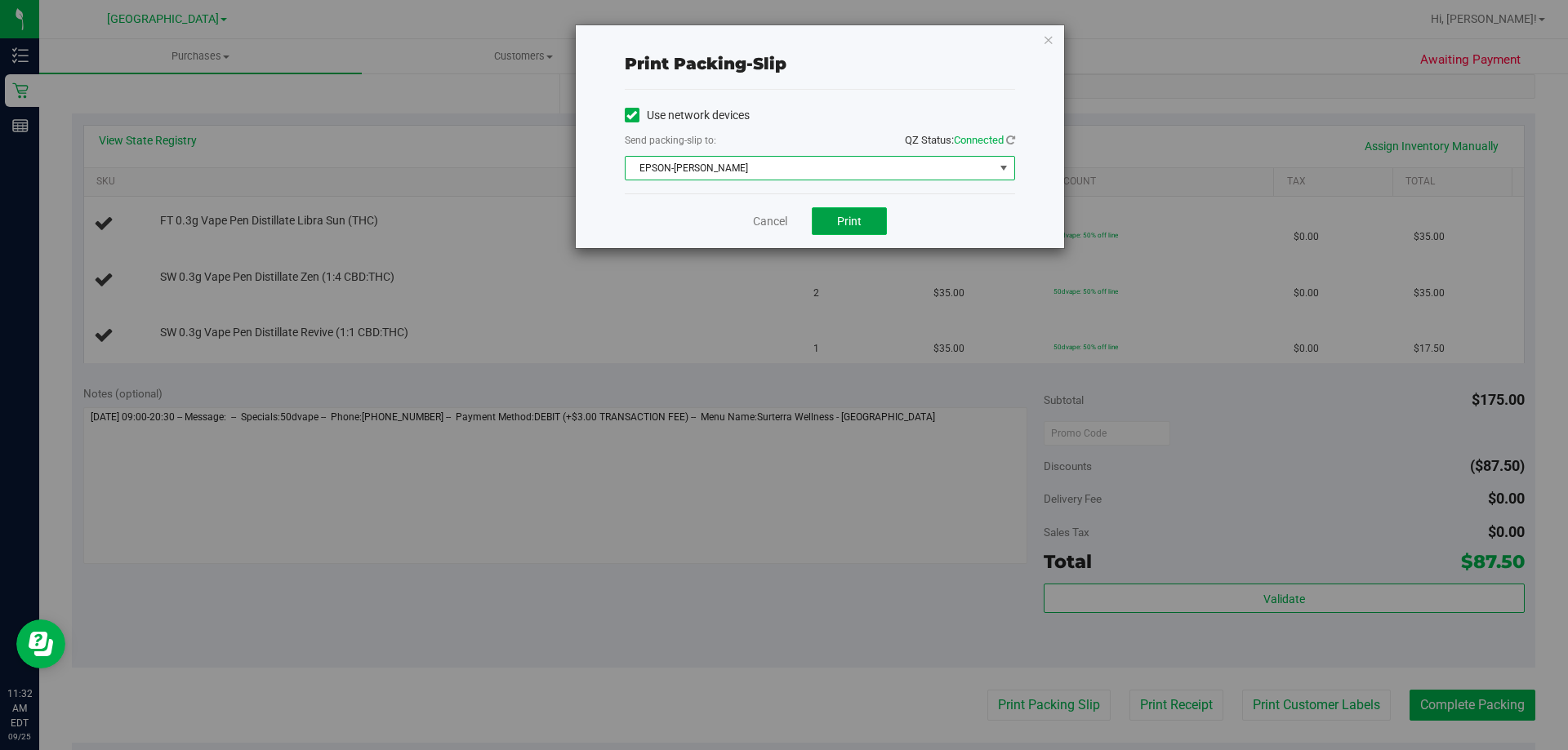
click at [833, 223] on button "Print" at bounding box center [850, 222] width 76 height 28
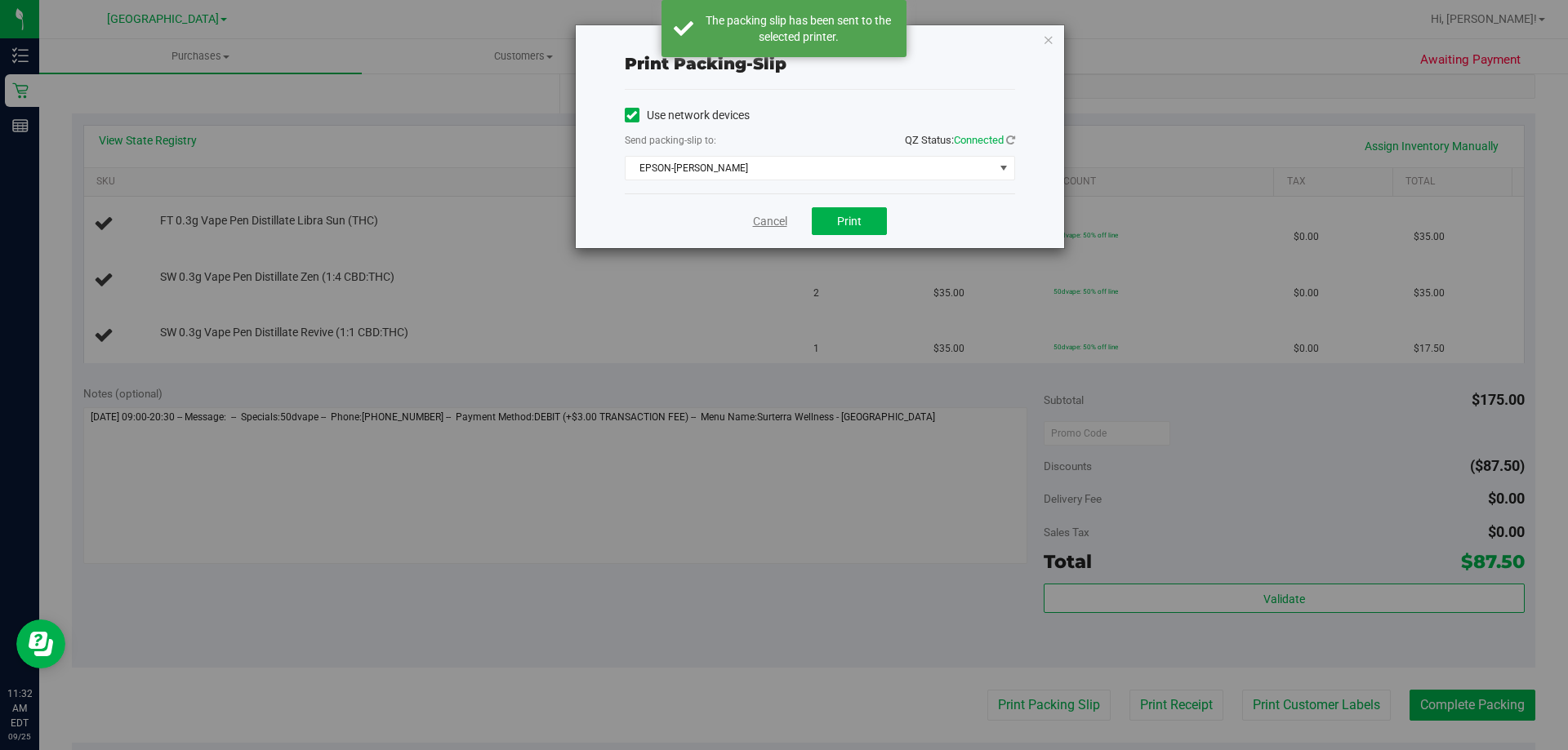
click at [769, 225] on link "Cancel" at bounding box center [770, 222] width 35 height 17
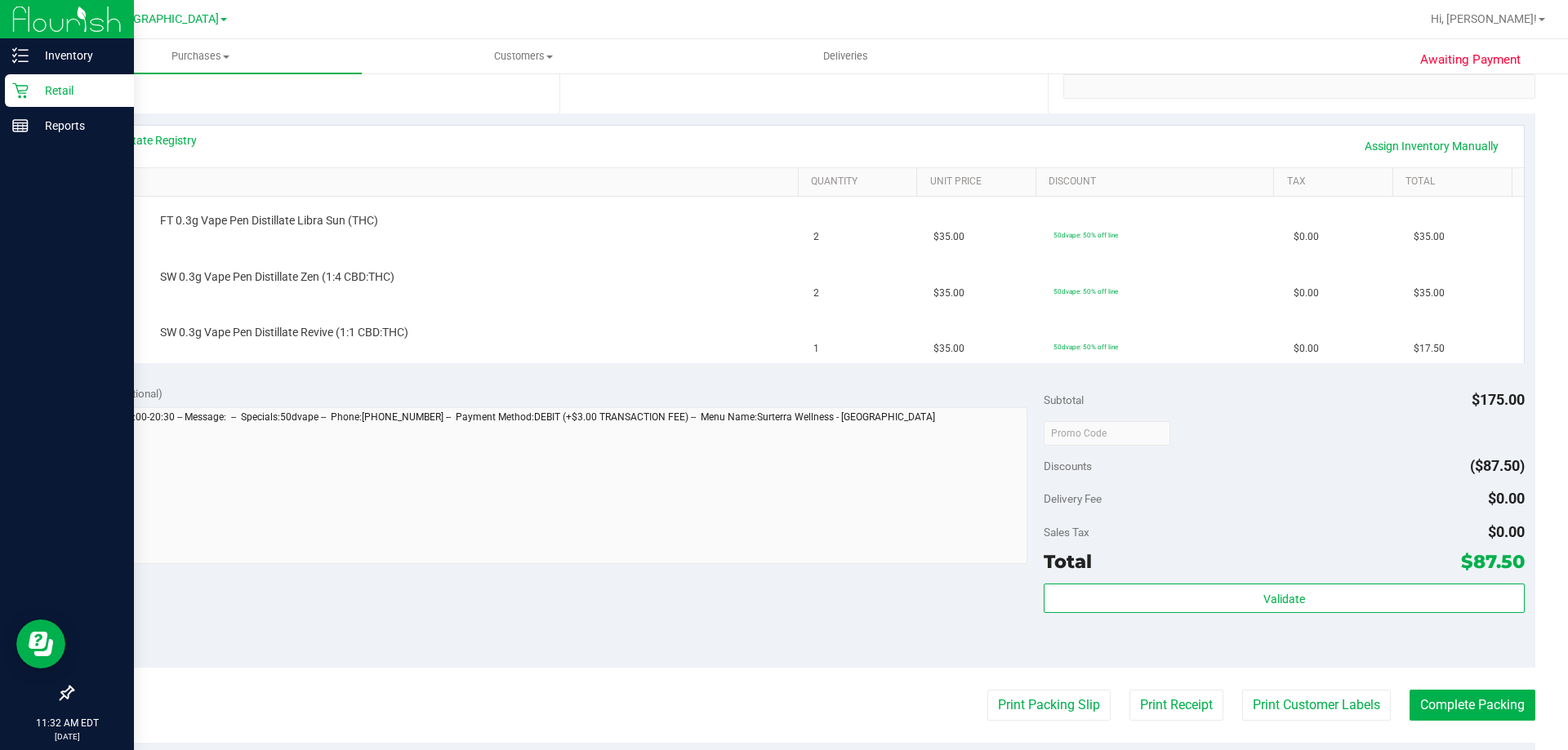
click at [66, 85] on p "Retail" at bounding box center [78, 90] width 98 height 20
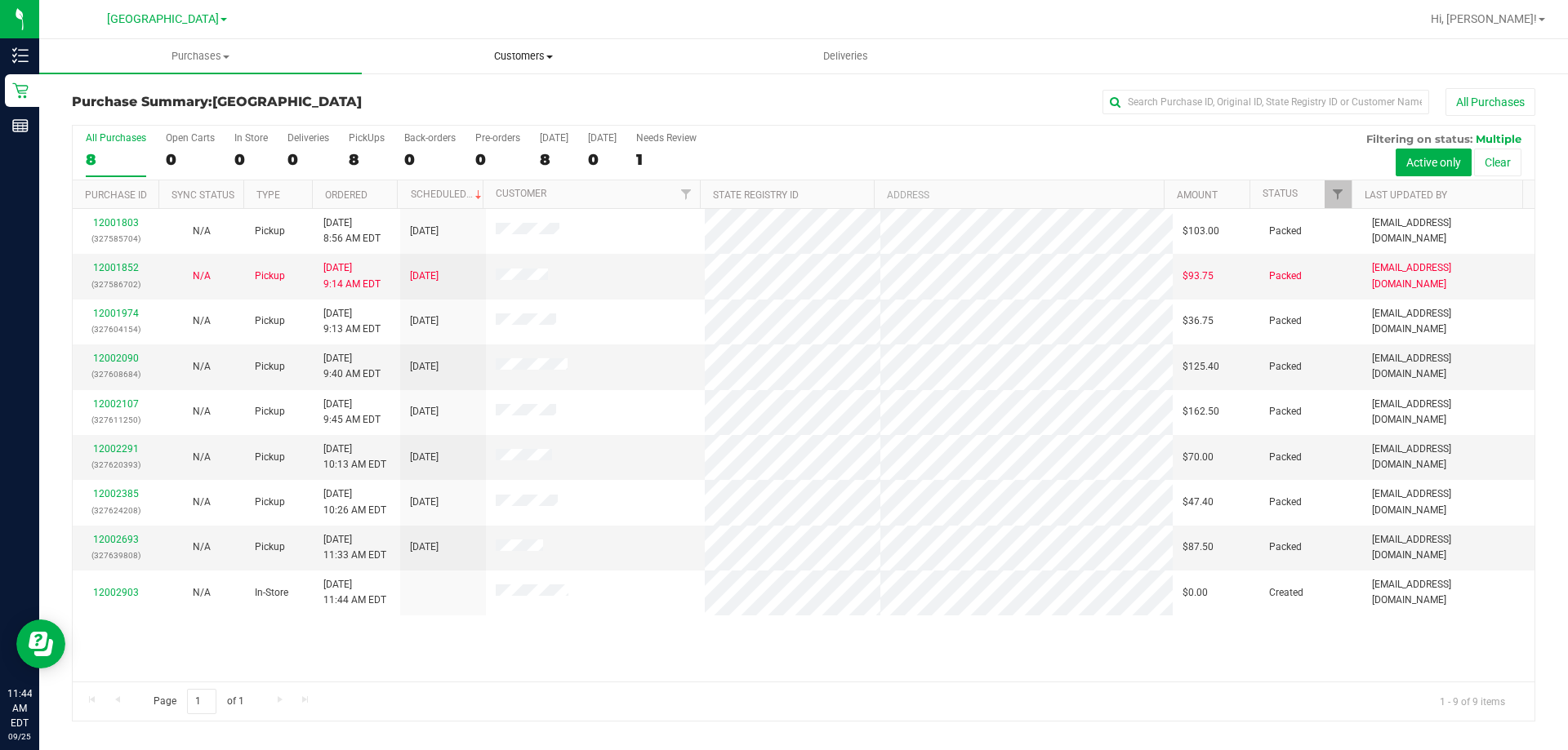
click at [557, 57] on span "Customers" at bounding box center [523, 56] width 321 height 15
click at [469, 98] on span "All customers" at bounding box center [420, 98] width 117 height 14
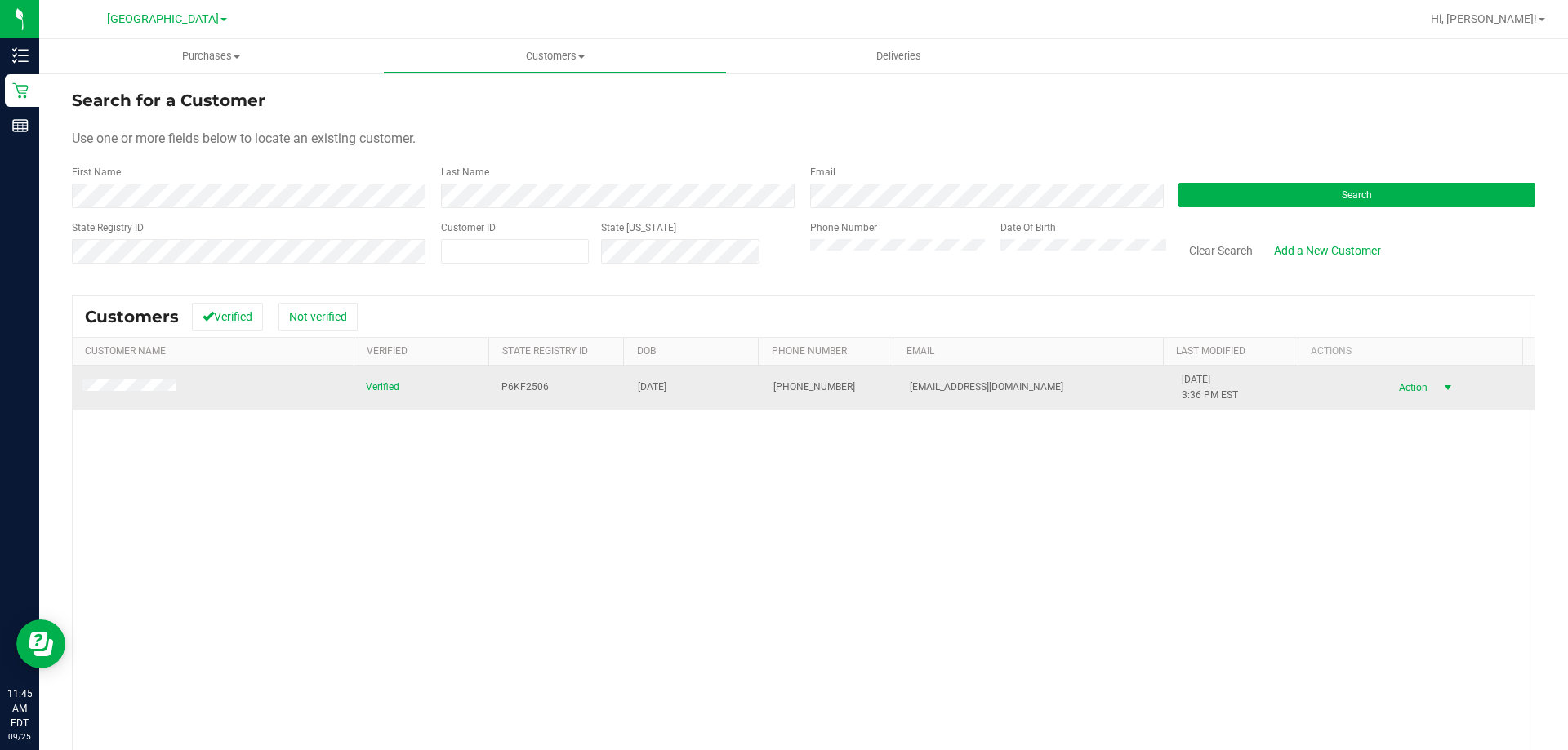
click at [1442, 384] on span "select" at bounding box center [1448, 387] width 13 height 13
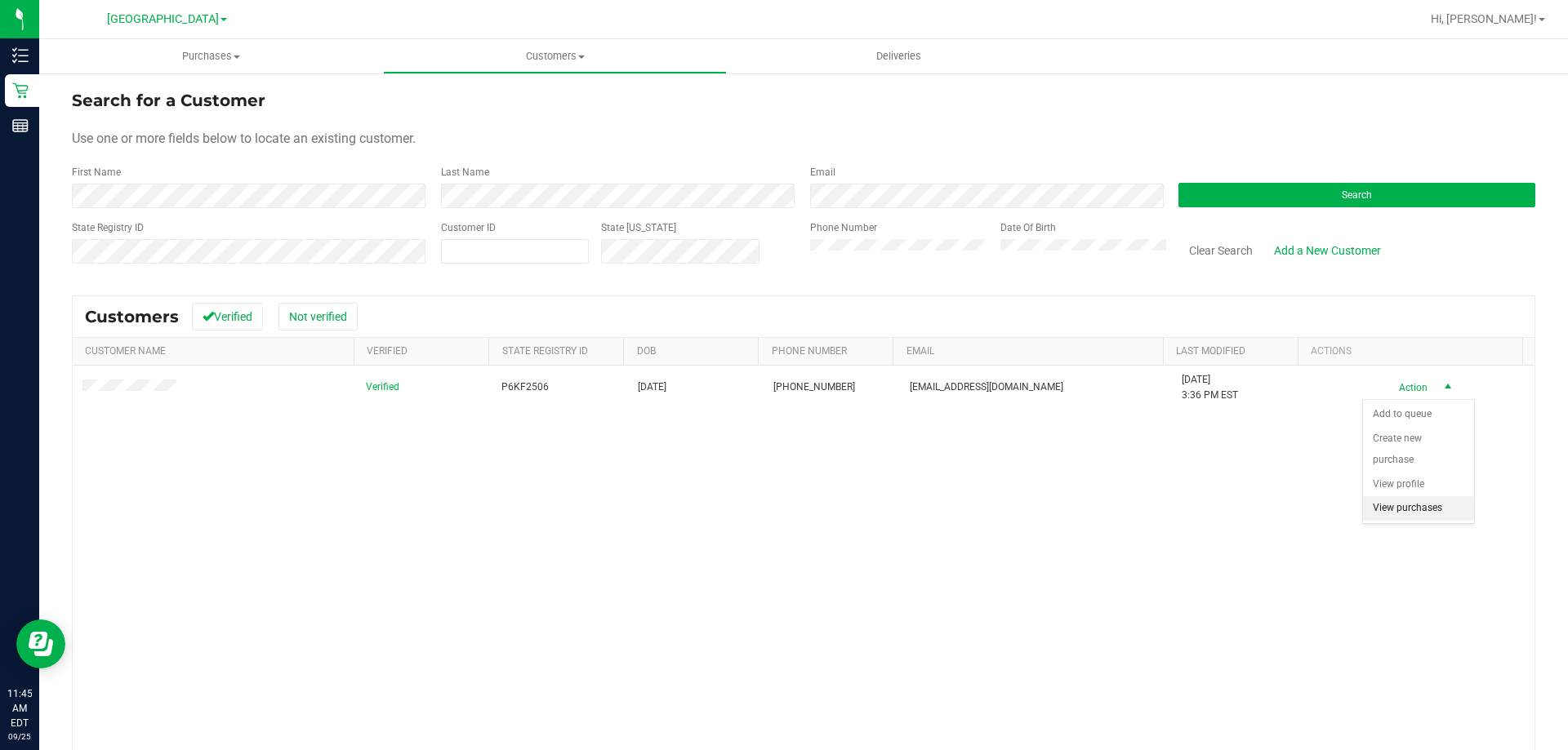
click at [1428, 510] on li "View purchases" at bounding box center [1419, 509] width 111 height 25
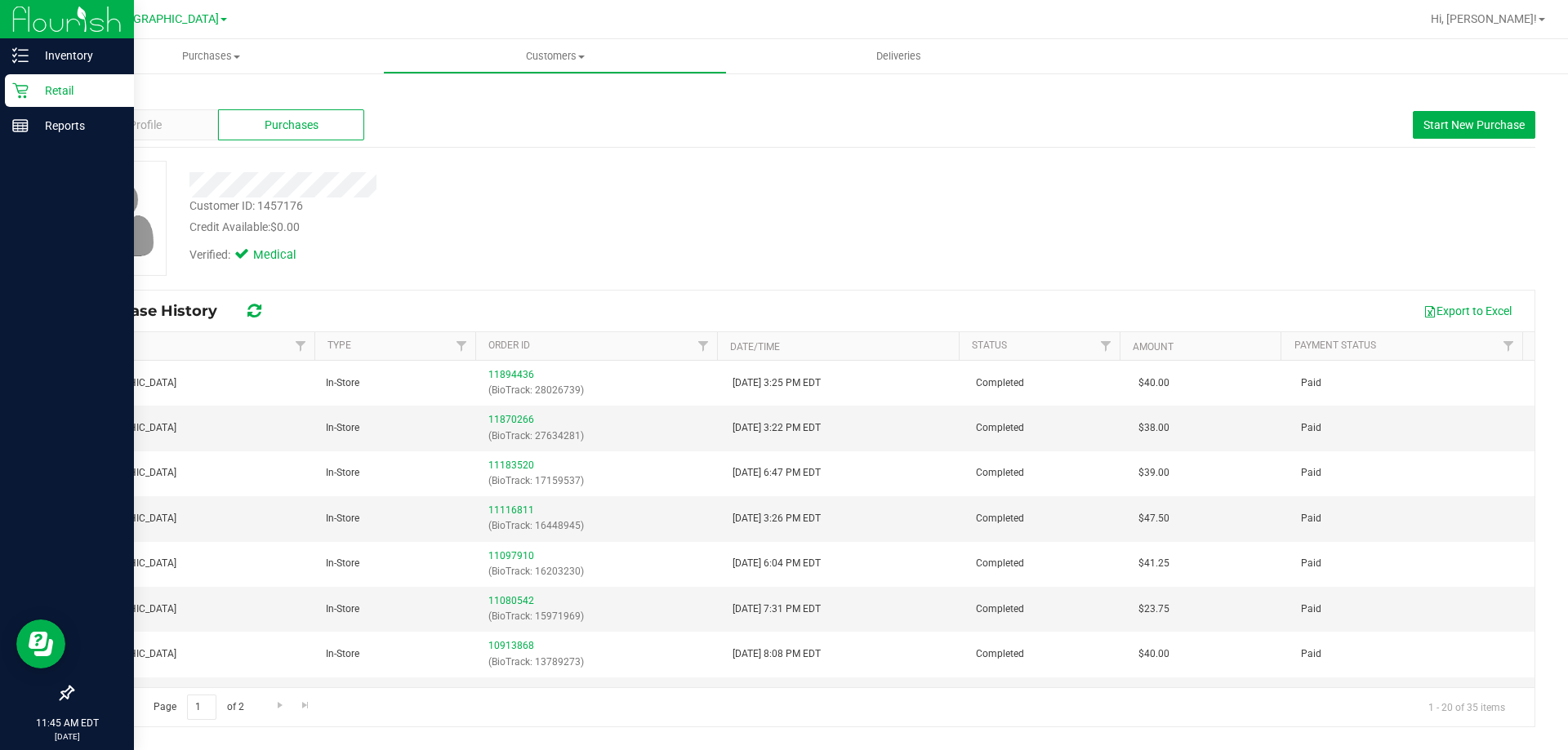
click at [41, 89] on p "Retail" at bounding box center [78, 90] width 98 height 20
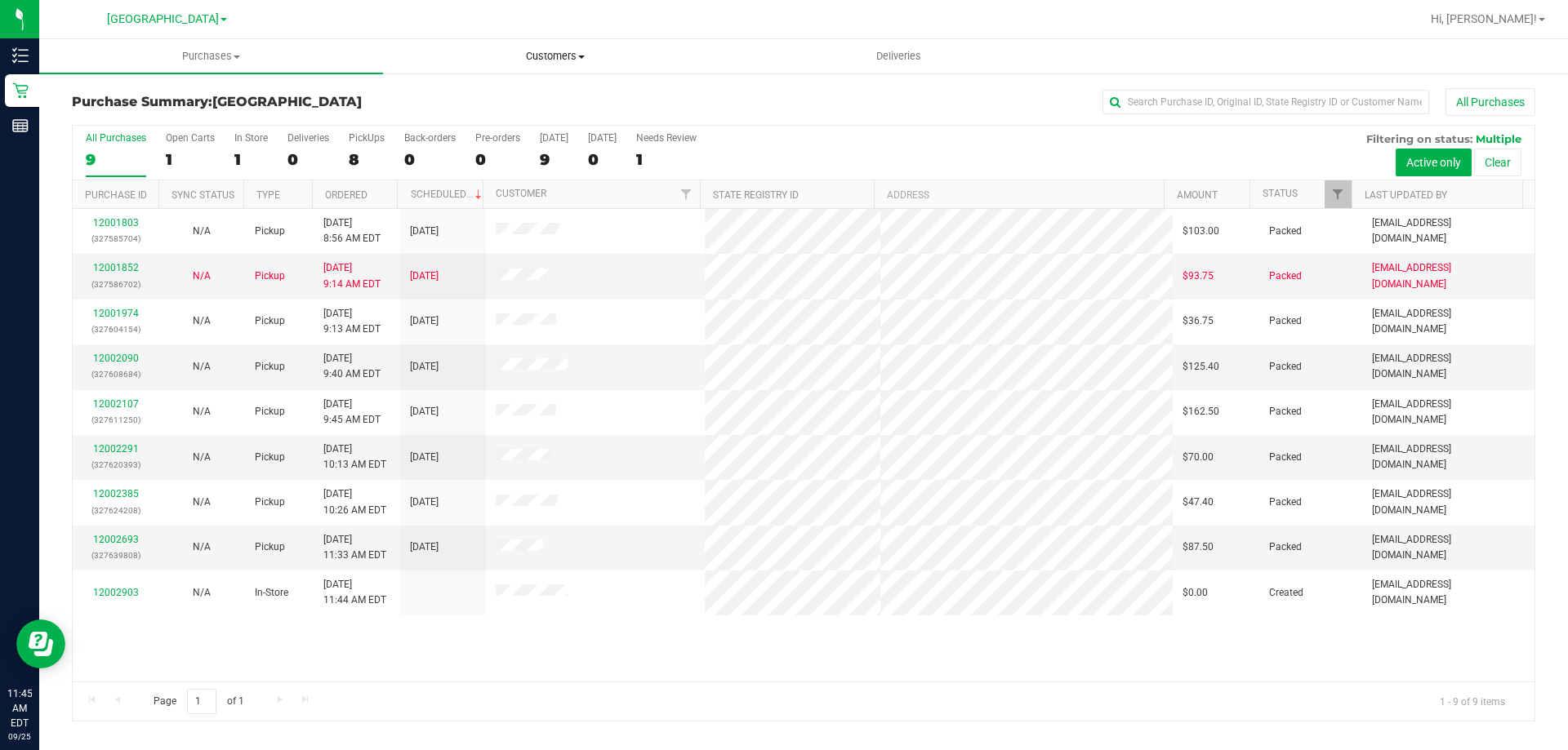
click at [581, 61] on span "Customers" at bounding box center [554, 56] width 342 height 15
click at [474, 93] on span "All customers" at bounding box center [442, 98] width 117 height 14
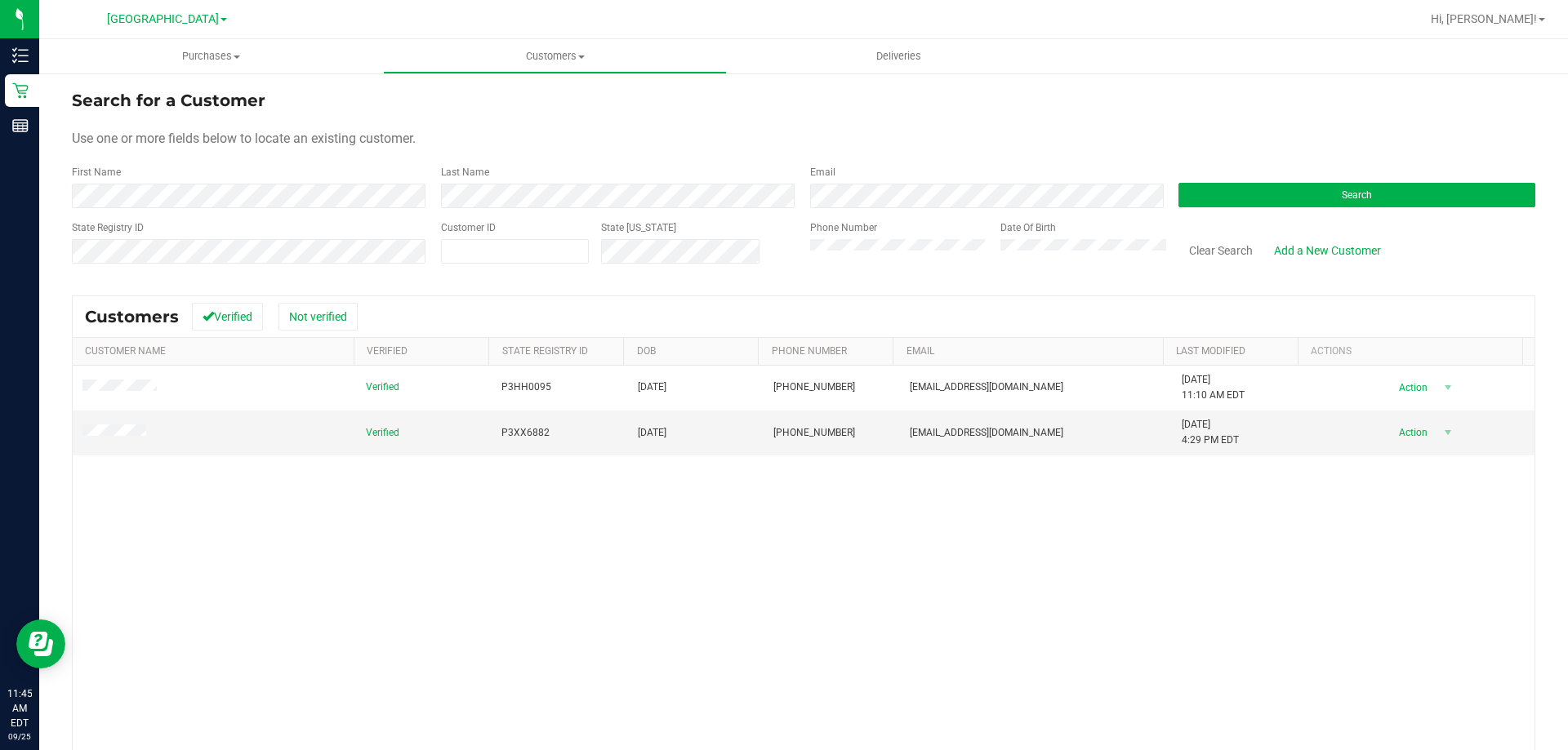
click at [987, 608] on div "Verified P3HH0095 [DATE] (239) 398-4053 [EMAIL_ADDRESS][DOMAIN_NAME] [DATE] 11:…" at bounding box center [803, 602] width 1462 height 473
click at [1411, 429] on span "Action" at bounding box center [1410, 432] width 53 height 23
click at [1413, 553] on li "View purchases" at bounding box center [1419, 554] width 111 height 25
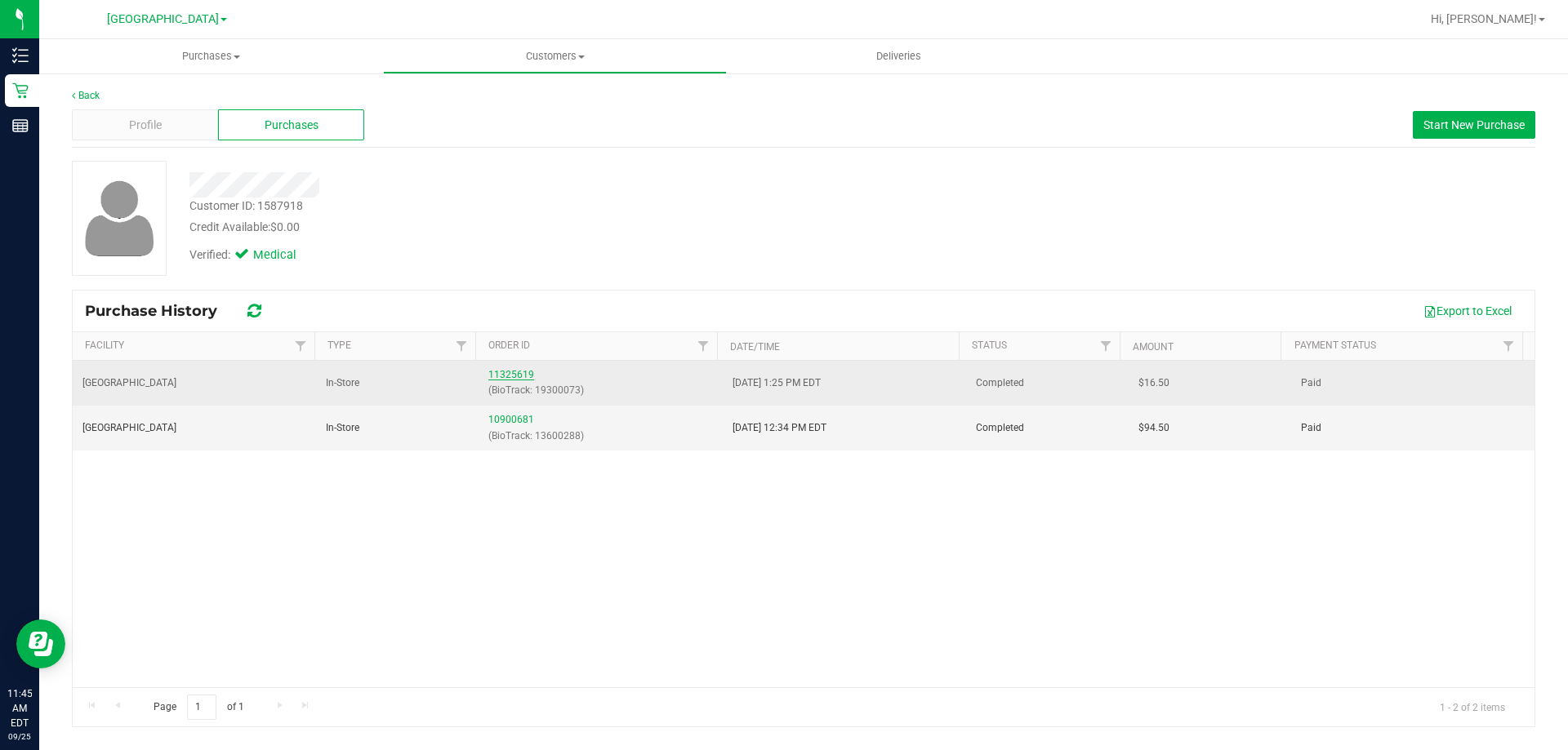
click at [527, 374] on link "11325619" at bounding box center [512, 375] width 46 height 12
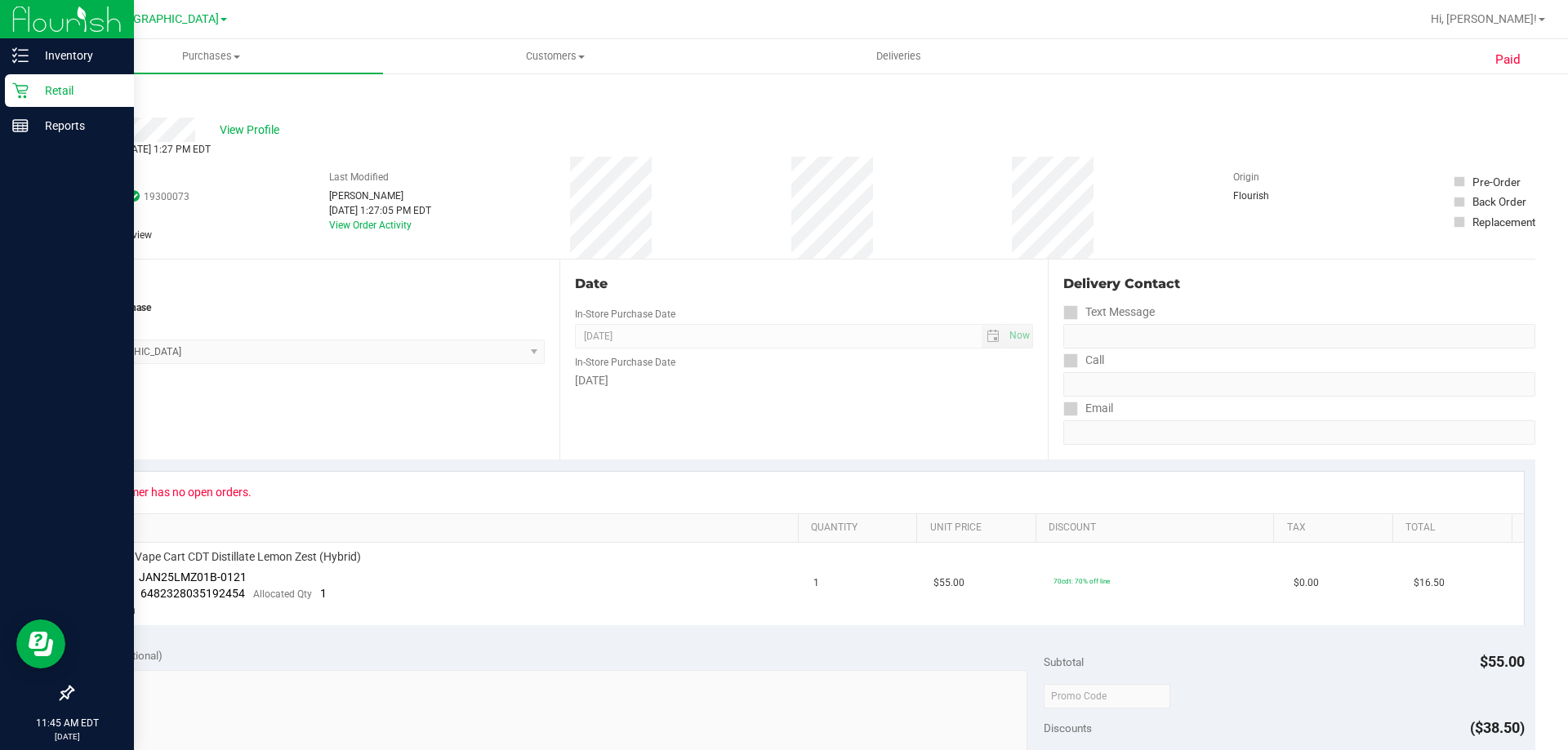
click at [36, 103] on div "Retail" at bounding box center [70, 90] width 129 height 33
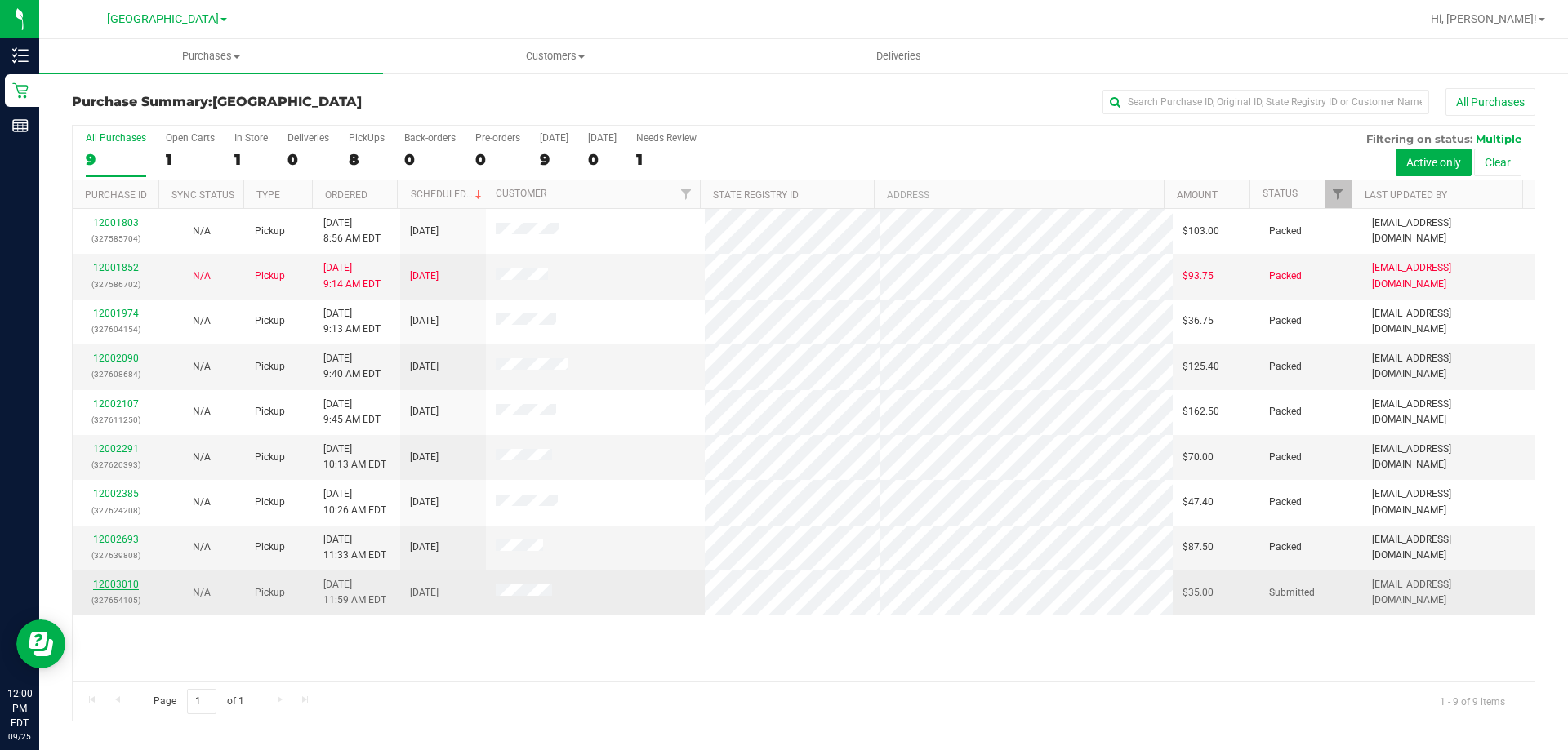
click at [132, 588] on link "12003010" at bounding box center [116, 585] width 46 height 12
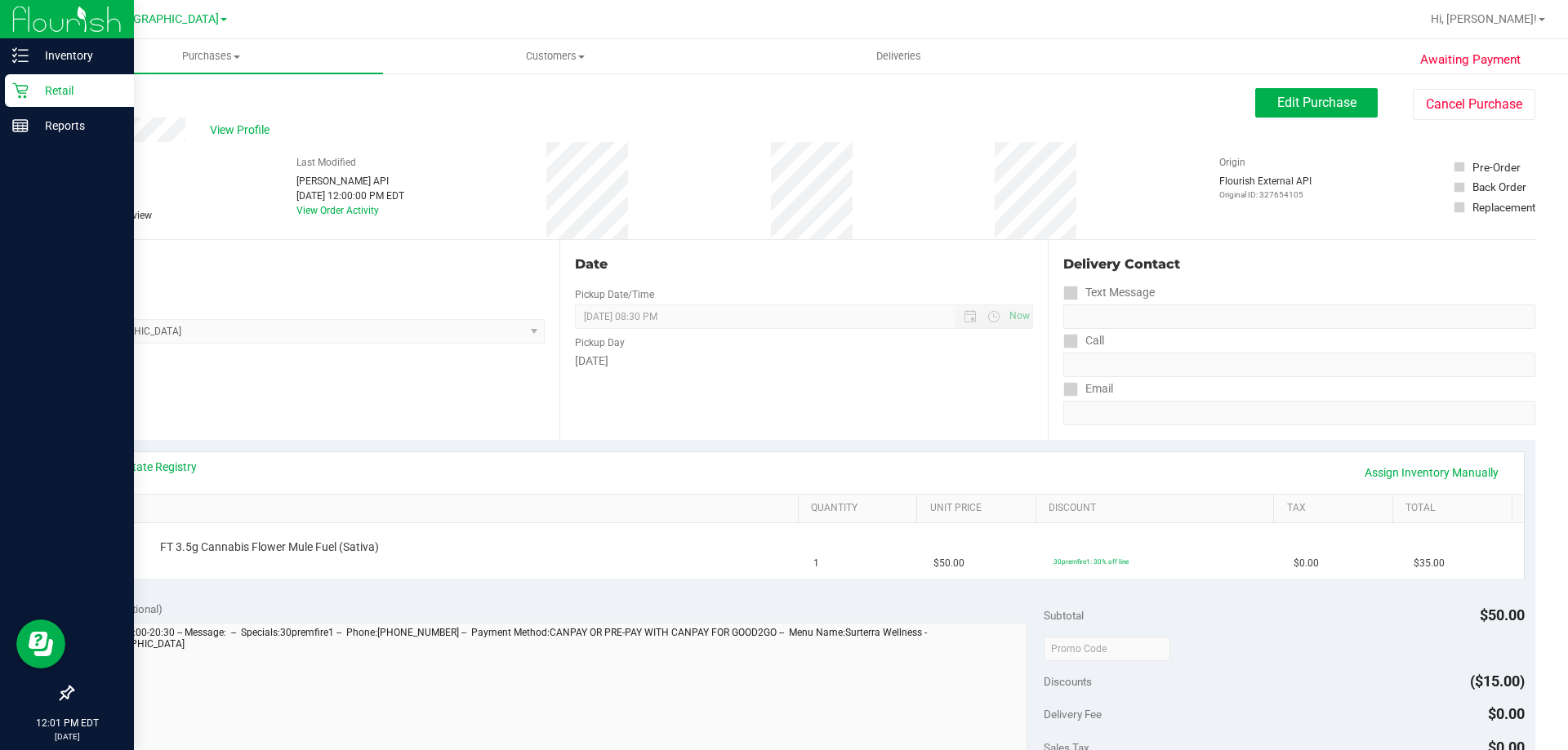
click at [16, 86] on icon at bounding box center [20, 91] width 16 height 16
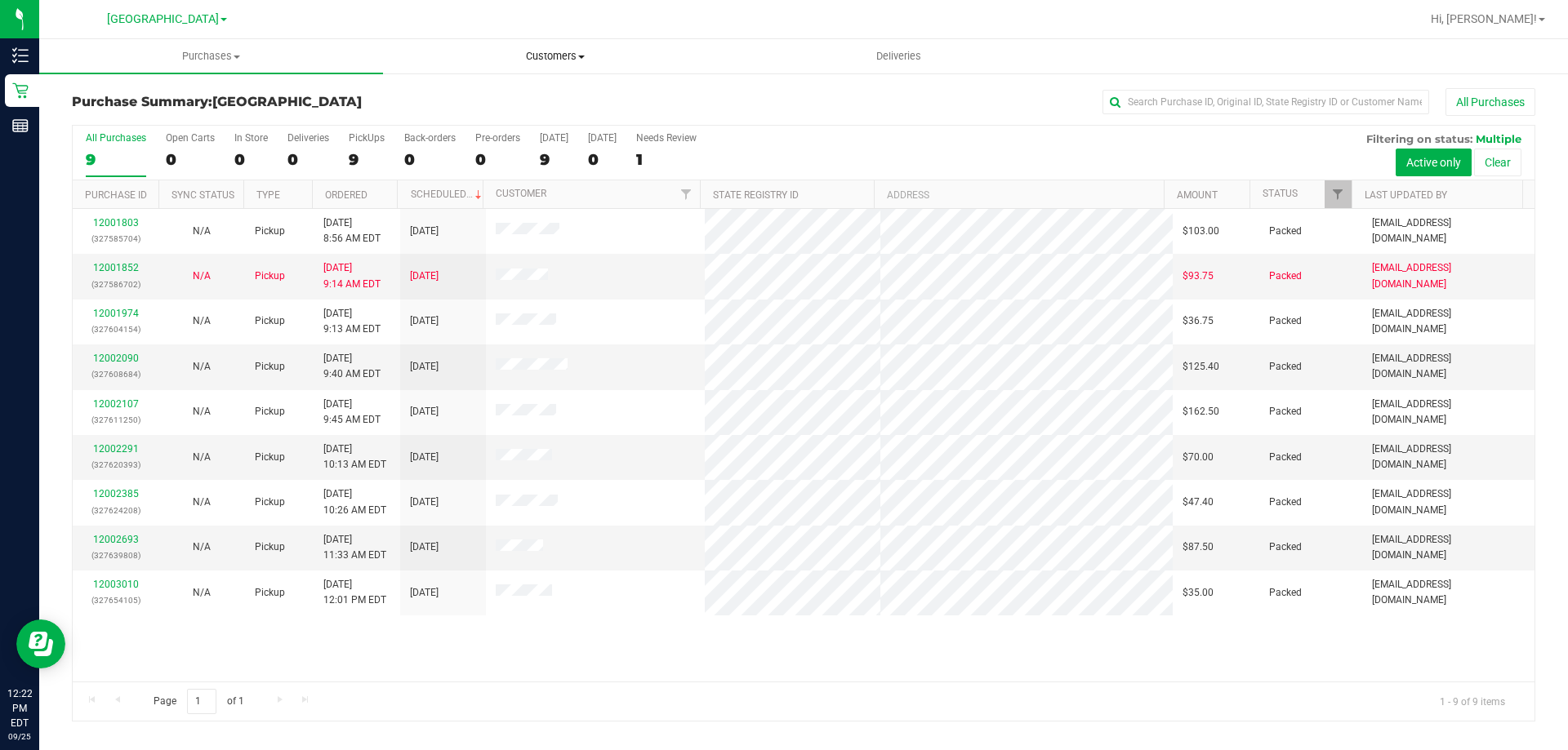
click at [554, 59] on span "Customers" at bounding box center [554, 56] width 342 height 15
click at [526, 93] on li "All customers" at bounding box center [555, 99] width 344 height 20
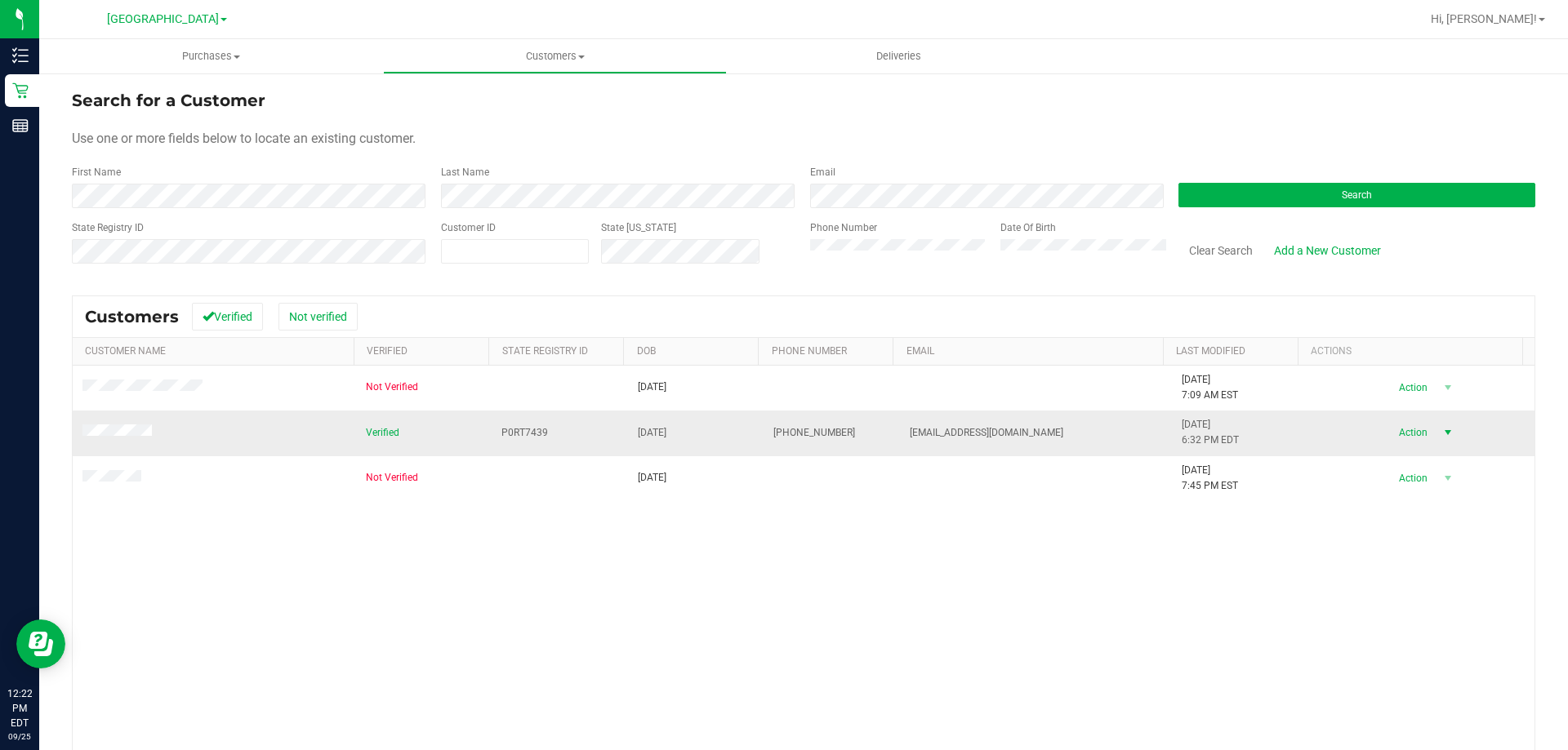
click at [1438, 425] on span "select" at bounding box center [1448, 432] width 21 height 23
click at [1430, 481] on li "Create new purchase" at bounding box center [1419, 494] width 111 height 45
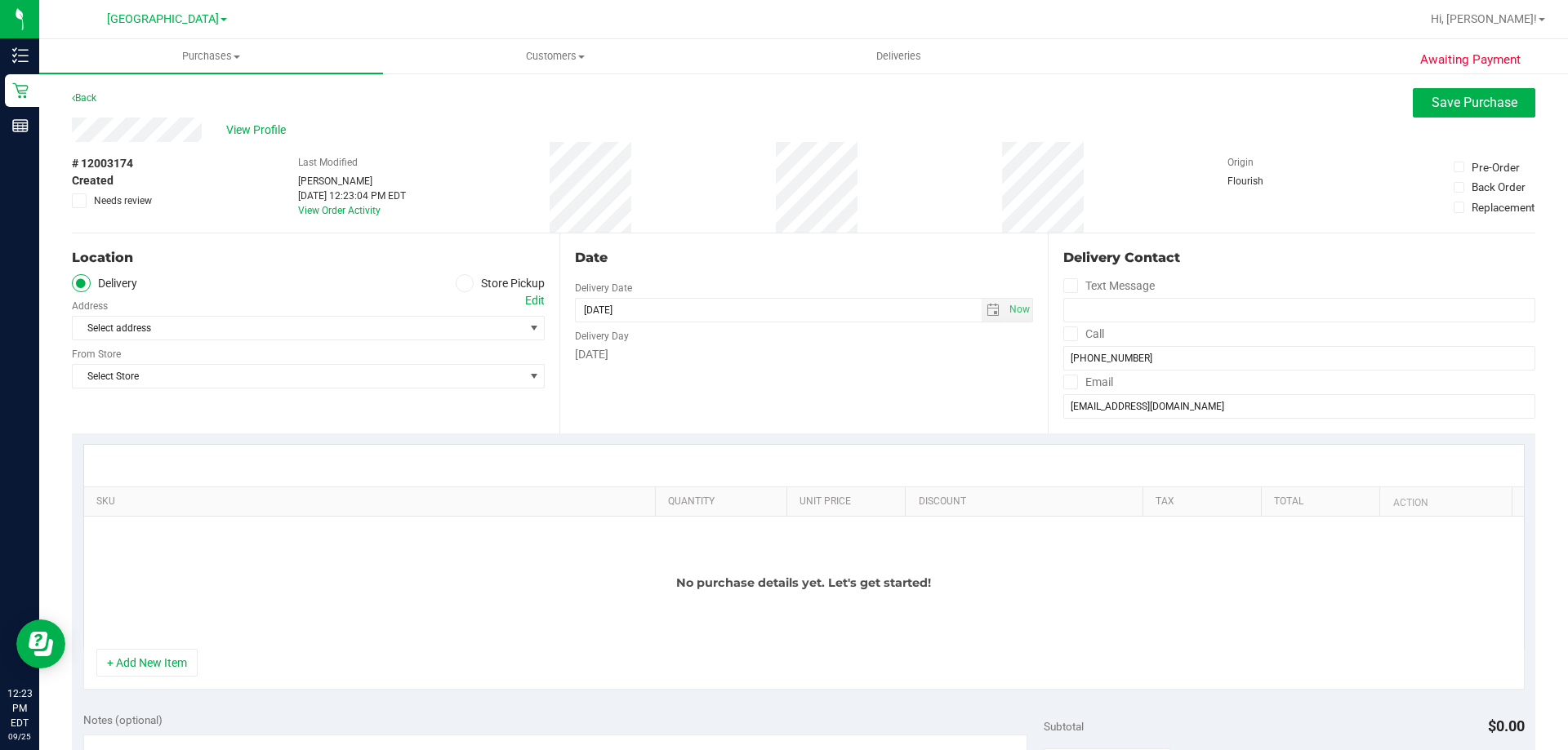
click at [466, 280] on span at bounding box center [465, 283] width 19 height 19
click at [0, 0] on input "Store Pickup" at bounding box center [0, 0] width 0 height 0
click at [87, 282] on span at bounding box center [80, 283] width 19 height 19
click at [0, 0] on input "Delivery" at bounding box center [0, 0] width 0 height 0
click at [538, 305] on div "Edit" at bounding box center [536, 300] width 20 height 17
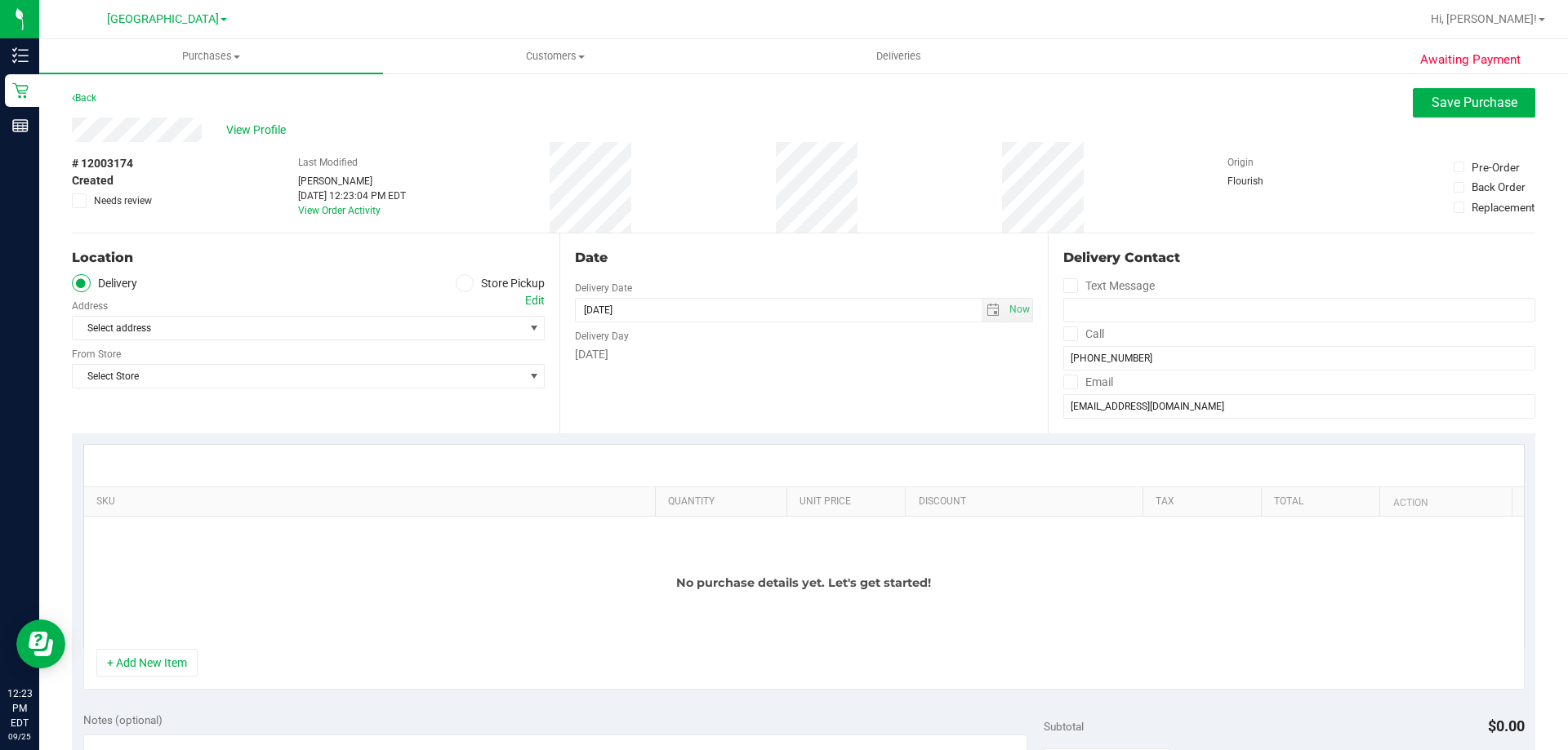
click at [464, 283] on icon at bounding box center [465, 283] width 10 height 0
click at [0, 0] on input "Store Pickup" at bounding box center [0, 0] width 0 height 0
click at [546, 316] on div "Location Delivery Store Pickup Store Select Store Select Store [PERSON_NAME][GE…" at bounding box center [315, 333] width 488 height 200
click at [530, 328] on span "select" at bounding box center [534, 328] width 13 height 13
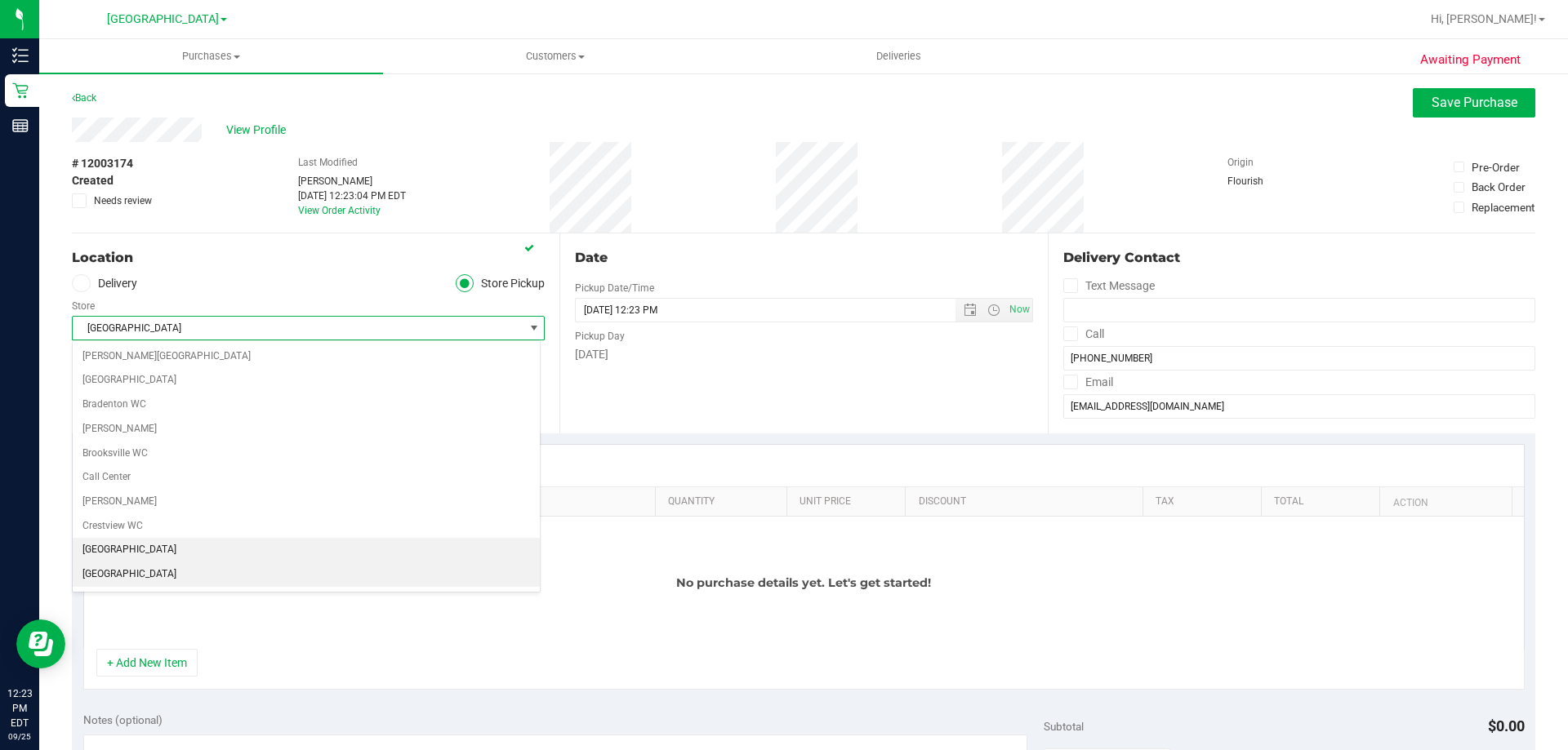
click at [234, 570] on li "[GEOGRAPHIC_DATA]" at bounding box center [306, 574] width 467 height 25
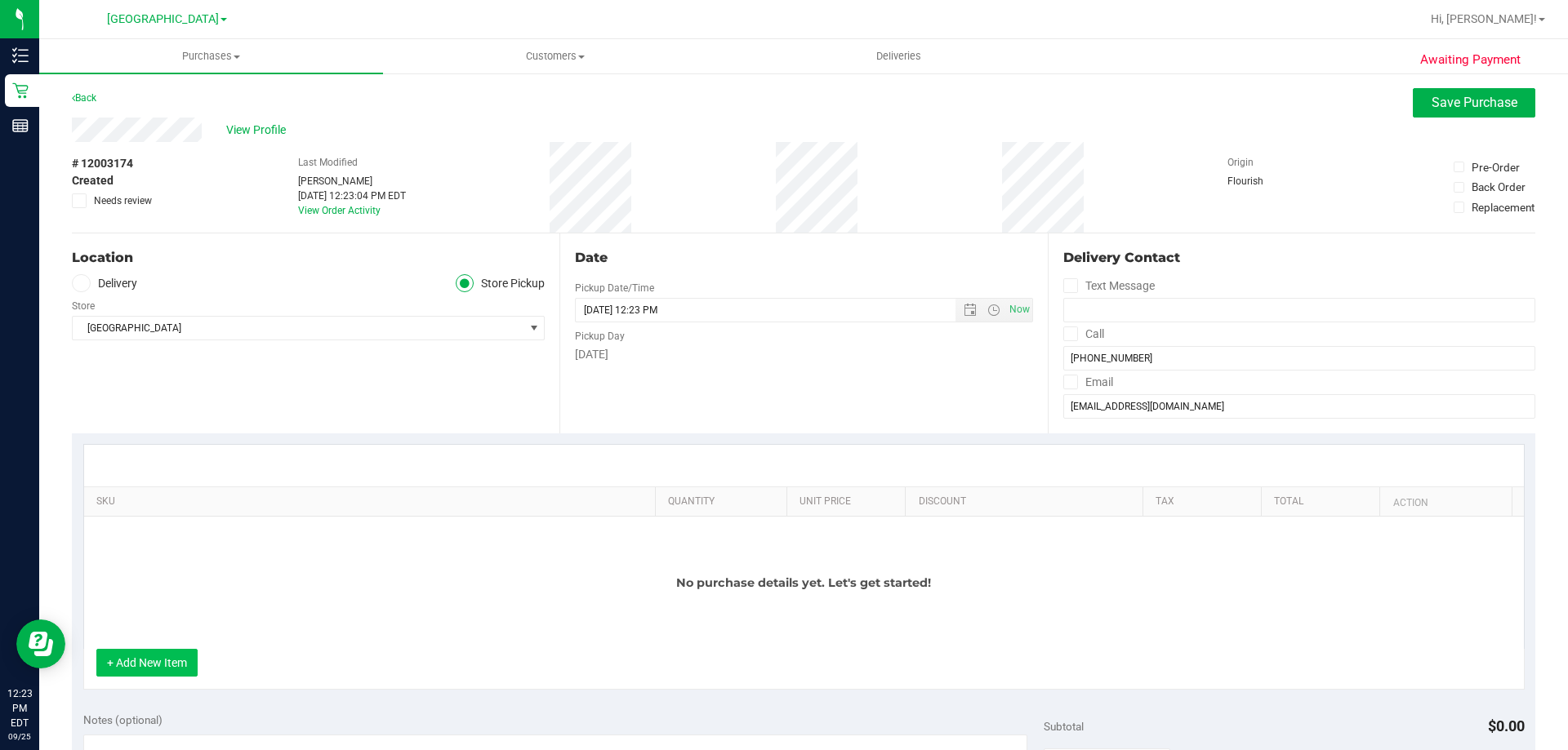
click at [186, 664] on button "+ Add New Item" at bounding box center [147, 664] width 101 height 28
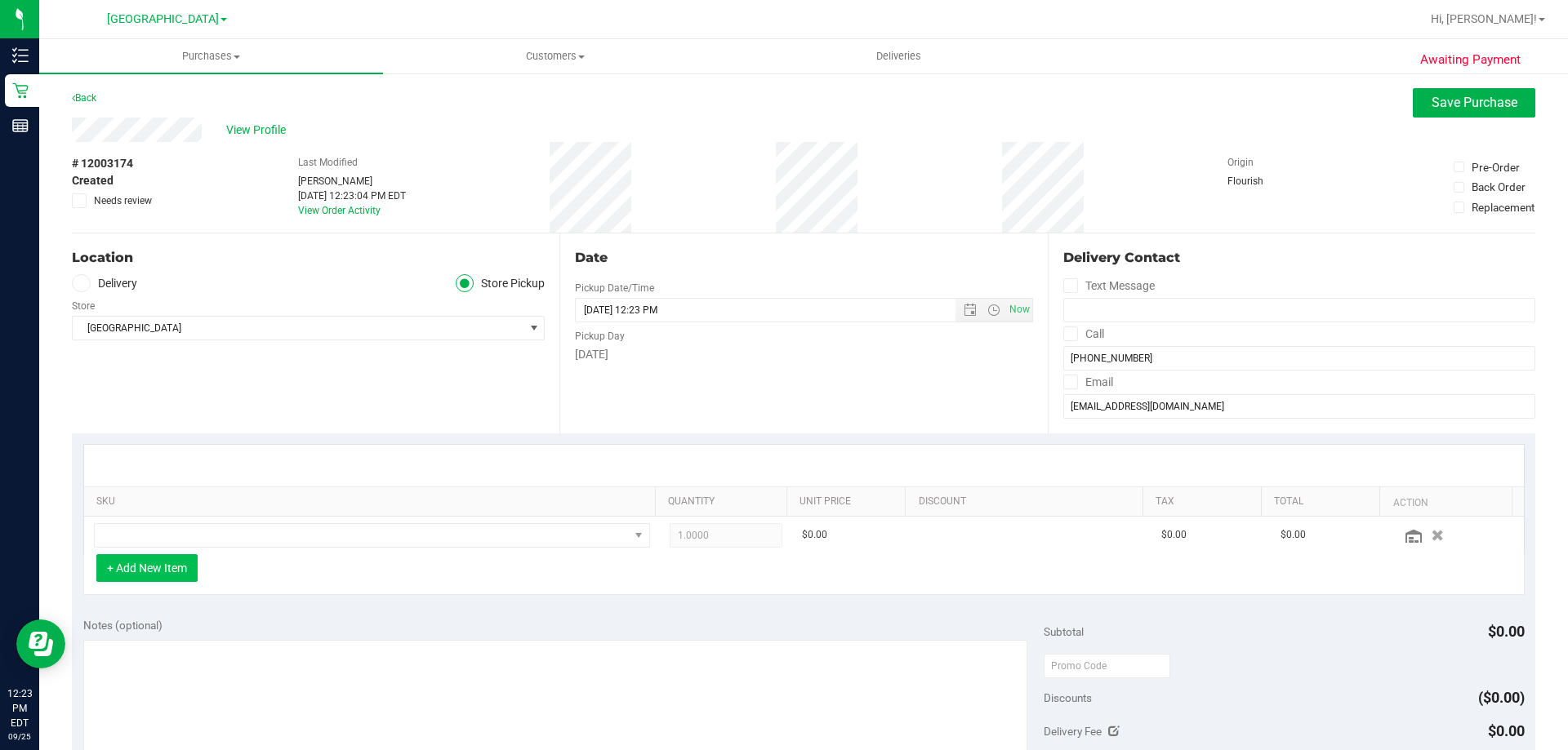
click at [168, 572] on button "+ Add New Item" at bounding box center [147, 568] width 101 height 28
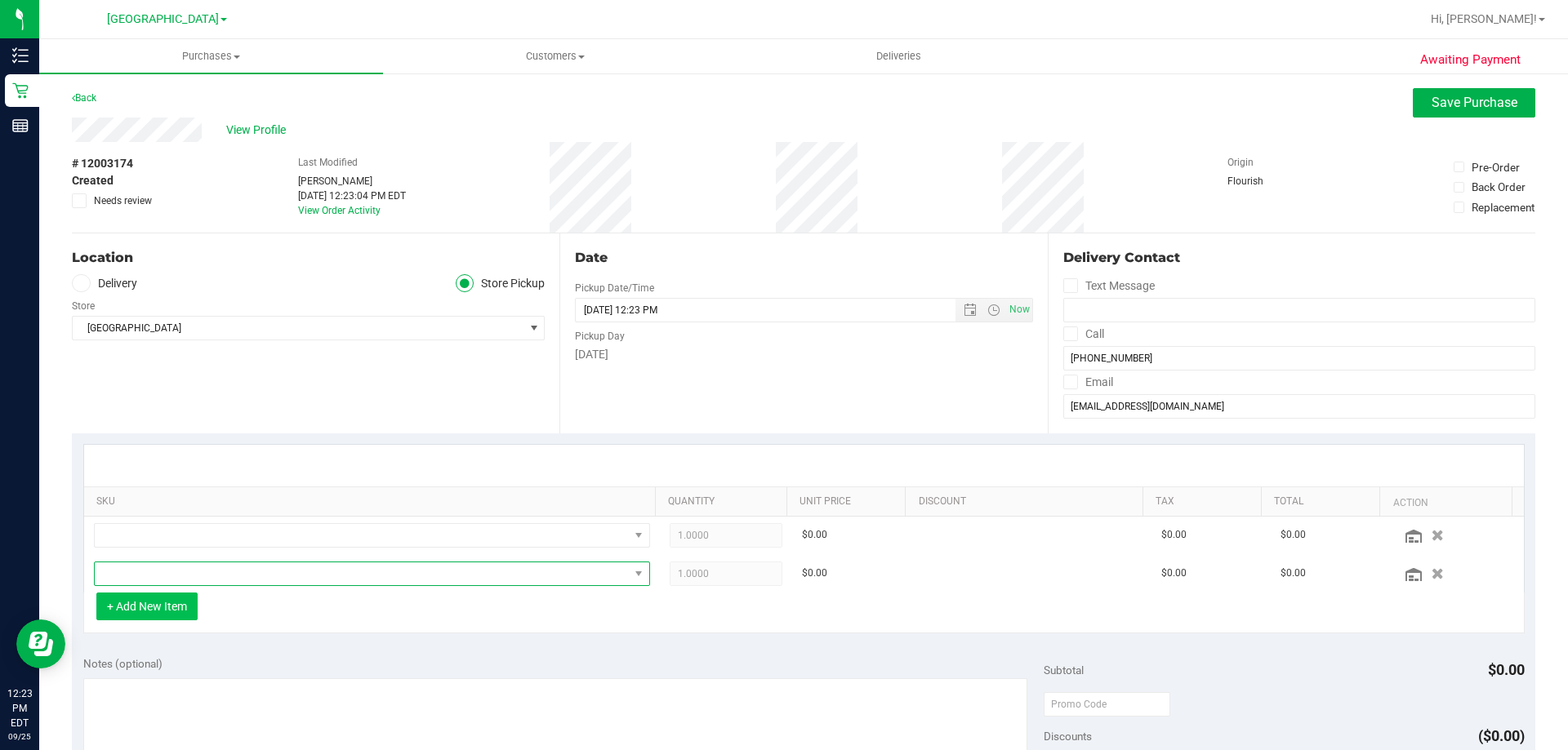
click at [168, 572] on span "NO DATA FOUND" at bounding box center [362, 573] width 535 height 23
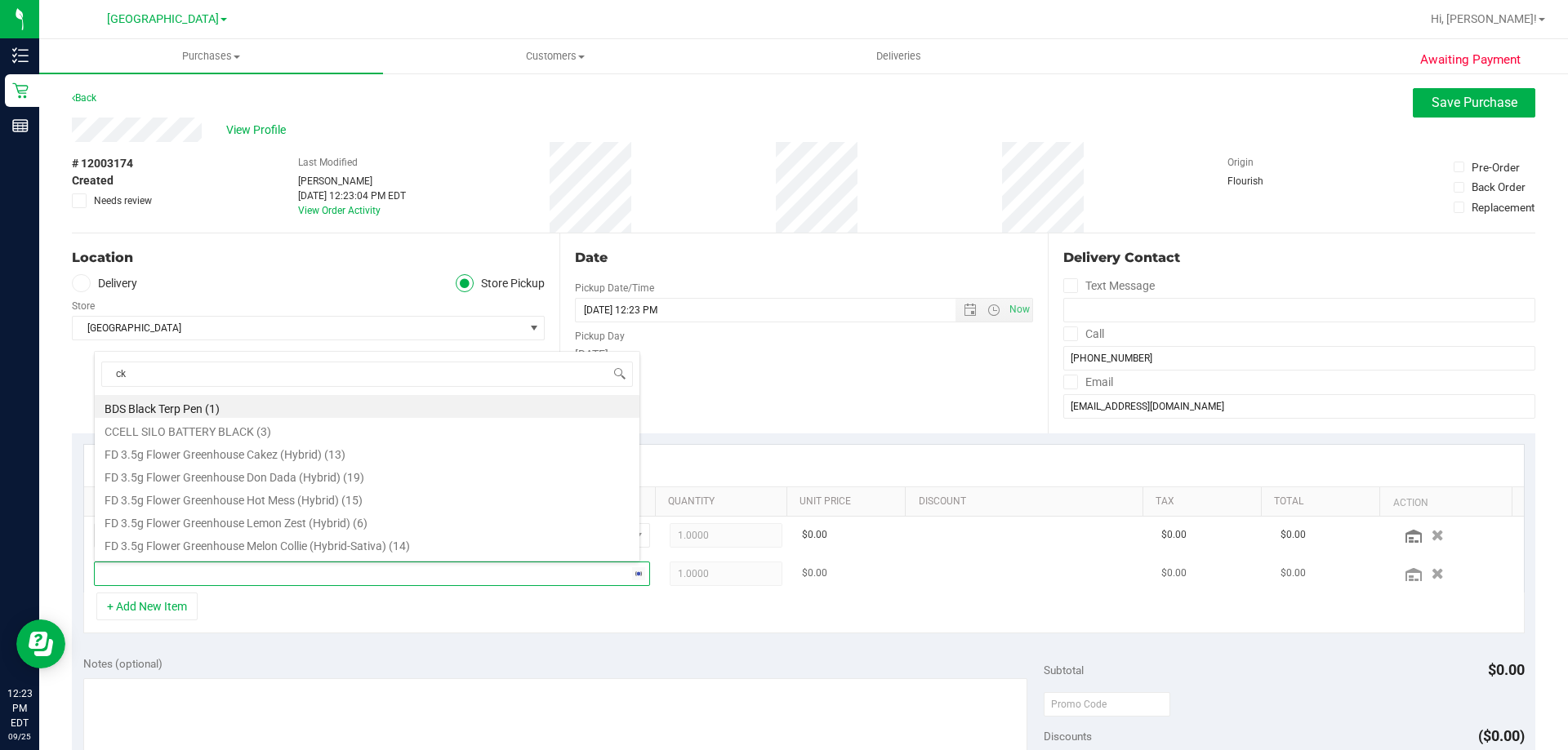
type input "ckz"
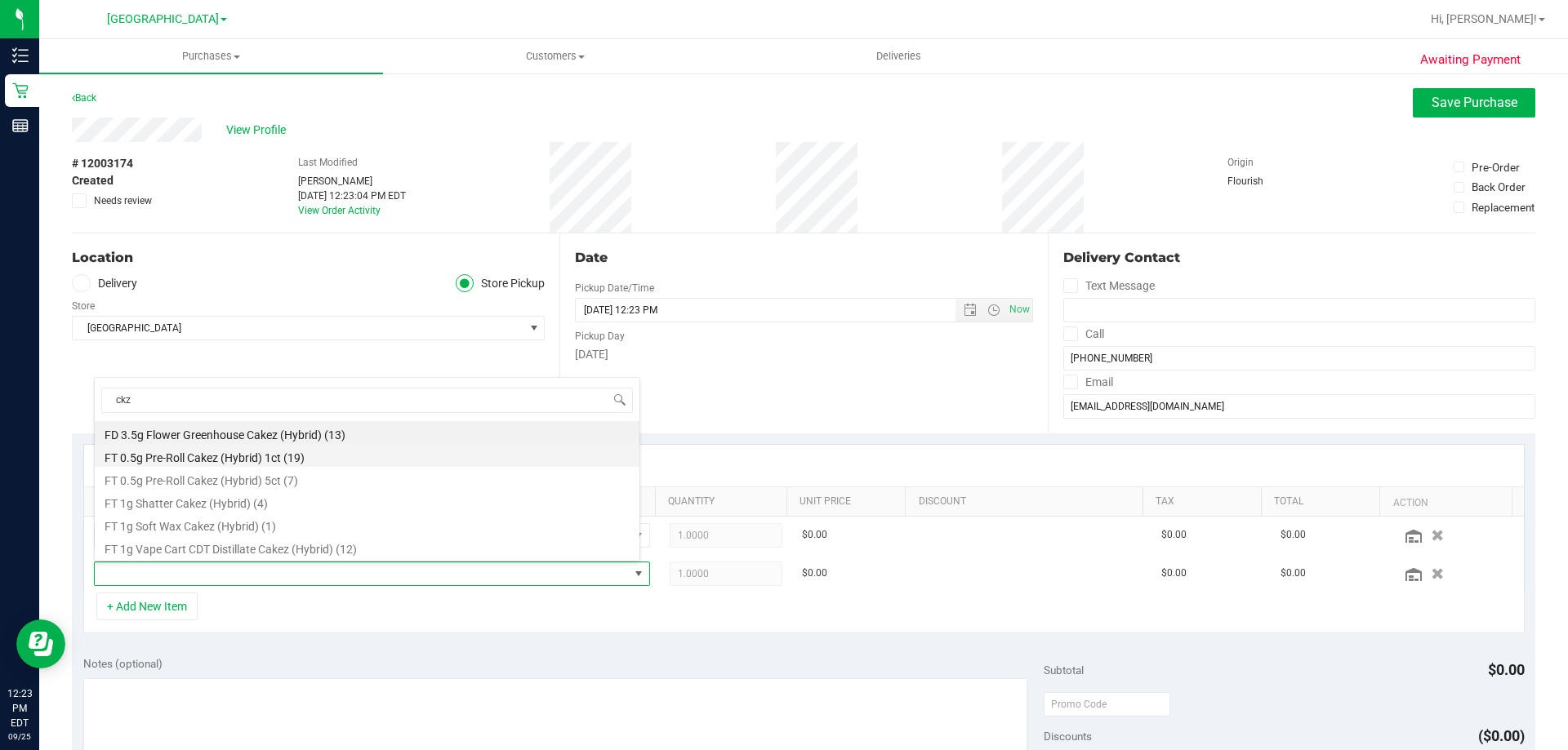
click at [273, 465] on li "FT 0.5g Pre-Roll Cakez (Hybrid) 1ct (19)" at bounding box center [367, 455] width 545 height 23
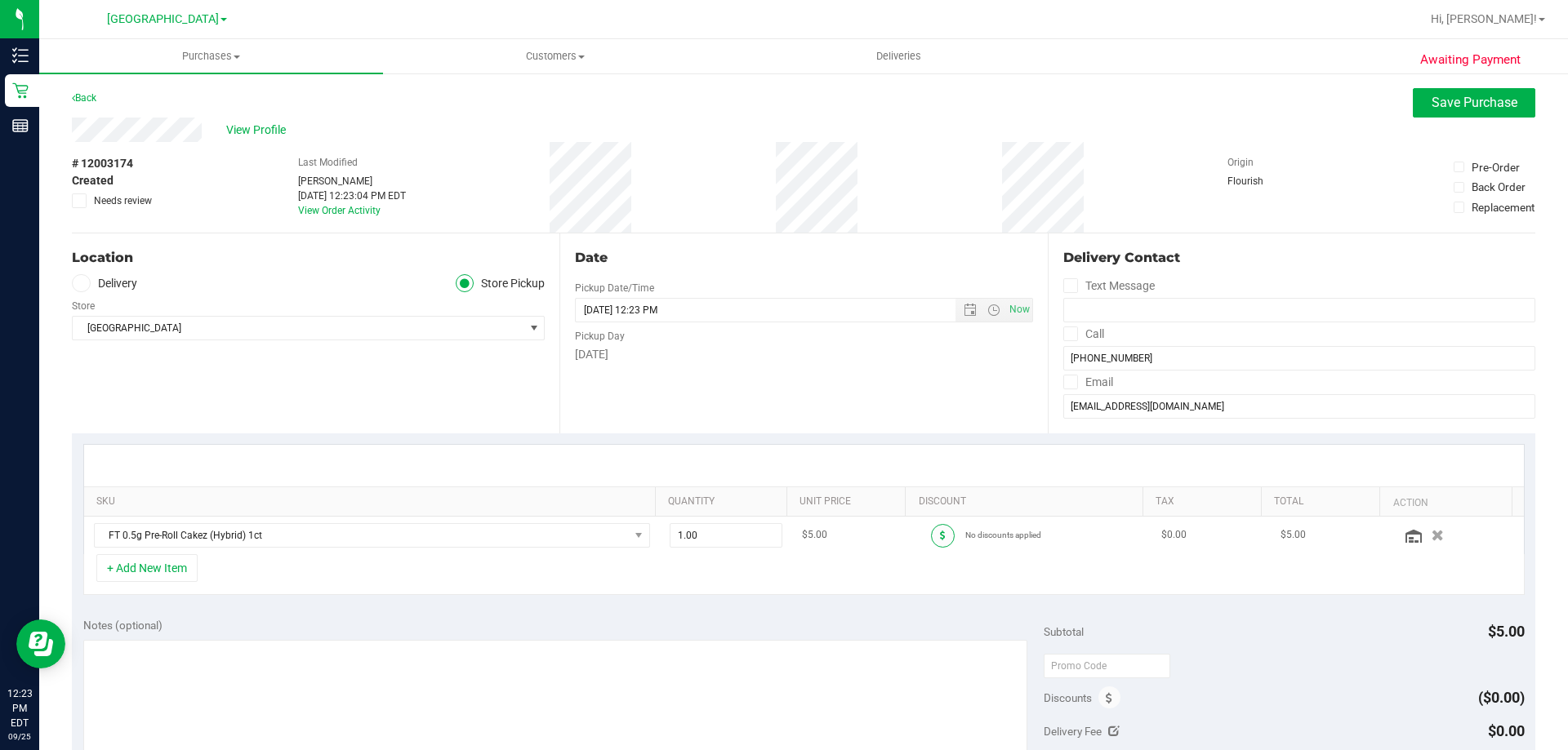
click at [931, 529] on span at bounding box center [943, 536] width 24 height 24
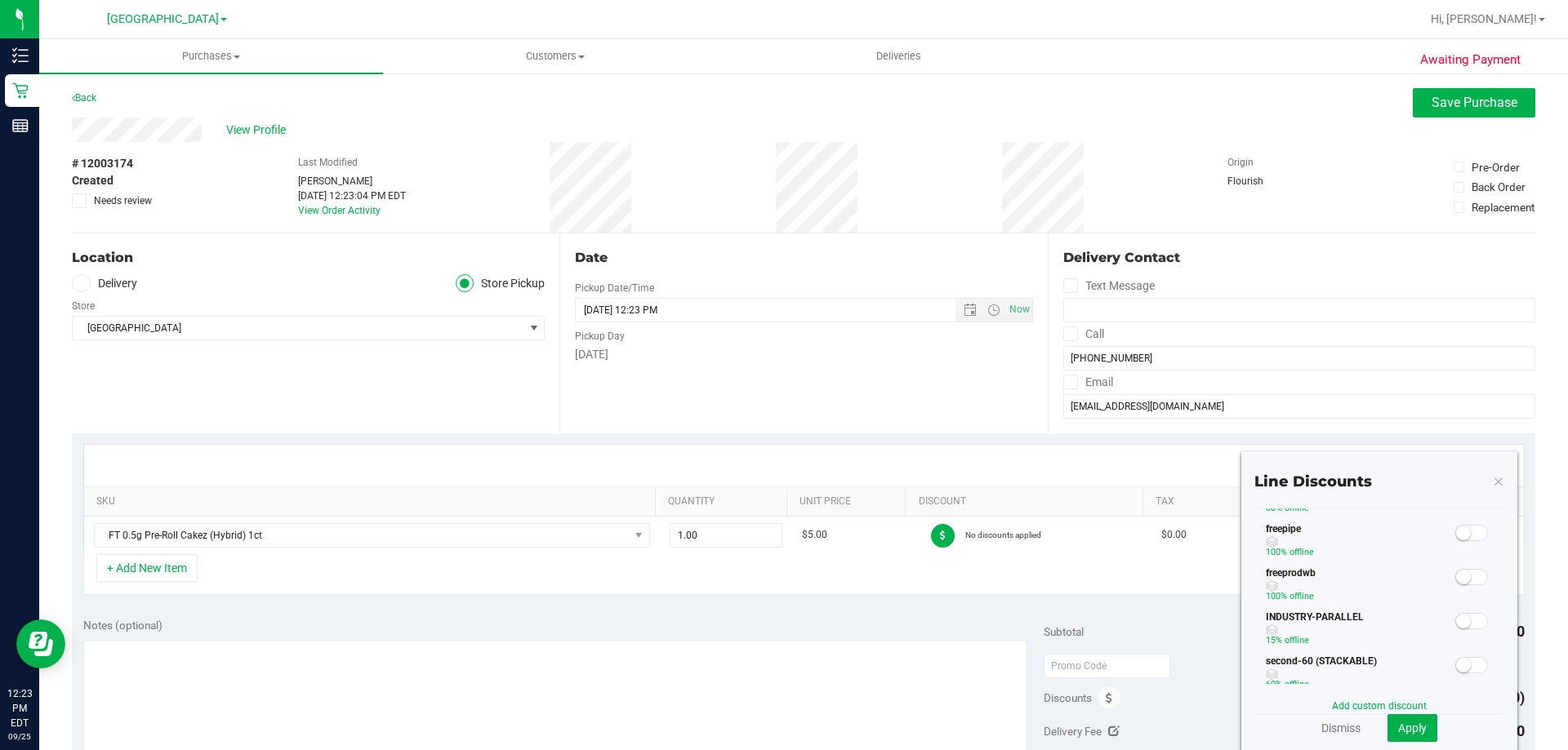
scroll to position [245, 0]
click at [1463, 545] on span at bounding box center [1472, 539] width 33 height 16
click at [1413, 723] on span "Apply" at bounding box center [1412, 728] width 29 height 13
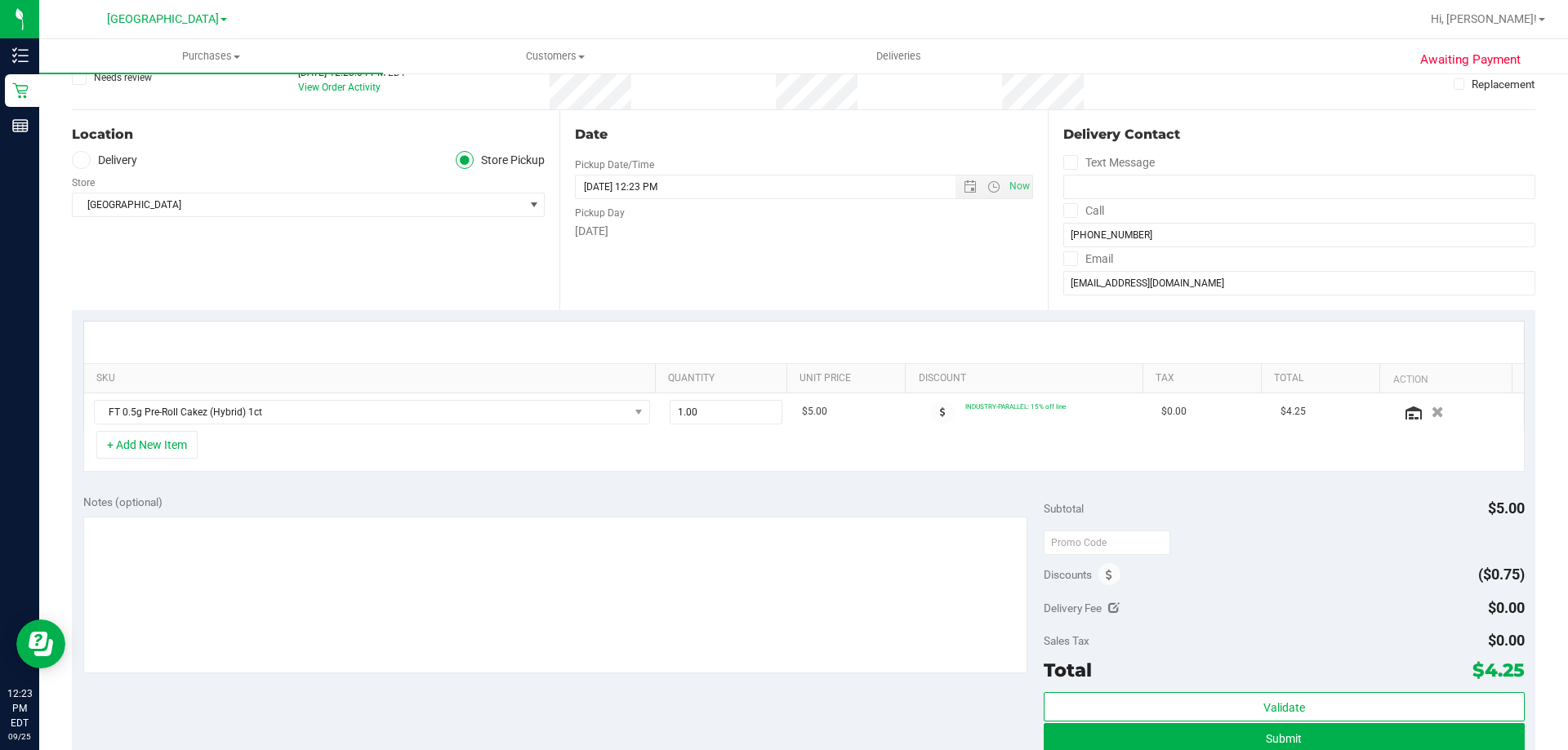
scroll to position [0, 0]
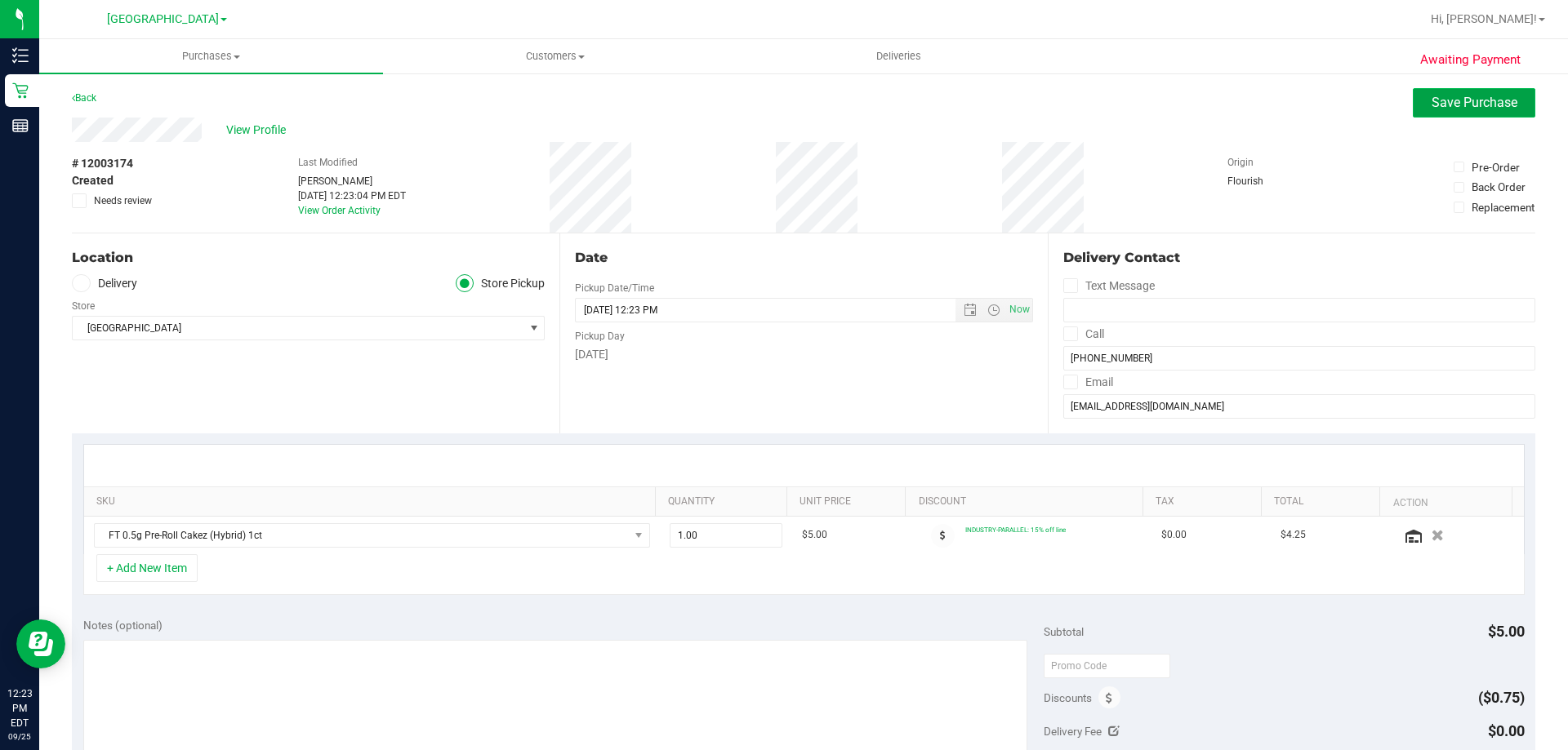
click at [1447, 104] on span "Save Purchase" at bounding box center [1475, 102] width 85 height 16
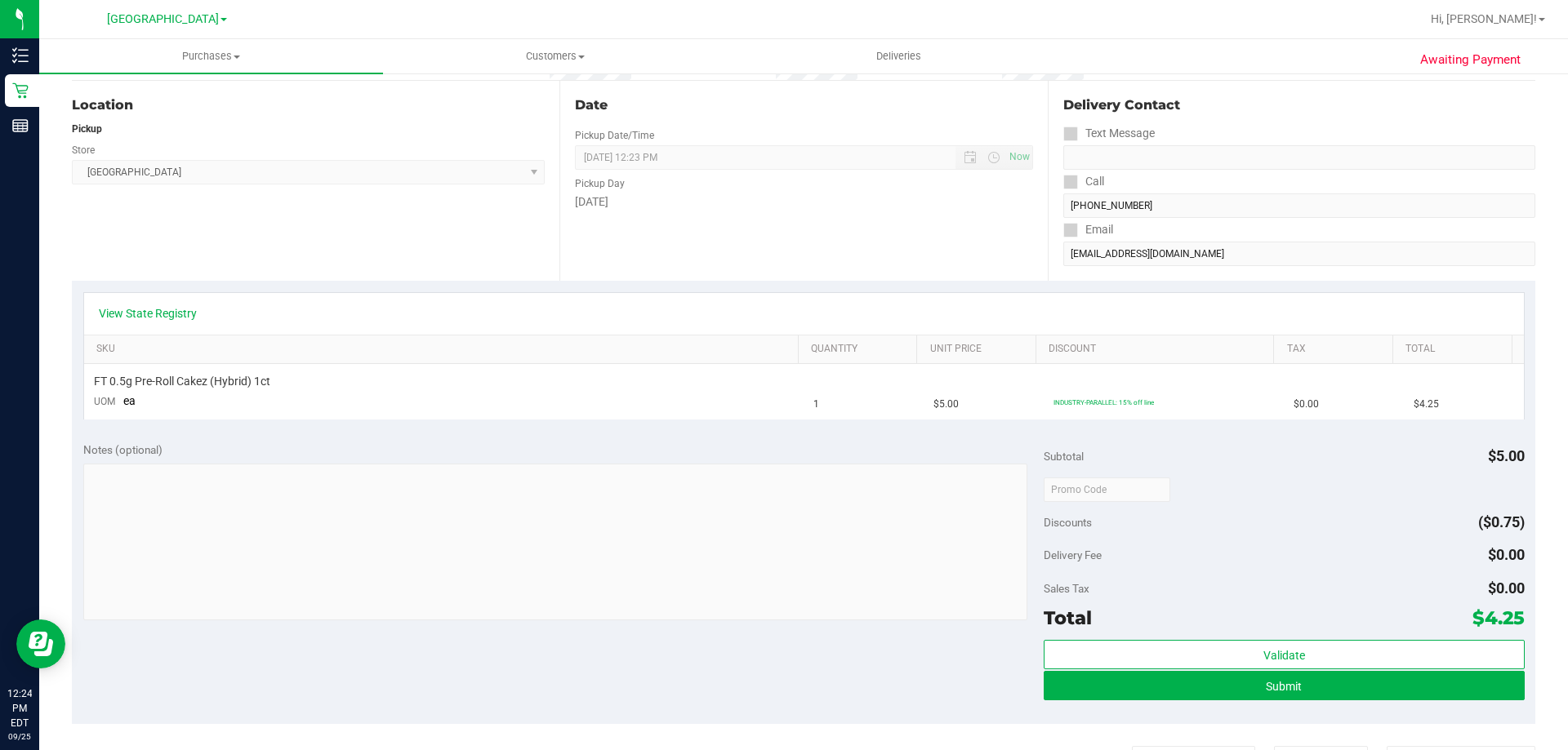
scroll to position [327, 0]
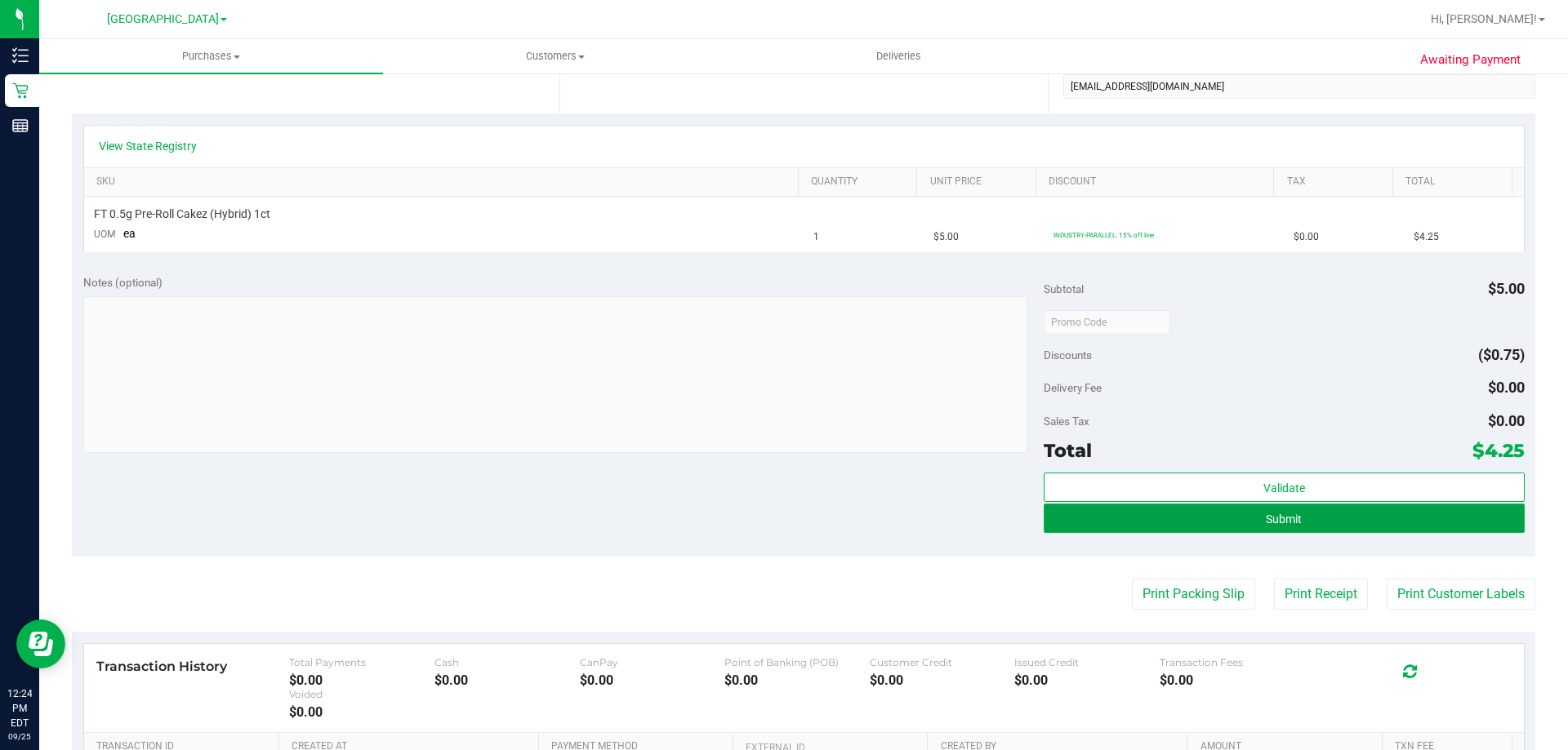
click at [1266, 521] on span "Submit" at bounding box center [1284, 519] width 36 height 13
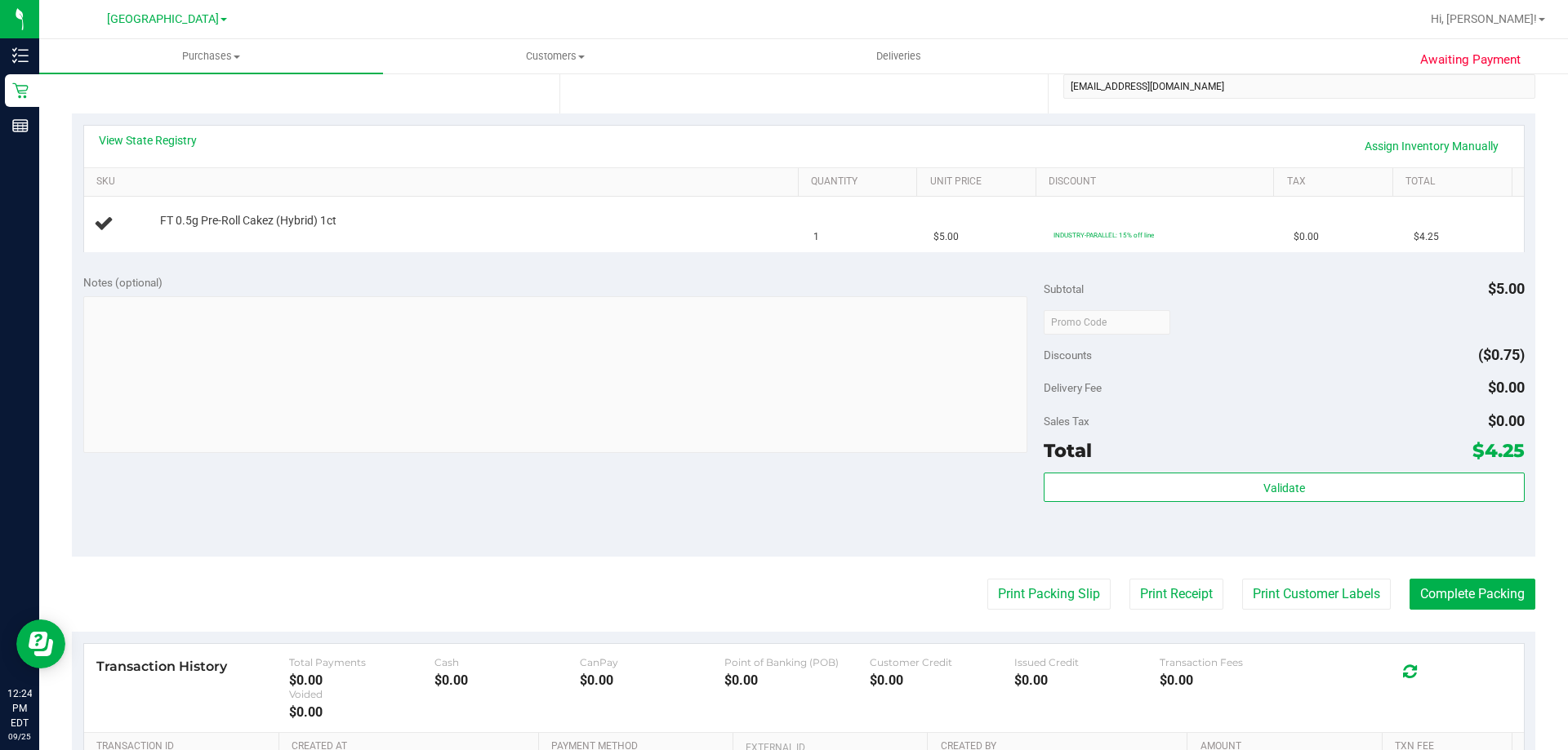
click at [39, 97] on div "Awaiting Payment Back Edit Purchase Cancel Purchase View Profile # 12003174 Bio…" at bounding box center [803, 358] width 1529 height 1225
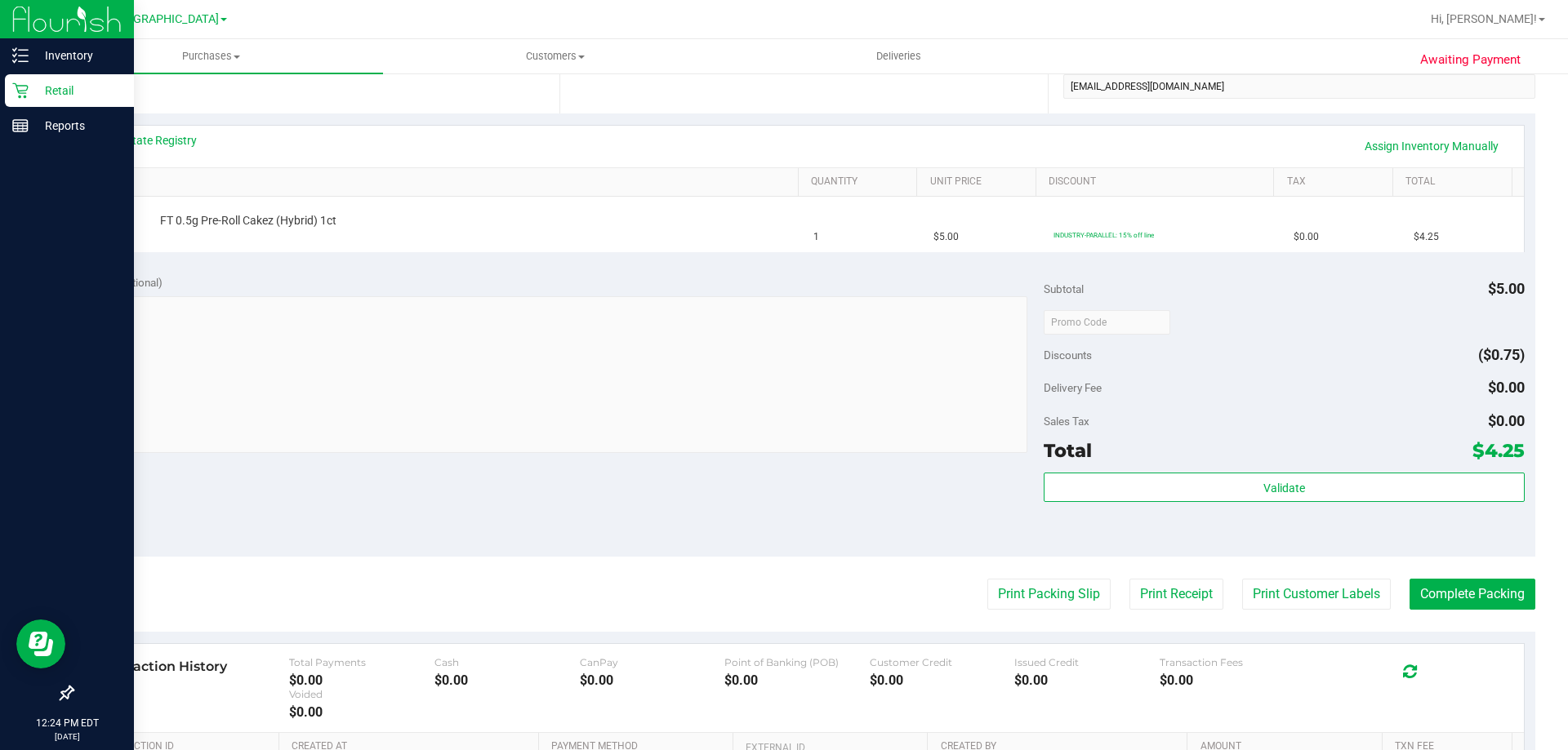
click at [0, 81] on link "Retail" at bounding box center [67, 91] width 134 height 35
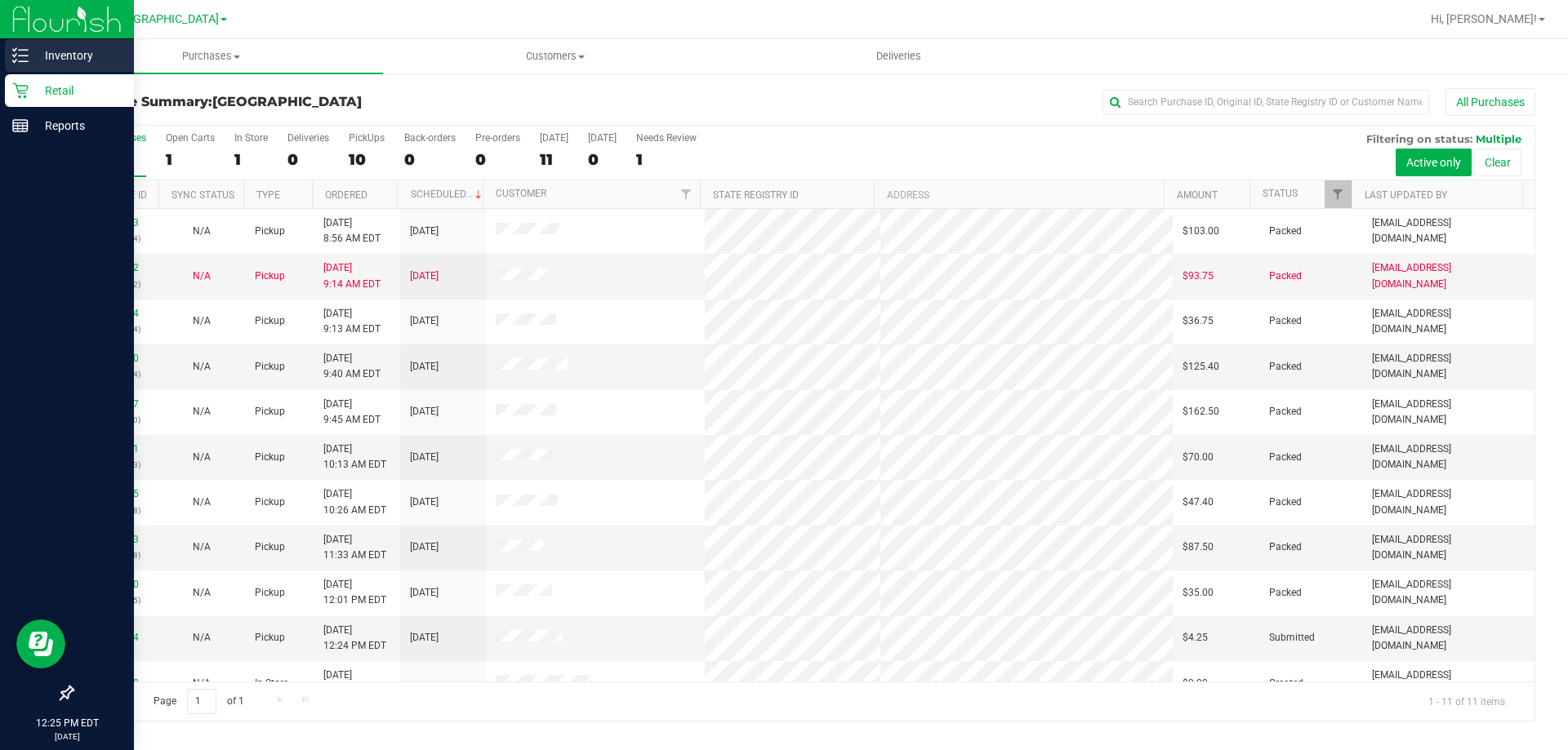
click at [25, 50] on line at bounding box center [23, 50] width 9 height 0
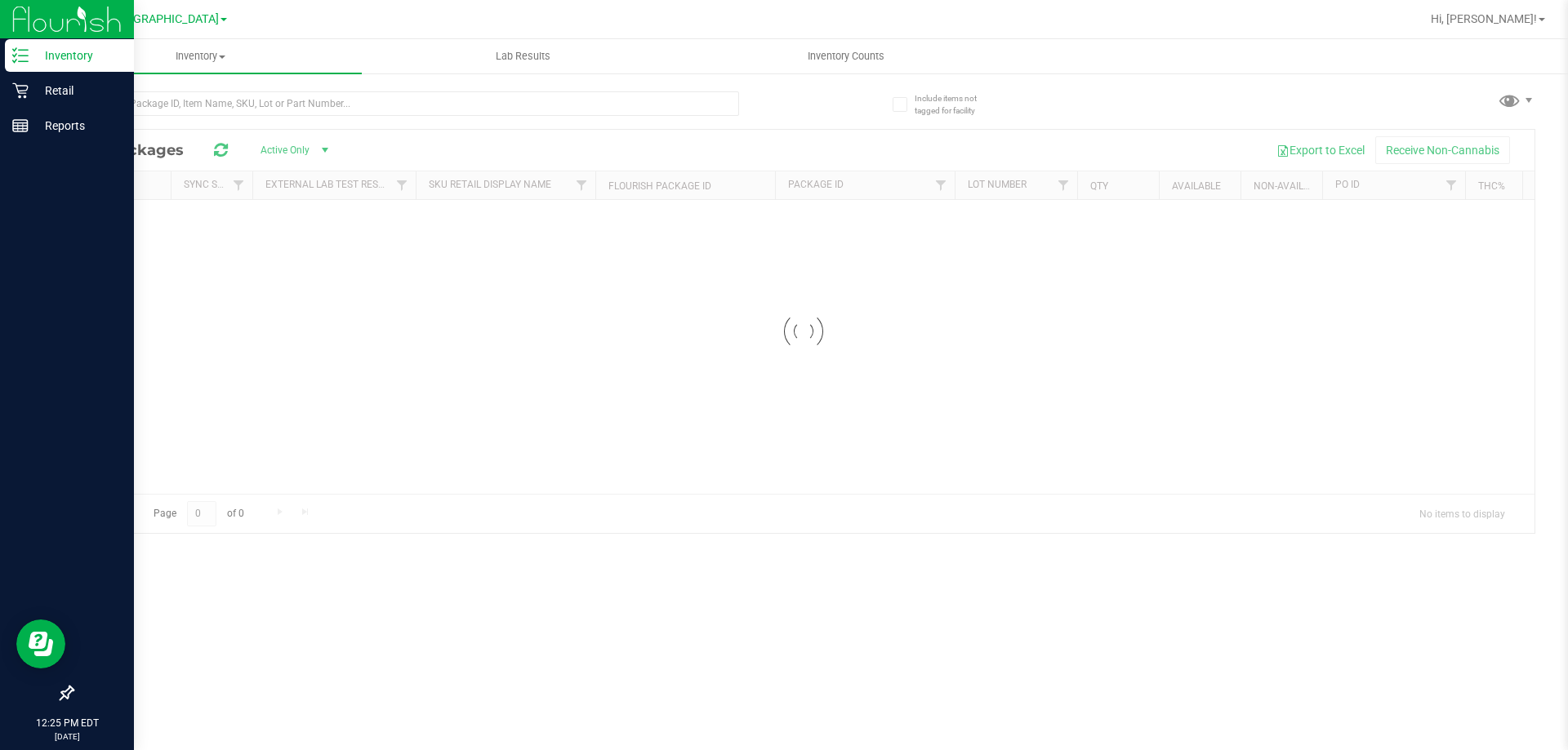
click at [62, 42] on div "Inventory" at bounding box center [70, 55] width 129 height 33
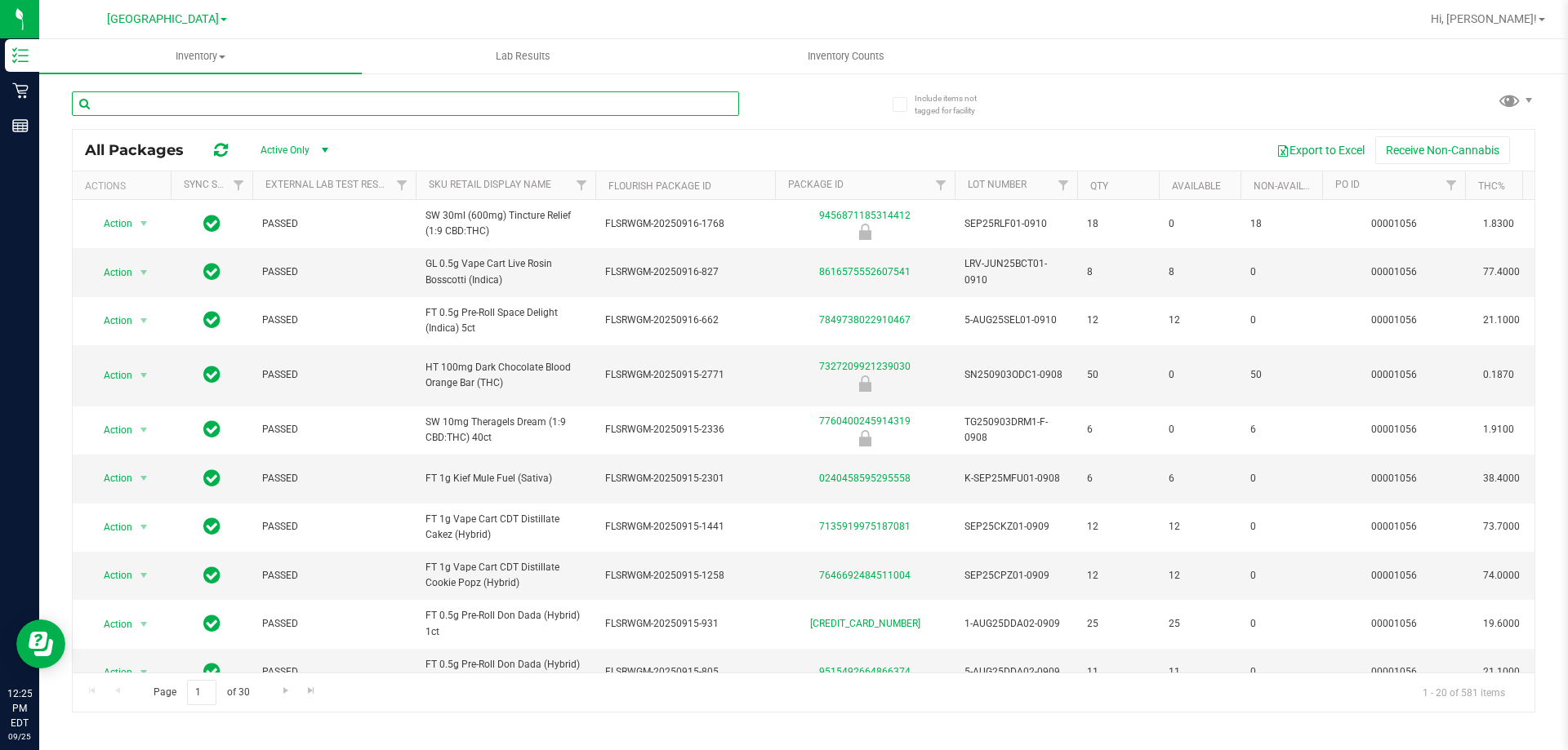
click at [331, 103] on input "text" at bounding box center [405, 103] width 668 height 25
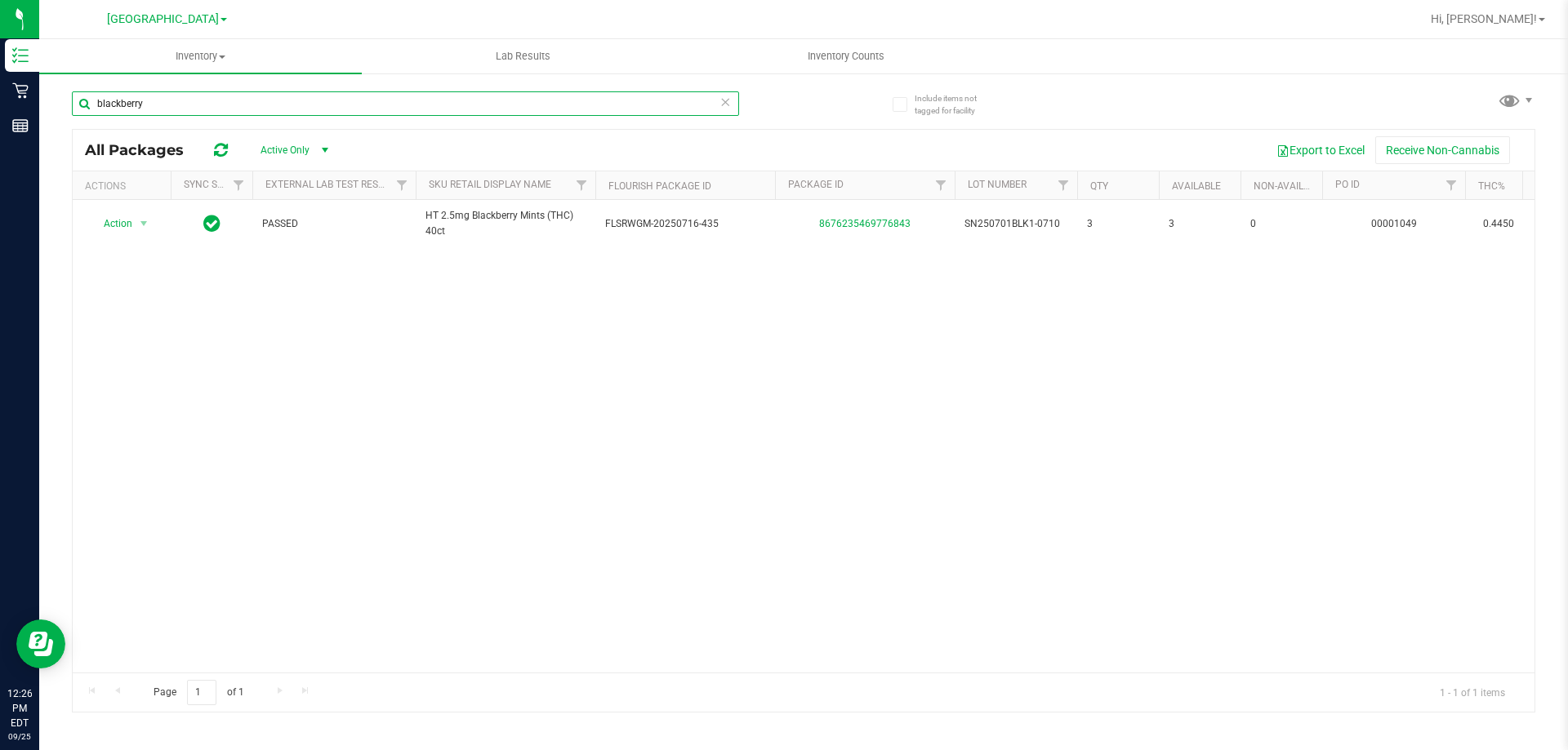
click at [331, 114] on input "blackberry" at bounding box center [405, 103] width 668 height 25
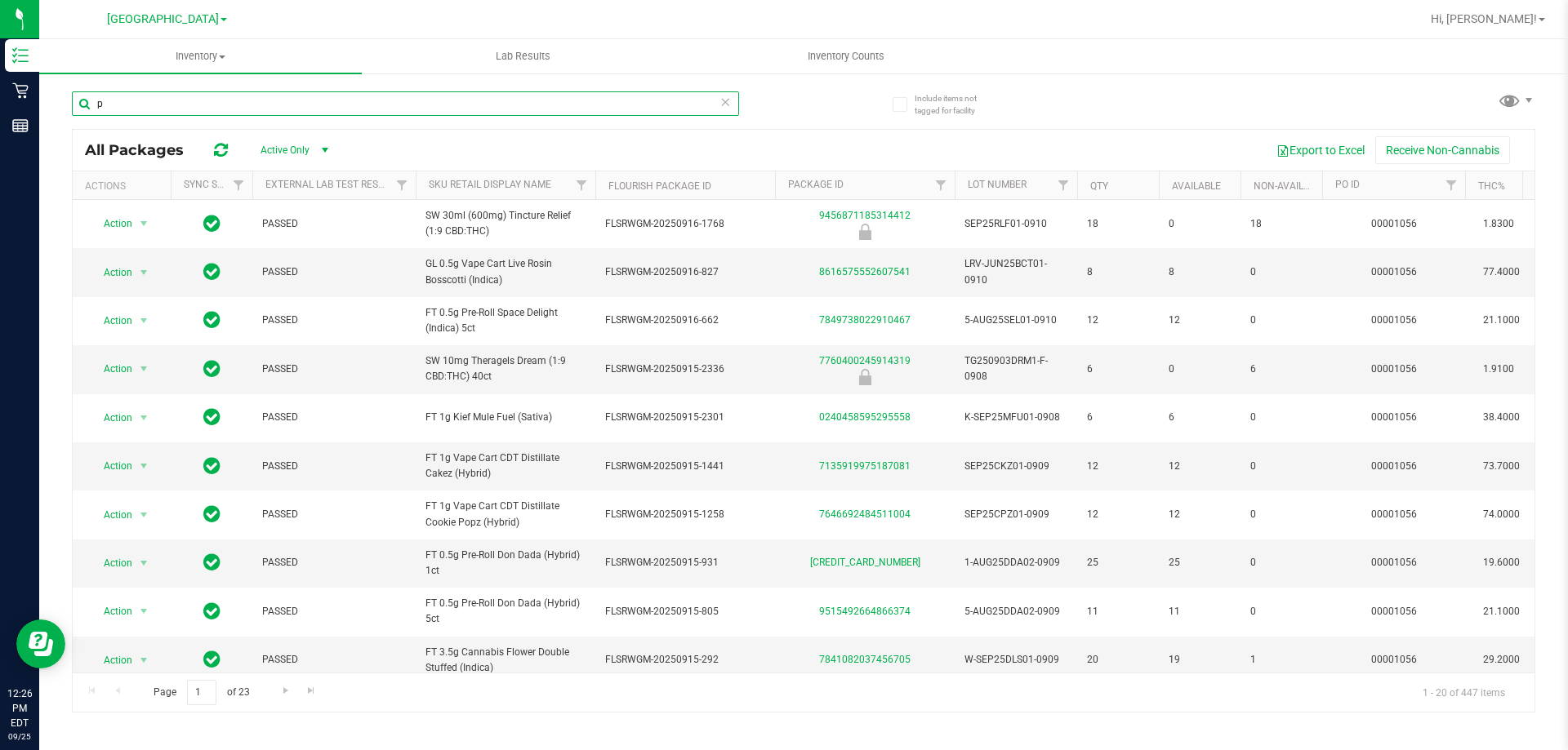
click at [249, 95] on input "p" at bounding box center [405, 103] width 668 height 25
click at [249, 96] on input "p" at bounding box center [405, 103] width 668 height 25
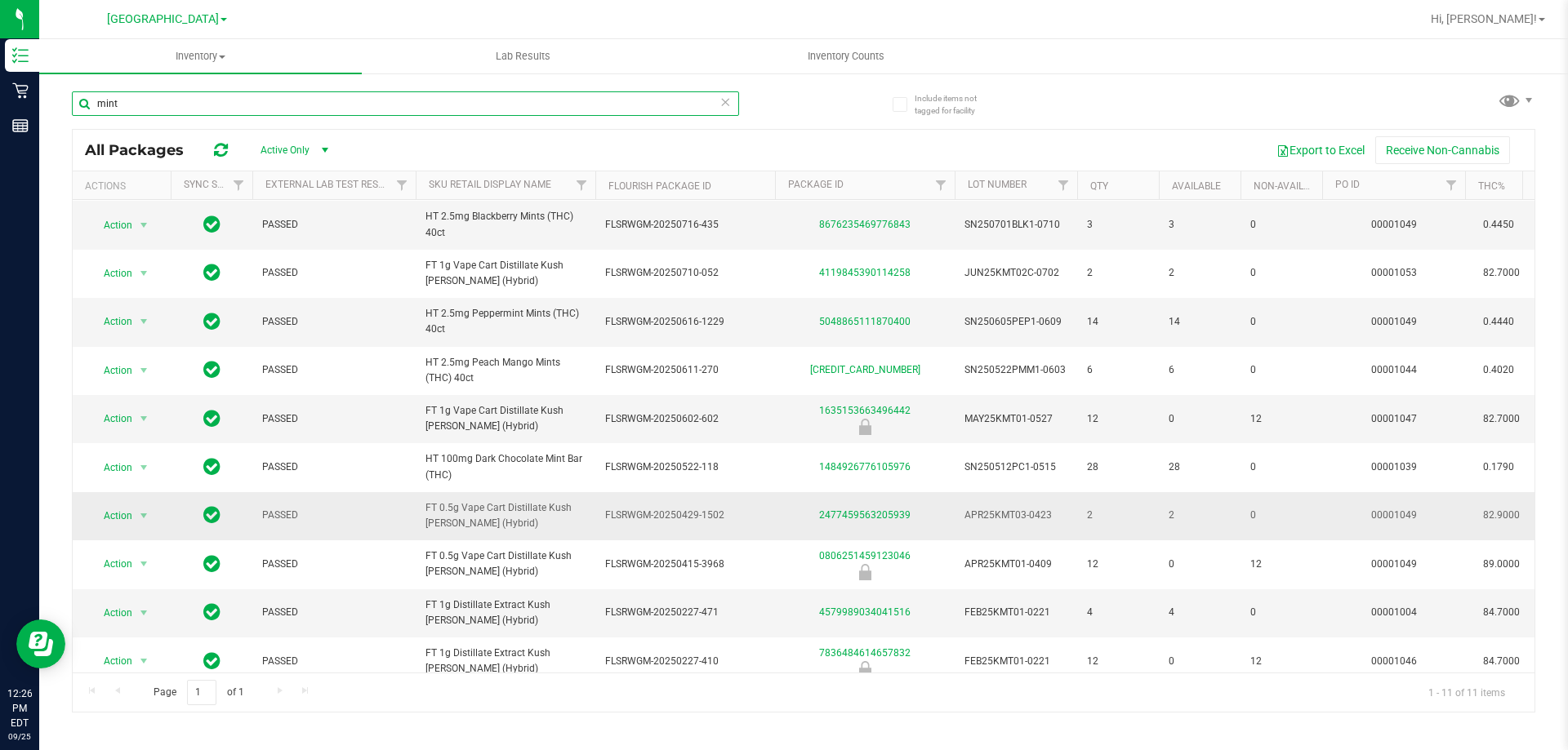
scroll to position [72, 0]
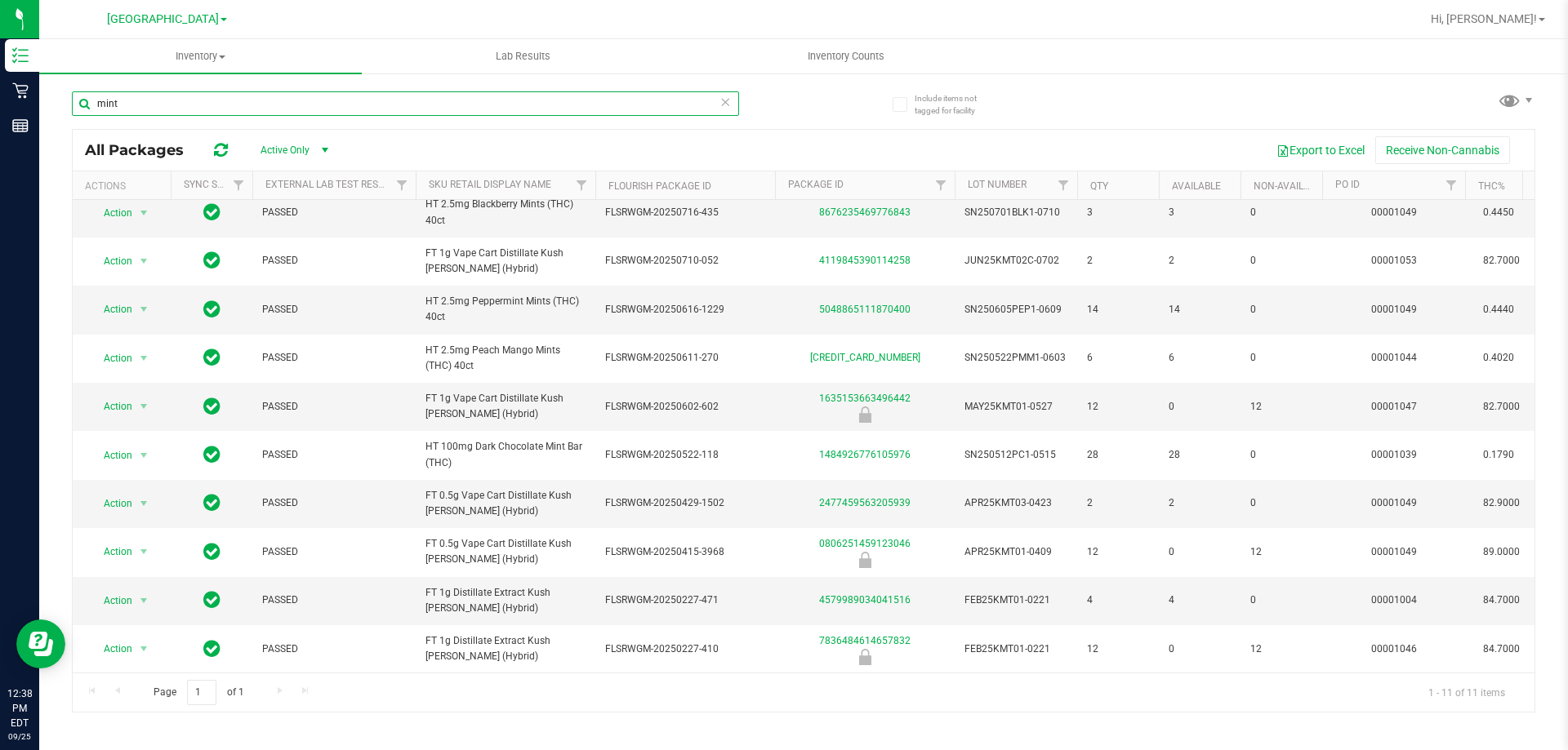
click at [186, 109] on input "mint" at bounding box center [405, 103] width 668 height 25
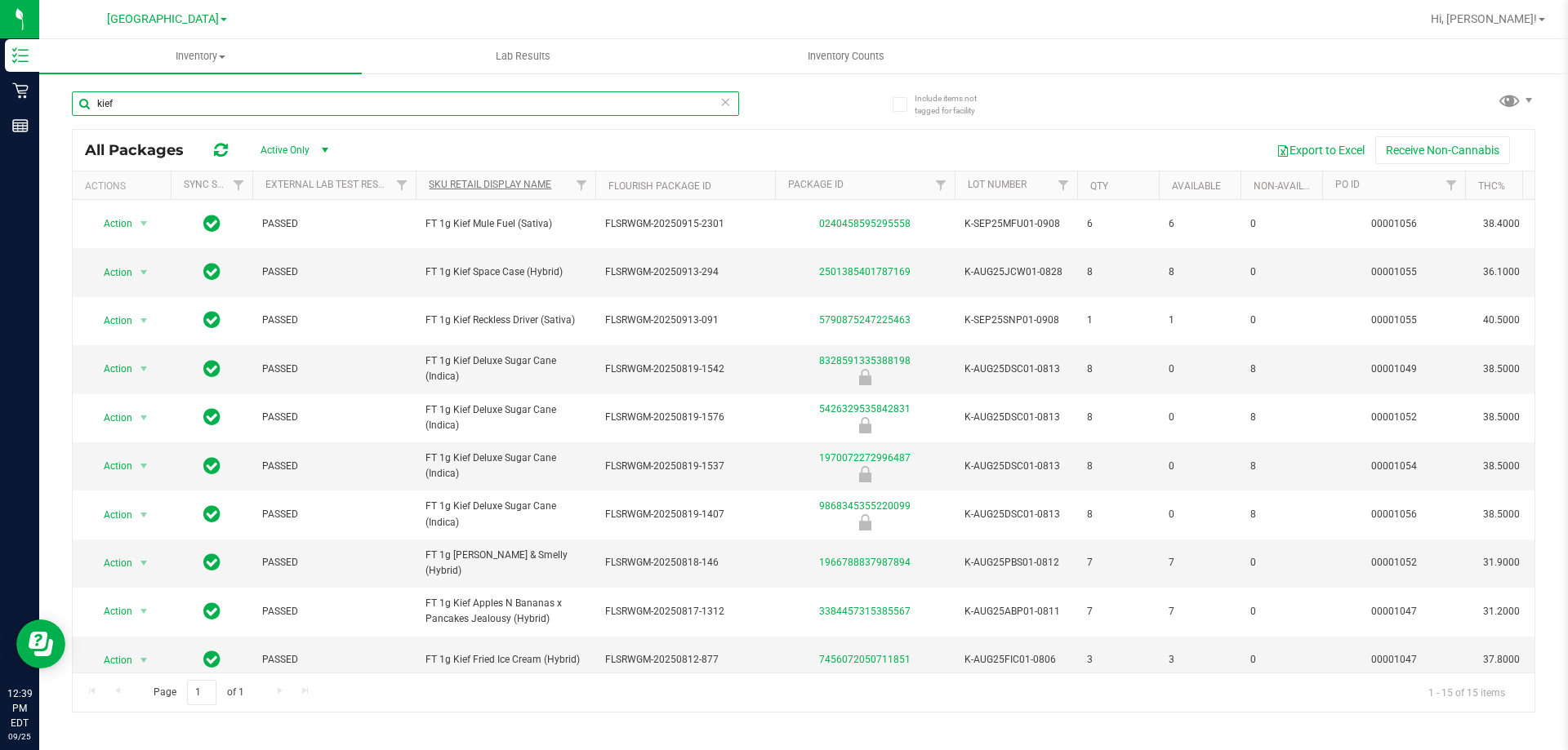
type input "kief"
click at [498, 183] on link "Sku Retail Display Name" at bounding box center [490, 185] width 122 height 12
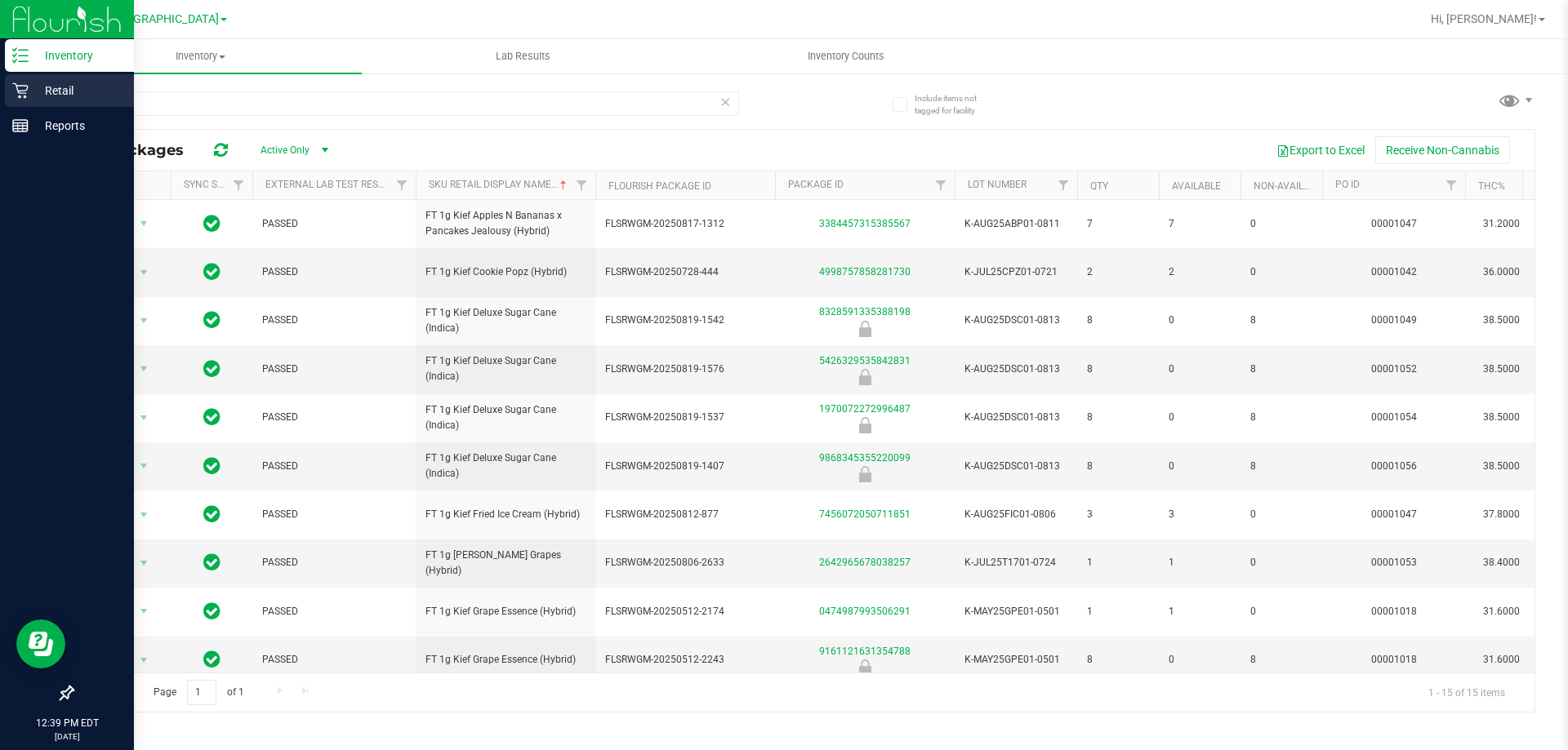
click at [30, 91] on p "Retail" at bounding box center [78, 90] width 98 height 20
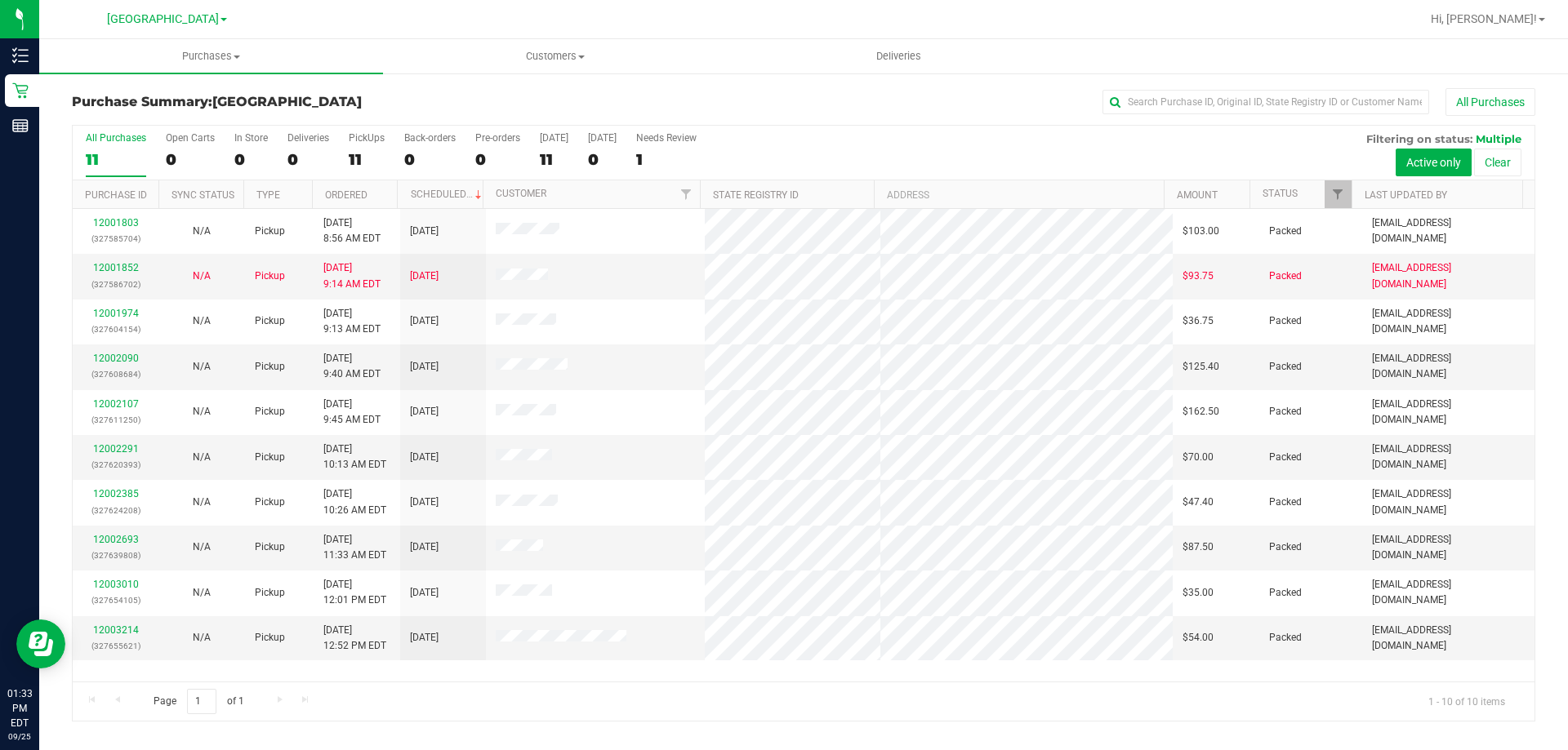
click at [645, 697] on div "Page 1 of 1 1 - 10 of 10 items" at bounding box center [803, 700] width 1462 height 39
click at [609, 712] on div "Page 1 of 1 1 - 10 of 10 items" at bounding box center [803, 700] width 1462 height 39
click at [640, 670] on div "12001803 (327585704) N/A Pickup [DATE] 8:56 AM EDT 9/25/2025 $103.00 Packed [EM…" at bounding box center [803, 445] width 1462 height 473
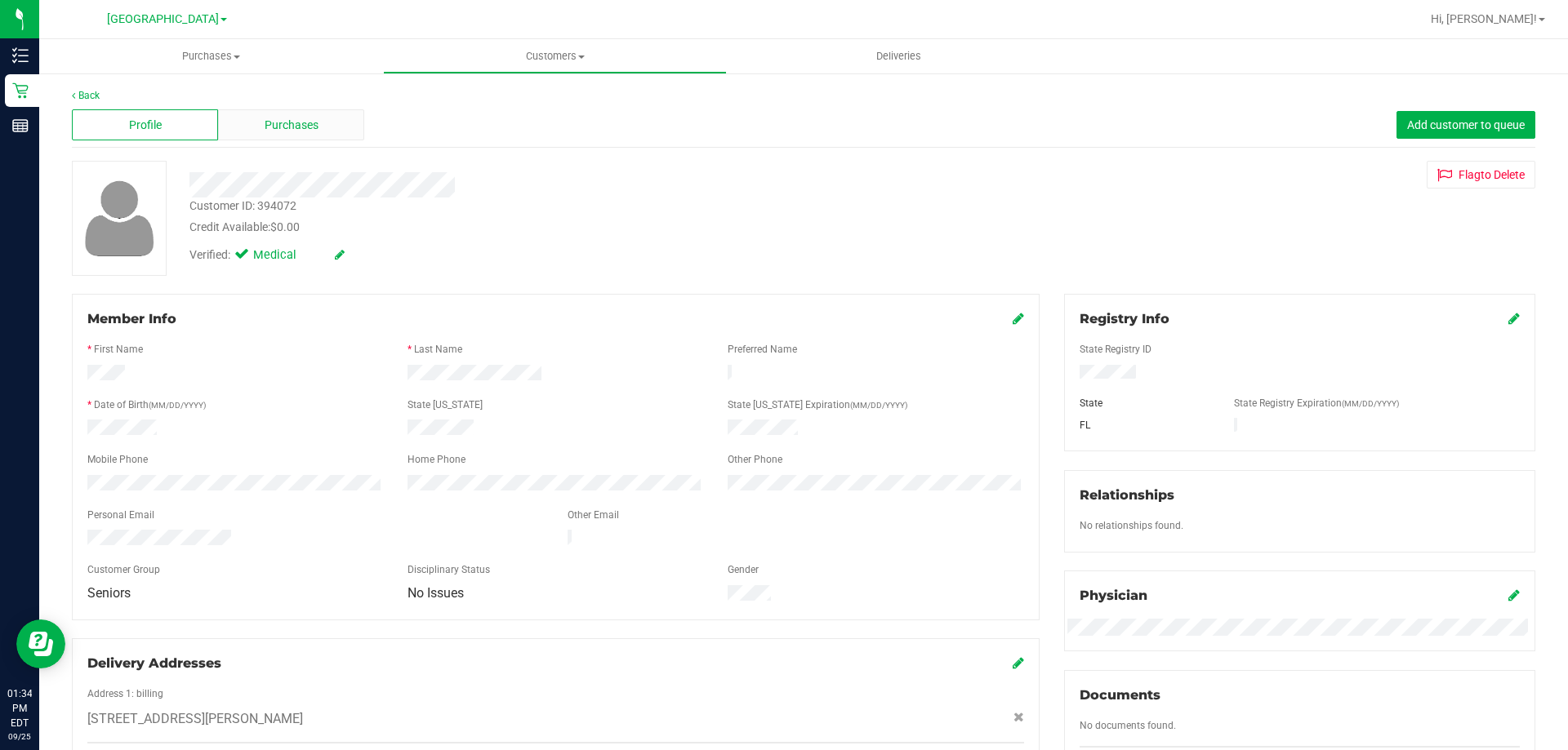
click at [302, 126] on span "Purchases" at bounding box center [291, 125] width 54 height 17
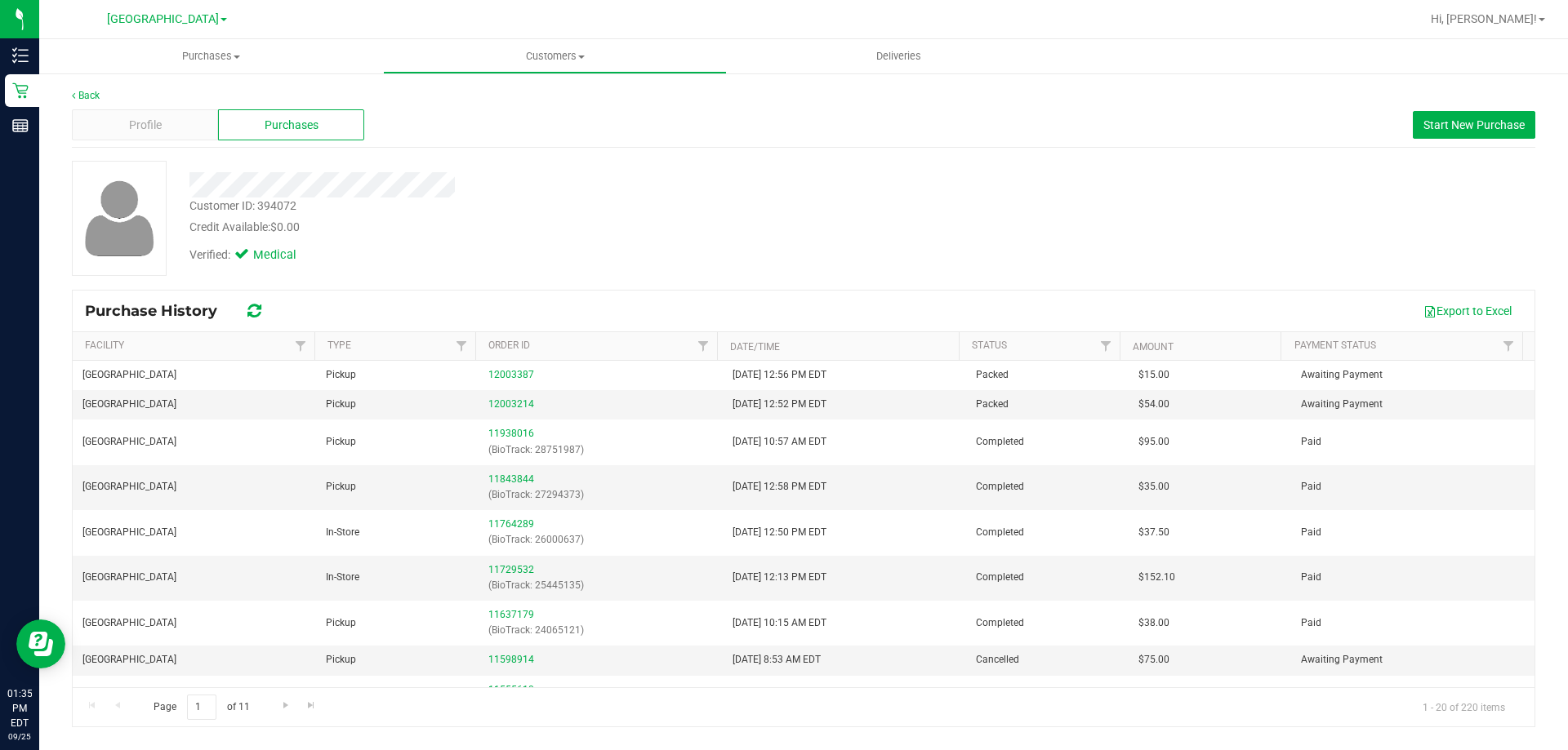
click at [175, 141] on div "Profile Purchases Start New Purchase" at bounding box center [803, 125] width 1464 height 45
click at [175, 135] on div "Profile" at bounding box center [144, 124] width 146 height 31
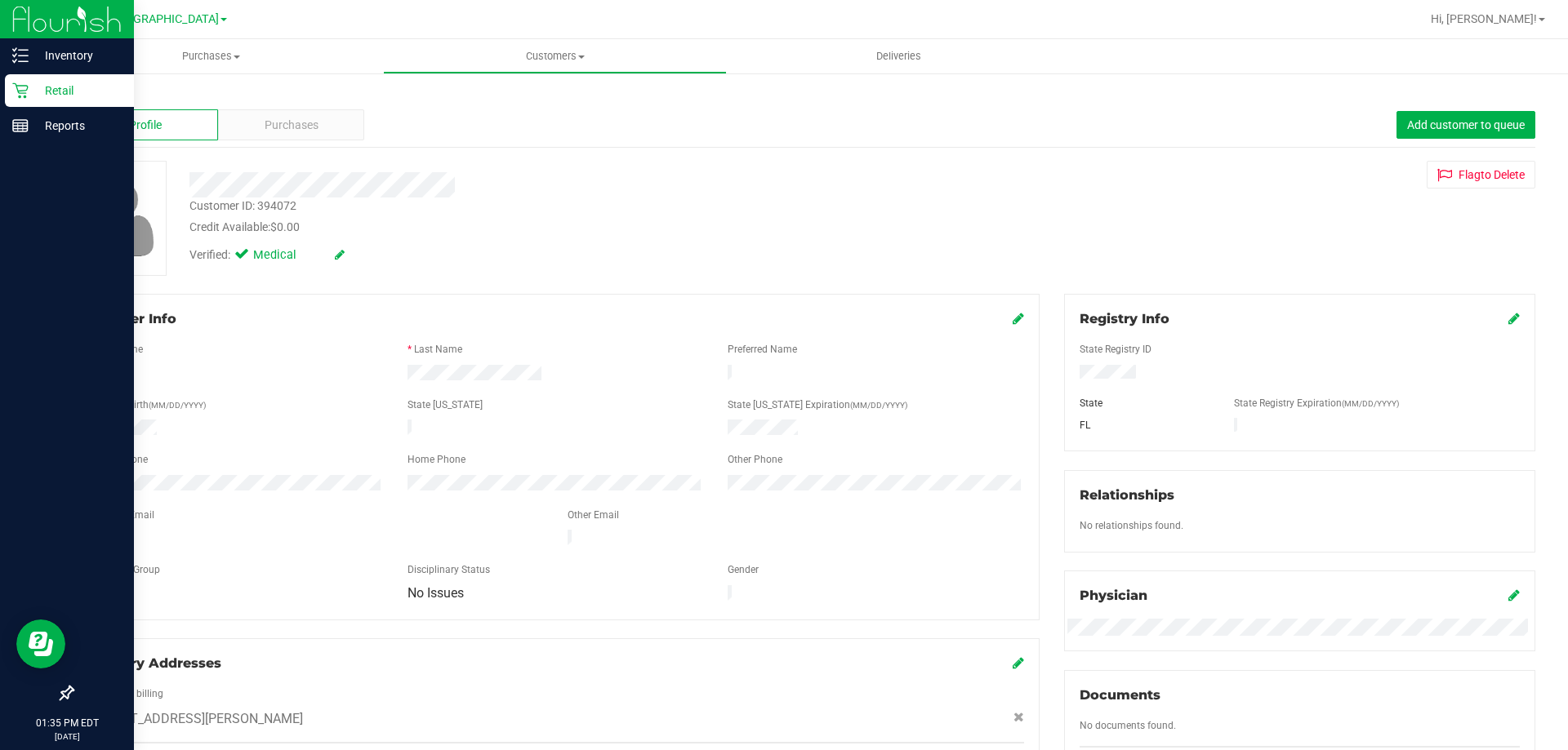
click at [36, 93] on p "Retail" at bounding box center [78, 90] width 98 height 20
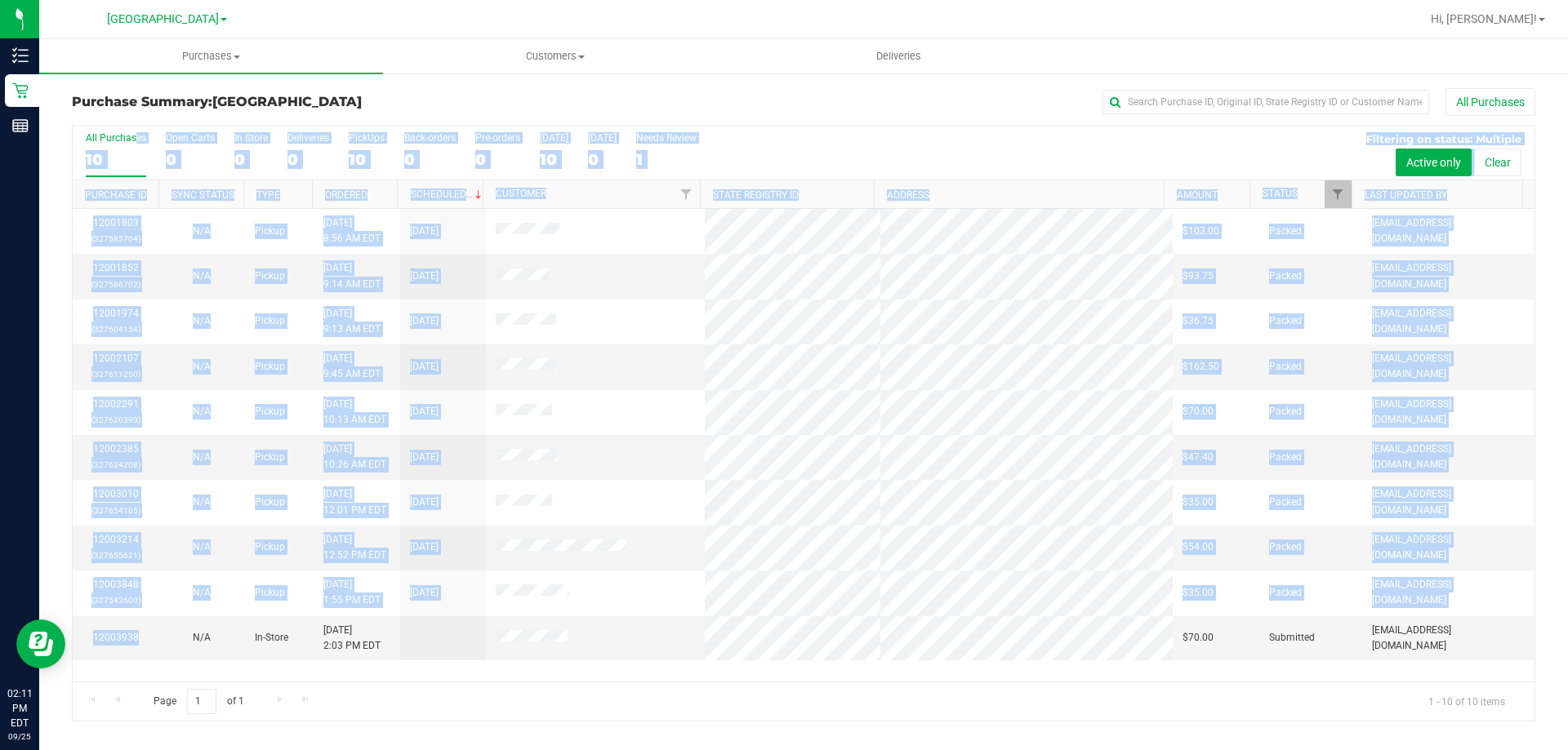
drag, startPoint x: 131, startPoint y: 626, endPoint x: 72, endPoint y: 135, distance: 494.5
click at [72, 135] on div "All Purchases 10 Open Carts 0 In Store 0 Deliveries 0 PickUps 10 Back-orders 0 …" at bounding box center [803, 423] width 1464 height 597
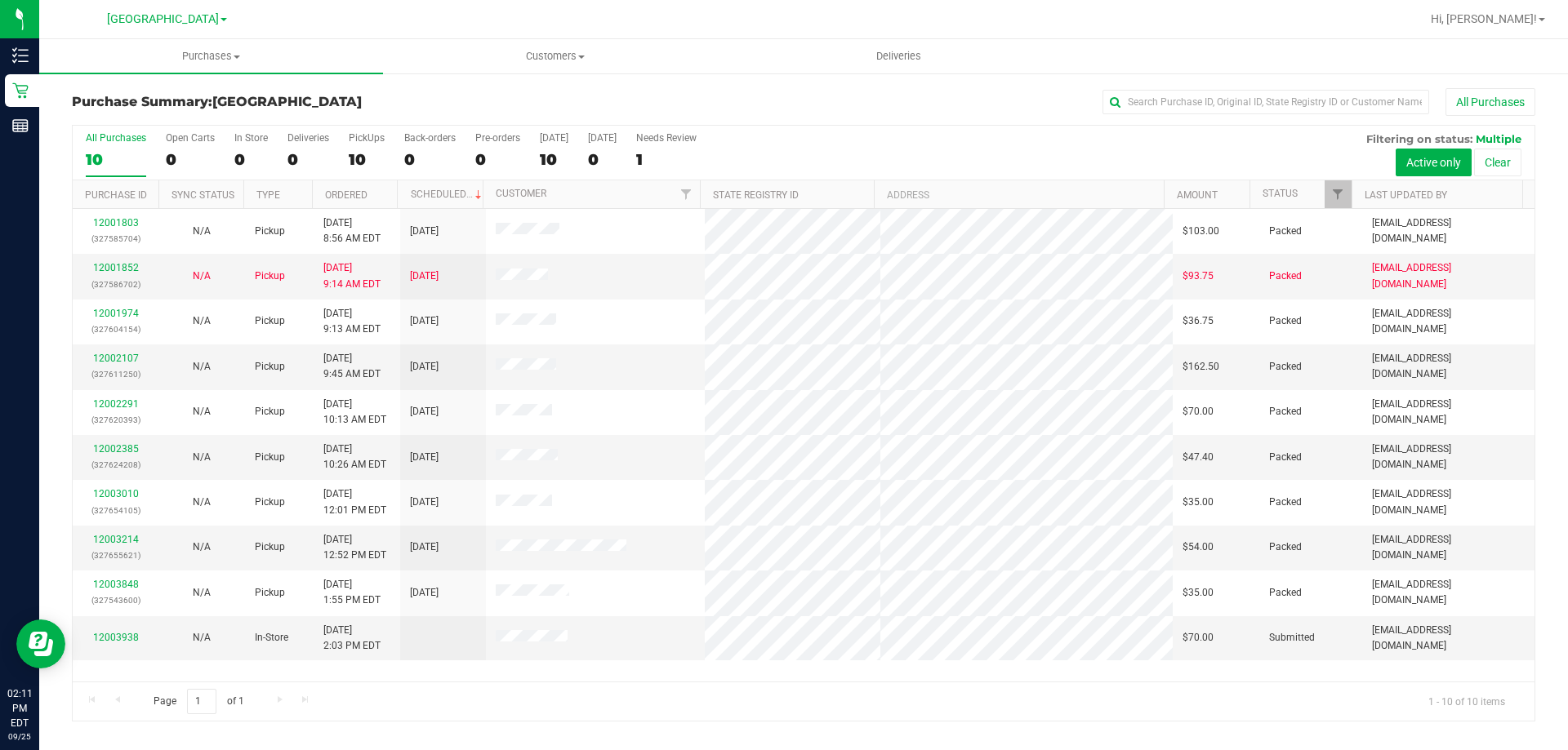
click at [711, 93] on div "All Purchases" at bounding box center [1047, 102] width 976 height 28
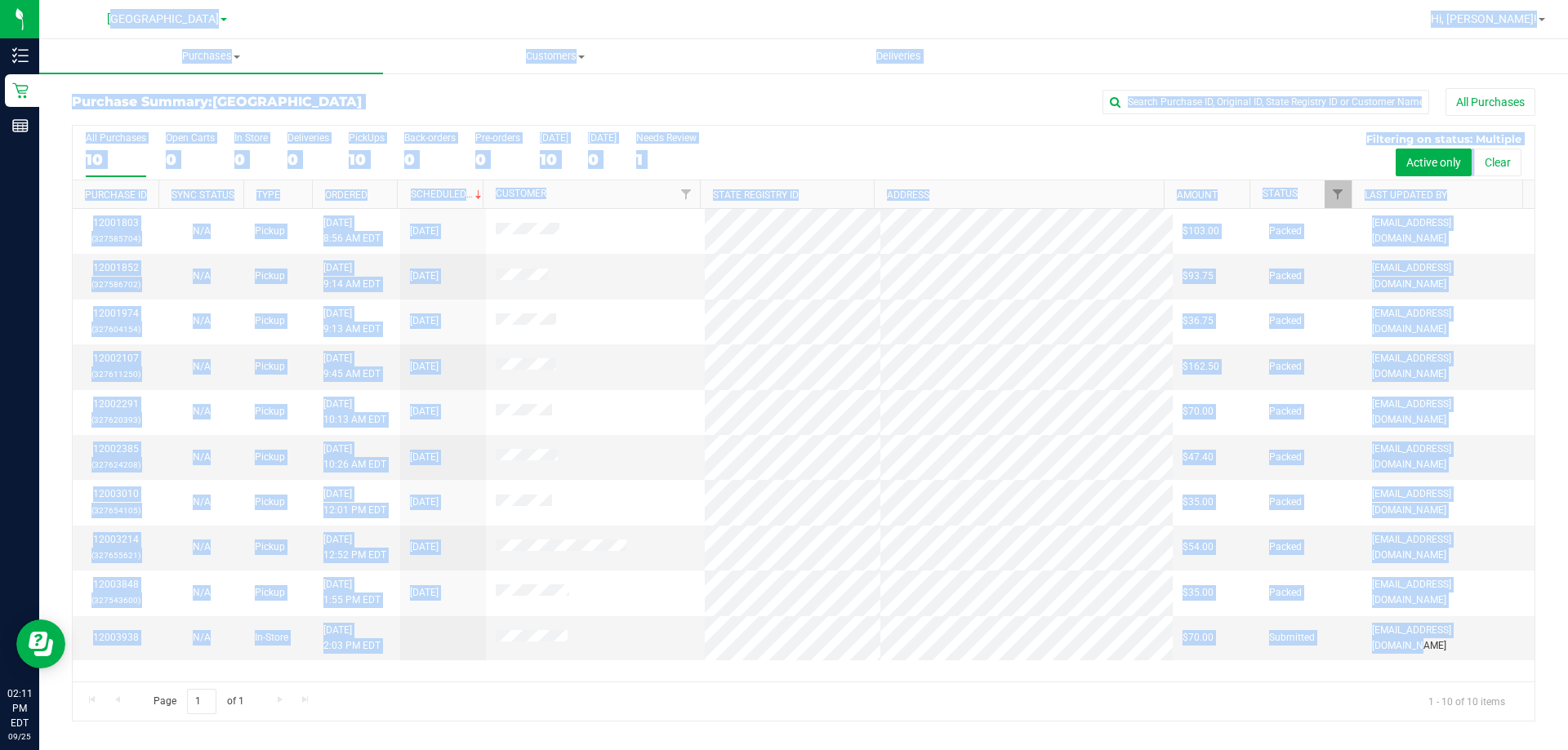
drag, startPoint x: 115, startPoint y: 39, endPoint x: 1522, endPoint y: 646, distance: 1532.4
click at [1522, 646] on div "Delray Beach WC Hi, Jeffrey! Purchases Summary of purchases Fulfillment All pur…" at bounding box center [803, 375] width 1529 height 750
click at [76, 25] on div "[GEOGRAPHIC_DATA]" at bounding box center [167, 19] width 238 height 25
drag, startPoint x: 101, startPoint y: 7, endPoint x: 1503, endPoint y: 658, distance: 1545.8
click at [1503, 658] on div "Delray Beach WC Hi, Jeffrey! Purchases Summary of purchases Fulfillment All pur…" at bounding box center [803, 375] width 1529 height 750
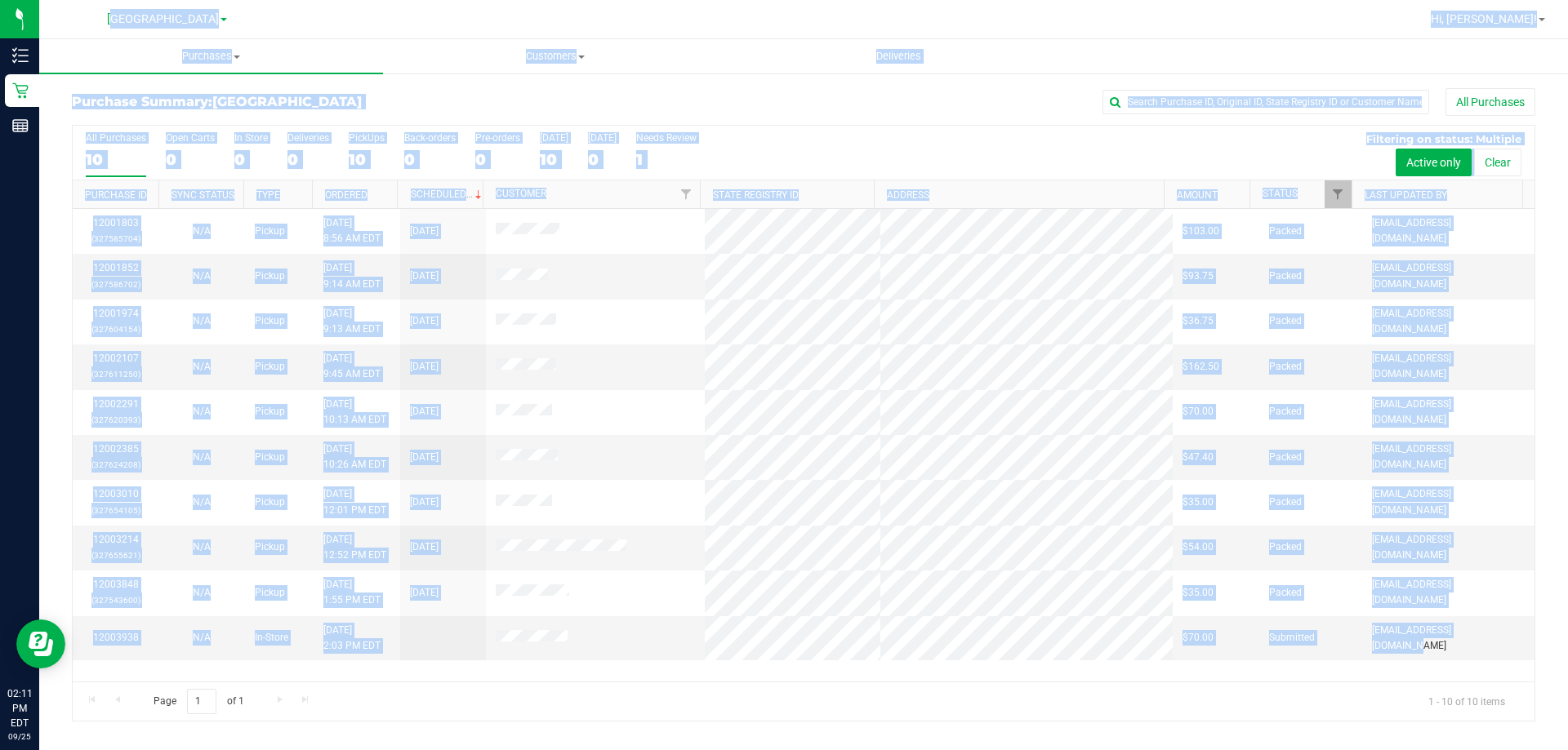
click at [97, 17] on div "[GEOGRAPHIC_DATA]" at bounding box center [167, 19] width 238 height 25
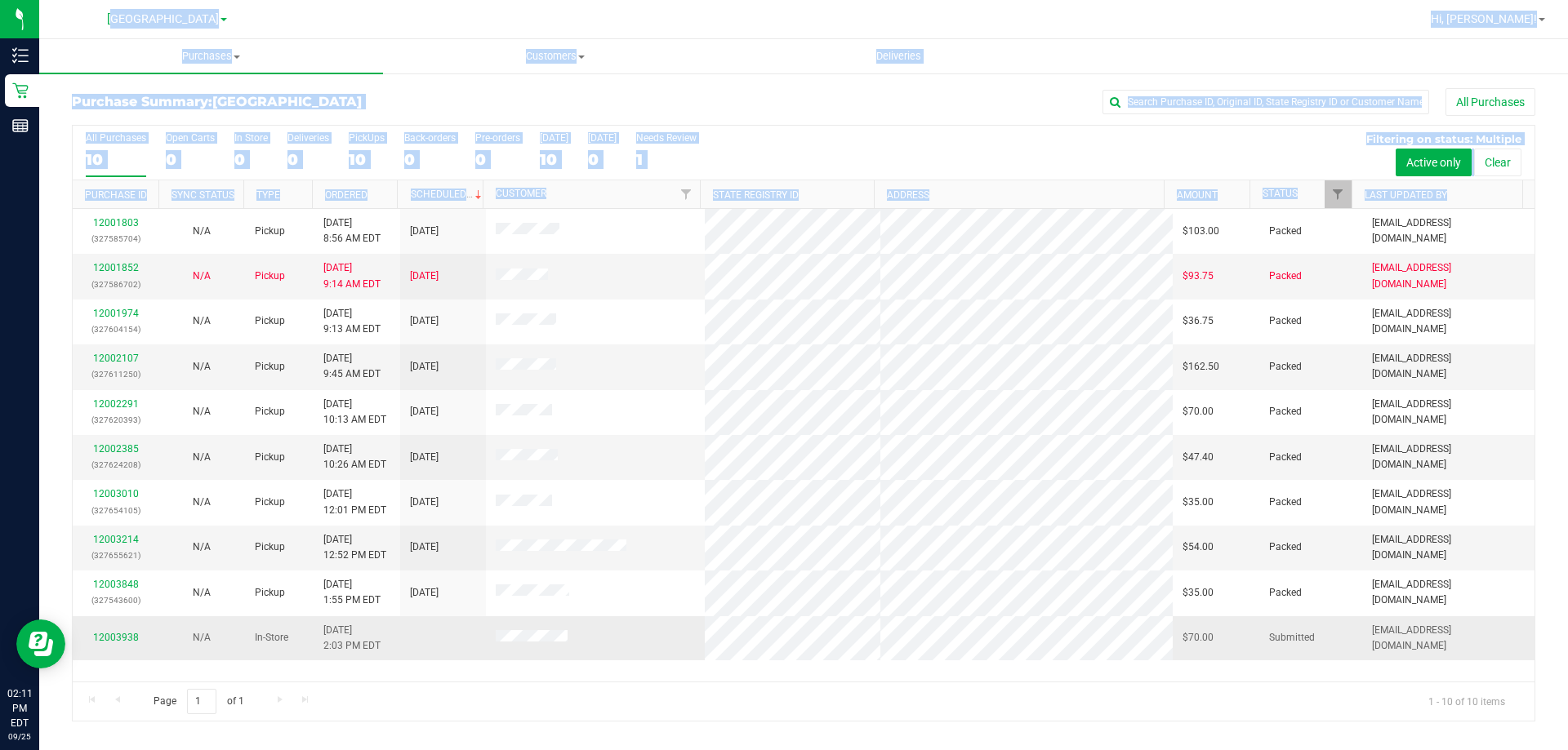
drag, startPoint x: 83, startPoint y: 10, endPoint x: 1496, endPoint y: 650, distance: 1551.2
click at [1528, 650] on div "Delray Beach WC Hi, Jeffrey! Purchases Summary of purchases Fulfillment All pur…" at bounding box center [803, 375] width 1529 height 750
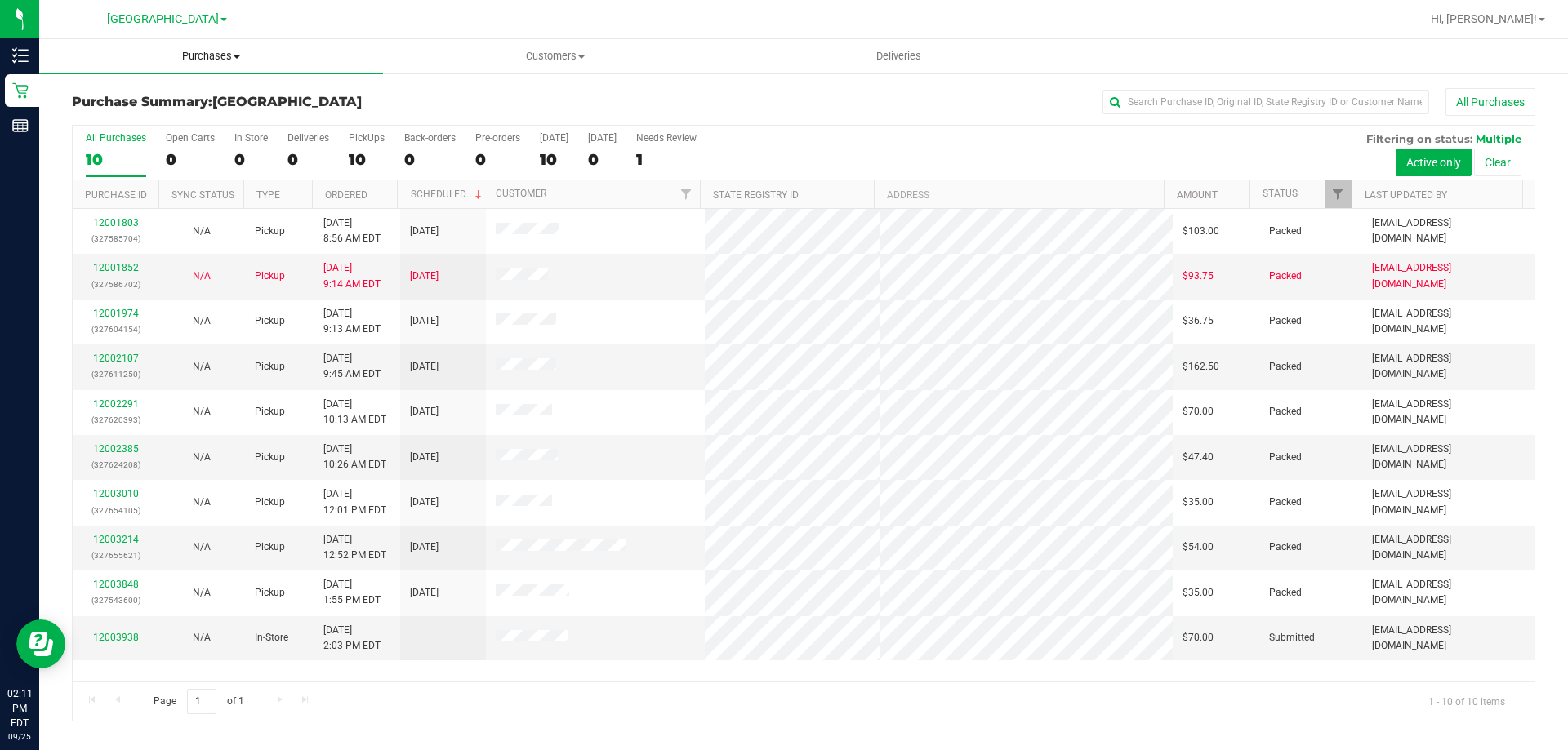
drag, startPoint x: 770, startPoint y: 695, endPoint x: 357, endPoint y: 72, distance: 747.5
click at [767, 696] on div "Page 1 of 1 1 - 10 of 10 items" at bounding box center [803, 700] width 1462 height 39
